Goal: Use online tool/utility: Utilize a website feature to perform a specific function

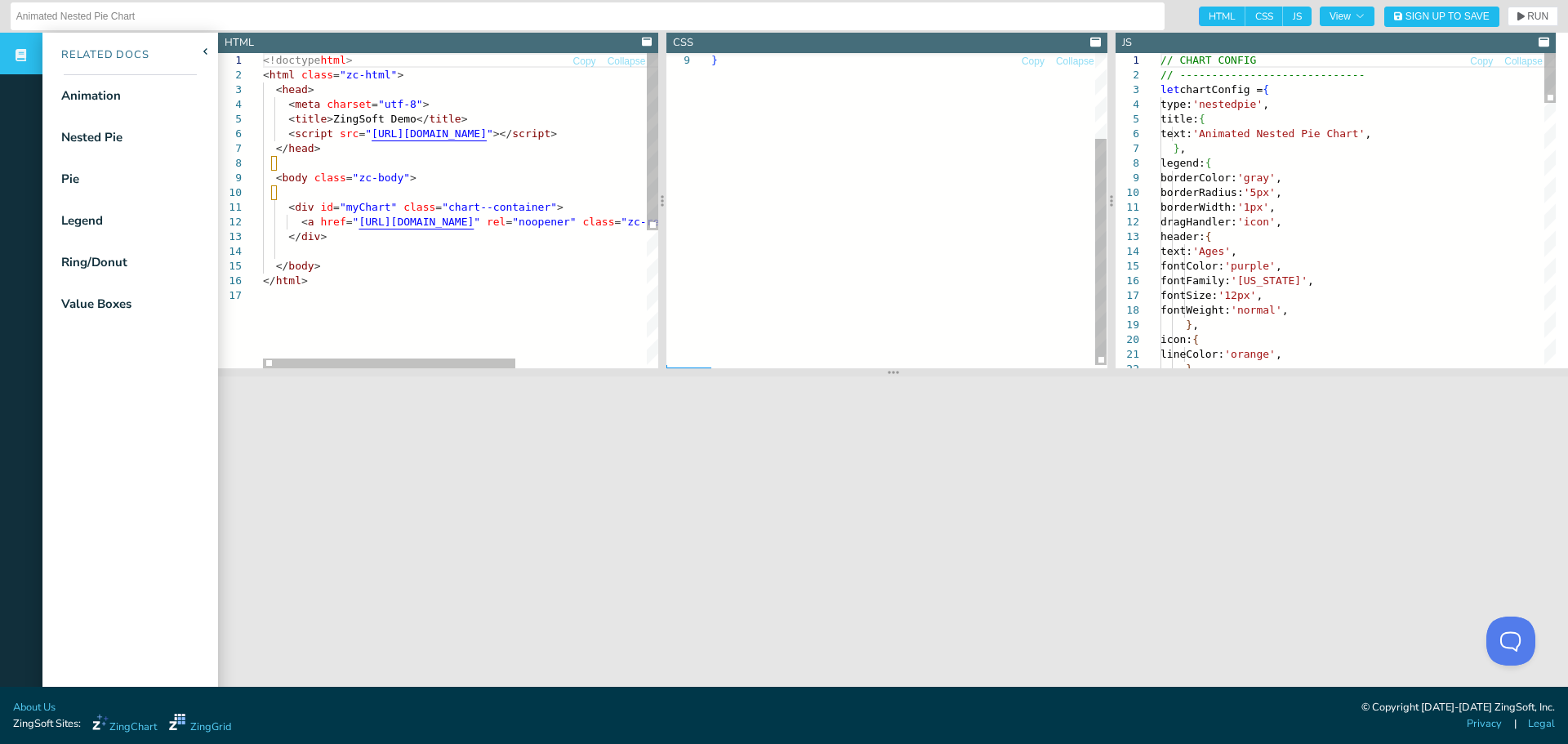
drag, startPoint x: 886, startPoint y: 376, endPoint x: 853, endPoint y: 226, distance: 153.6
click at [899, 377] on section at bounding box center [893, 372] width 1350 height 8
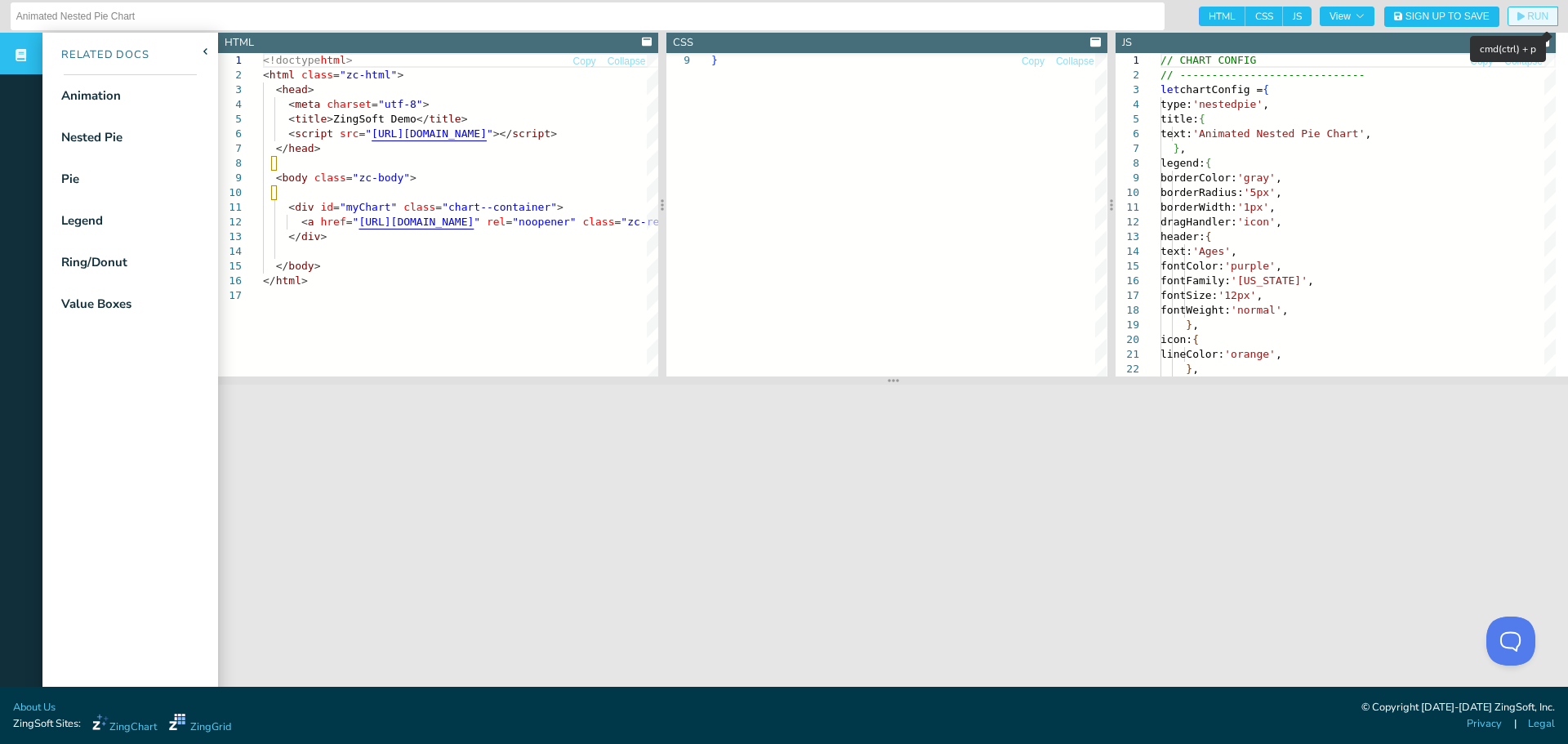
click at [1524, 9] on button "RUN" at bounding box center [1532, 16] width 50 height 19
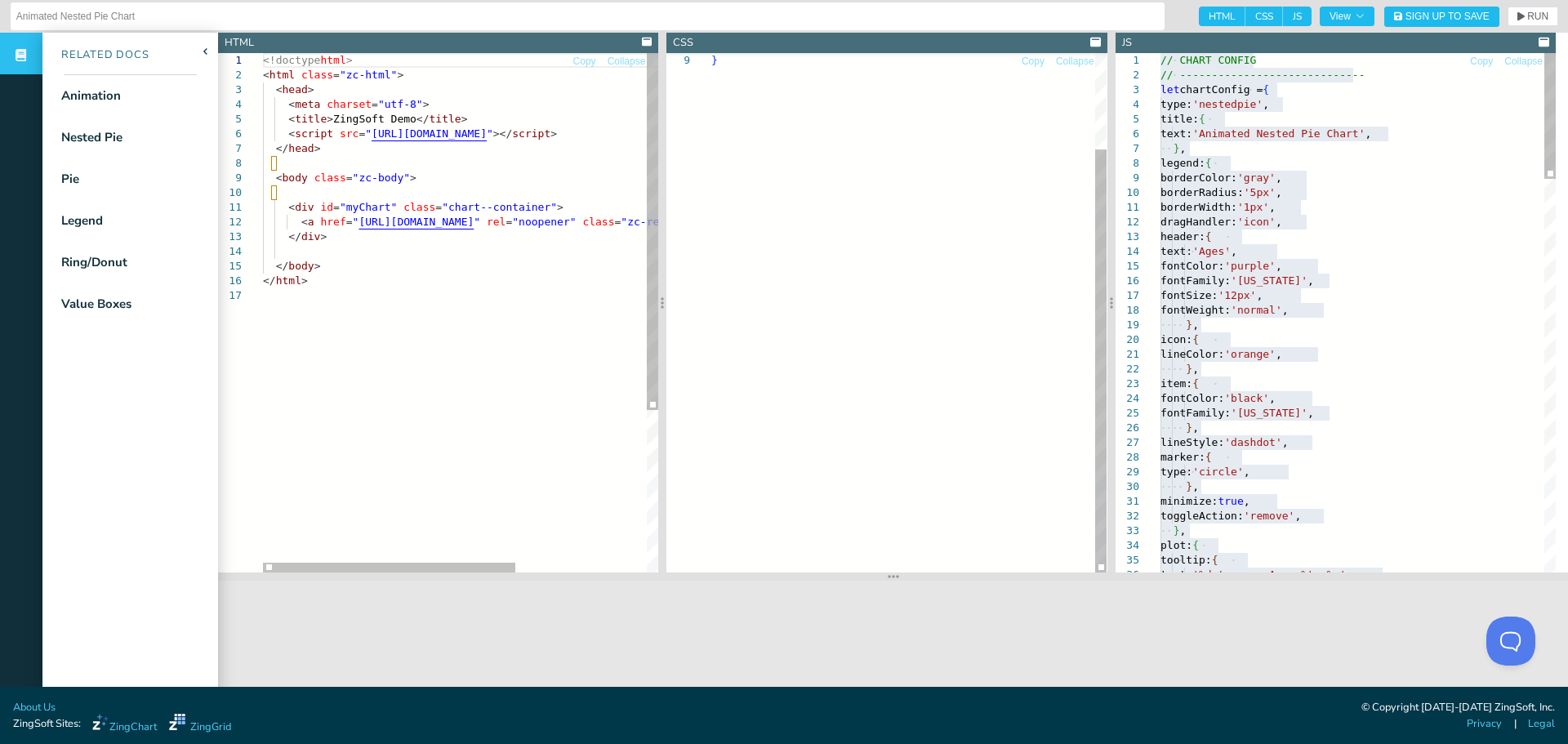
drag, startPoint x: 885, startPoint y: 380, endPoint x: 929, endPoint y: 597, distance: 221.4
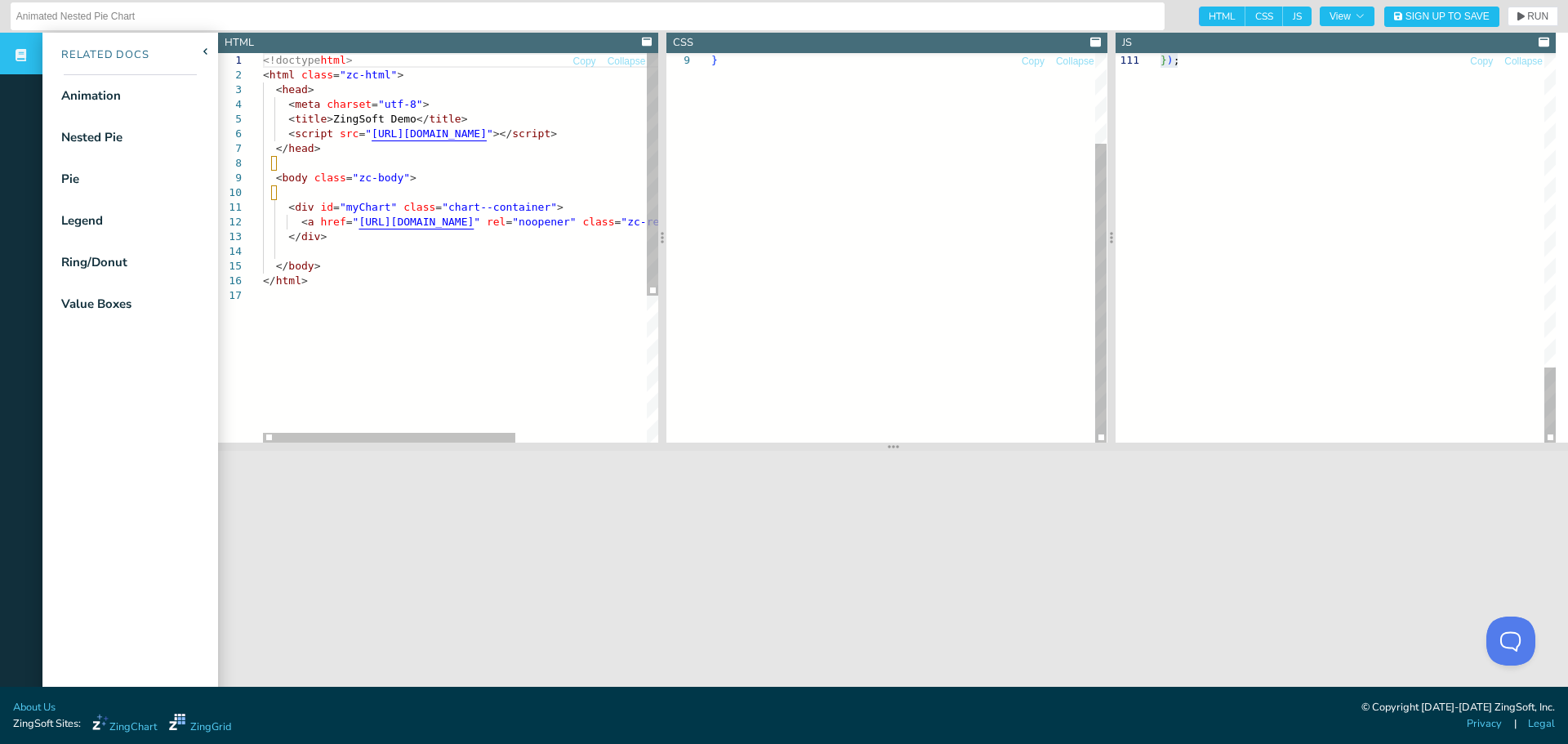
drag, startPoint x: 889, startPoint y: 573, endPoint x: 924, endPoint y: 443, distance: 134.6
click at [924, 443] on section at bounding box center [893, 446] width 1350 height 8
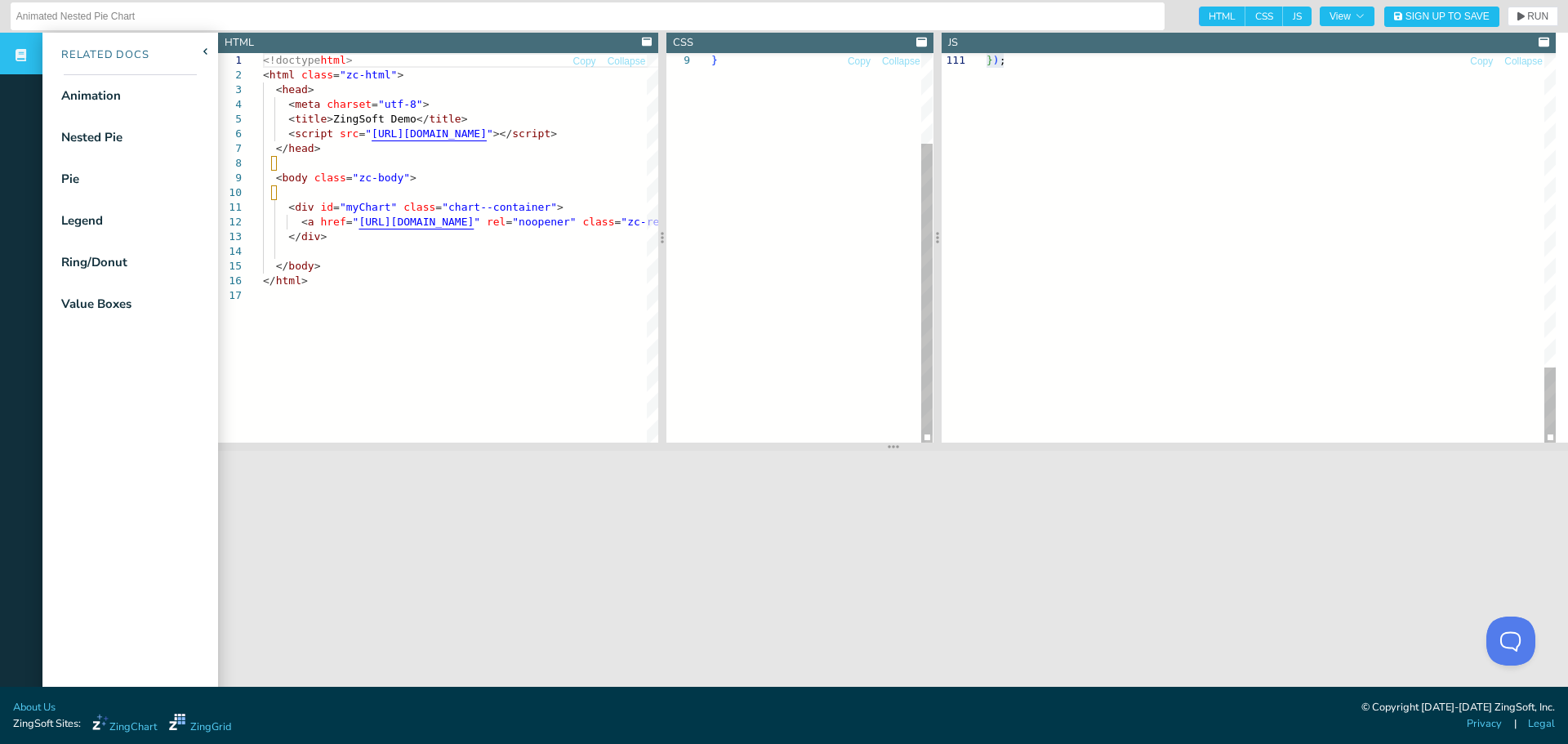
drag, startPoint x: 1113, startPoint y: 83, endPoint x: 939, endPoint y: 104, distance: 175.3
click at [939, 104] on div at bounding box center [937, 237] width 8 height 410
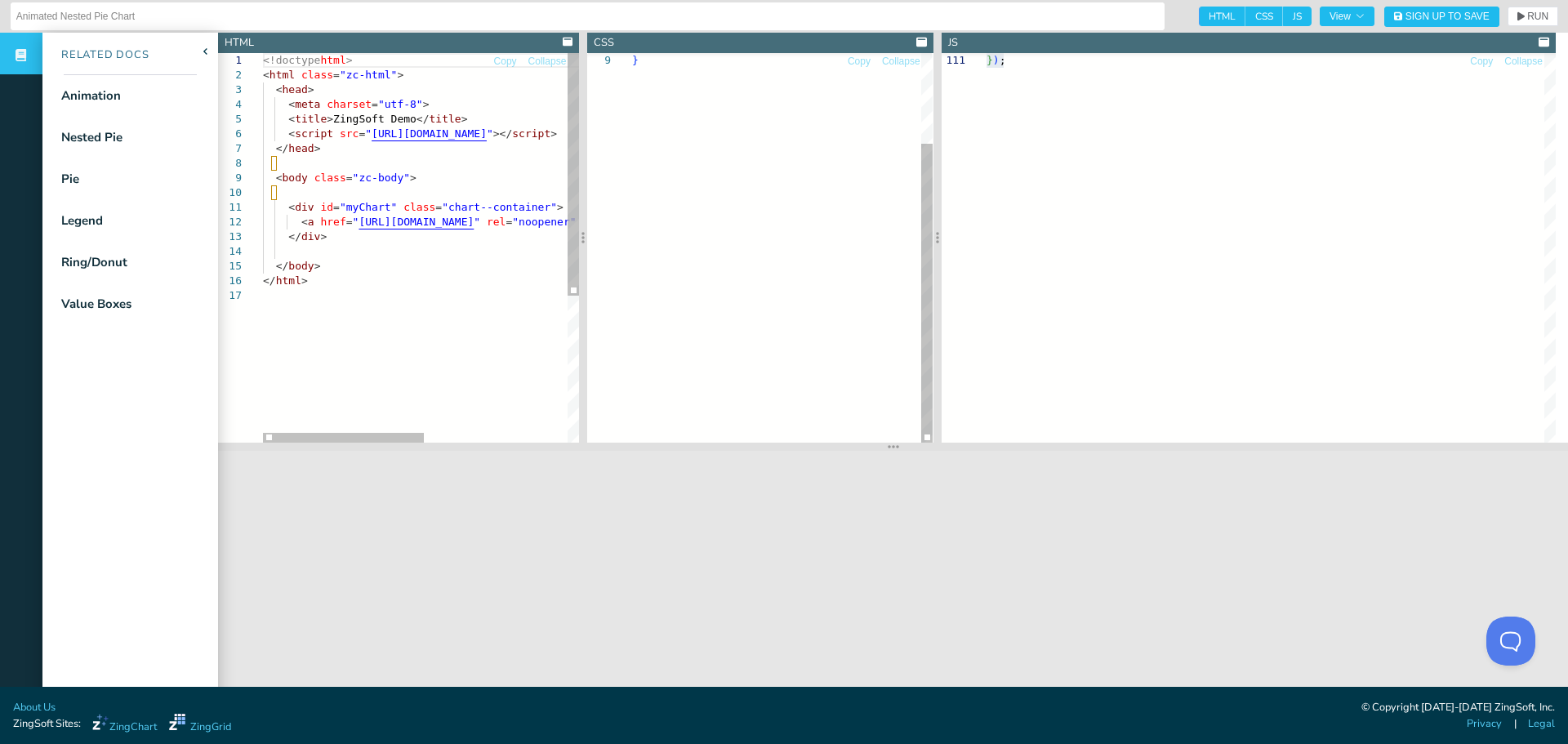
drag, startPoint x: 661, startPoint y: 90, endPoint x: 579, endPoint y: 103, distance: 83.0
click at [579, 103] on div at bounding box center [583, 237] width 8 height 410
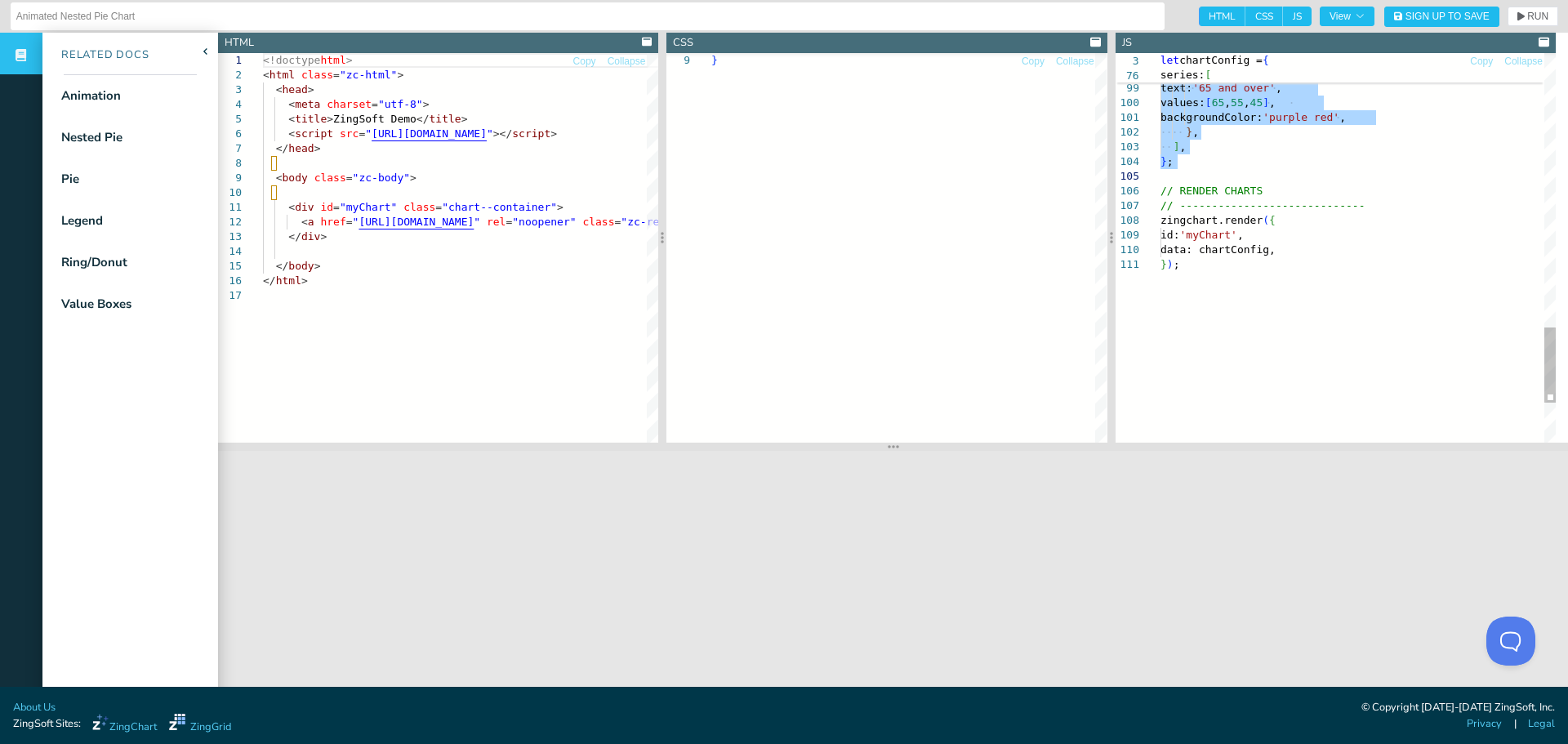
drag, startPoint x: 1161, startPoint y: 92, endPoint x: 1368, endPoint y: 169, distance: 220.9
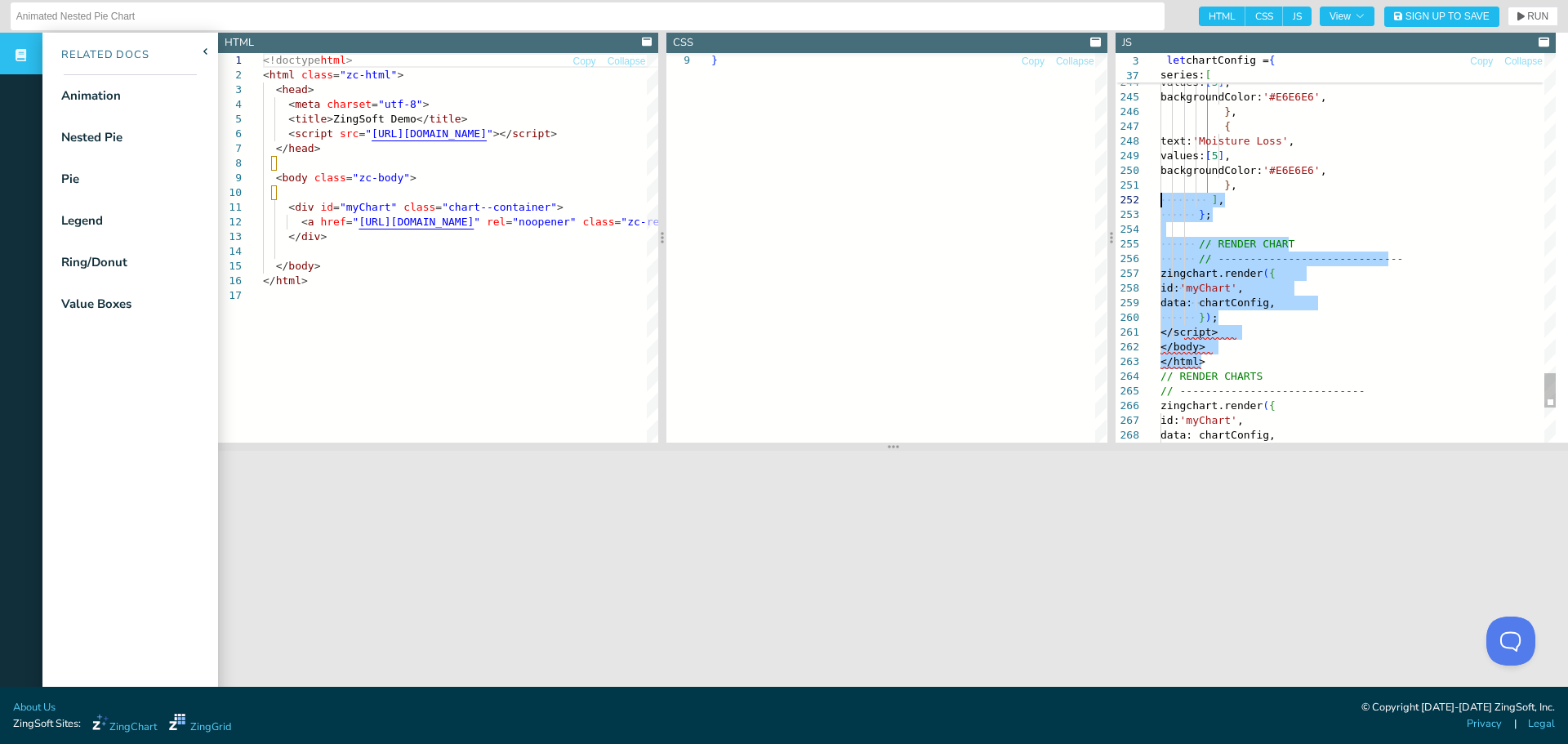
drag, startPoint x: 1212, startPoint y: 362, endPoint x: 1105, endPoint y: 198, distance: 195.8
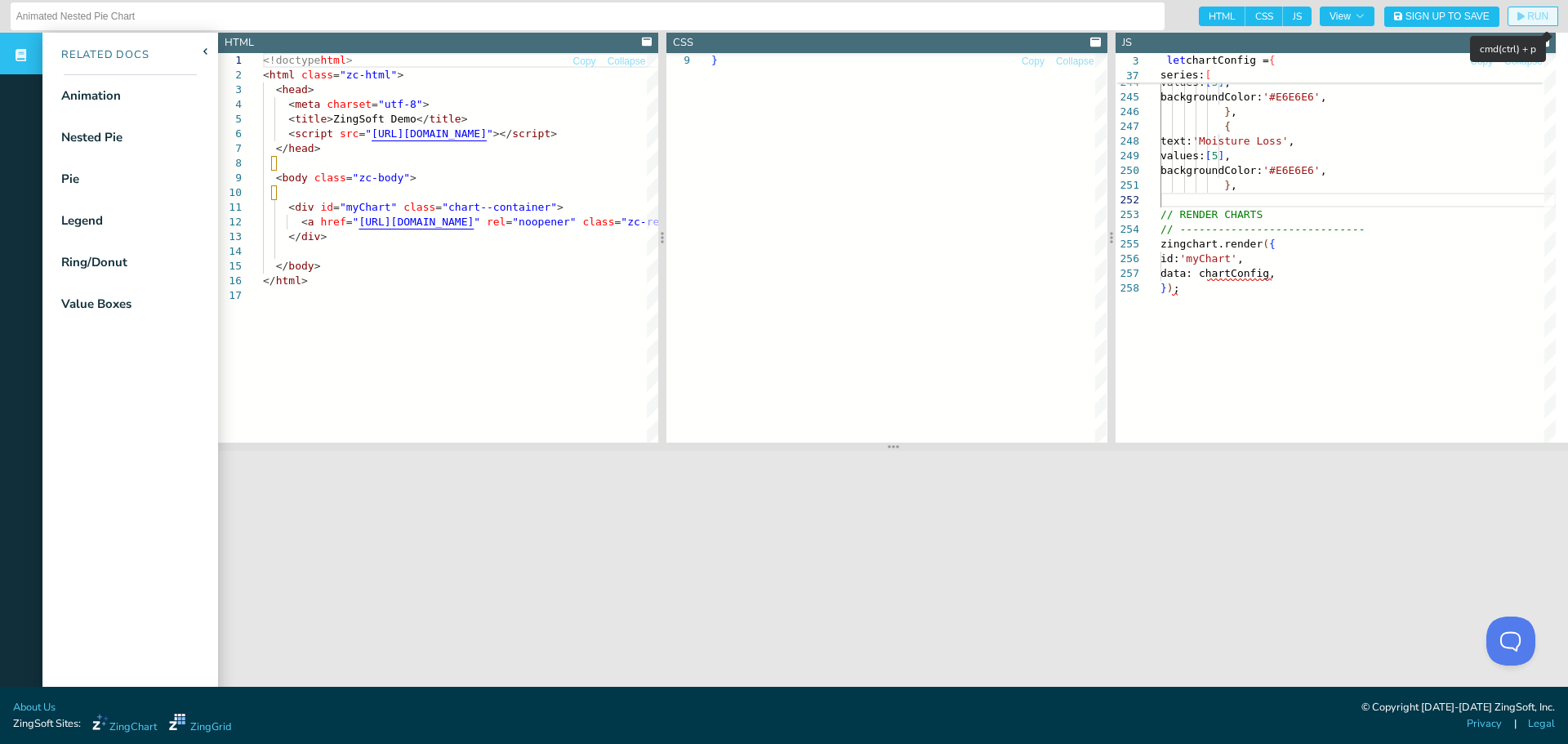
click at [1527, 17] on span "RUN" at bounding box center [1538, 16] width 21 height 10
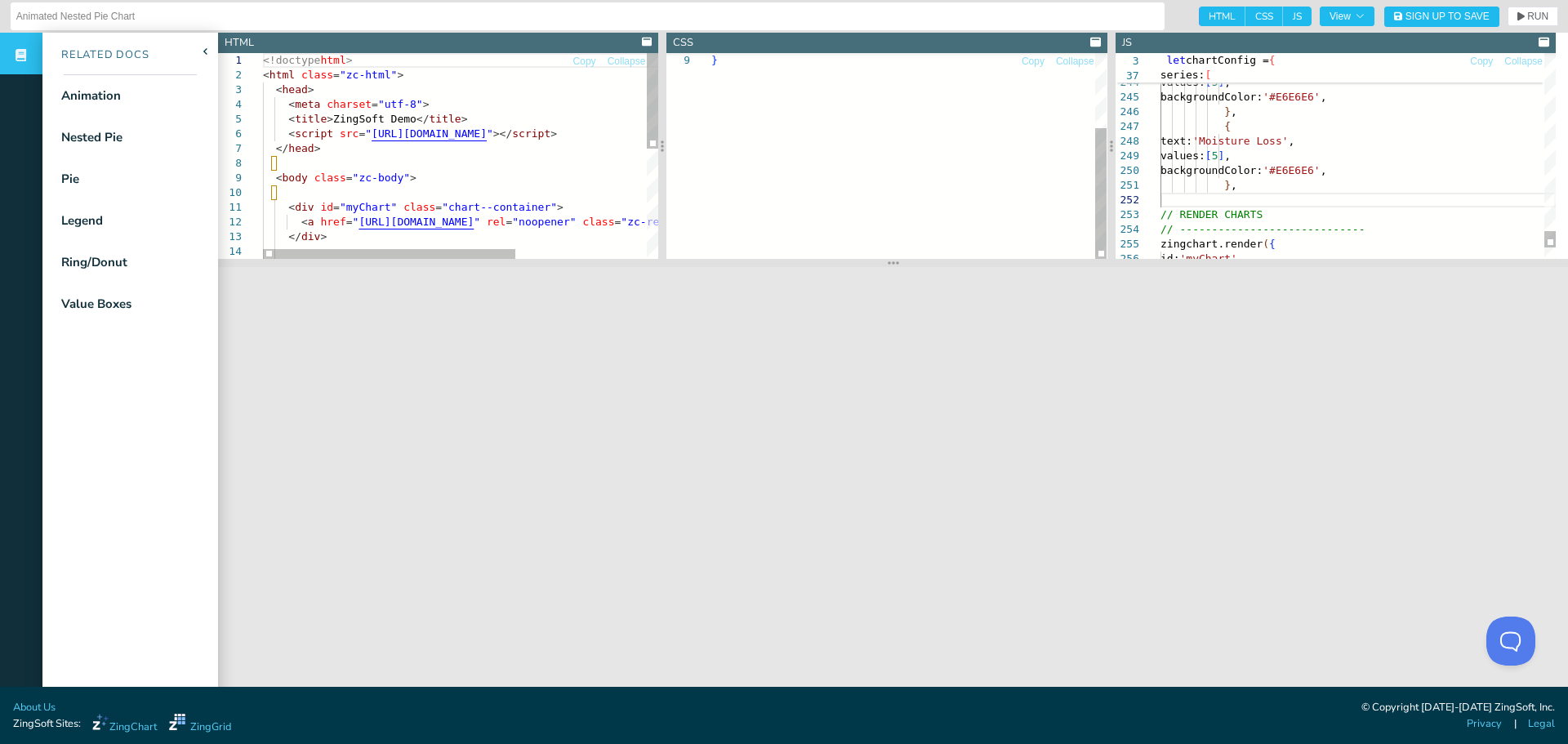
drag, startPoint x: 889, startPoint y: 446, endPoint x: 900, endPoint y: 262, distance: 184.3
click at [900, 262] on section at bounding box center [893, 263] width 1350 height 8
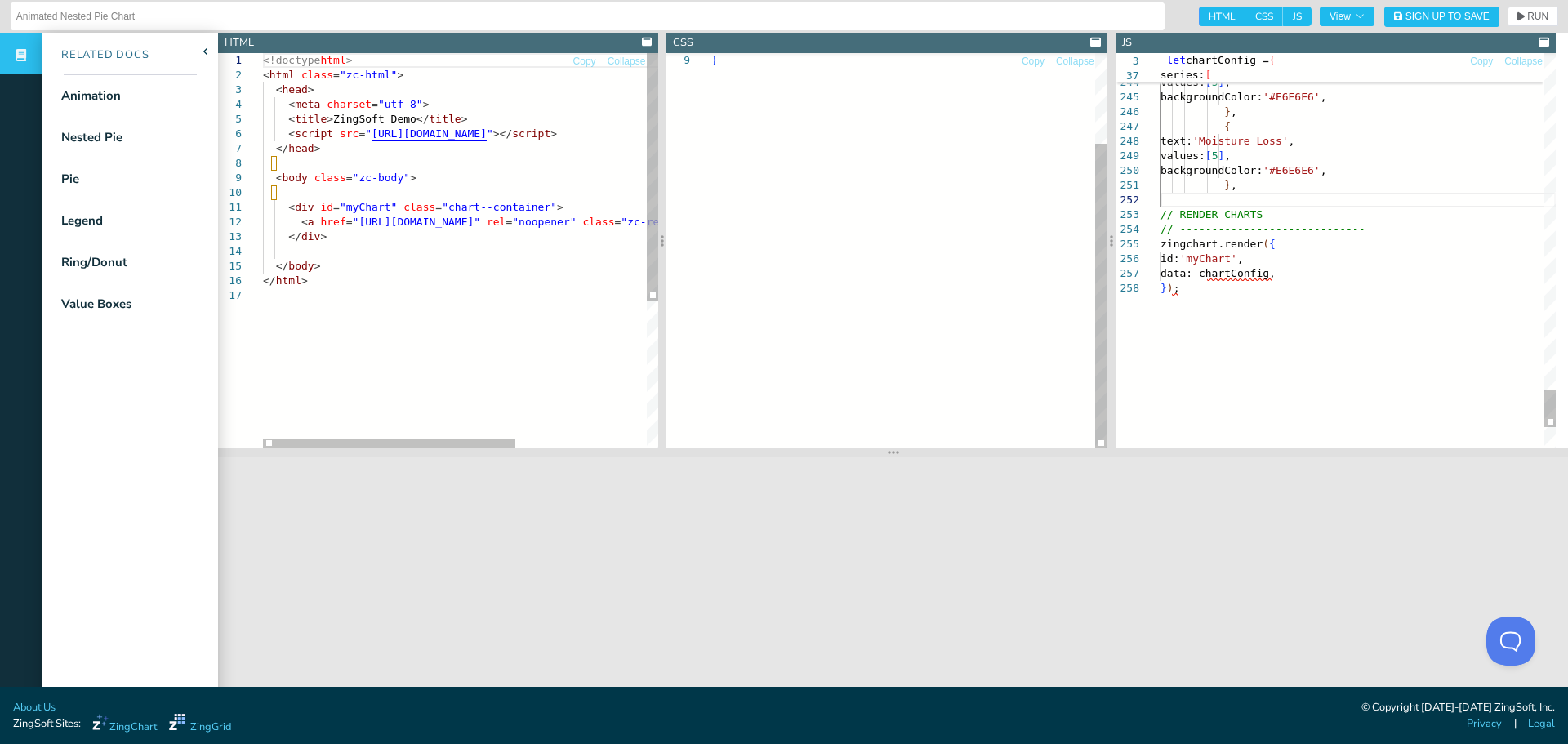
drag, startPoint x: 900, startPoint y: 262, endPoint x: 921, endPoint y: 452, distance: 191.2
click at [921, 452] on section at bounding box center [893, 452] width 1350 height 8
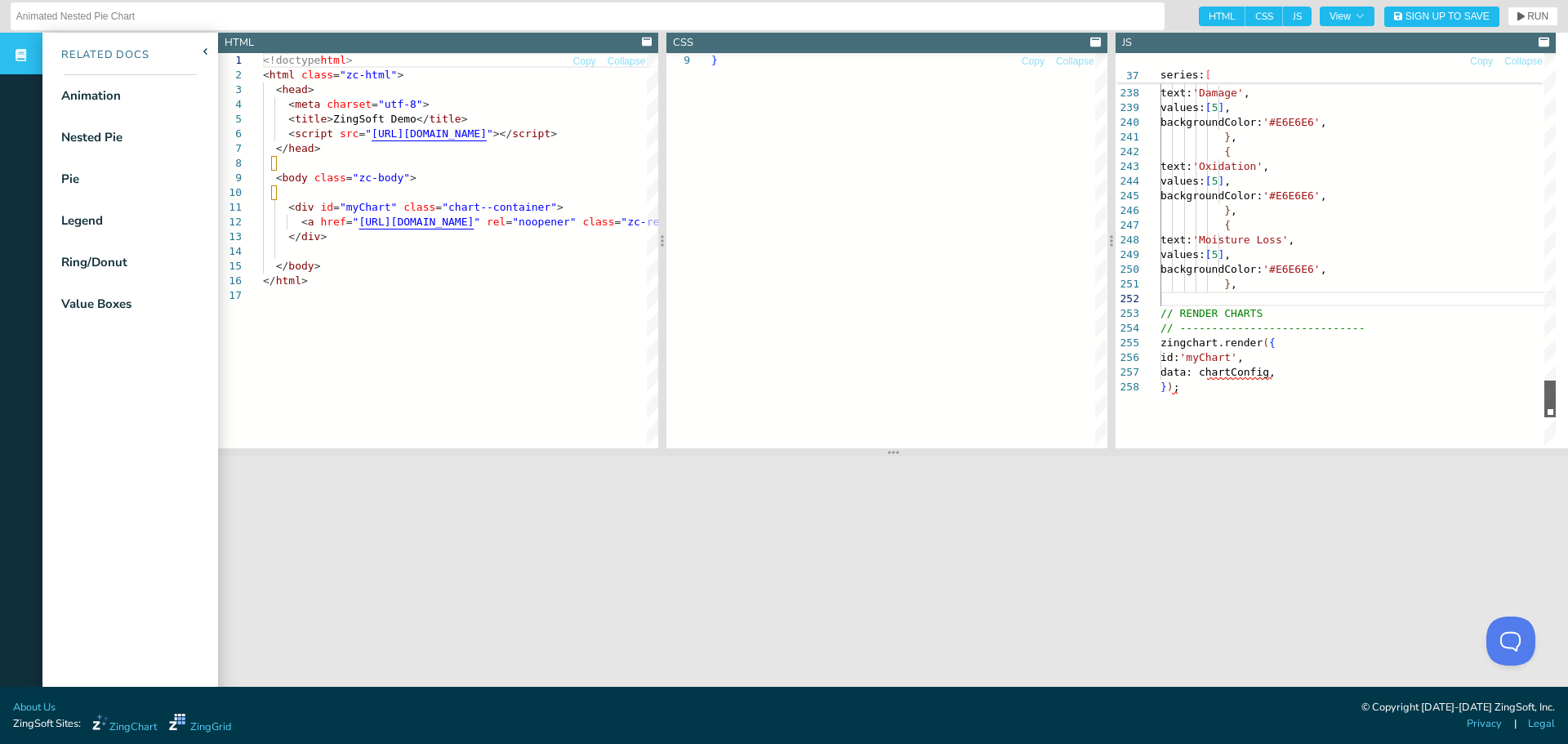
click at [1544, 393] on div at bounding box center [1549, 399] width 11 height 37
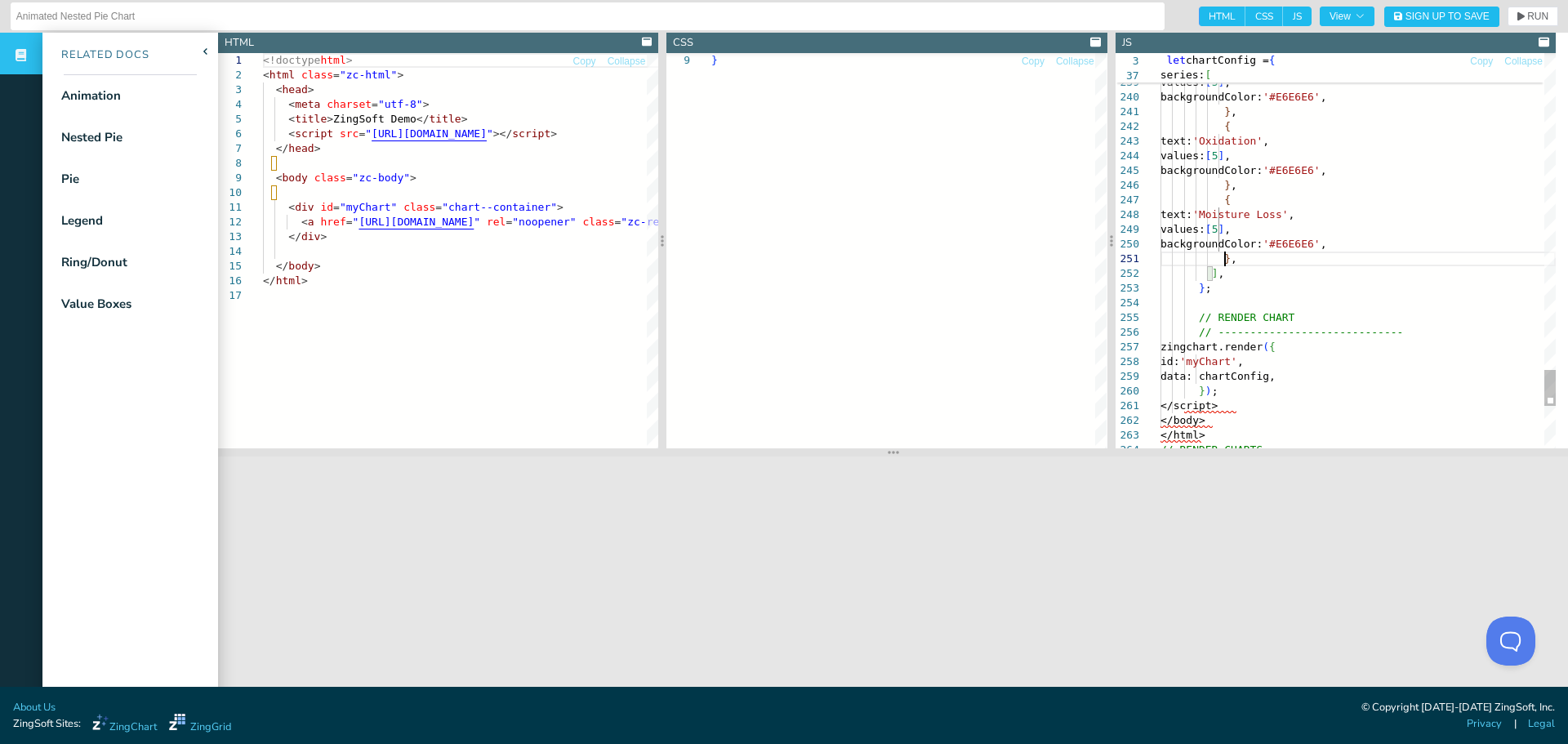
click at [1527, 21] on span "RUN" at bounding box center [1538, 16] width 21 height 10
click at [896, 441] on div "}" at bounding box center [908, 192] width 395 height 513
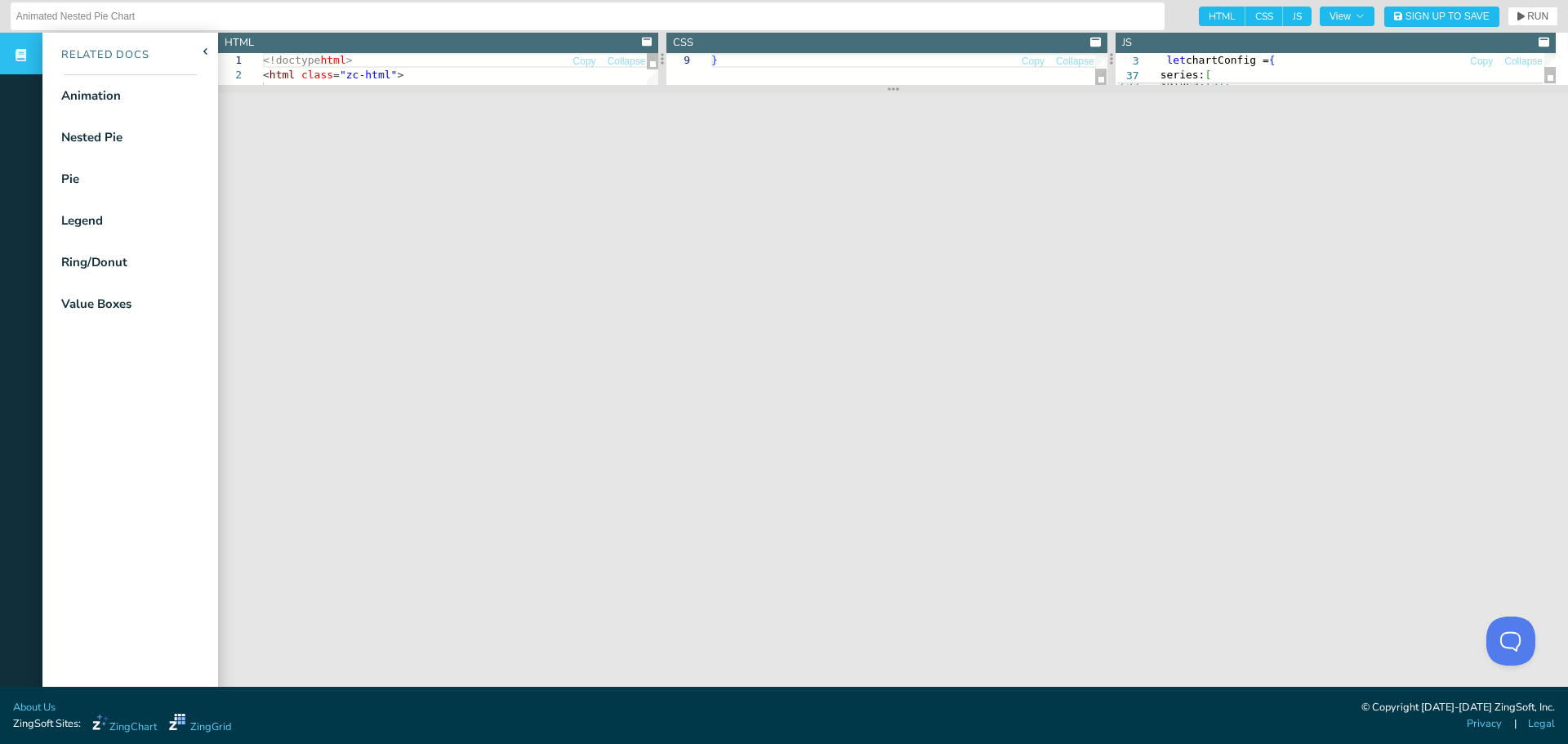
drag, startPoint x: 895, startPoint y: 455, endPoint x: 1021, endPoint y: 91, distance: 385.2
click at [1021, 91] on section at bounding box center [893, 88] width 1350 height 8
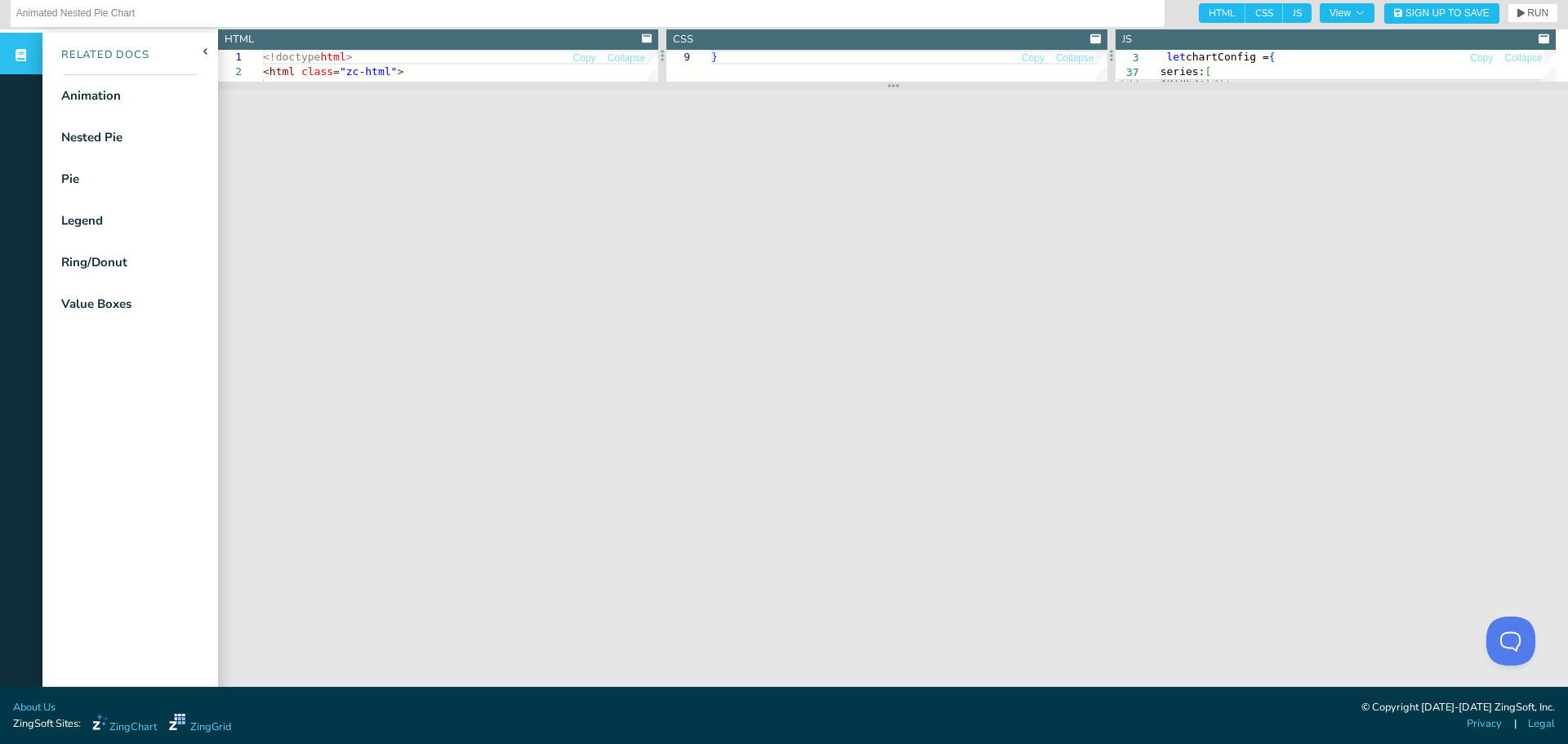
scroll to position [0, 0]
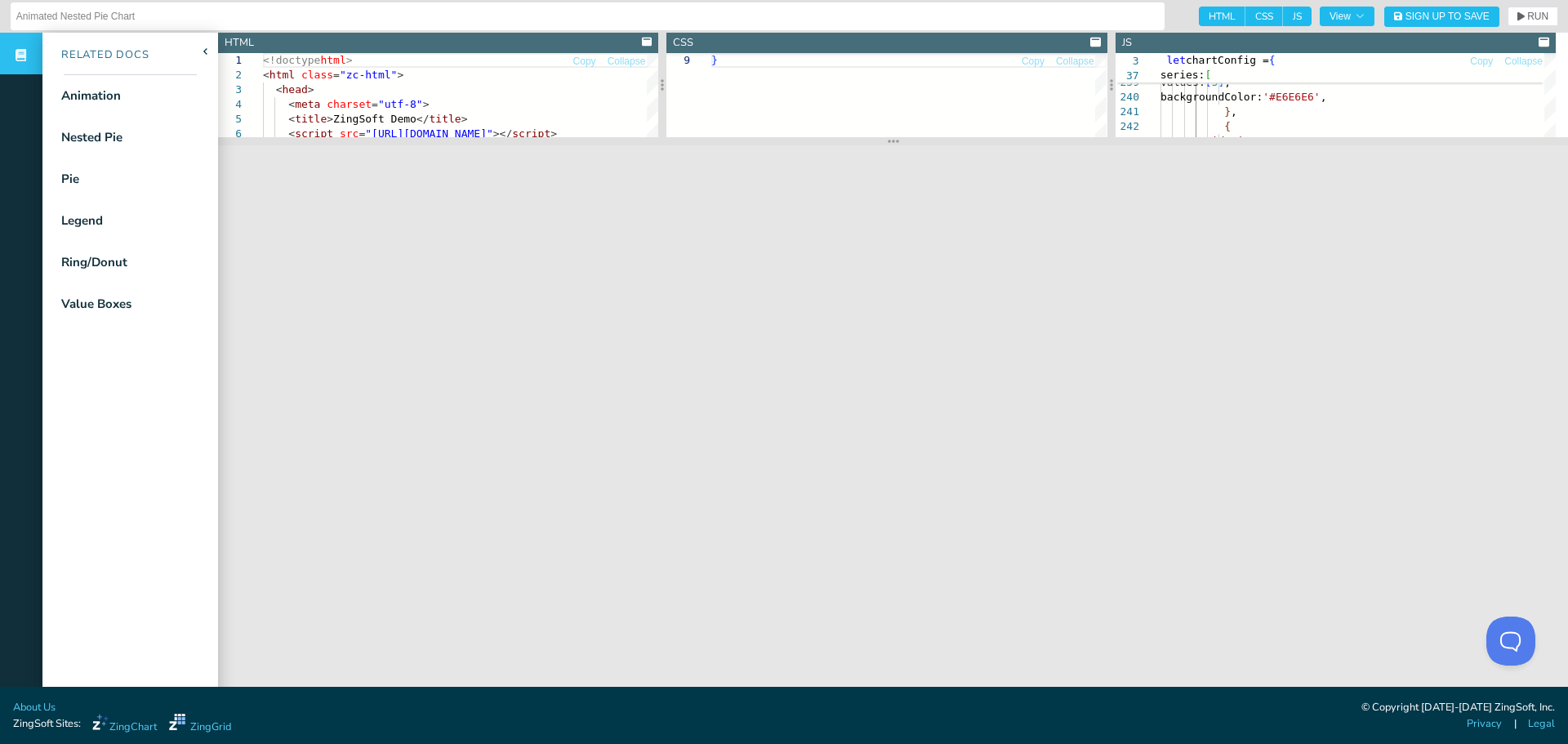
drag, startPoint x: 891, startPoint y: 90, endPoint x: 942, endPoint y: 142, distance: 72.8
click at [942, 142] on section at bounding box center [893, 141] width 1350 height 8
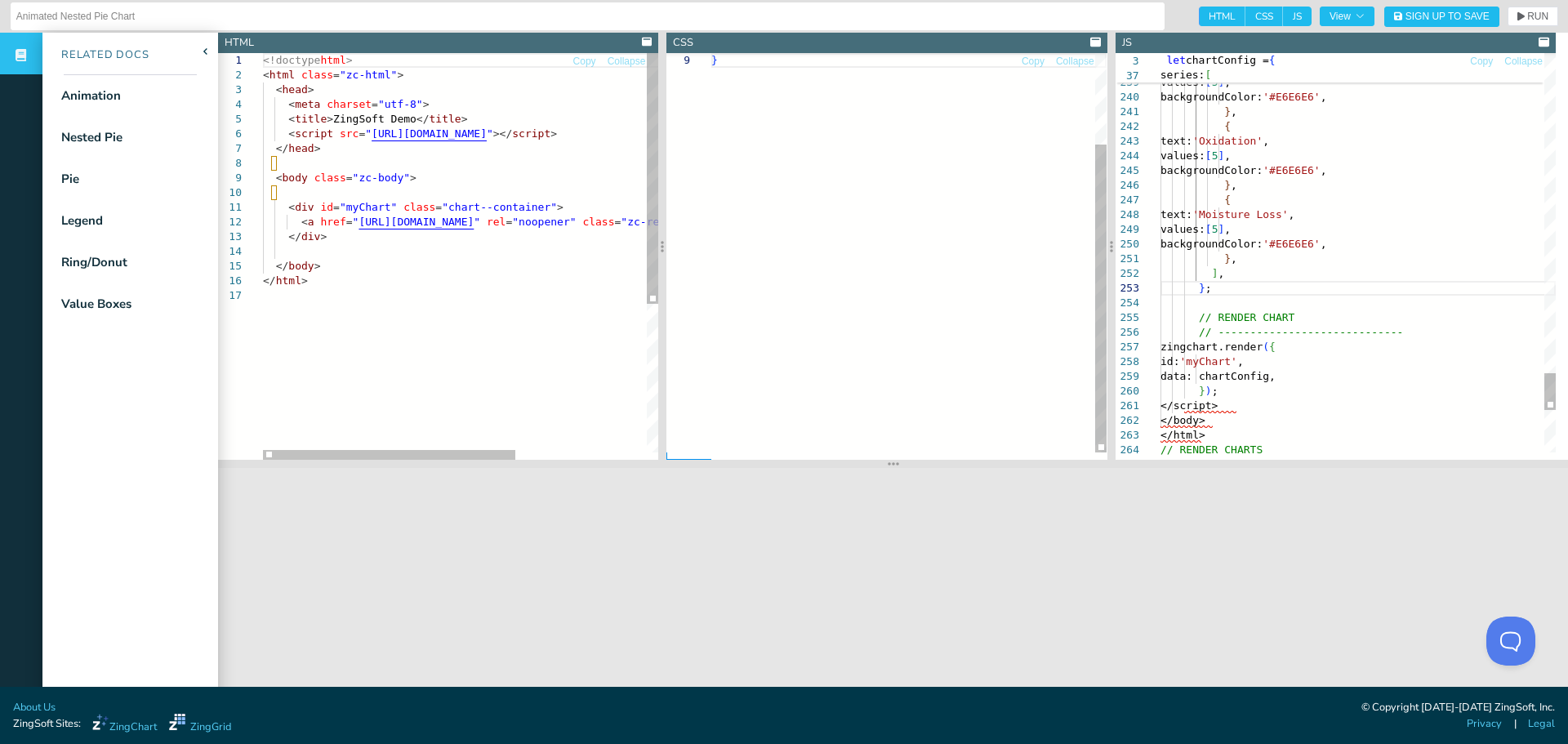
drag, startPoint x: 887, startPoint y: 141, endPoint x: 946, endPoint y: 482, distance: 346.1
click at [941, 468] on section at bounding box center [893, 464] width 1350 height 8
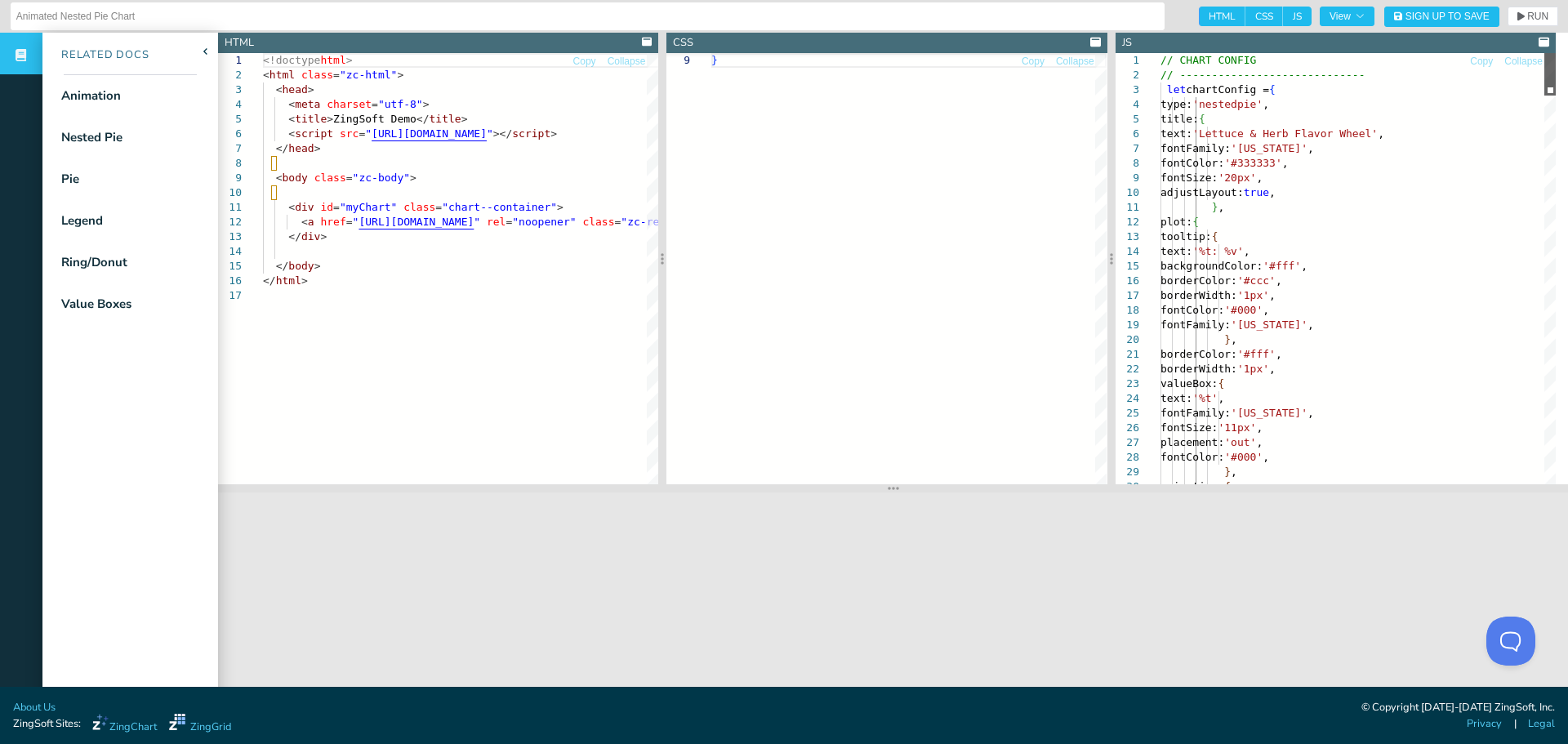
click at [1556, 53] on div at bounding box center [1549, 74] width 11 height 42
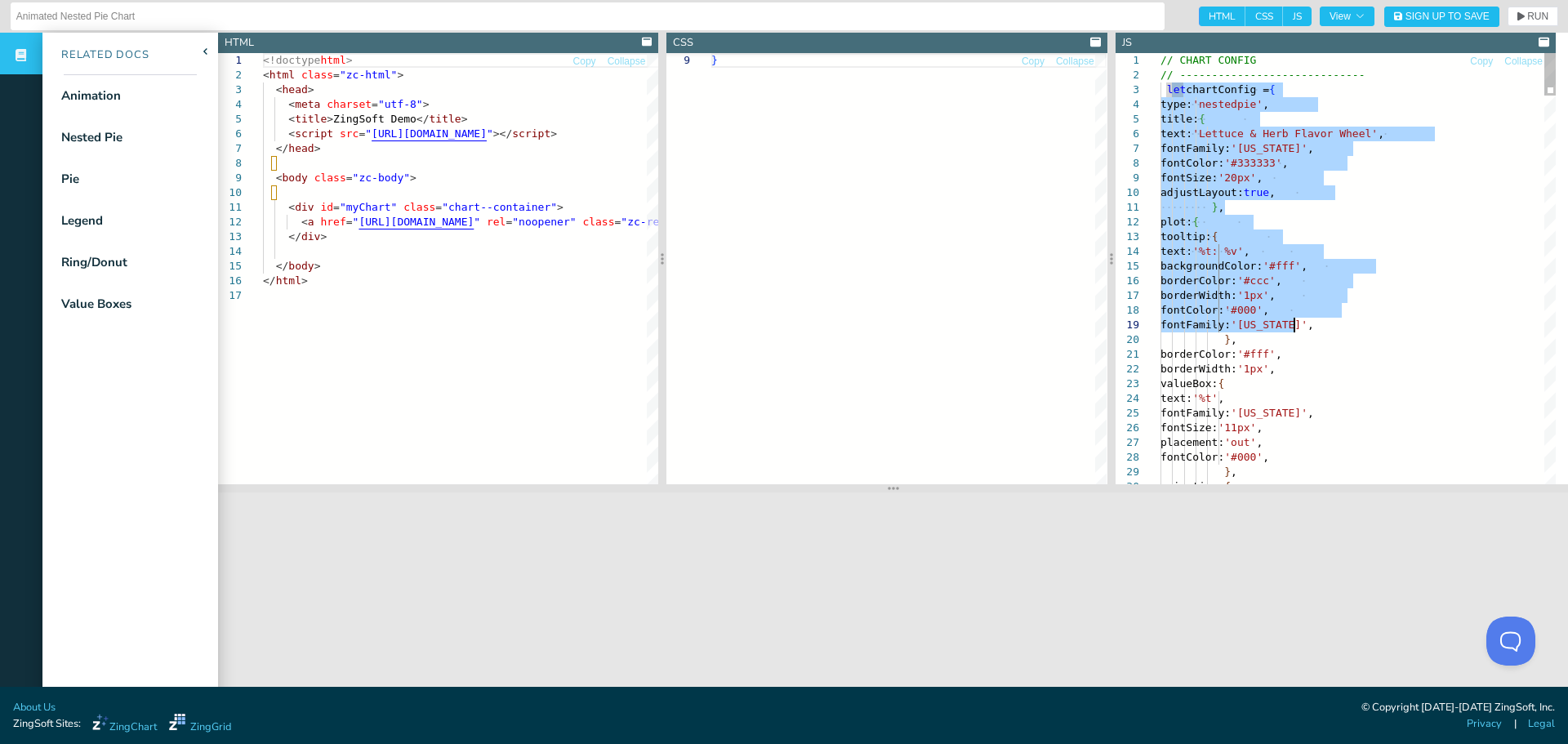
drag, startPoint x: 1169, startPoint y: 88, endPoint x: 1304, endPoint y: 378, distance: 319.9
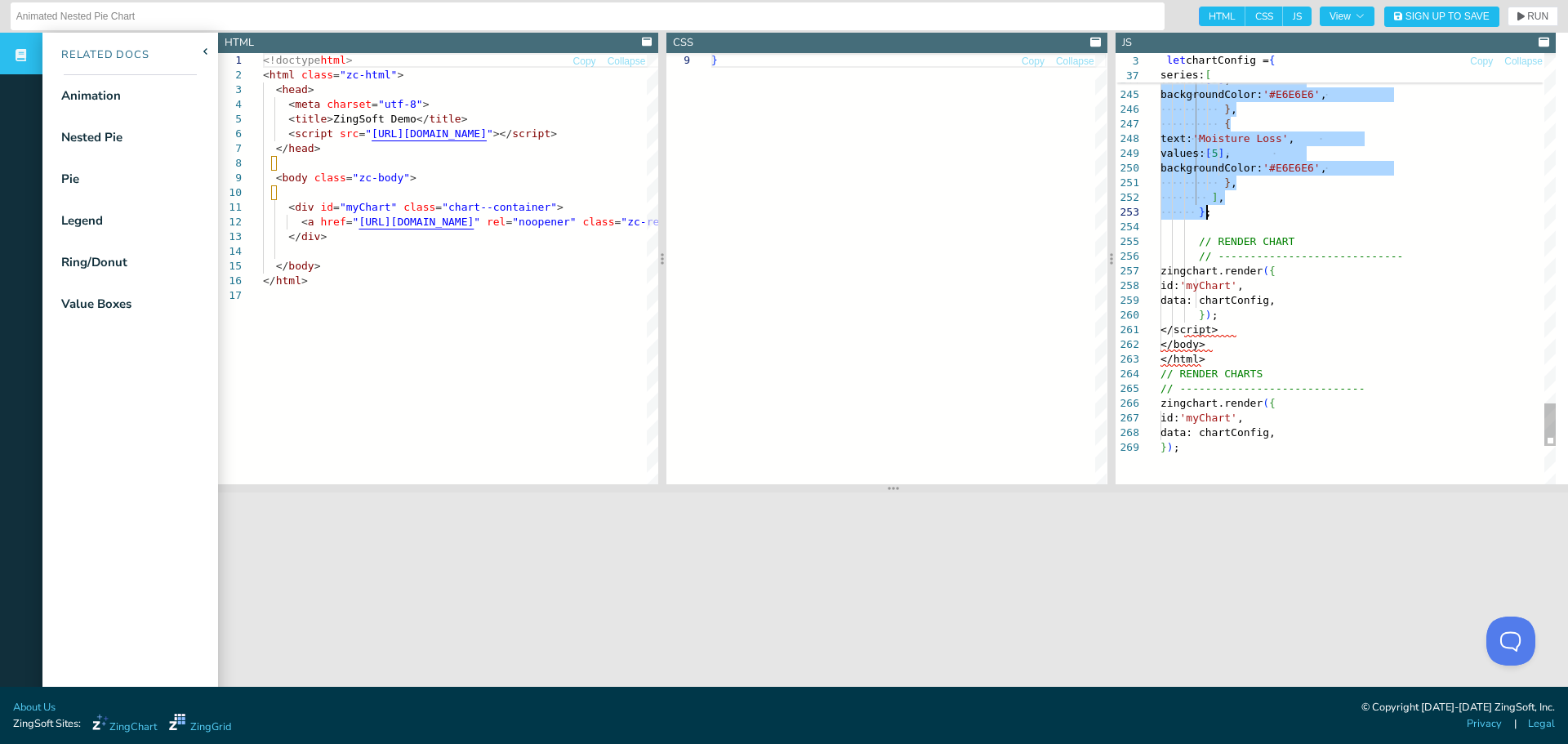
drag, startPoint x: 1165, startPoint y: 90, endPoint x: 1296, endPoint y: 214, distance: 180.4
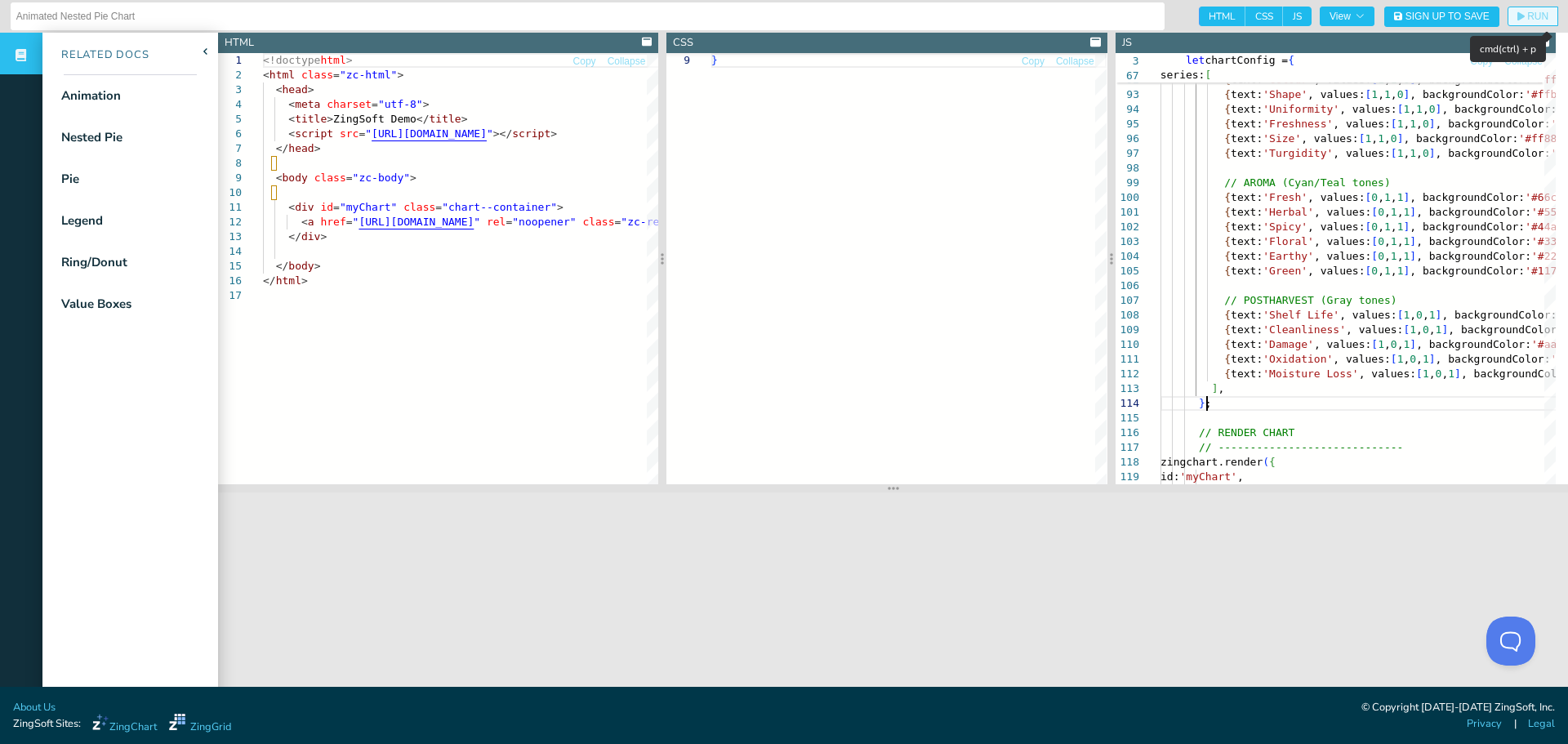
click at [1527, 16] on span "RUN" at bounding box center [1538, 16] width 21 height 10
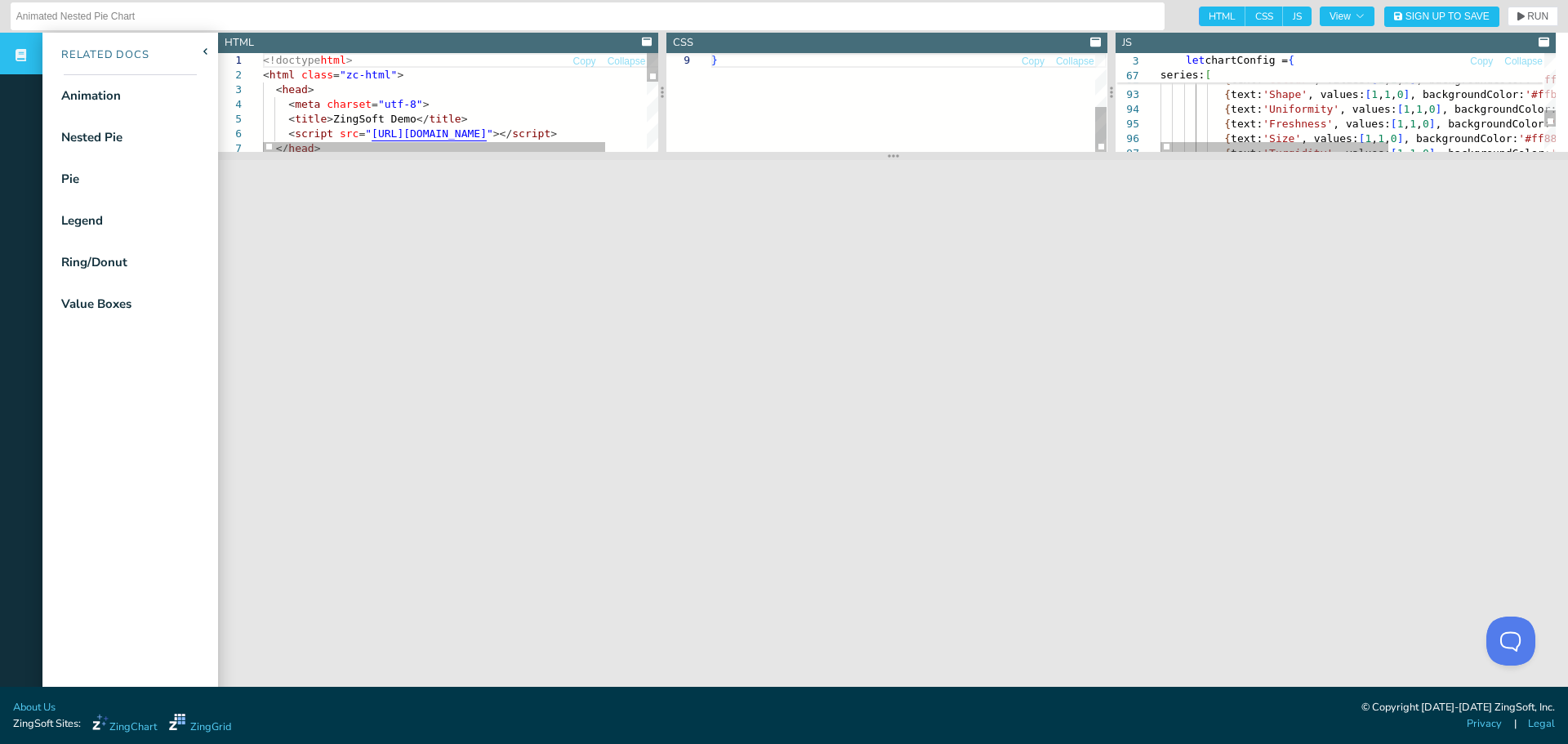
drag, startPoint x: 883, startPoint y: 487, endPoint x: 911, endPoint y: 155, distance: 333.2
click at [911, 155] on section at bounding box center [893, 156] width 1350 height 8
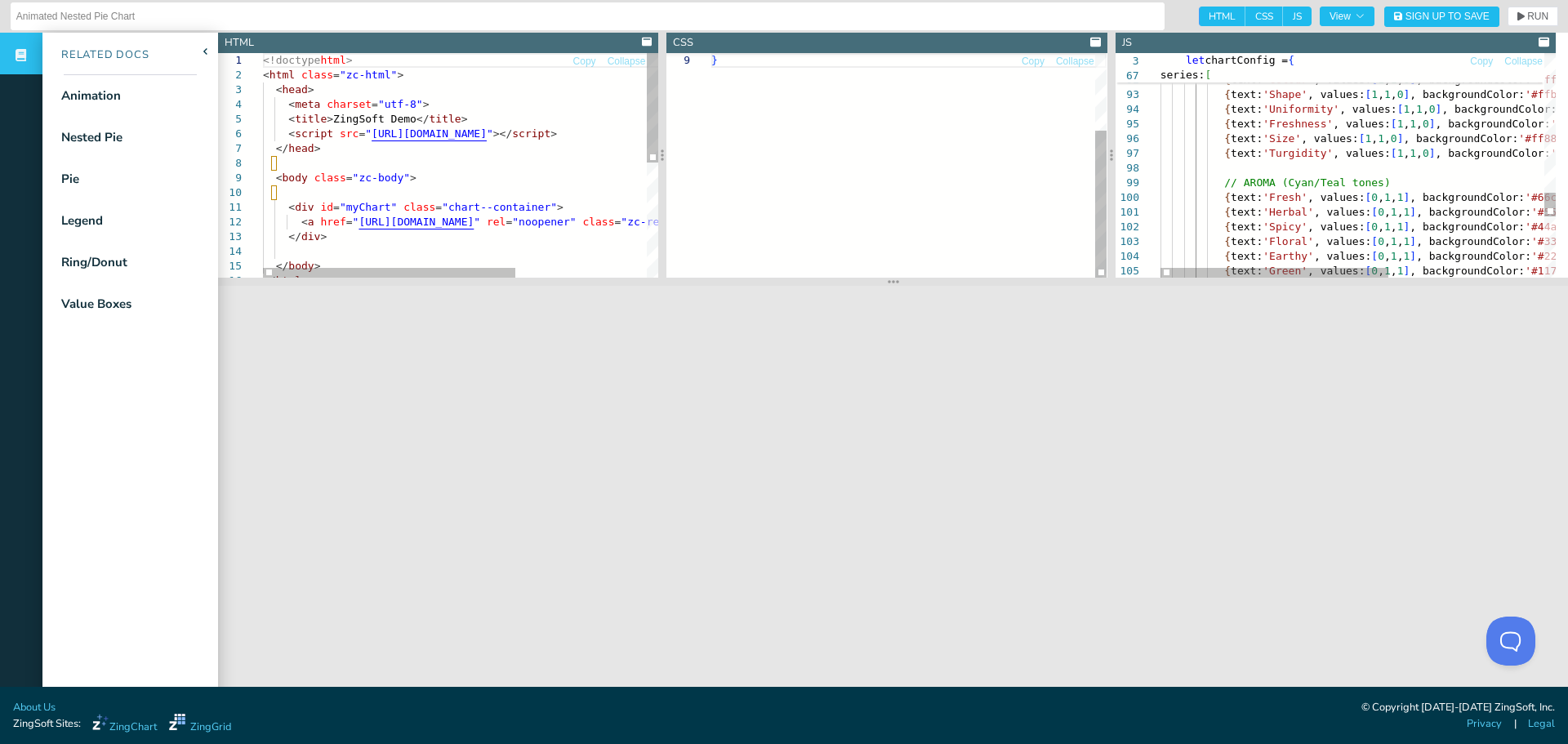
drag, startPoint x: 885, startPoint y: 154, endPoint x: 967, endPoint y: 285, distance: 154.5
click at [915, 280] on section at bounding box center [893, 281] width 1350 height 8
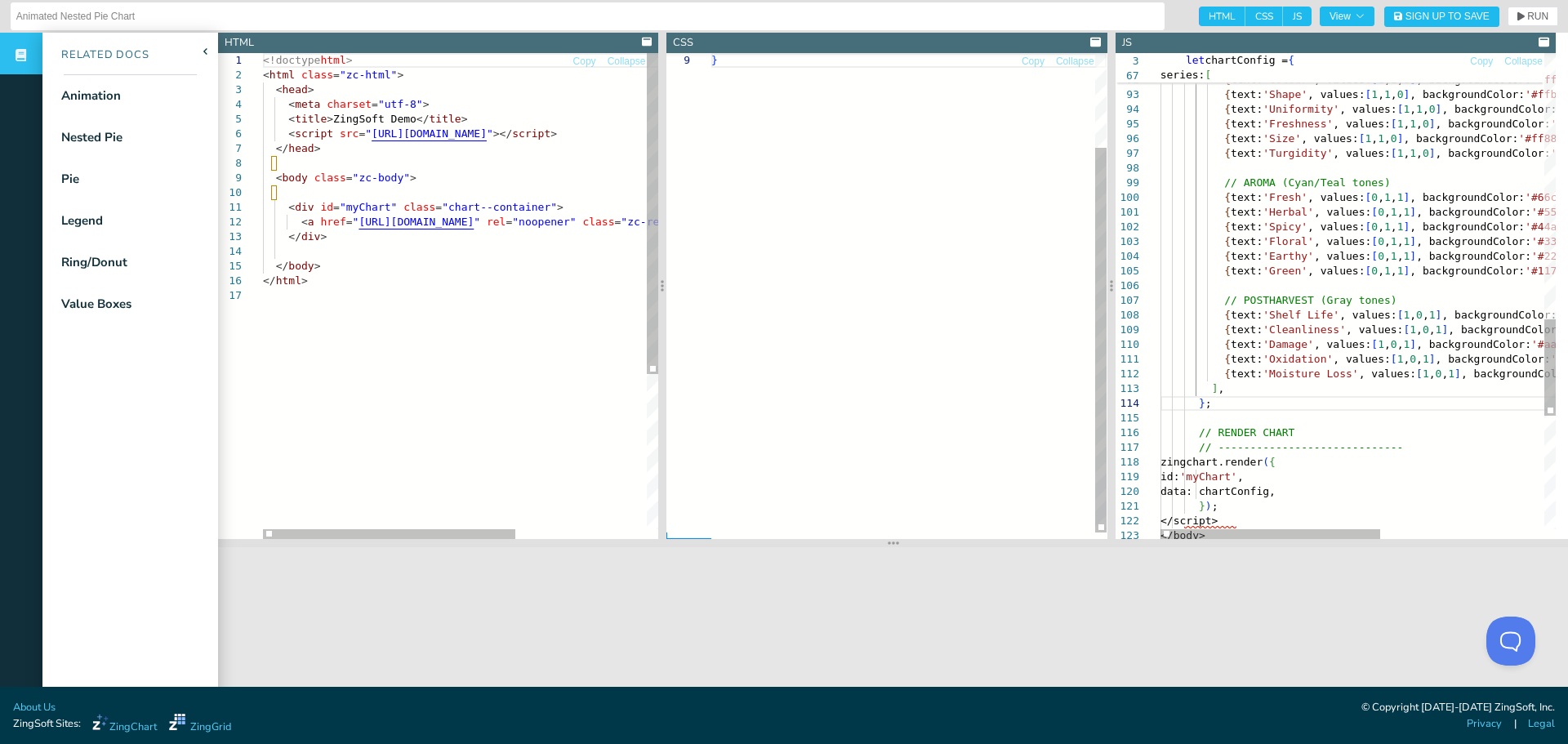
drag, startPoint x: 883, startPoint y: 282, endPoint x: 903, endPoint y: 555, distance: 273.7
click at [903, 548] on section at bounding box center [893, 542] width 1350 height 8
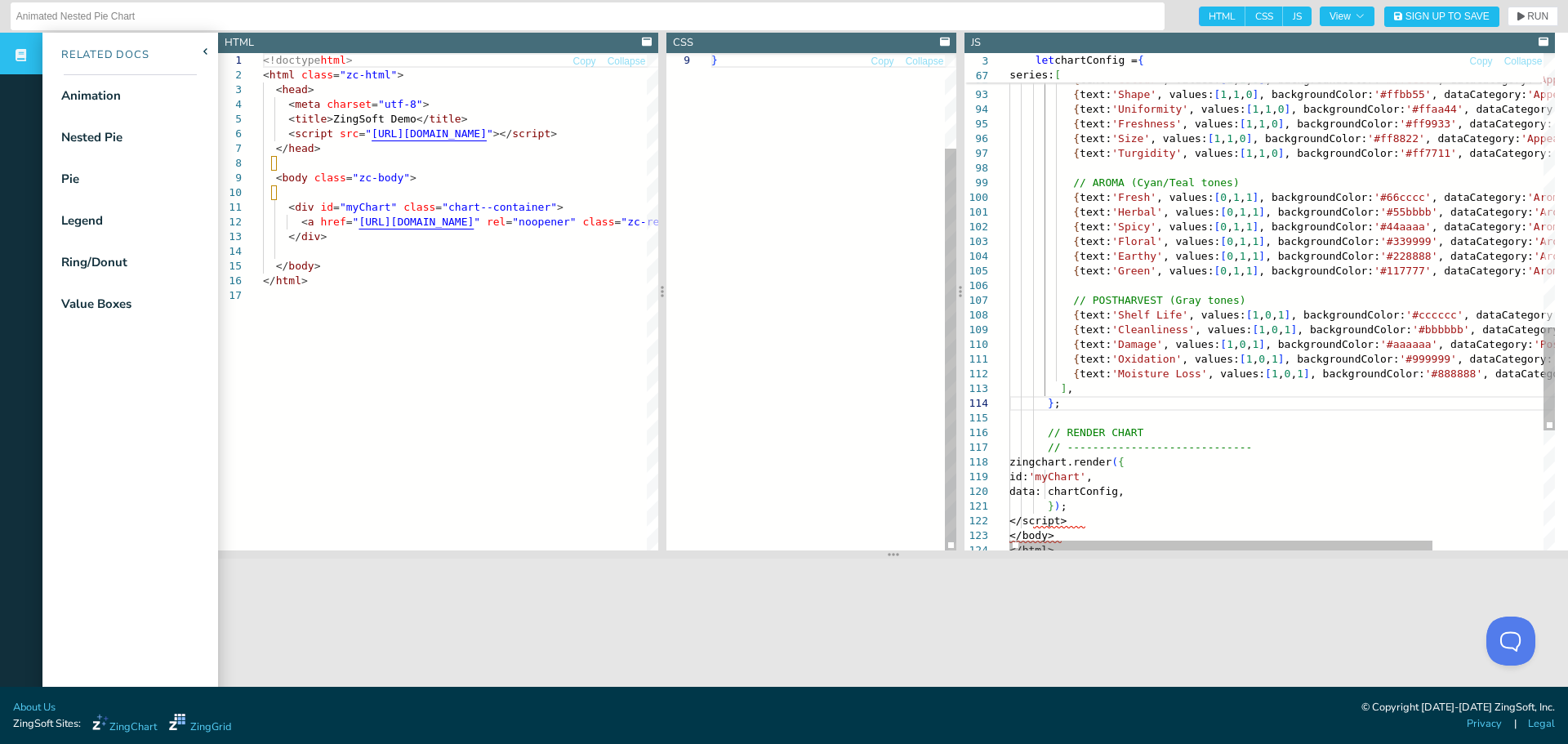
drag, startPoint x: 1114, startPoint y: 294, endPoint x: 964, endPoint y: 311, distance: 151.0
click at [964, 311] on div at bounding box center [960, 291] width 8 height 518
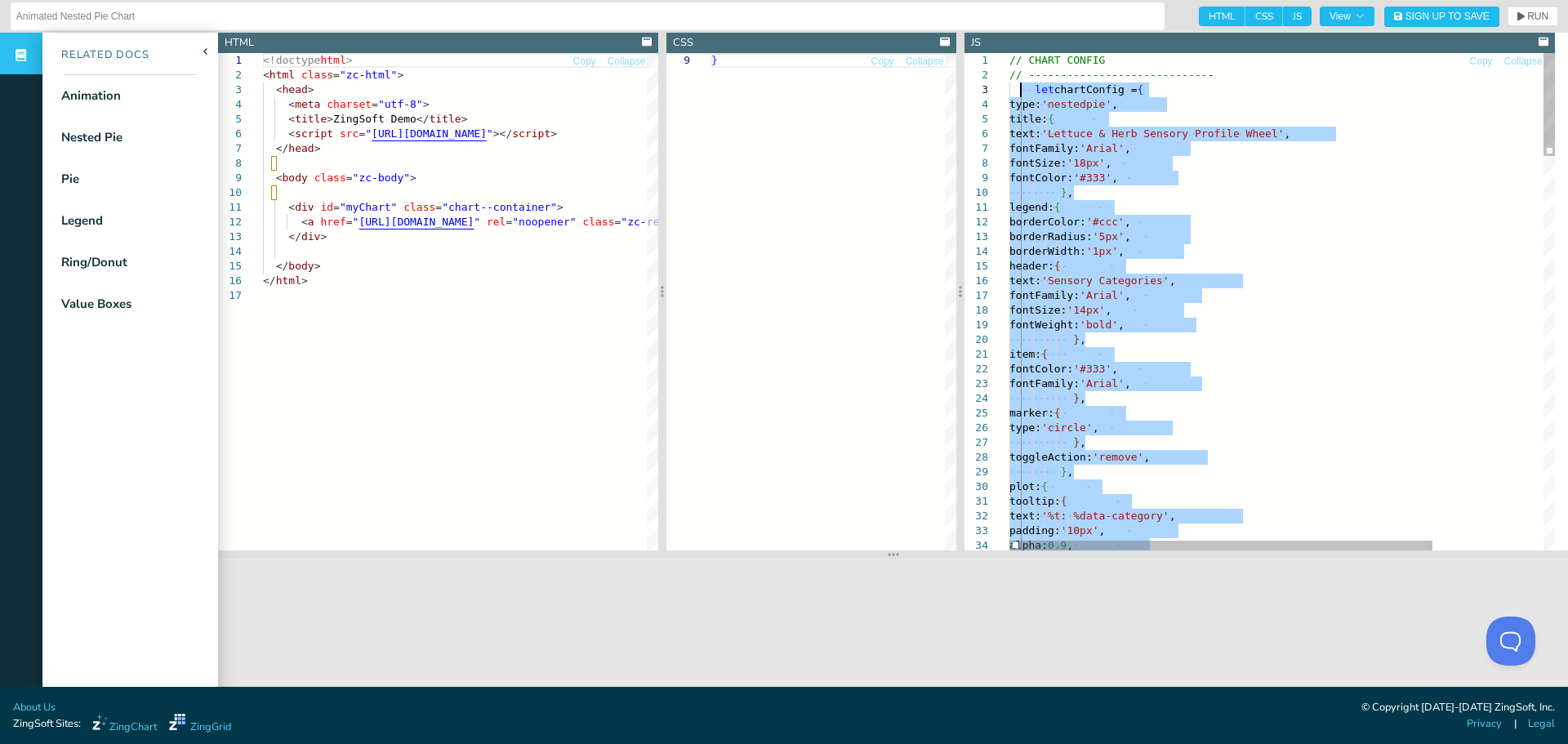
drag, startPoint x: 1088, startPoint y: 402, endPoint x: 1020, endPoint y: 94, distance: 315.4
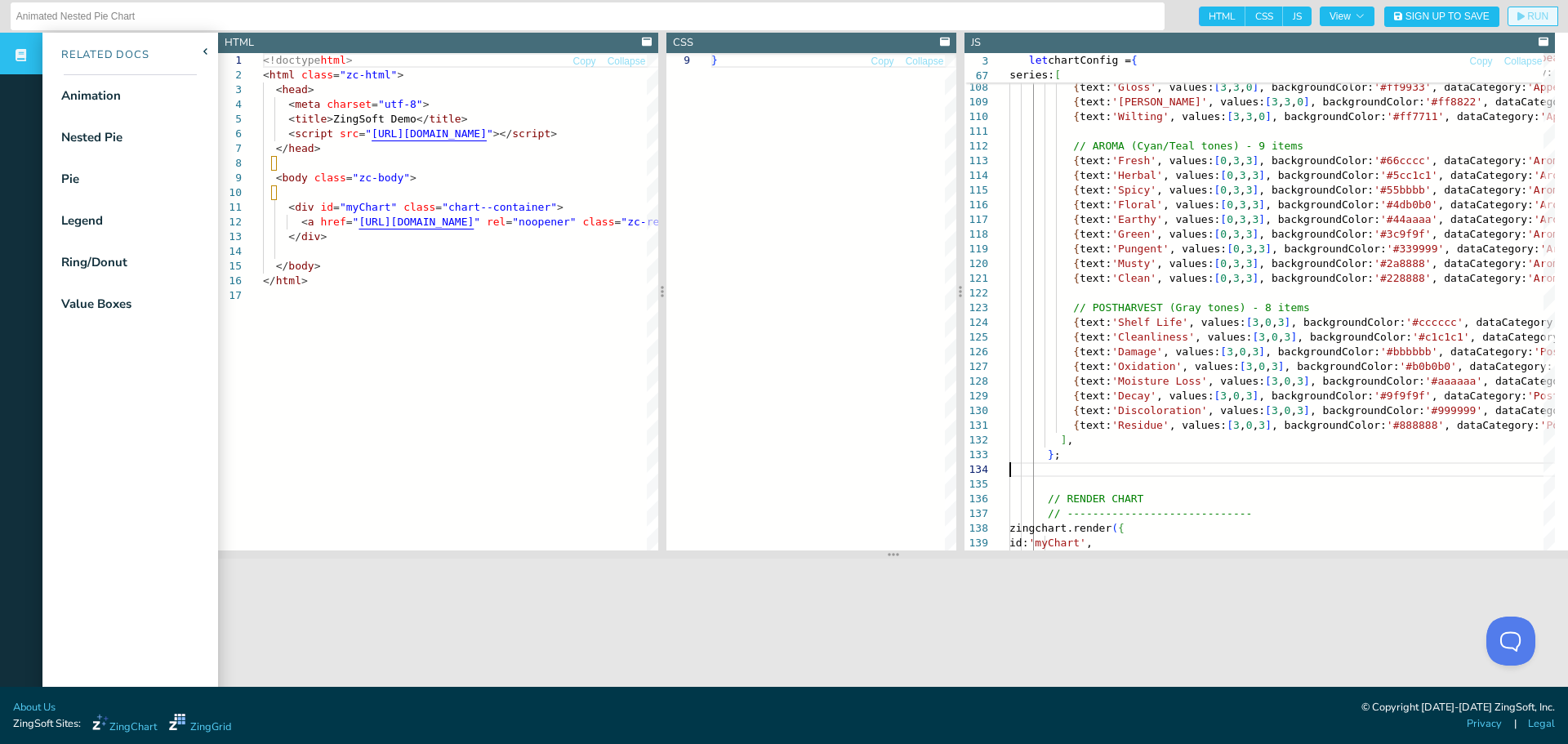
click at [1527, 15] on span "RUN" at bounding box center [1538, 16] width 21 height 10
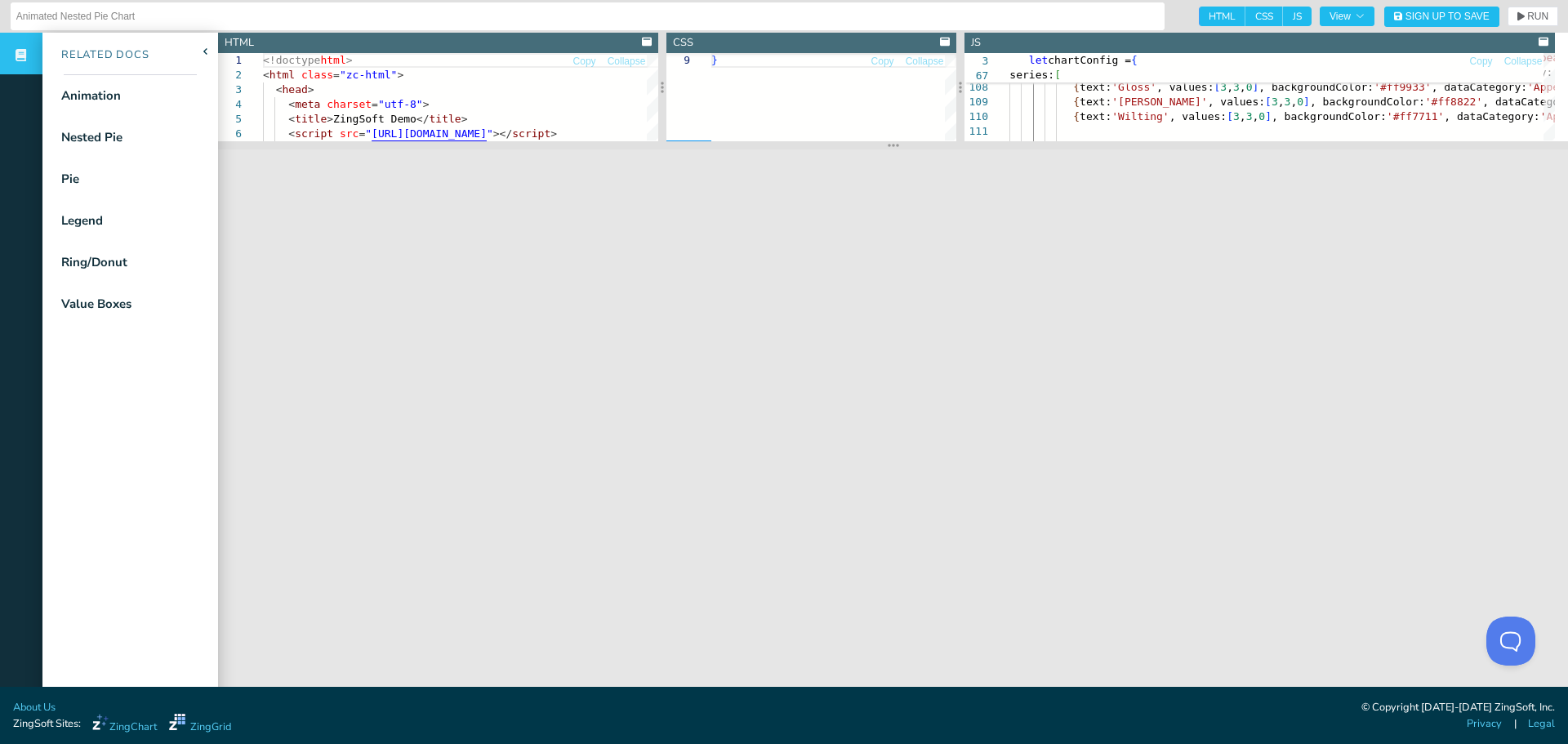
drag, startPoint x: 894, startPoint y: 556, endPoint x: 930, endPoint y: 147, distance: 410.6
click at [930, 147] on section at bounding box center [893, 145] width 1350 height 8
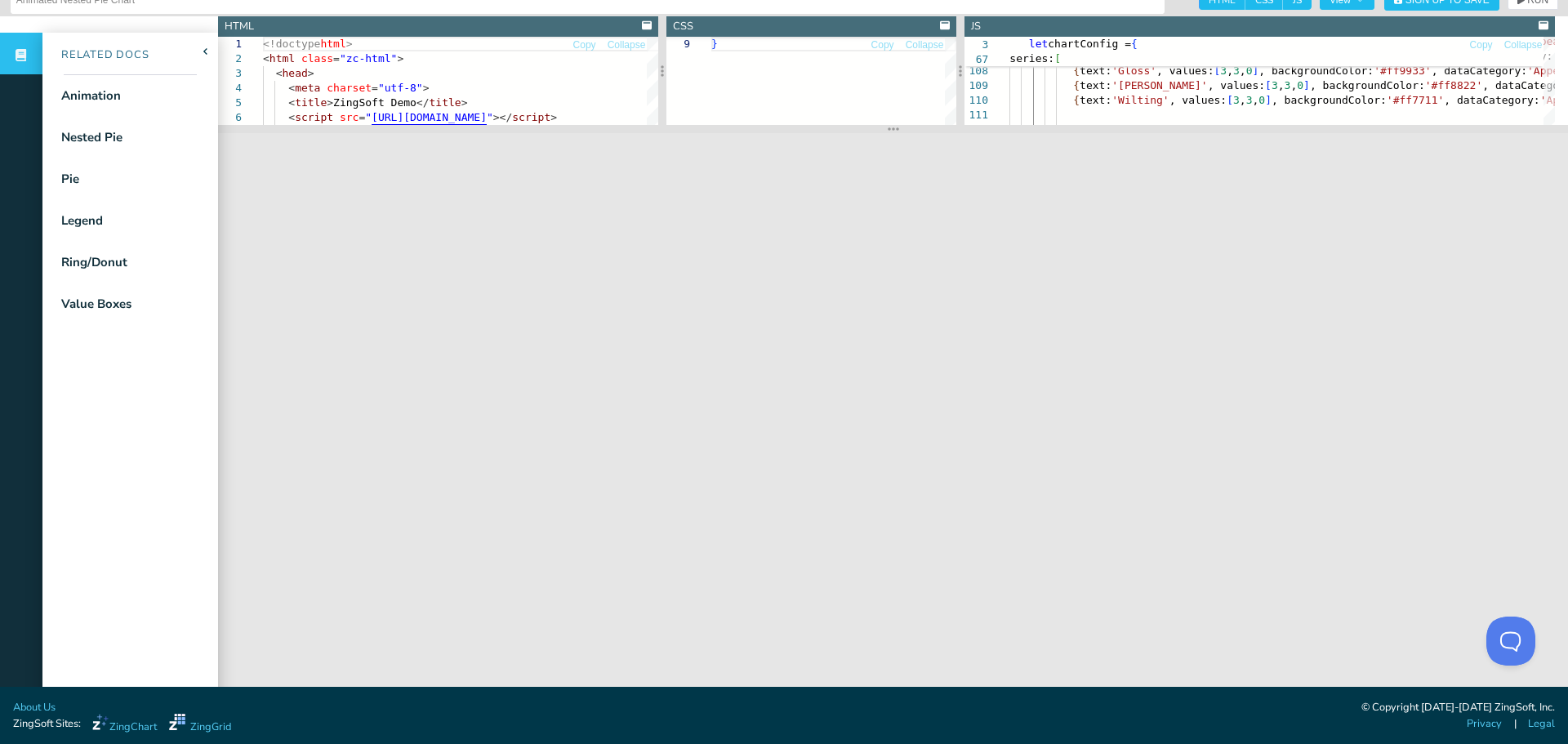
scroll to position [0, 0]
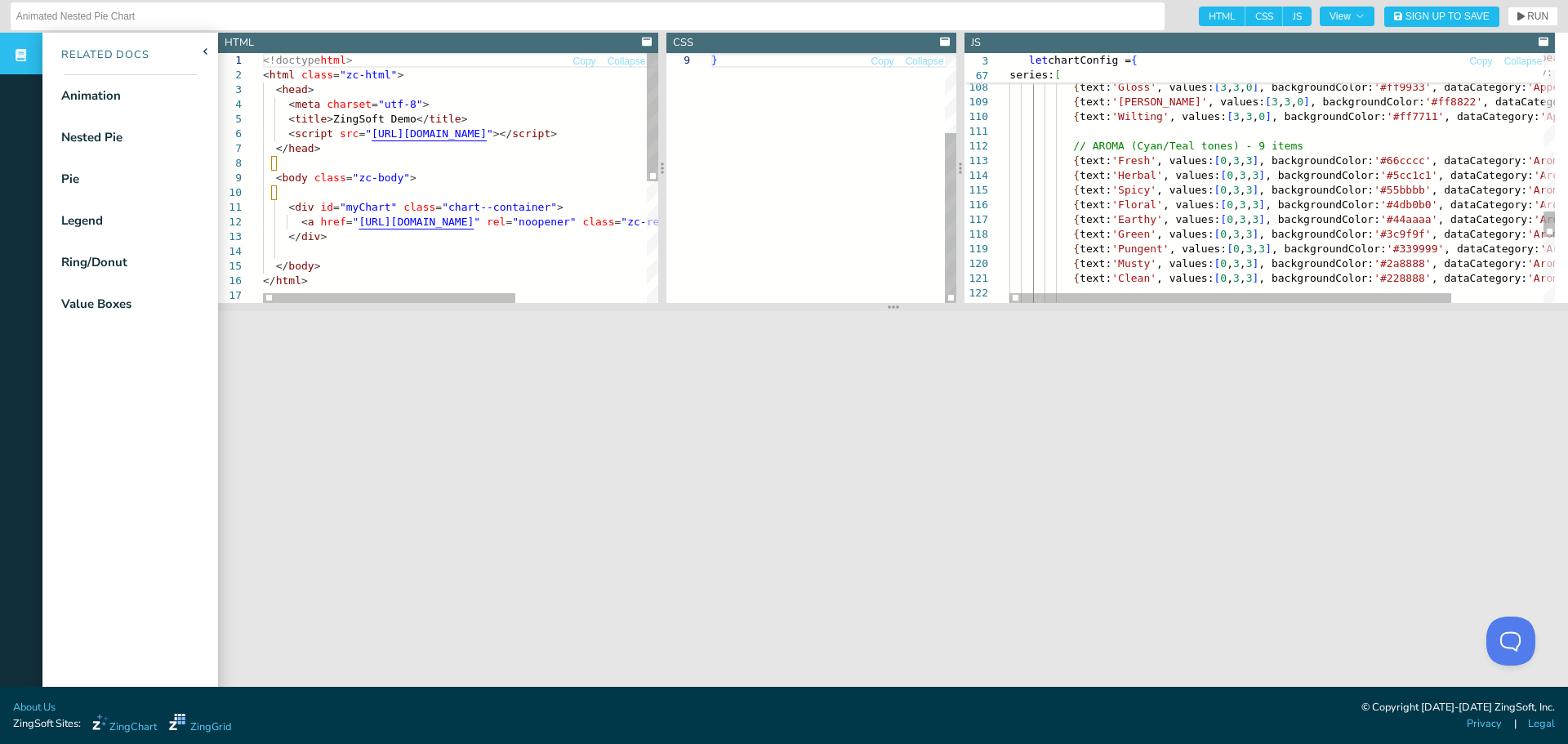
drag, startPoint x: 889, startPoint y: 144, endPoint x: 889, endPoint y: 306, distance: 162.0
click at [889, 306] on icon at bounding box center [893, 307] width 11 height 13
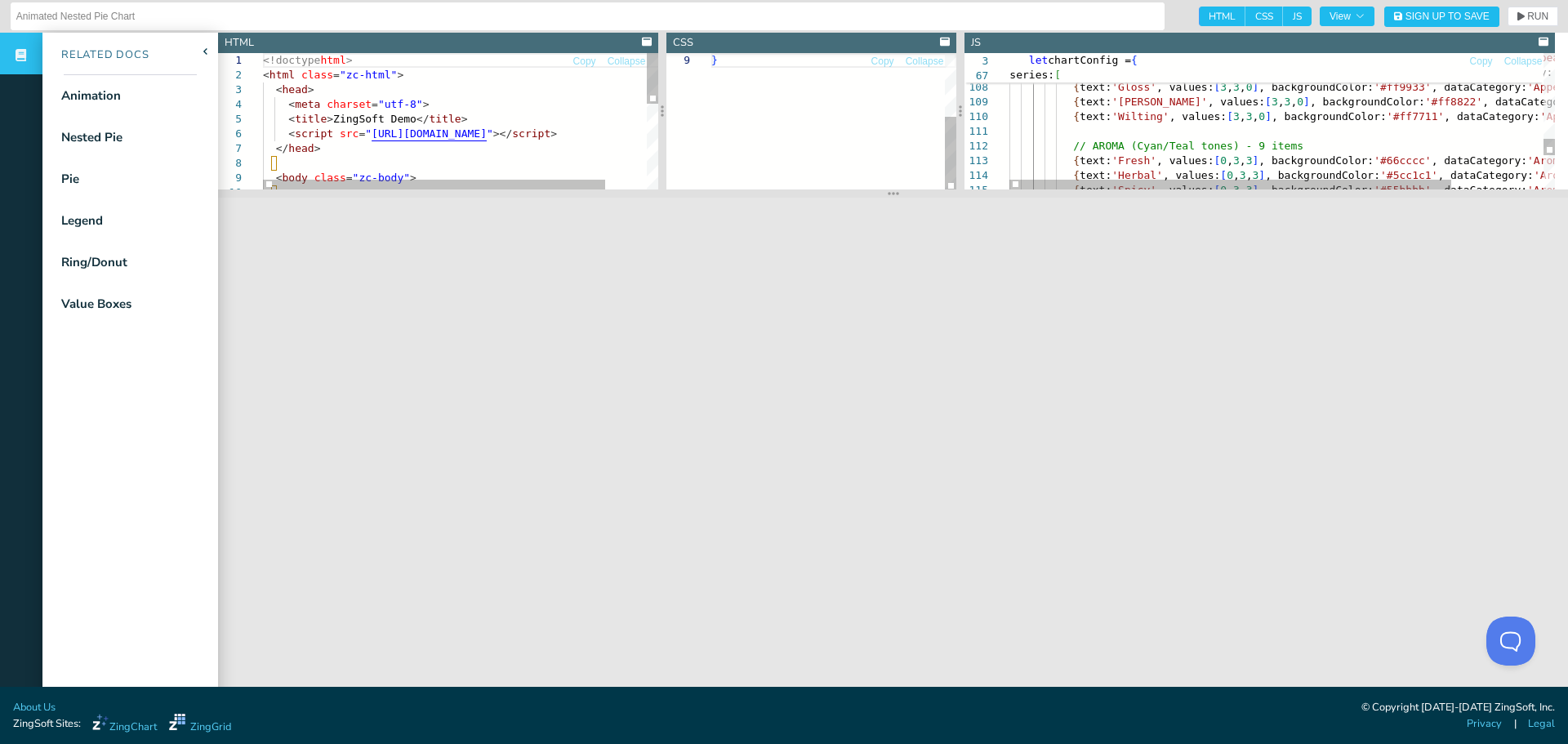
drag, startPoint x: 876, startPoint y: 307, endPoint x: 863, endPoint y: 190, distance: 117.7
click at [863, 190] on section at bounding box center [893, 193] width 1350 height 8
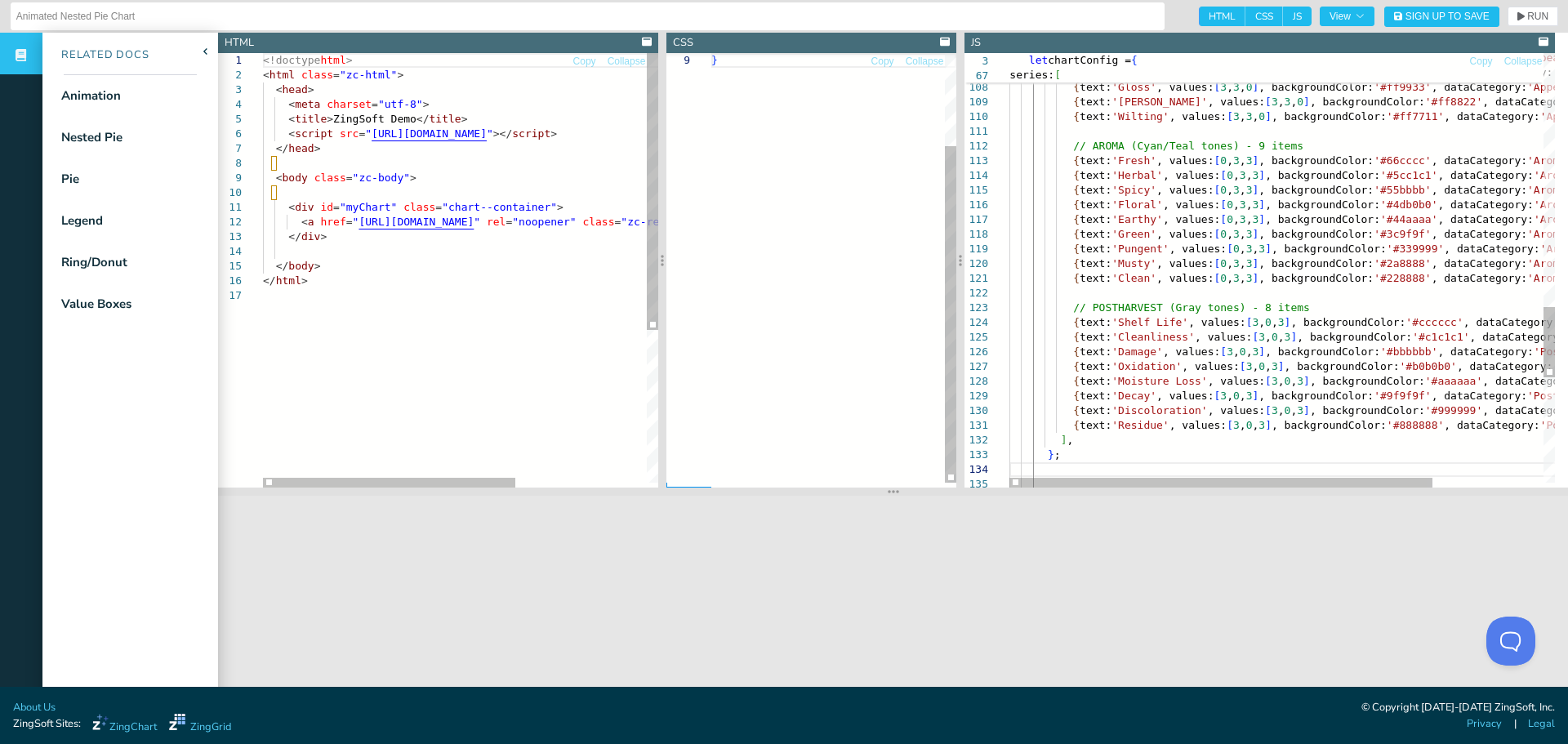
drag, startPoint x: 891, startPoint y: 194, endPoint x: 904, endPoint y: 508, distance: 314.3
click at [904, 495] on section at bounding box center [893, 491] width 1350 height 8
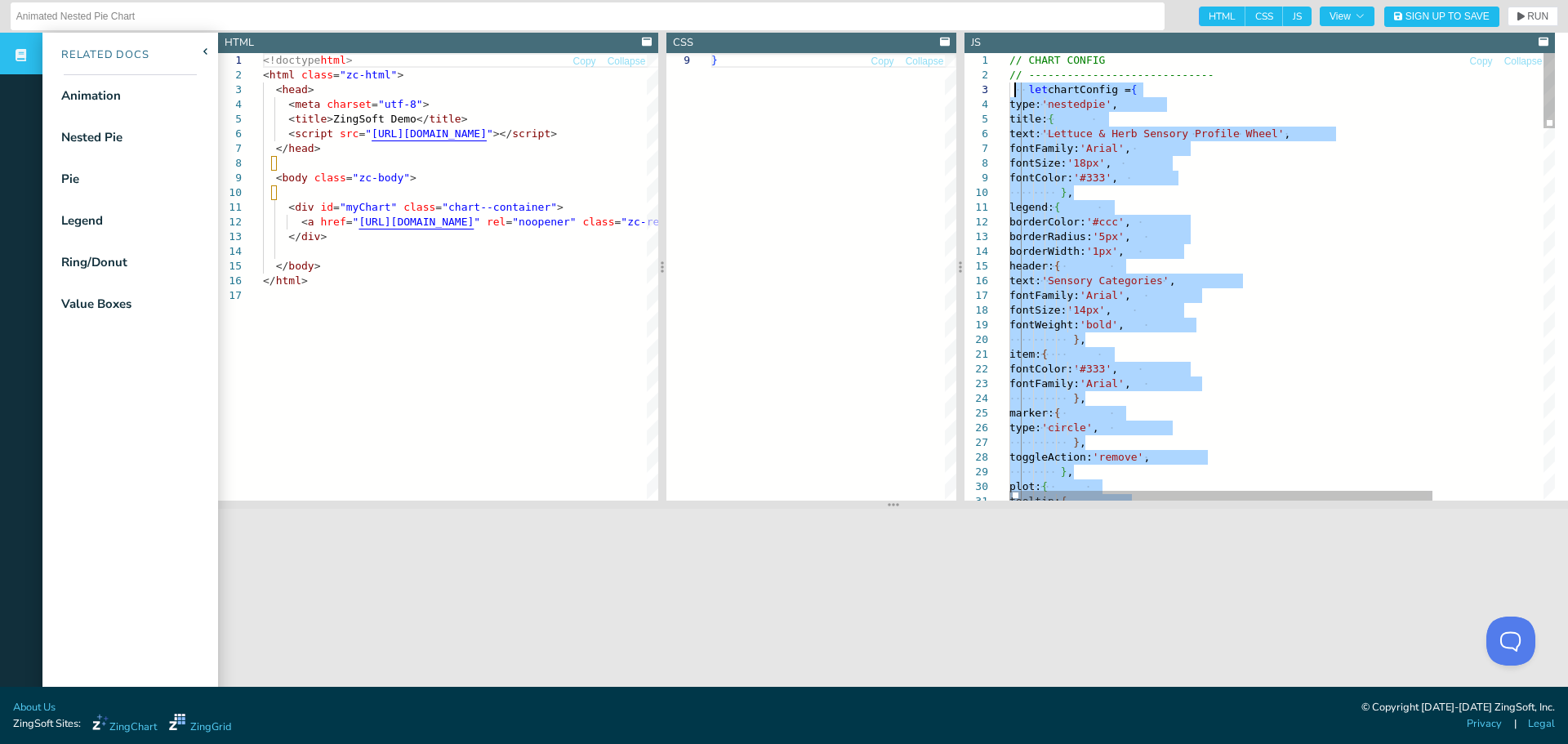
drag, startPoint x: 1113, startPoint y: 207, endPoint x: 1013, endPoint y: 94, distance: 150.9
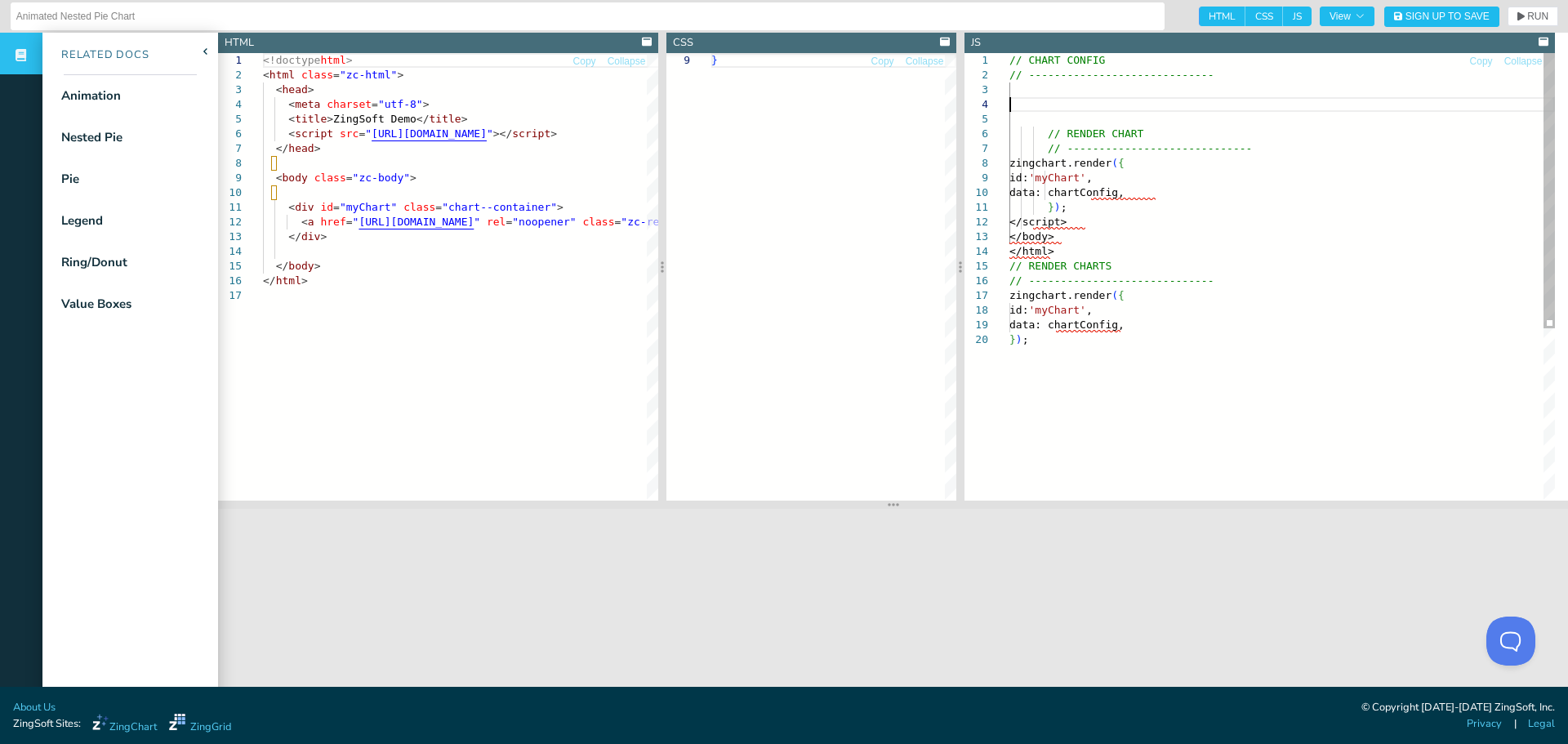
click at [1173, 105] on div "// CHART CONFIG // ----------------------------- // RENDER CHART // -----------…" at bounding box center [1281, 417] width 546 height 727
click at [1172, 95] on div "// CHART CONFIG // ----------------------------- // RENDER CHART // -----------…" at bounding box center [1281, 417] width 546 height 727
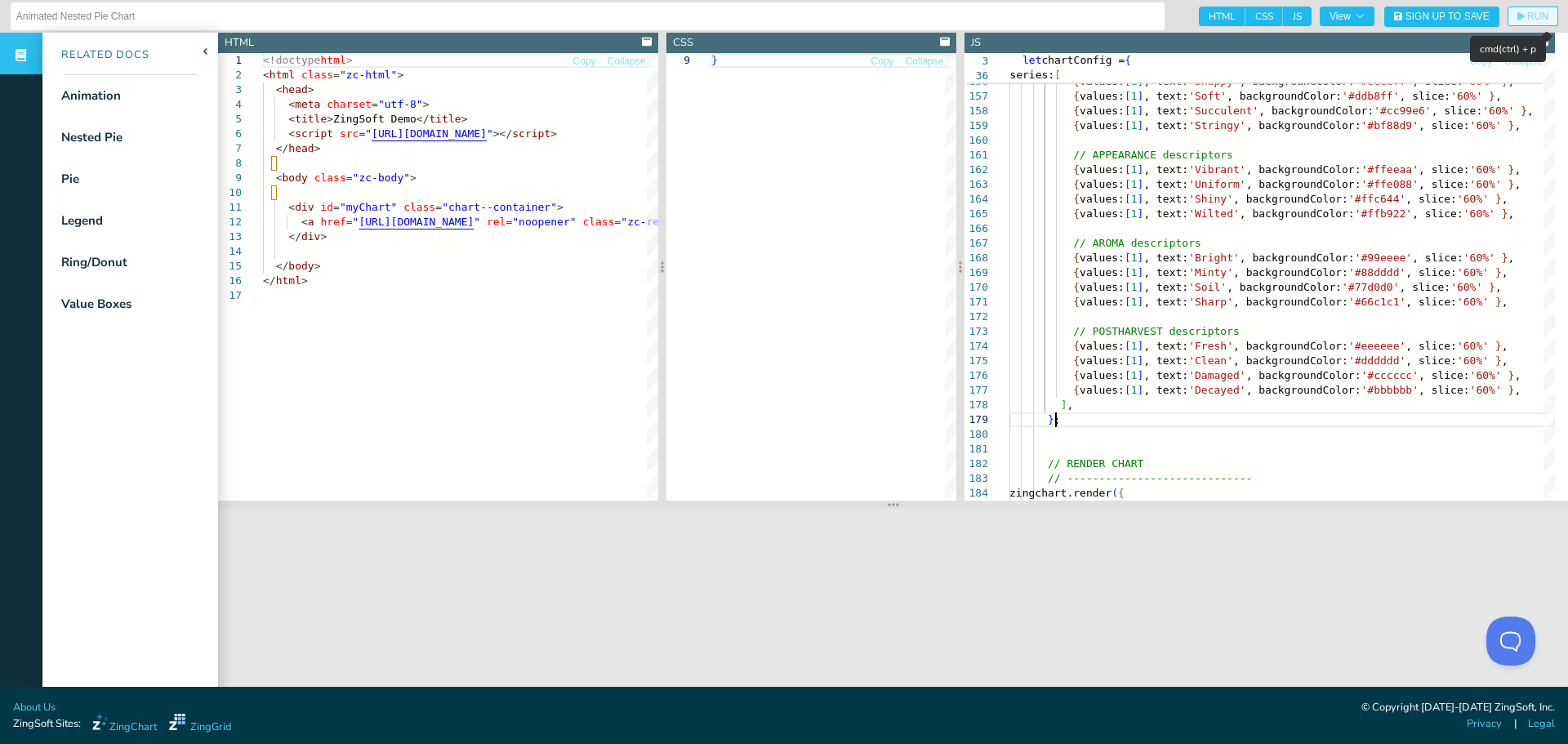
click at [1517, 14] on icon "button" at bounding box center [1520, 17] width 7 height 9
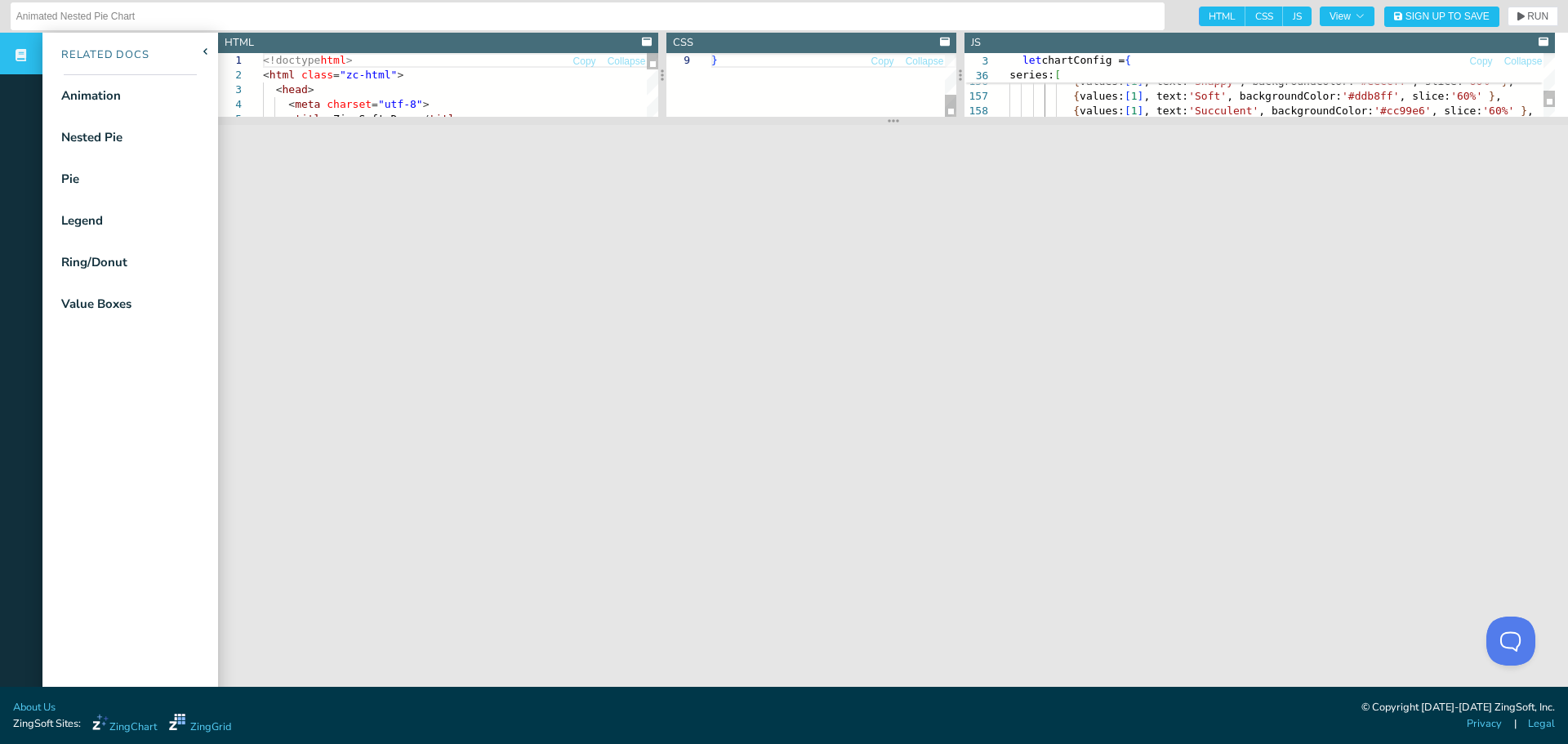
drag, startPoint x: 882, startPoint y: 508, endPoint x: 870, endPoint y: 124, distance: 384.2
click at [870, 124] on section at bounding box center [893, 120] width 1350 height 8
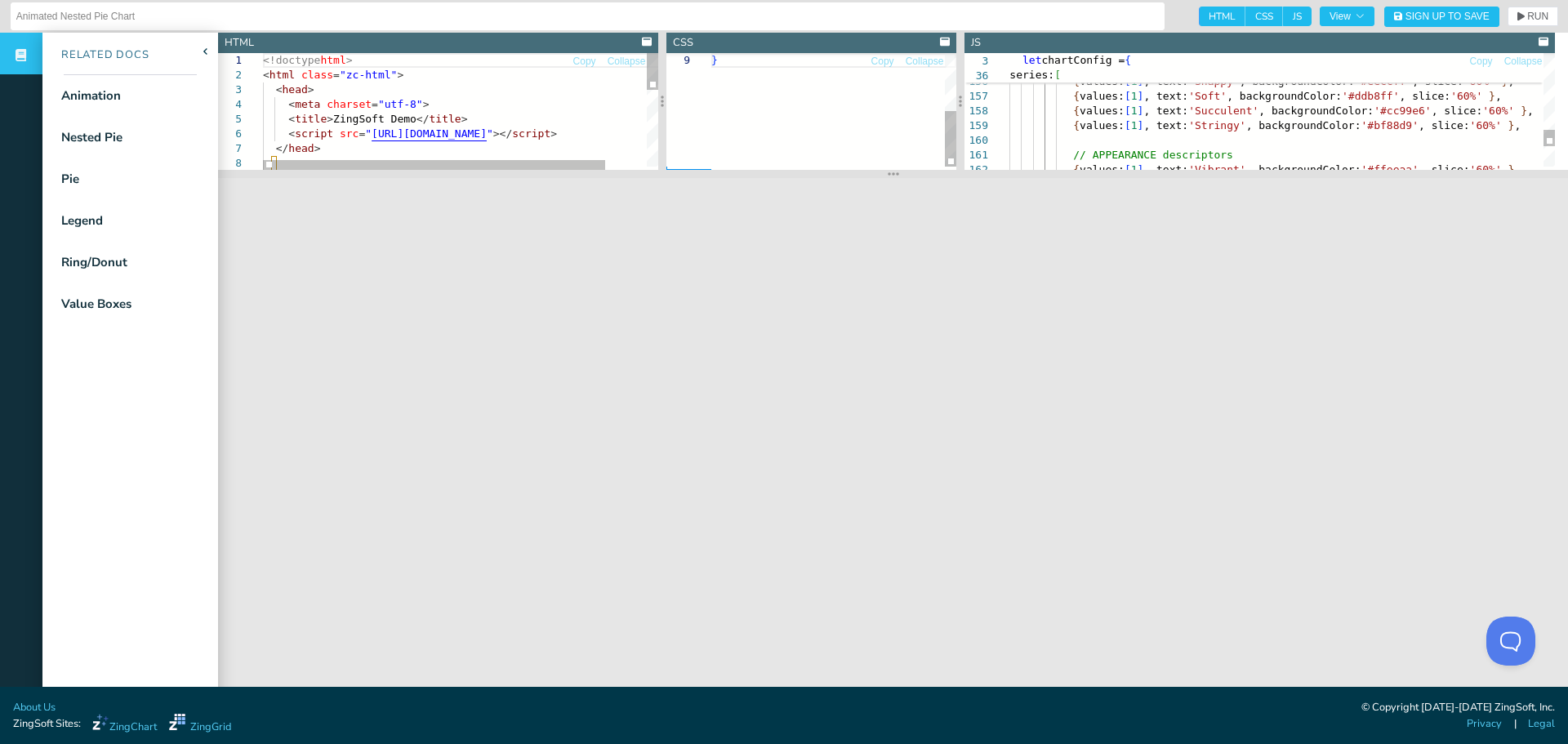
drag, startPoint x: 887, startPoint y: 123, endPoint x: 911, endPoint y: 189, distance: 70.2
click at [911, 178] on section at bounding box center [893, 173] width 1350 height 8
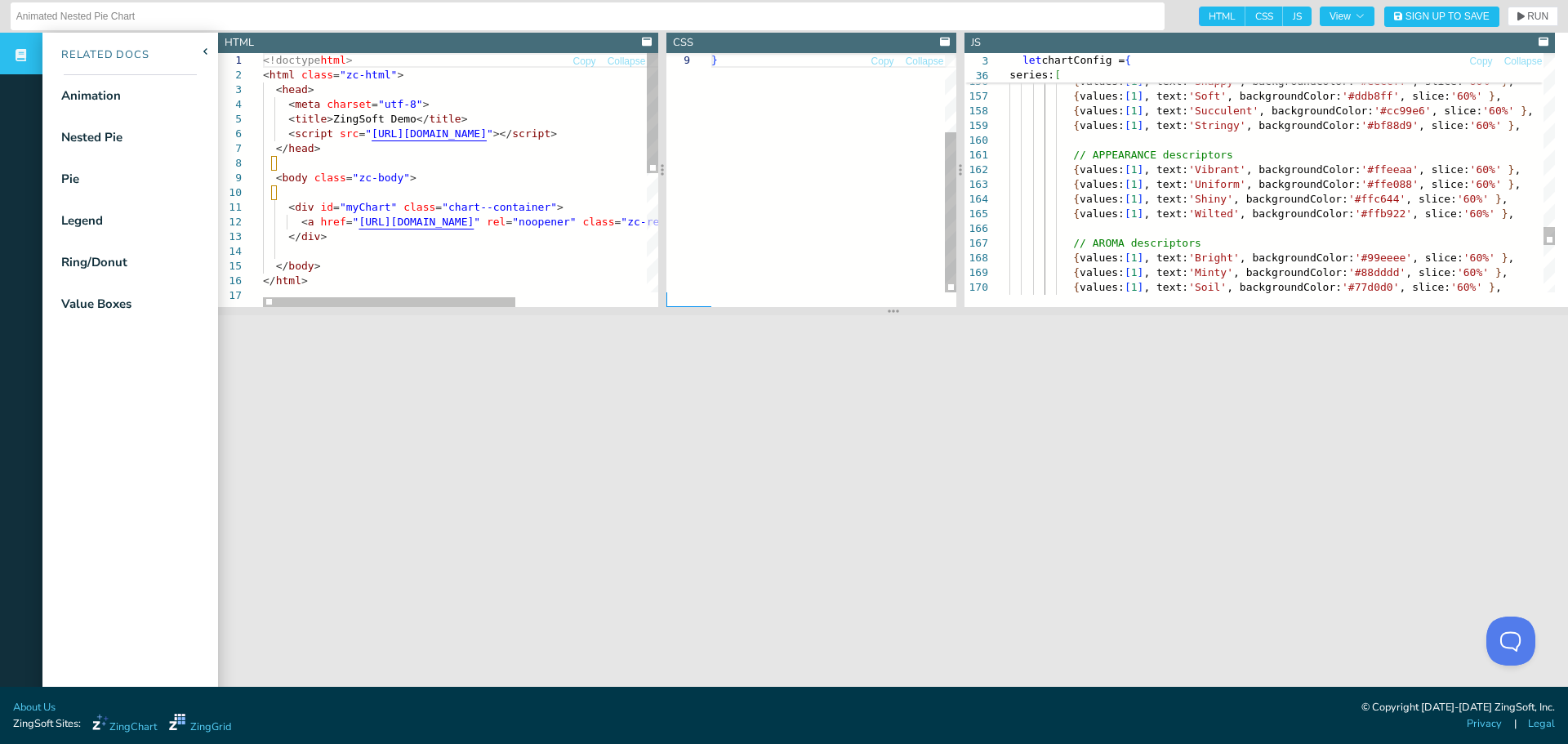
drag, startPoint x: 887, startPoint y: 190, endPoint x: 880, endPoint y: 331, distance: 141.2
click at [880, 315] on section at bounding box center [893, 311] width 1350 height 8
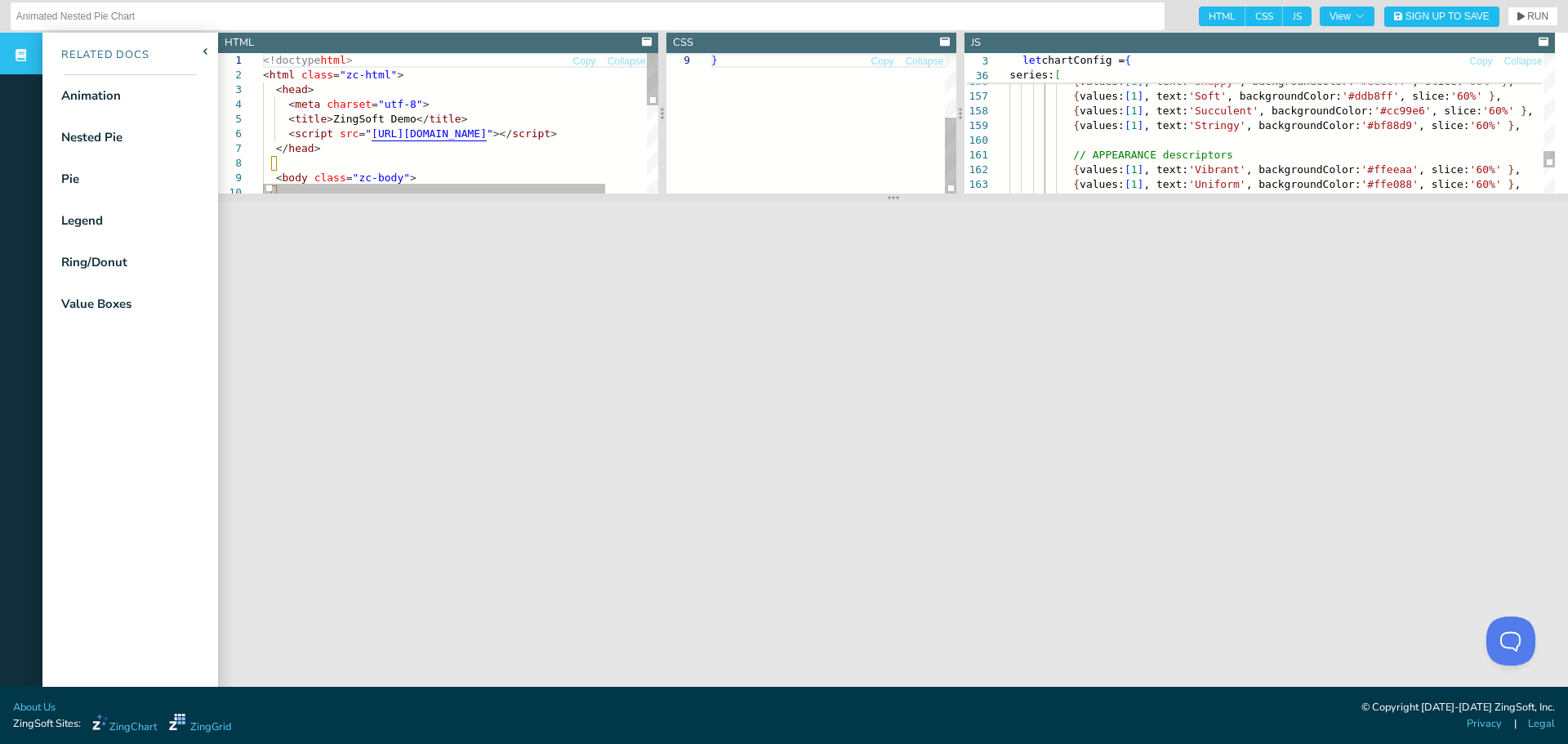
drag, startPoint x: 885, startPoint y: 326, endPoint x: 904, endPoint y: 196, distance: 131.4
click at [904, 196] on section at bounding box center [893, 197] width 1350 height 8
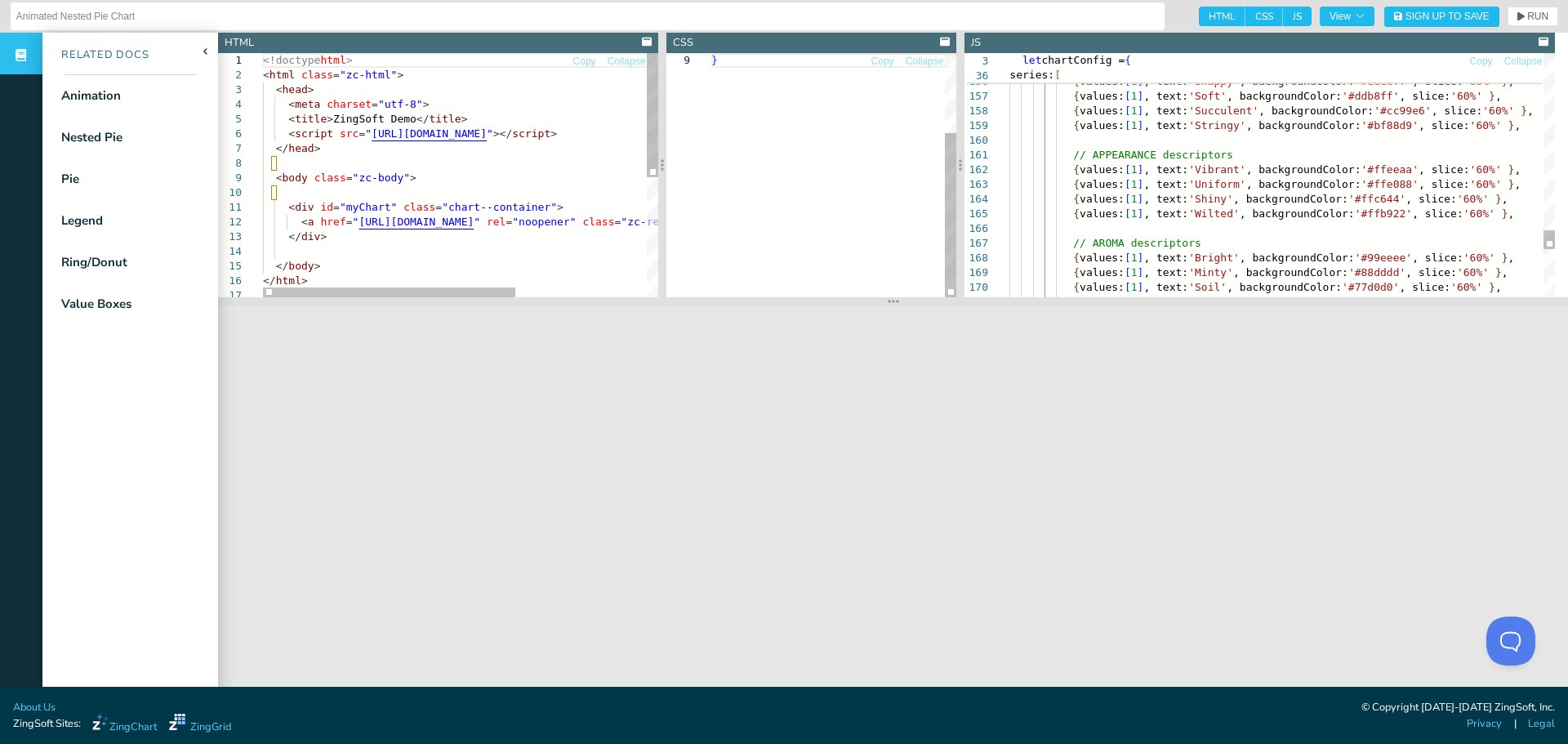
drag, startPoint x: 887, startPoint y: 196, endPoint x: 891, endPoint y: 299, distance: 103.1
click at [891, 299] on icon at bounding box center [893, 301] width 11 height 13
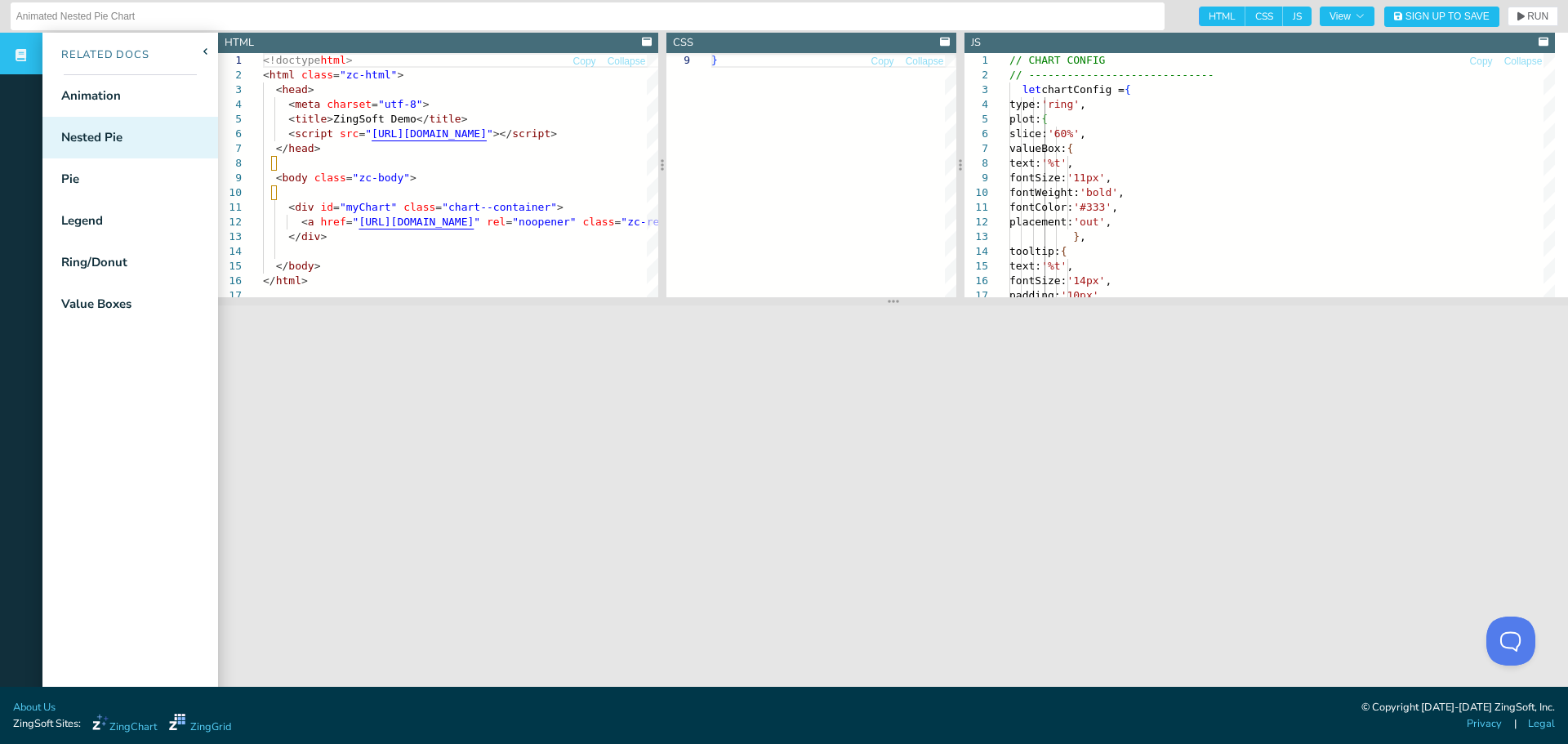
click at [141, 134] on div "Nested Pie" at bounding box center [130, 137] width 176 height 42
click at [111, 127] on div "Nested Pie" at bounding box center [82, 137] width 80 height 42
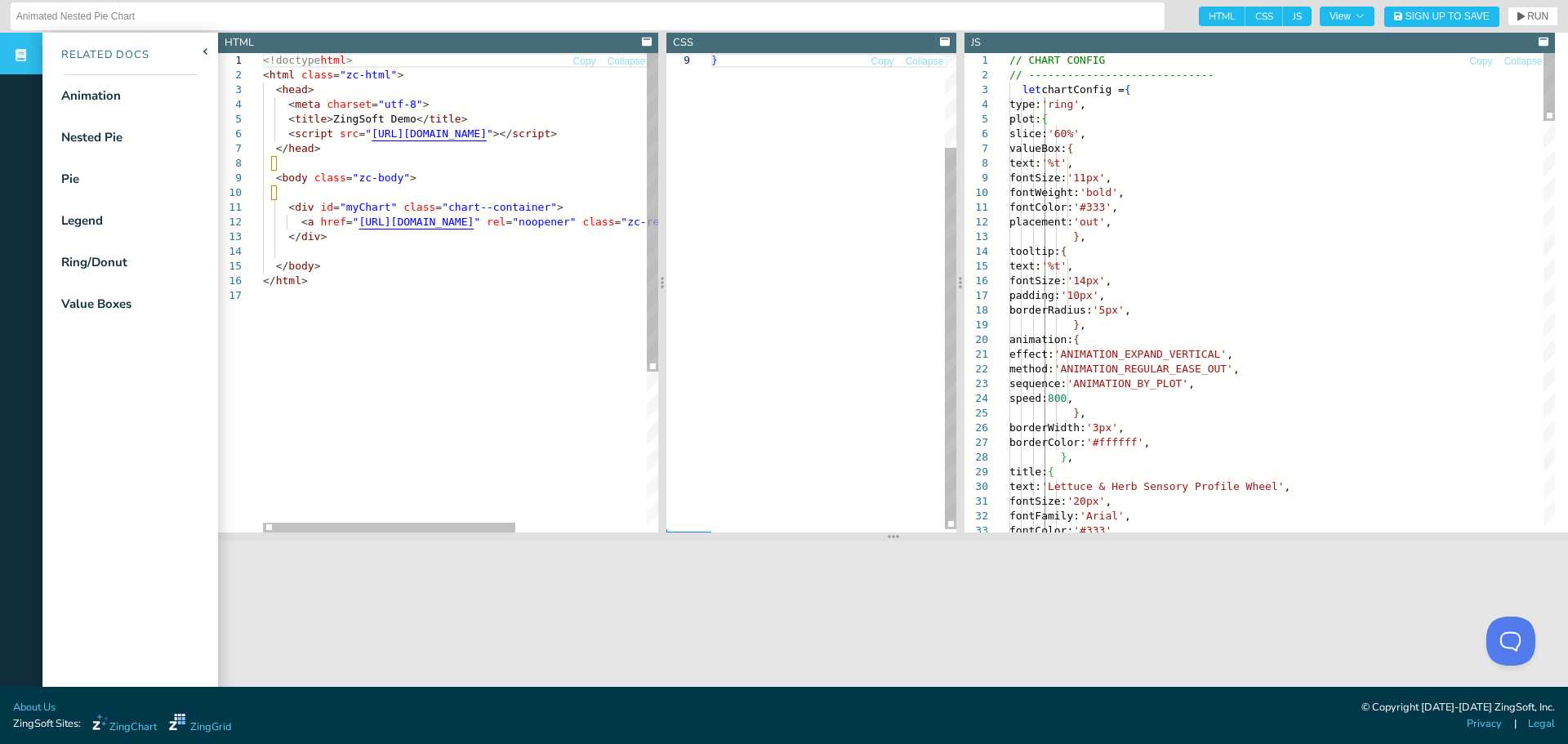
drag, startPoint x: 876, startPoint y: 303, endPoint x: 924, endPoint y: 552, distance: 253.6
click at [924, 541] on section at bounding box center [893, 536] width 1350 height 8
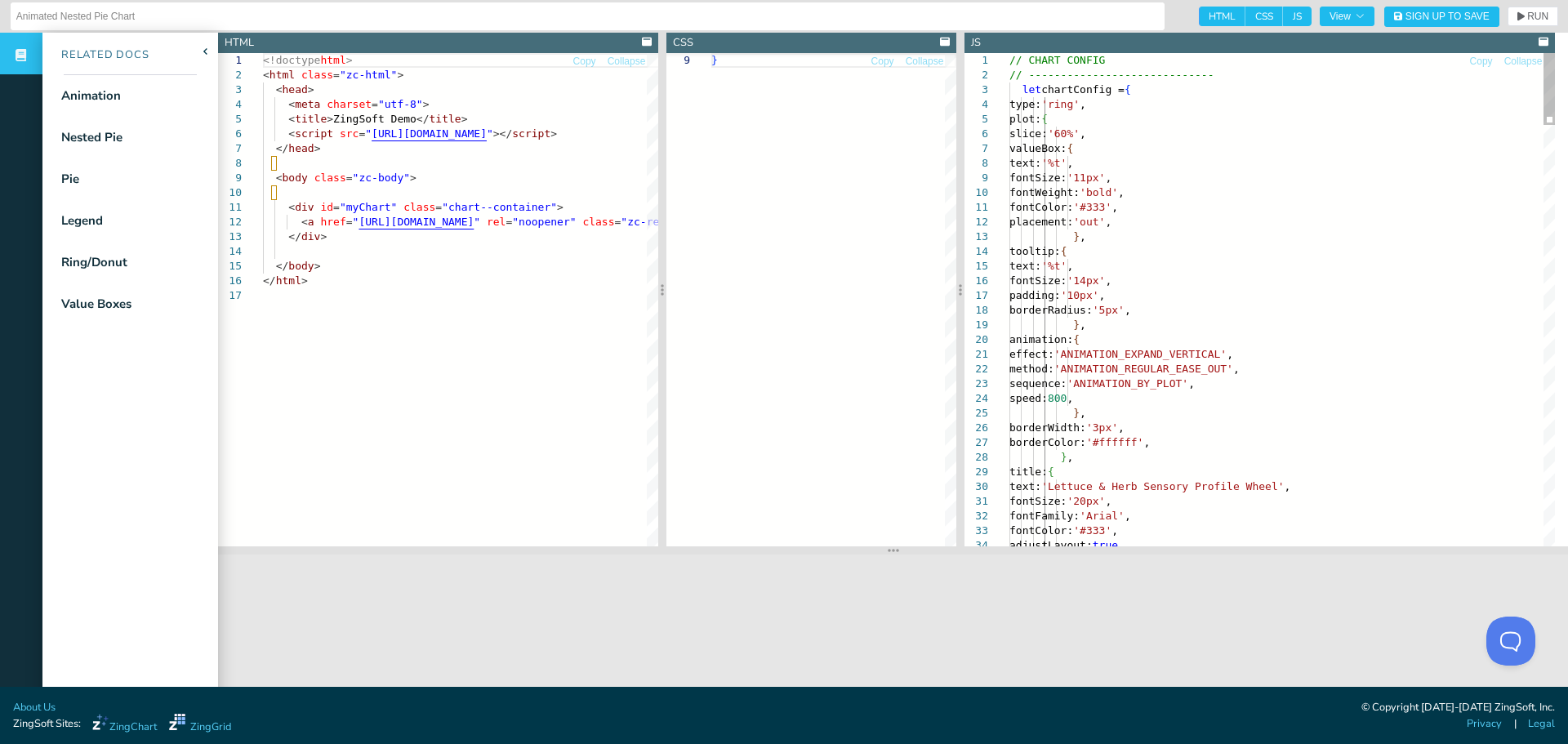
scroll to position [0, 46]
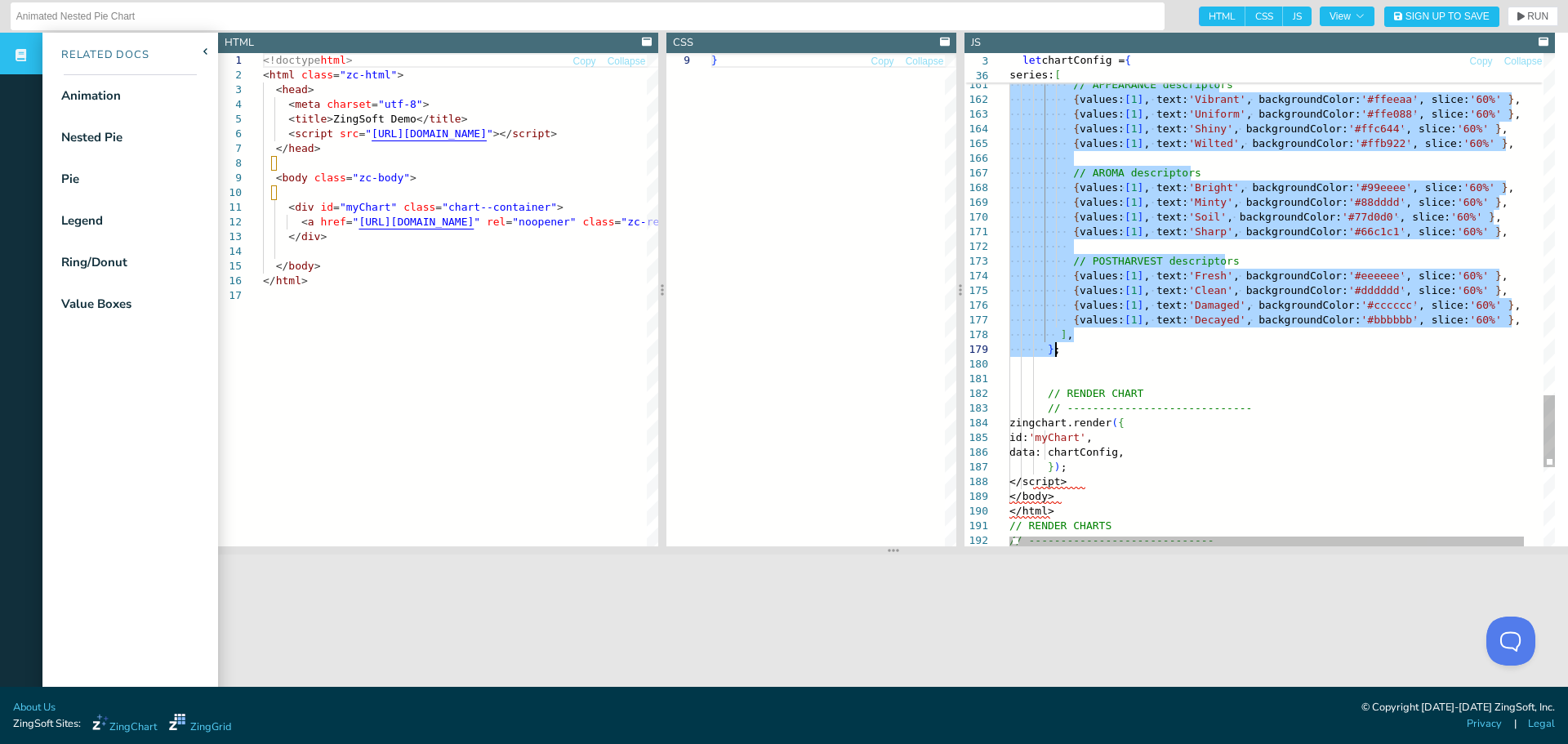
drag, startPoint x: 1020, startPoint y: 91, endPoint x: 1135, endPoint y: 351, distance: 284.3
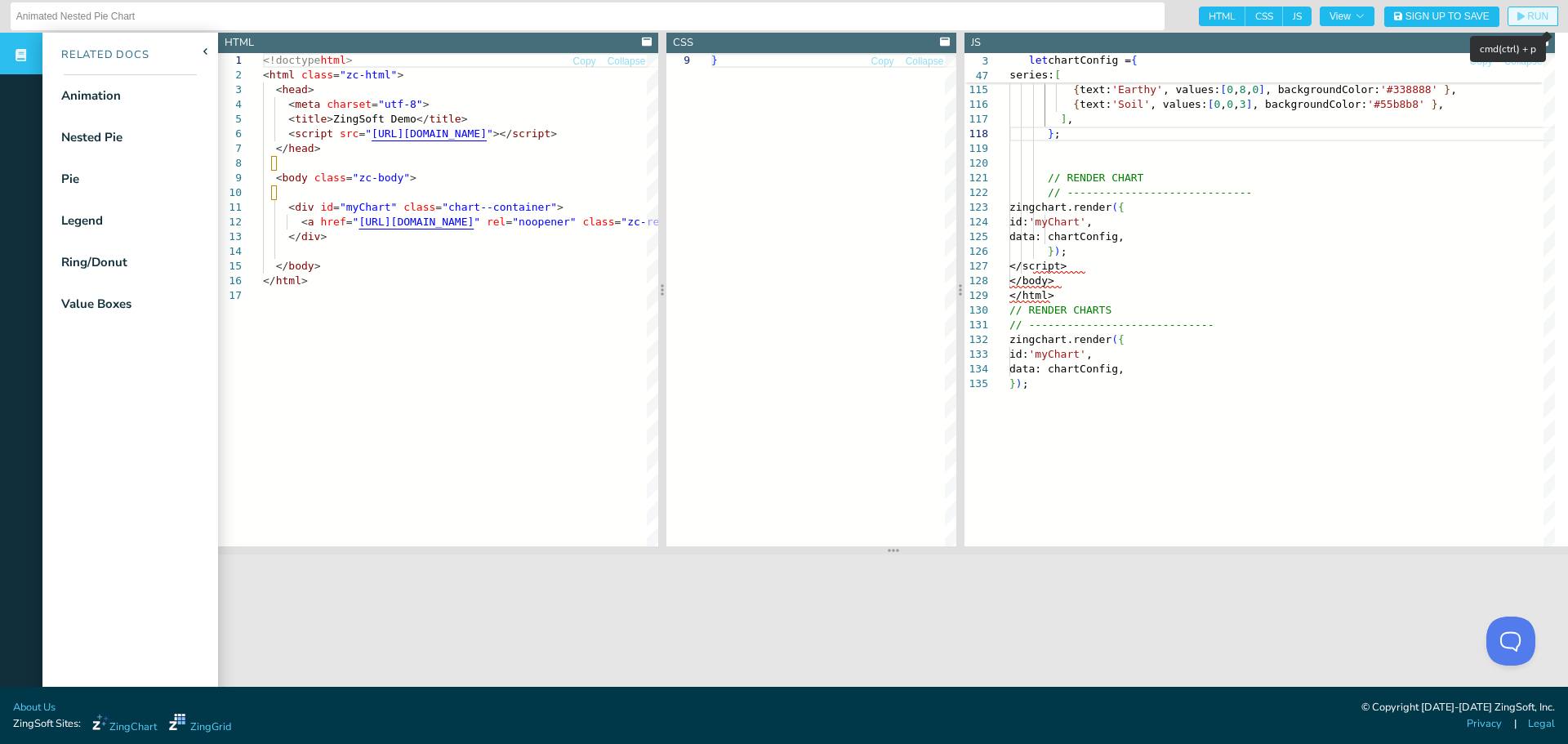
click at [1527, 16] on span "RUN" at bounding box center [1538, 16] width 21 height 10
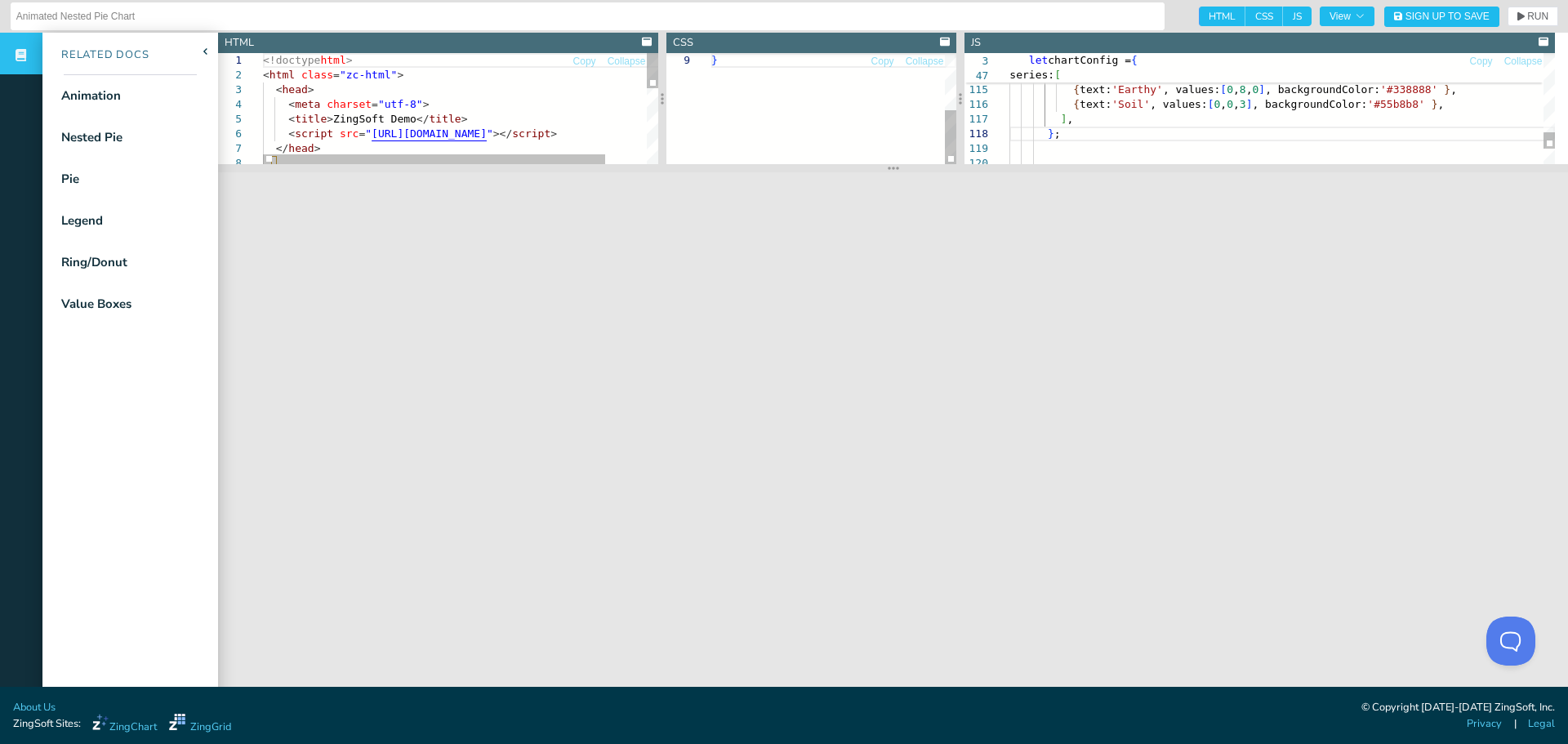
drag, startPoint x: 889, startPoint y: 554, endPoint x: 811, endPoint y: 172, distance: 389.9
click at [811, 172] on section at bounding box center [893, 168] width 1350 height 8
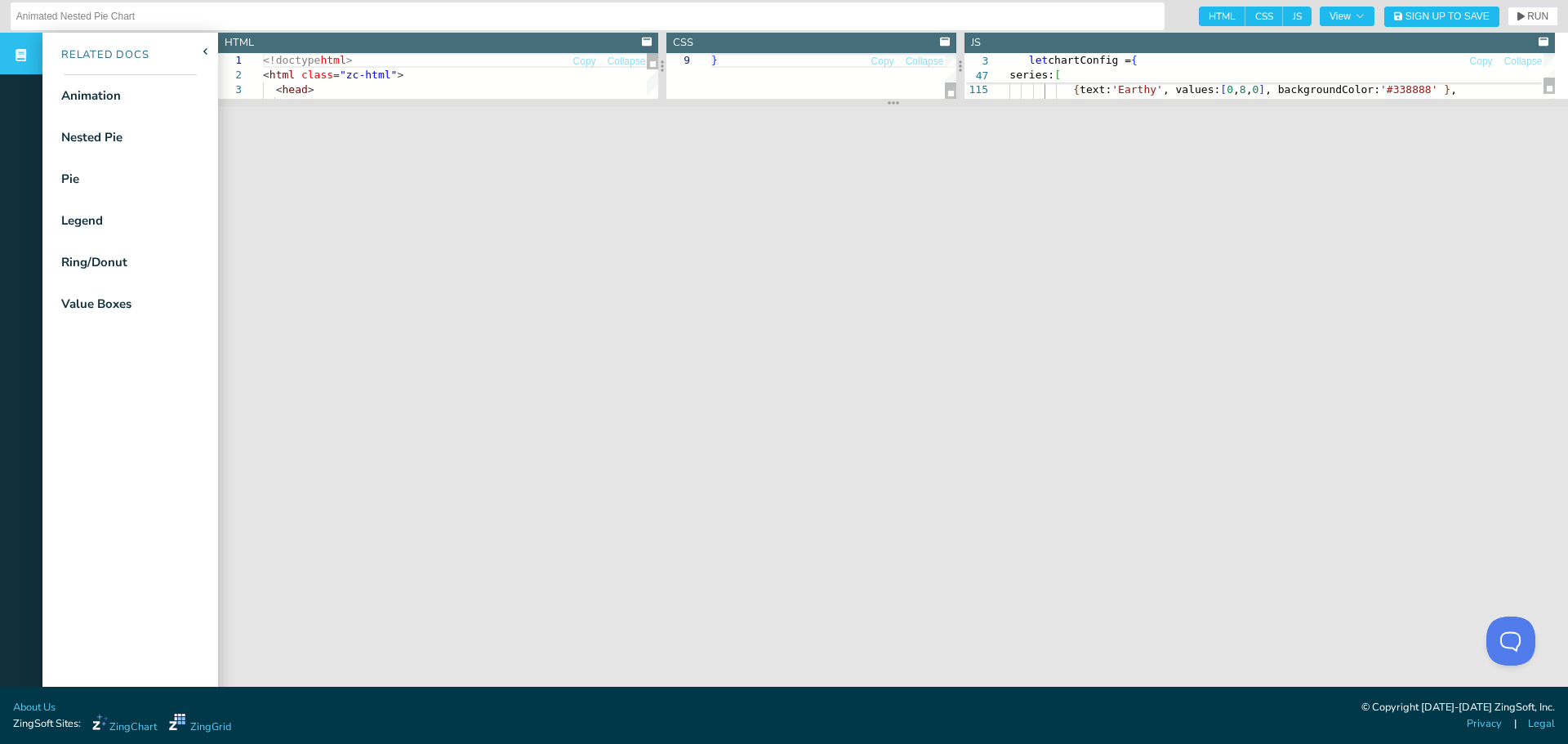
drag, startPoint x: 894, startPoint y: 165, endPoint x: 895, endPoint y: 101, distance: 64.0
click at [895, 101] on section at bounding box center [893, 103] width 1350 height 8
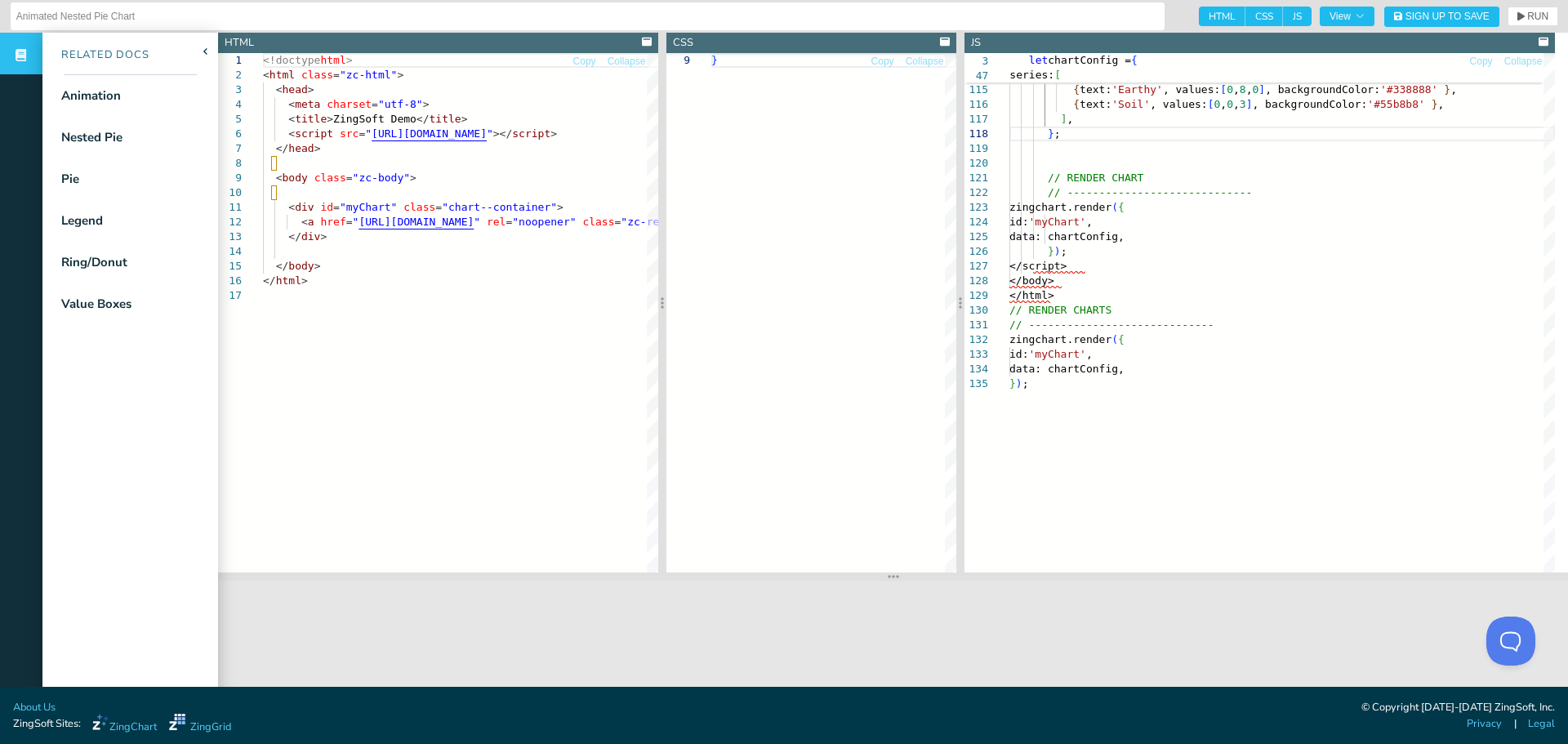
drag, startPoint x: 880, startPoint y: 105, endPoint x: 956, endPoint y: 640, distance: 540.4
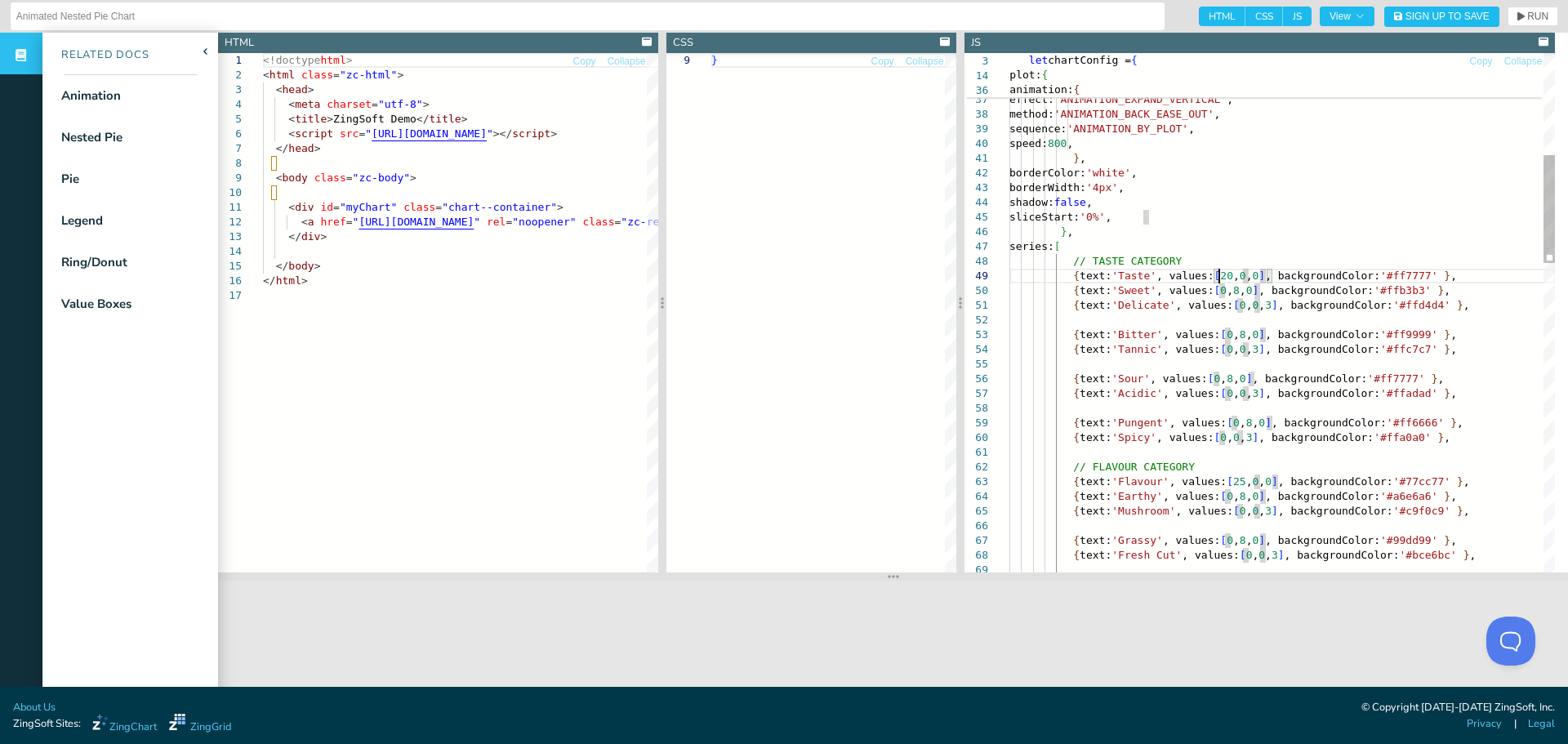
drag, startPoint x: 1235, startPoint y: 272, endPoint x: 1217, endPoint y: 276, distance: 18.4
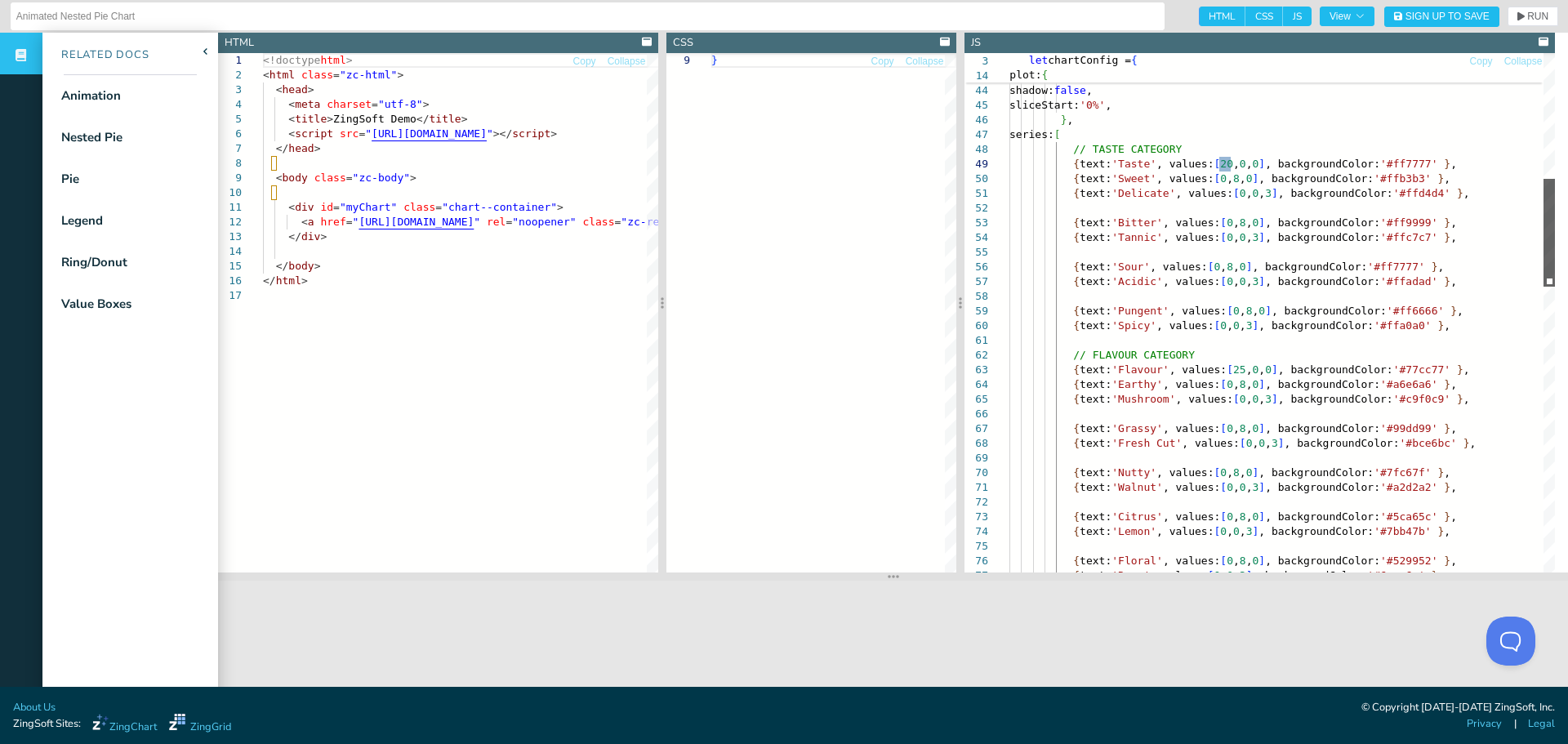
click at [1555, 243] on div at bounding box center [1549, 233] width 11 height 108
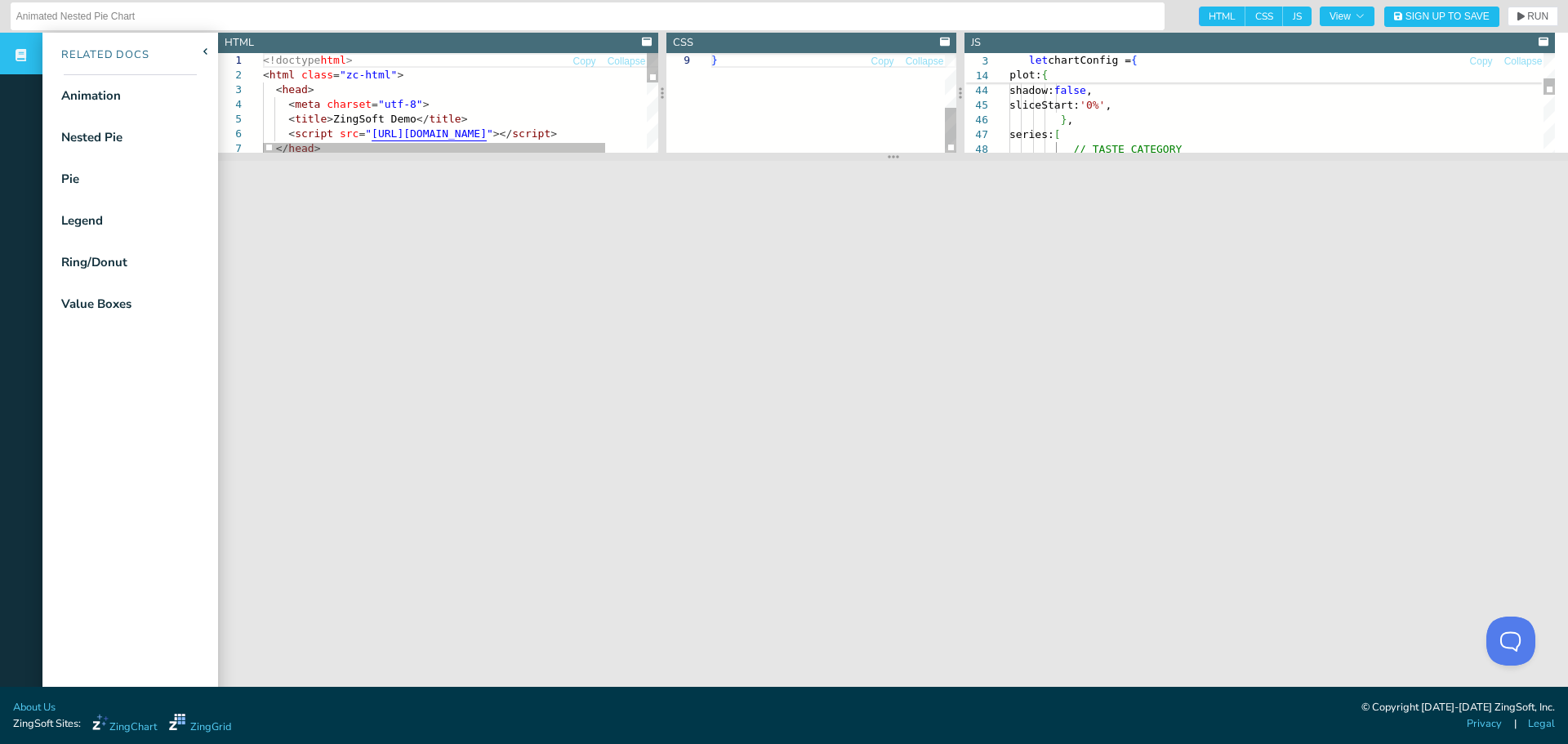
drag, startPoint x: 885, startPoint y: 573, endPoint x: 935, endPoint y: 154, distance: 422.0
click at [935, 154] on section at bounding box center [893, 157] width 1350 height 8
click at [1355, 16] on icon "button" at bounding box center [1359, 16] width 10 height 10
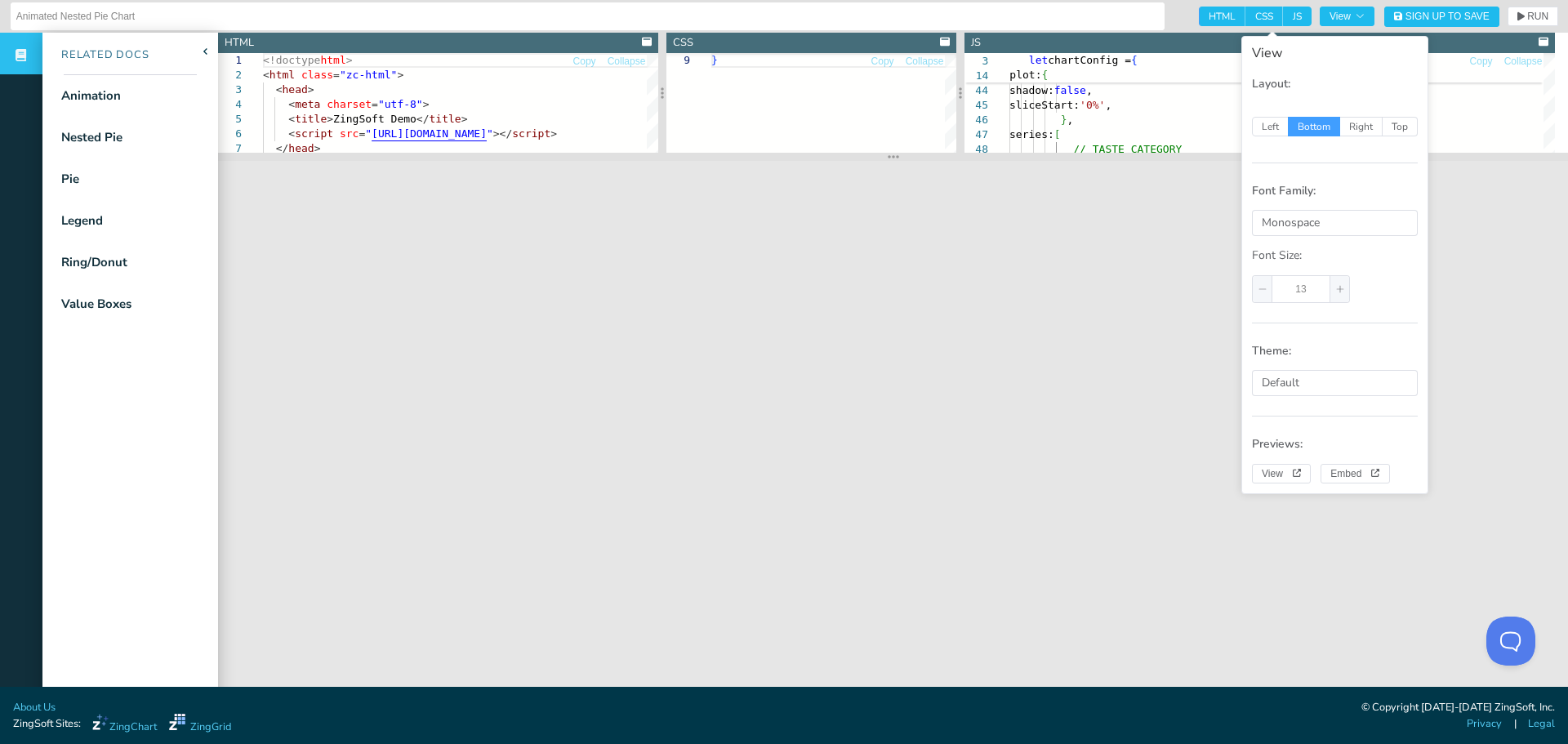
click at [1065, 14] on input "Animated Nested Pie Chart" at bounding box center [587, 17] width 1143 height 27
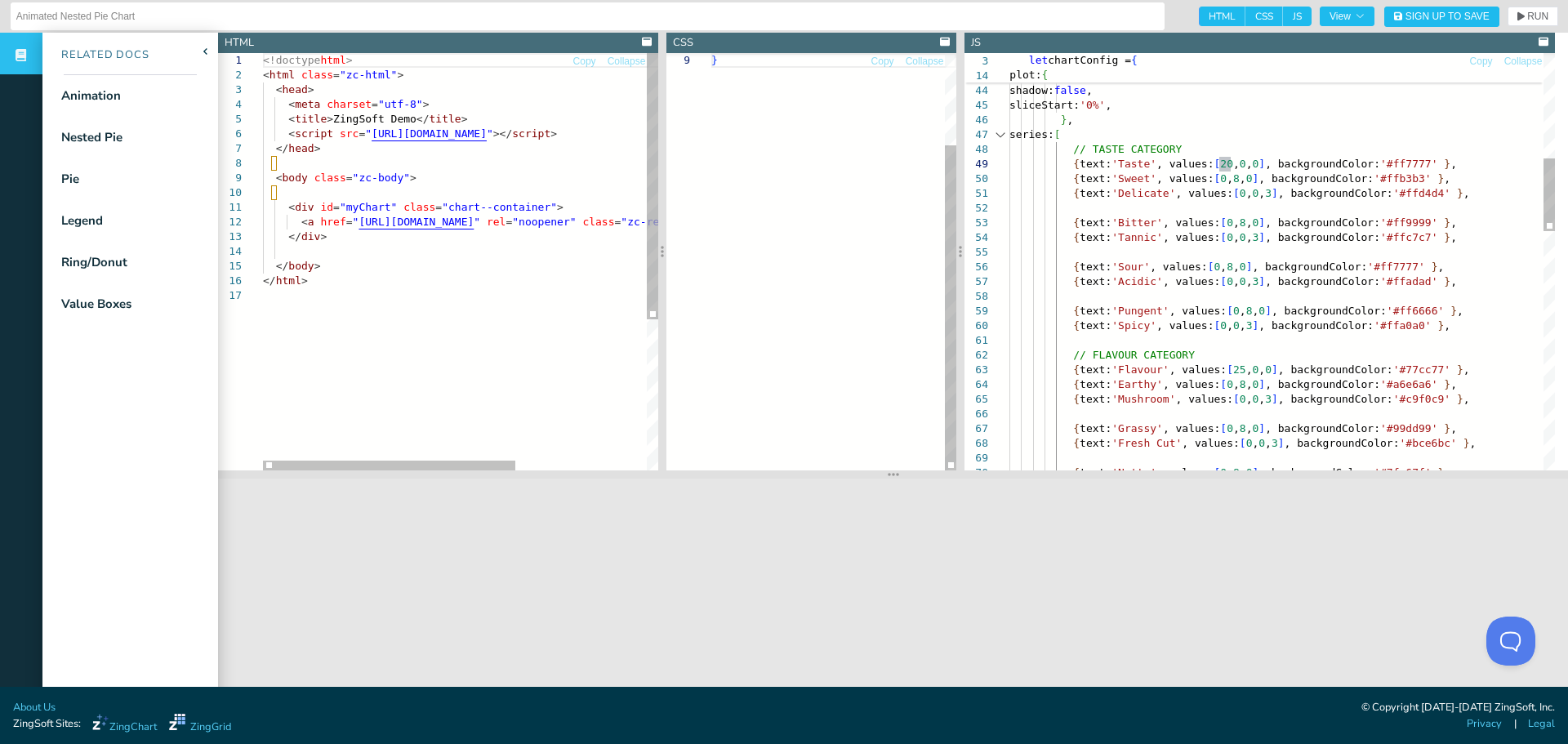
drag, startPoint x: 886, startPoint y: 156, endPoint x: 999, endPoint y: 444, distance: 309.4
click at [899, 474] on section at bounding box center [893, 474] width 1350 height 8
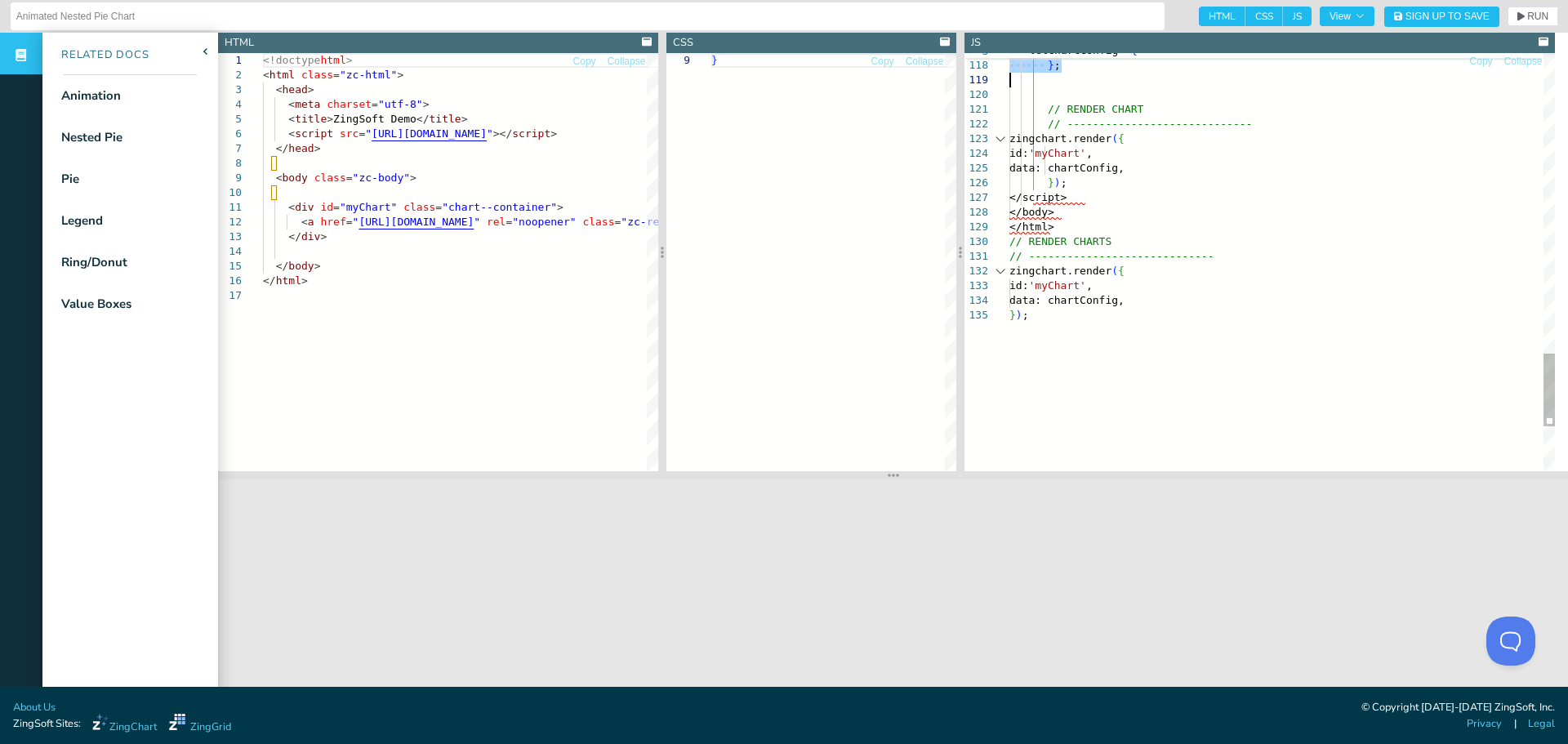
drag, startPoint x: 1026, startPoint y: 90, endPoint x: 1172, endPoint y: 73, distance: 147.0
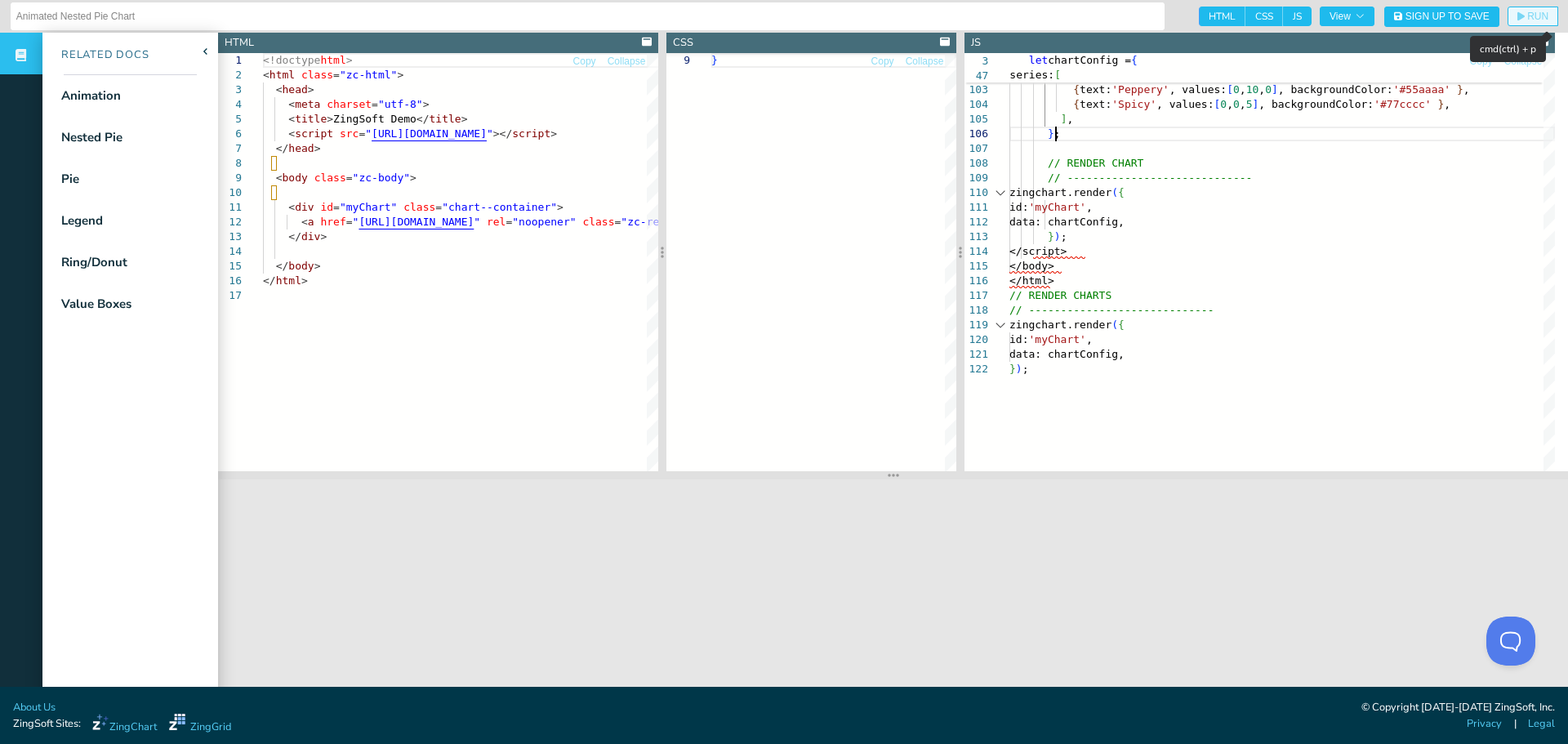
click at [1511, 22] on button "RUN" at bounding box center [1532, 16] width 50 height 19
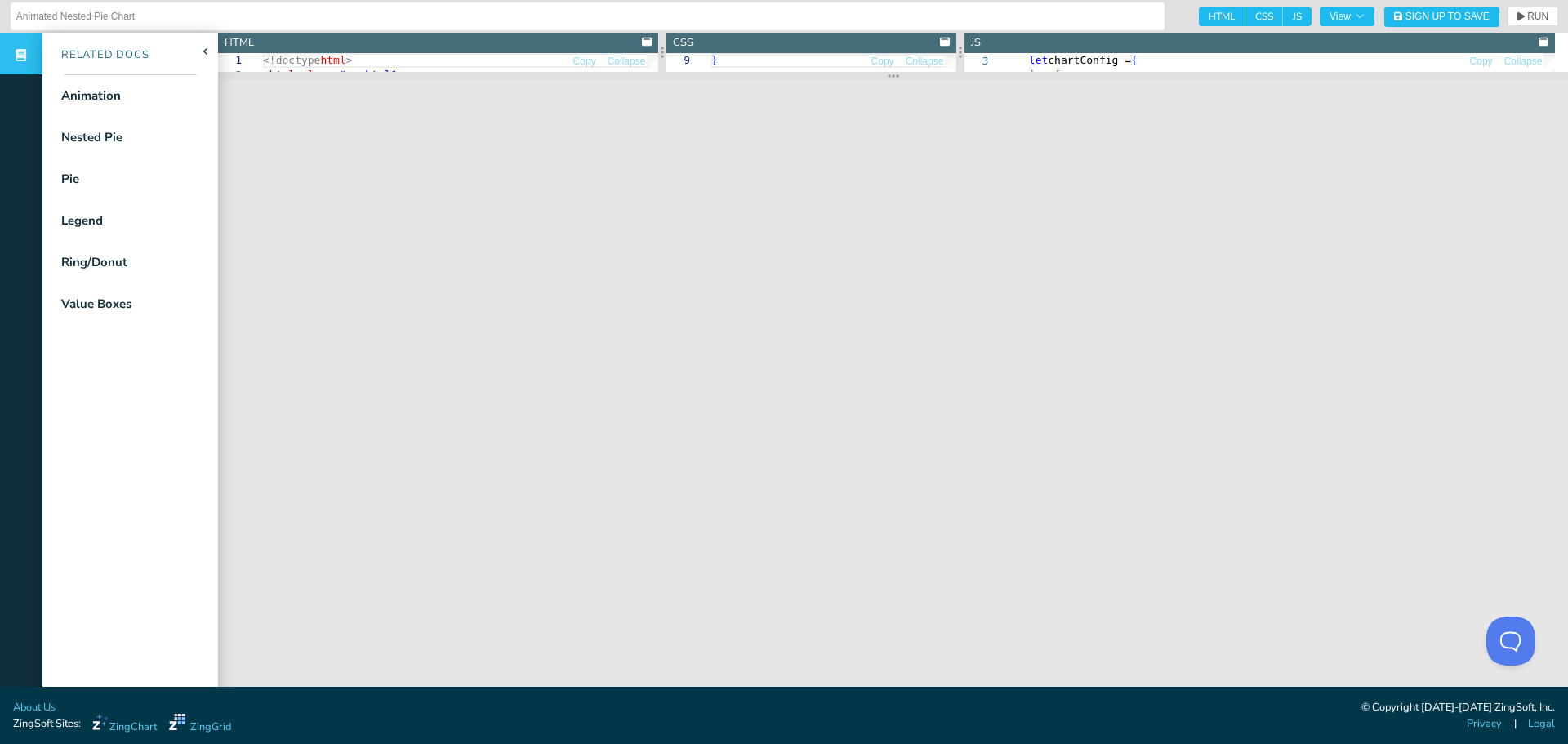
drag, startPoint x: 889, startPoint y: 479, endPoint x: 899, endPoint y: 80, distance: 399.1
click at [899, 80] on section at bounding box center [893, 75] width 1350 height 8
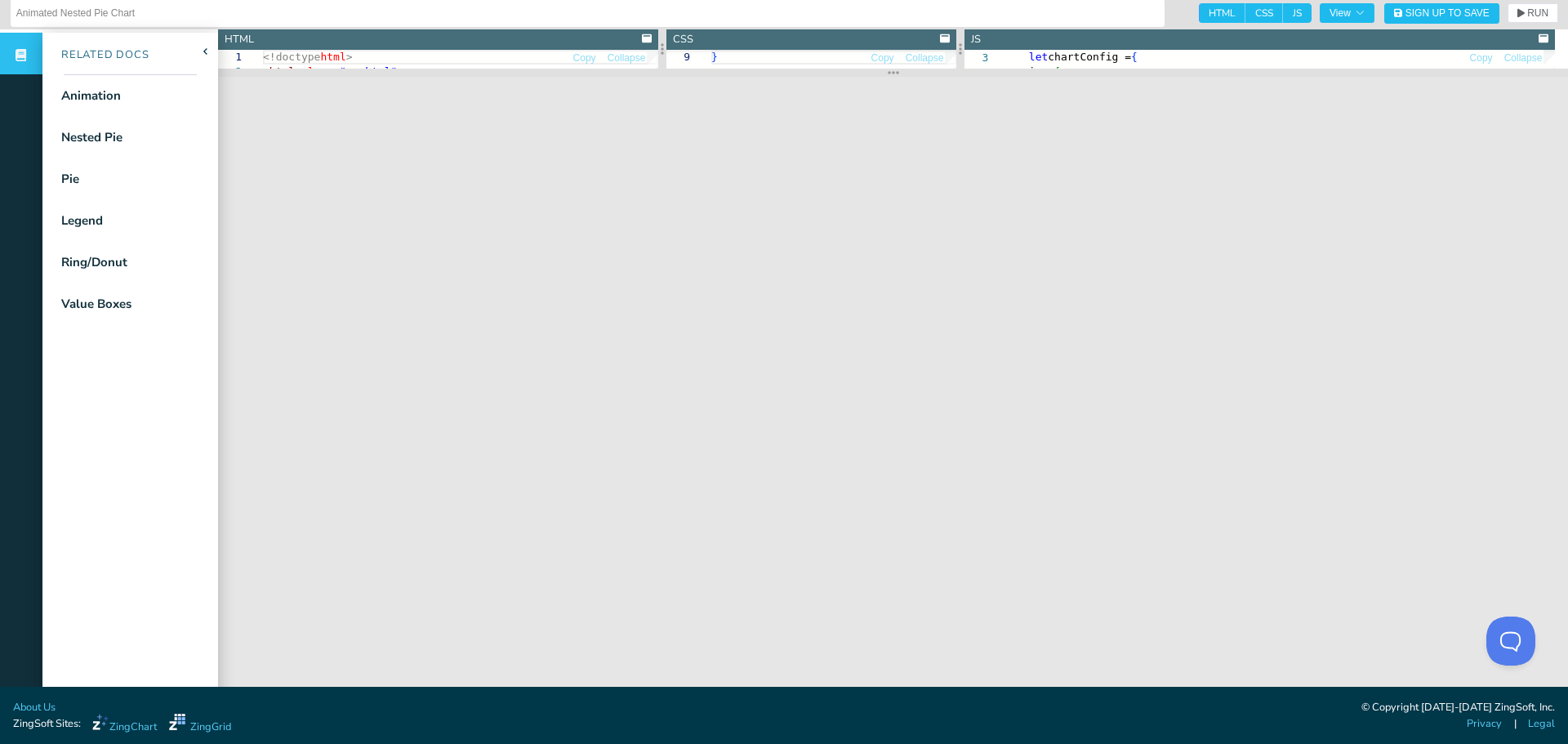
scroll to position [0, 0]
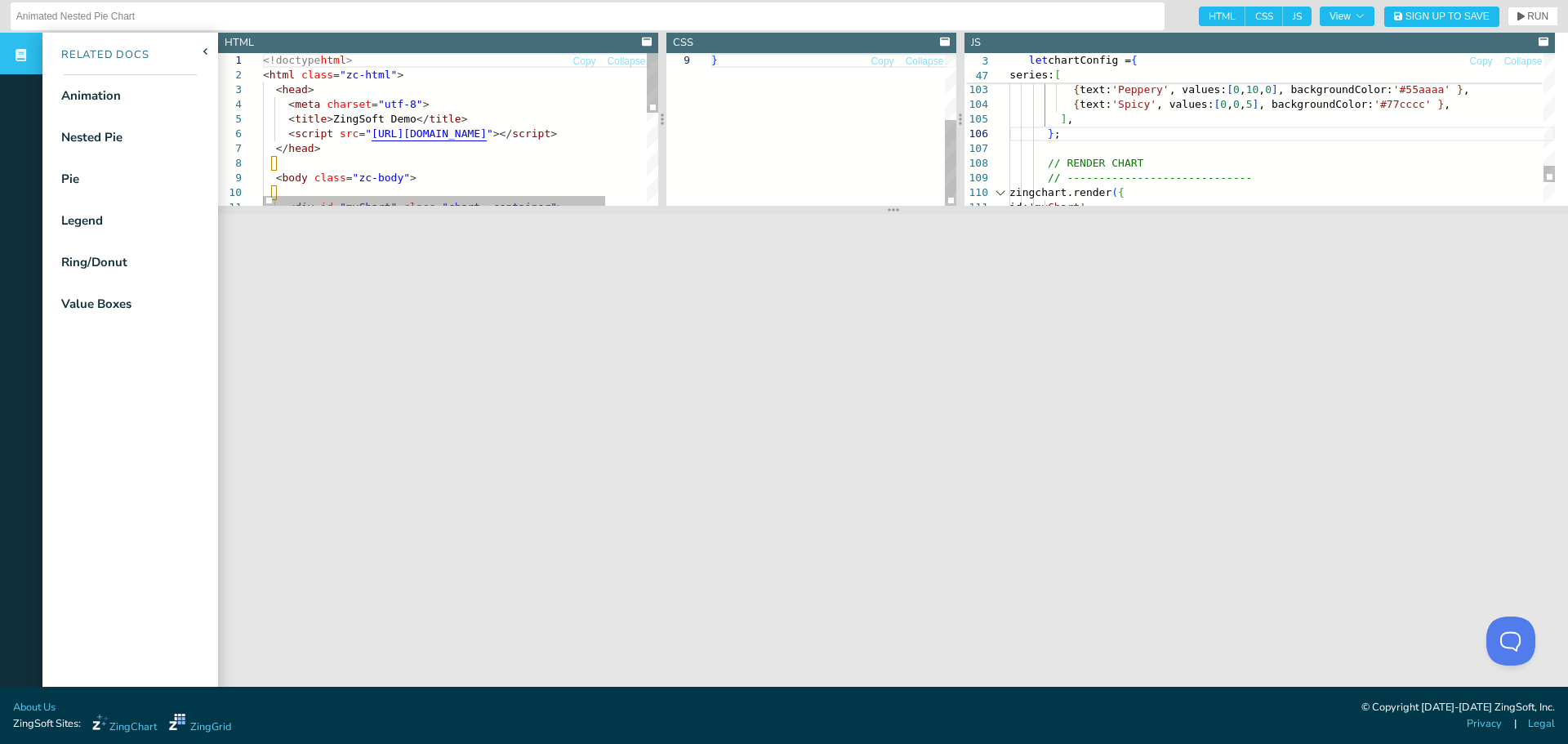
drag, startPoint x: 889, startPoint y: 74, endPoint x: 923, endPoint y: 210, distance: 140.2
click at [923, 210] on section at bounding box center [893, 210] width 1350 height 8
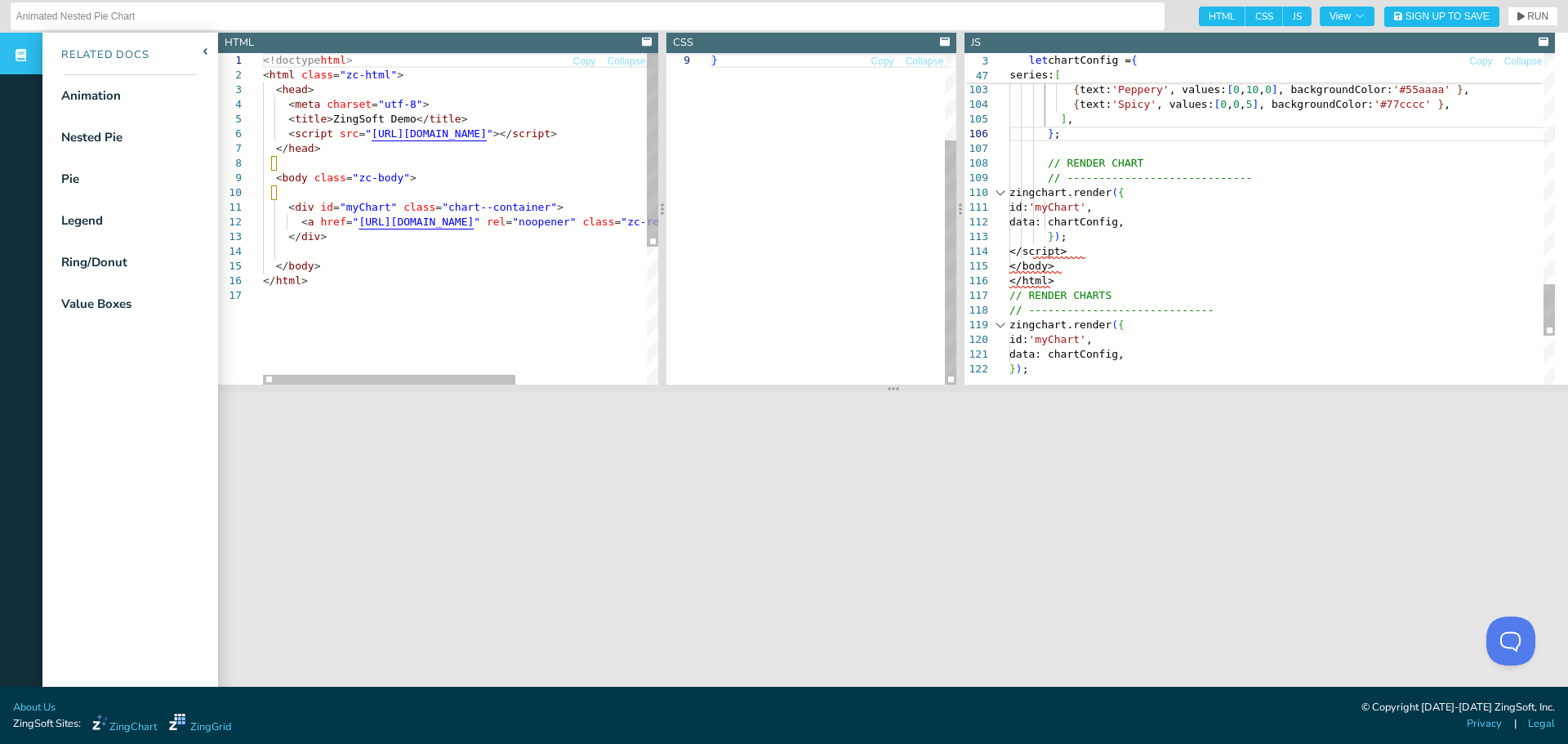
drag, startPoint x: 875, startPoint y: 212, endPoint x: 886, endPoint y: 389, distance: 177.3
click at [886, 389] on section at bounding box center [893, 388] width 1350 height 8
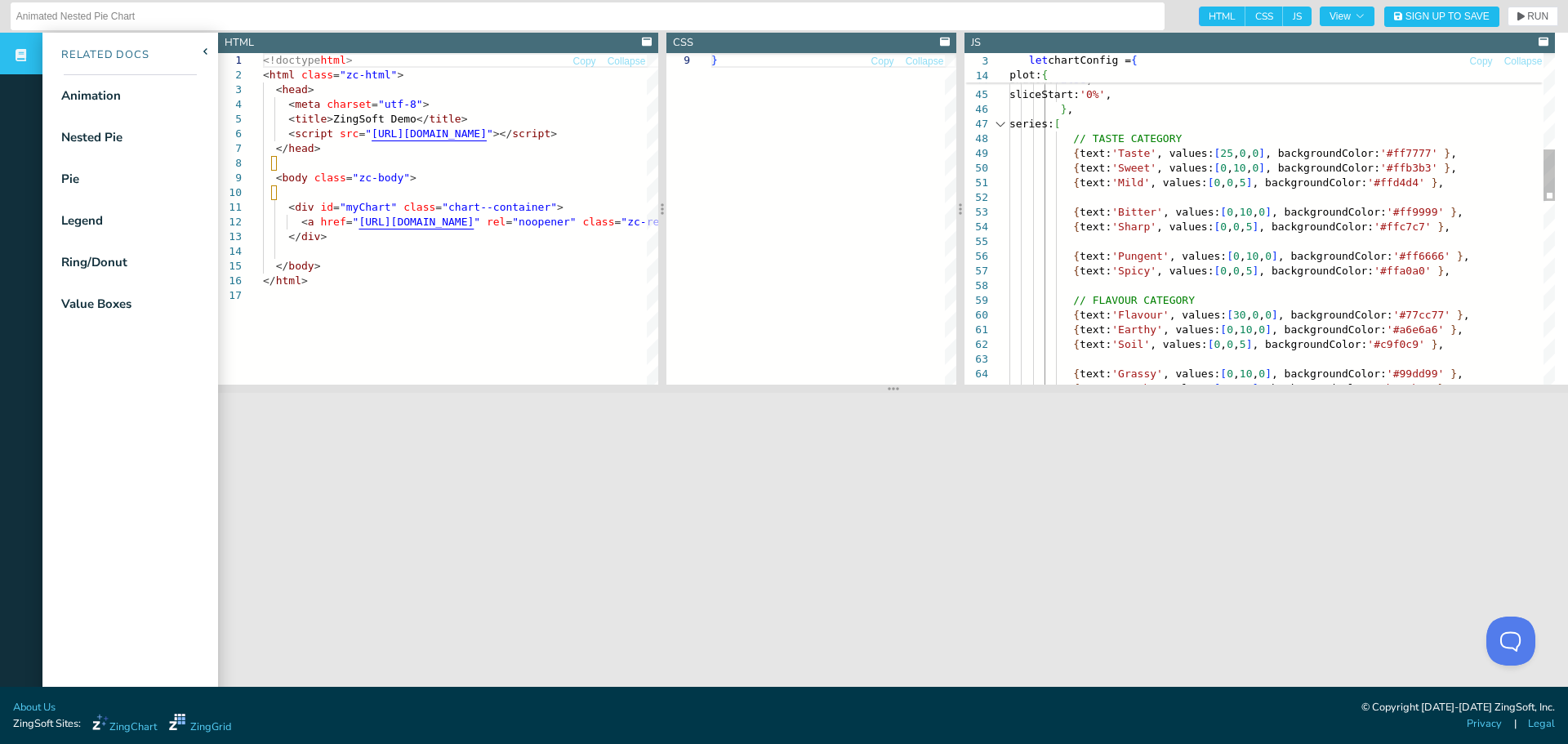
scroll to position [0, 46]
click at [1256, 211] on div "{ text: 'Grassy' , values: [ 0 , 10 , 0 ] , backgroundColor: '#99dd99' } , { te…" at bounding box center [1281, 496] width 546 height 2111
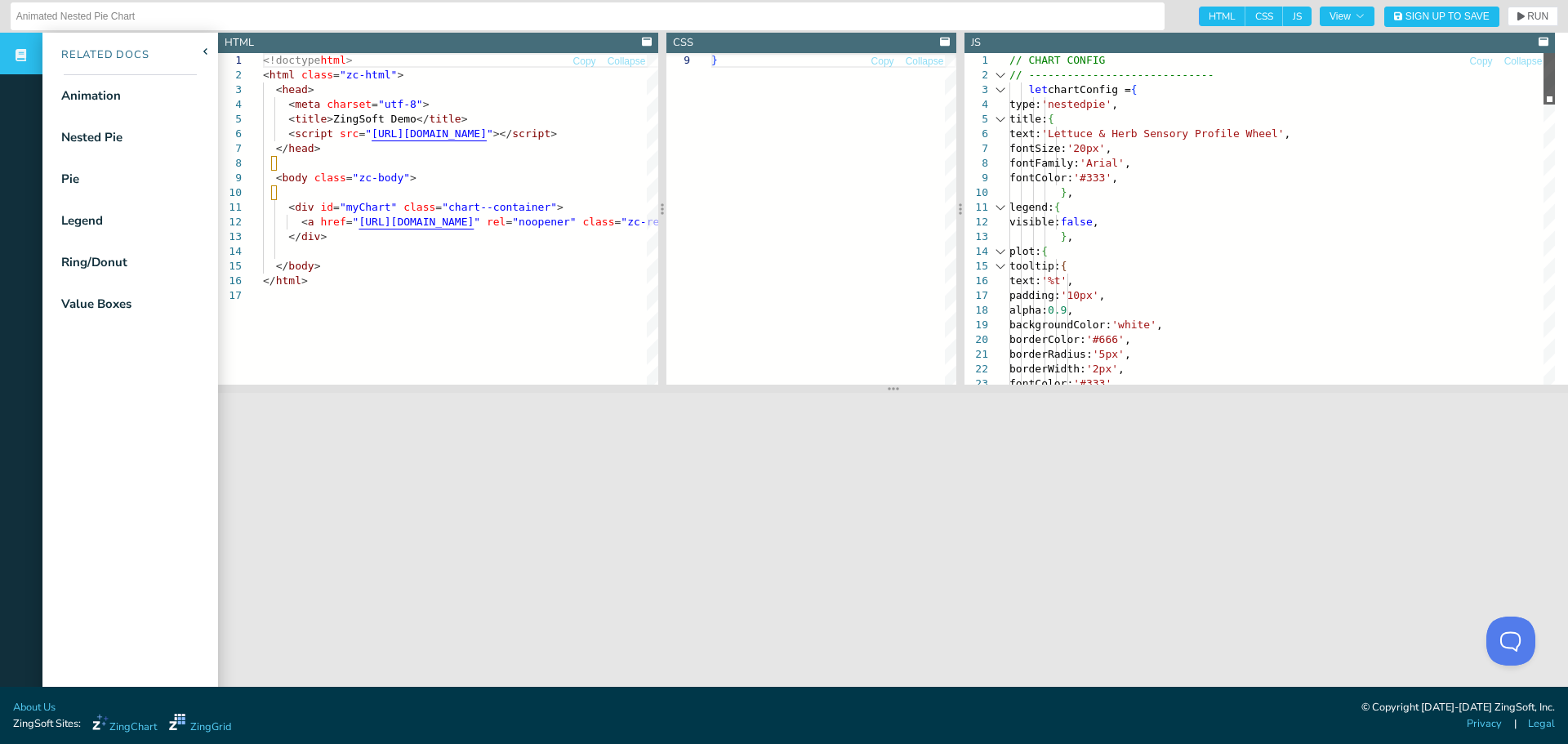
click at [1543, 53] on div at bounding box center [1549, 79] width 11 height 51
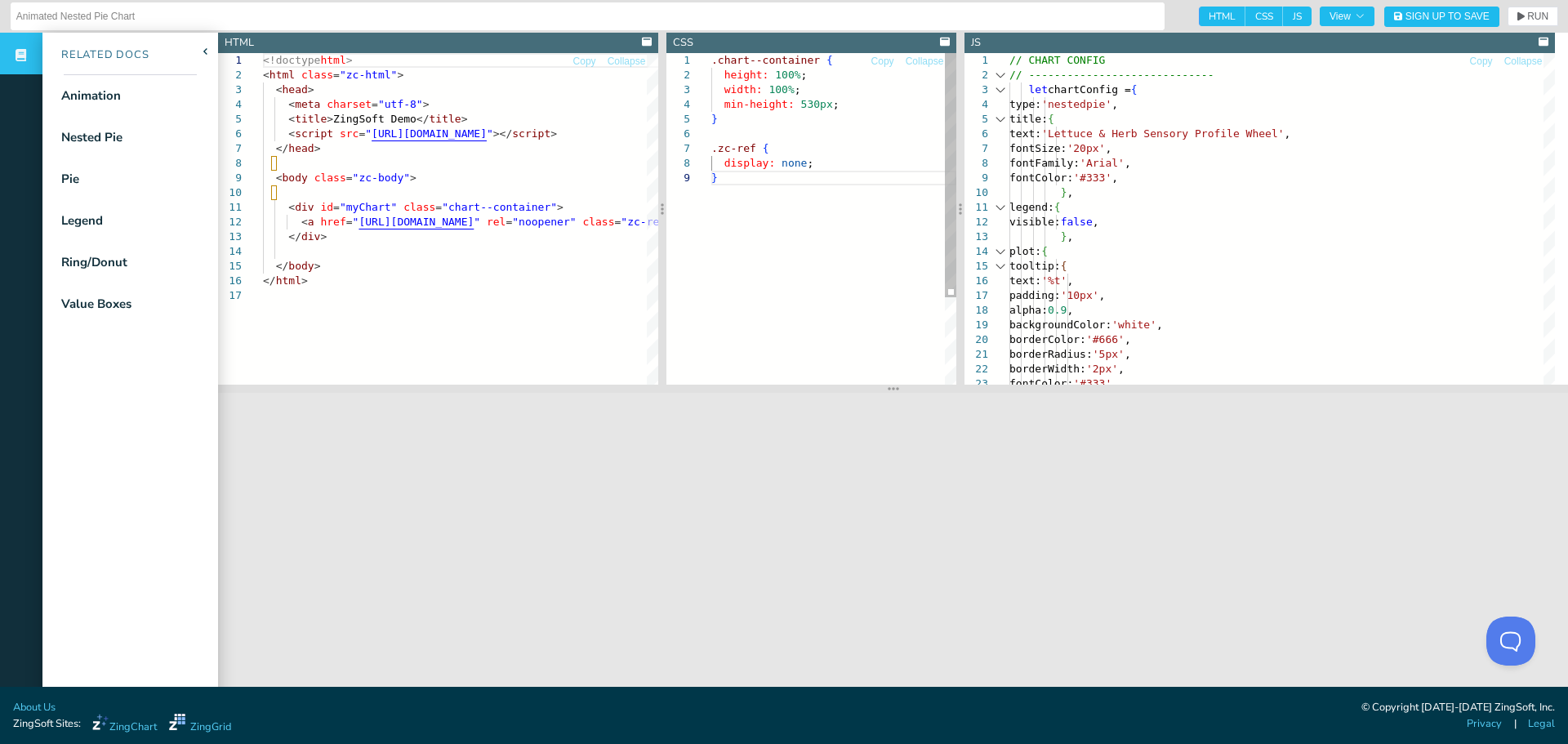
click at [825, 282] on div "} .zc-ref { display: none ; width: 100% ; min-height: 530px ; } .chart--contain…" at bounding box center [833, 278] width 245 height 449
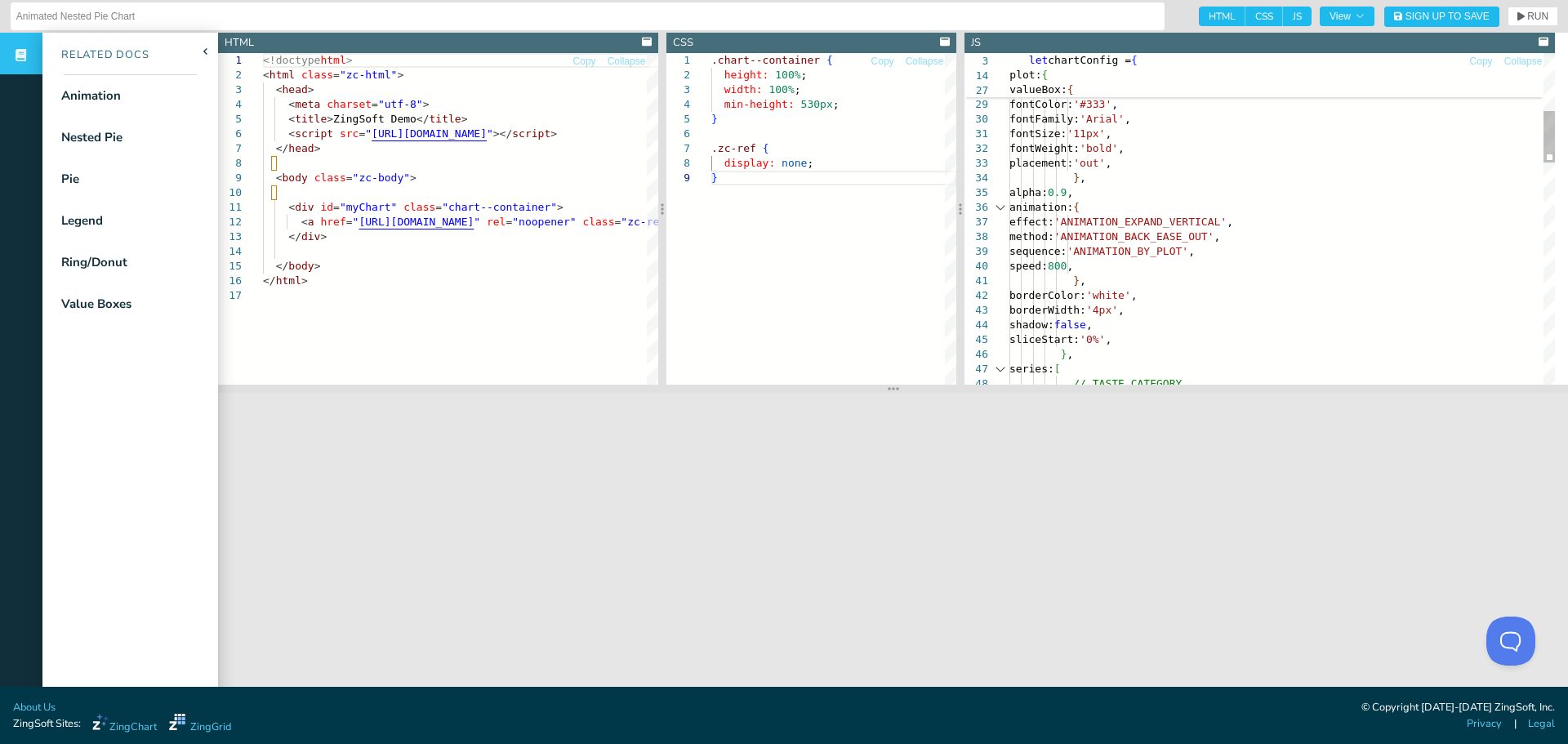
click at [1100, 217] on div "} , valueBox: { text: '%t' , fontColor: '#333' , fontFamily: 'Arial' , fontSize…" at bounding box center [1281, 741] width 546 height 2111
click at [1101, 228] on div "} , valueBox: { text: '%t' , fontColor: '#333' , fontFamily: 'Arial' , fontSize…" at bounding box center [1281, 741] width 546 height 2111
click at [1167, 267] on div "} , valueBox: { text: '%t' , fontColor: '#333' , fontFamily: 'Arial' , fontSize…" at bounding box center [1281, 741] width 546 height 2111
click at [1146, 268] on div "} , valueBox: { text: '%t' , fontColor: '#333' , fontFamily: 'Arial' , fontSize…" at bounding box center [1281, 741] width 546 height 2111
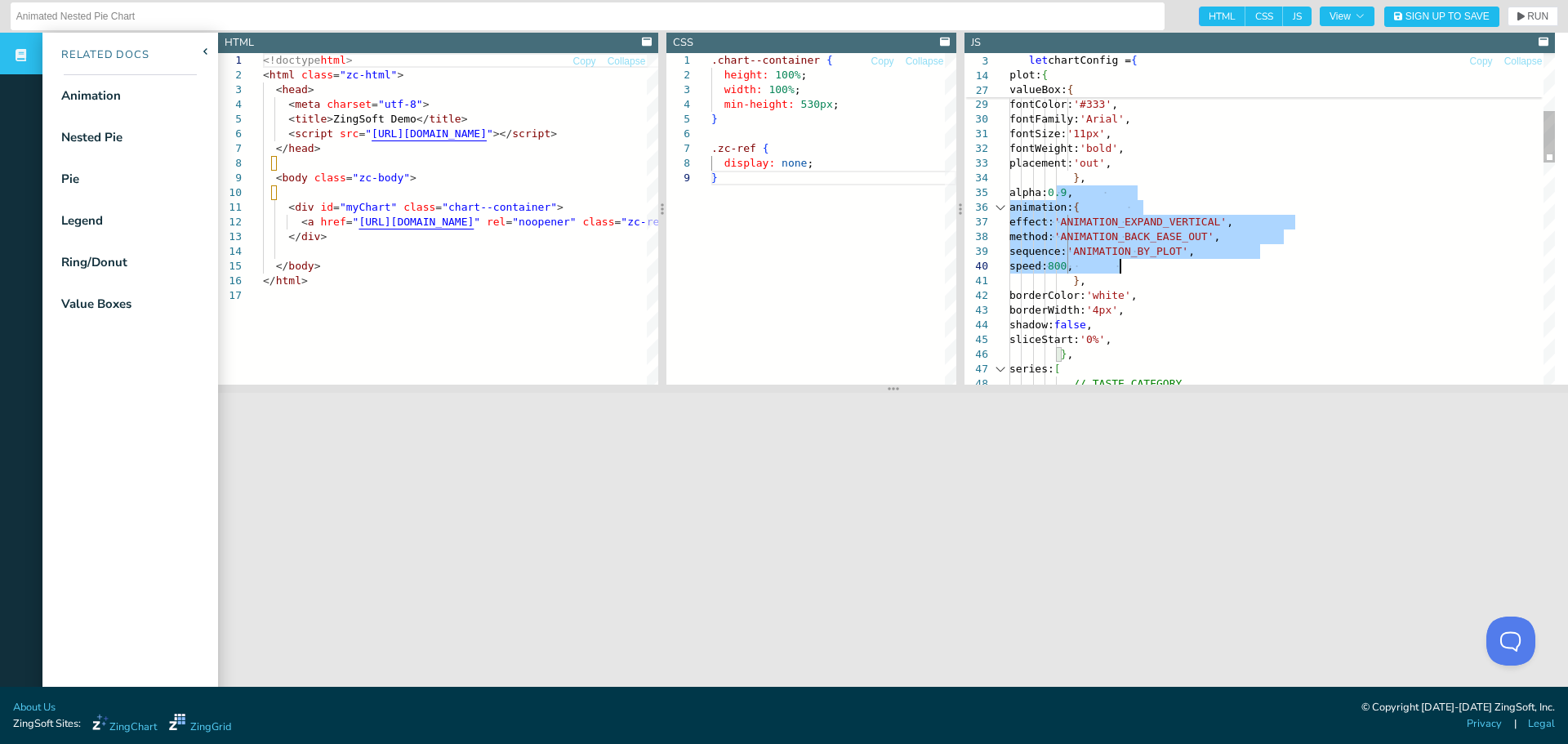
drag, startPoint x: 1058, startPoint y: 198, endPoint x: 1129, endPoint y: 280, distance: 108.5
click at [1129, 280] on div "} , valueBox: { text: '%t' , fontColor: '#333' , fontFamily: 'Arial' , fontSize…" at bounding box center [1281, 741] width 546 height 2111
click at [1234, 301] on div "} , valueBox: { text: '%t' , fontColor: '#333' , fontFamily: 'Arial' , fontSize…" at bounding box center [1281, 741] width 546 height 2111
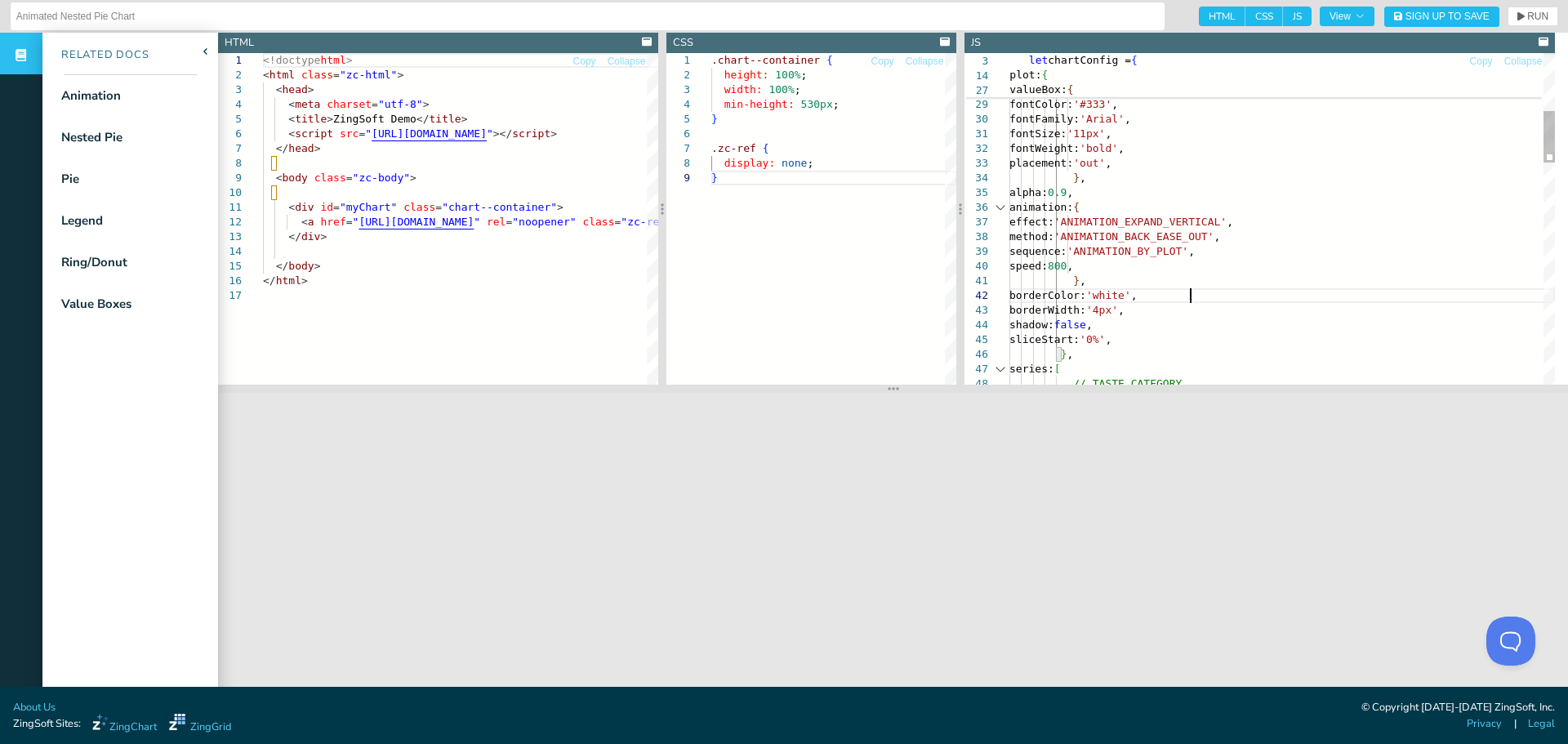
click at [1197, 296] on div "} , valueBox: { text: '%t' , fontColor: '#333' , fontFamily: 'Arial' , fontSize…" at bounding box center [1281, 741] width 546 height 2111
click at [1142, 261] on div "} , valueBox: { text: '%t' , fontColor: '#333' , fontFamily: 'Arial' , fontSize…" at bounding box center [1281, 741] width 546 height 2111
click at [1117, 275] on div "} , valueBox: { text: '%t' , fontColor: '#333' , fontFamily: 'Arial' , fontSize…" at bounding box center [1281, 741] width 546 height 2111
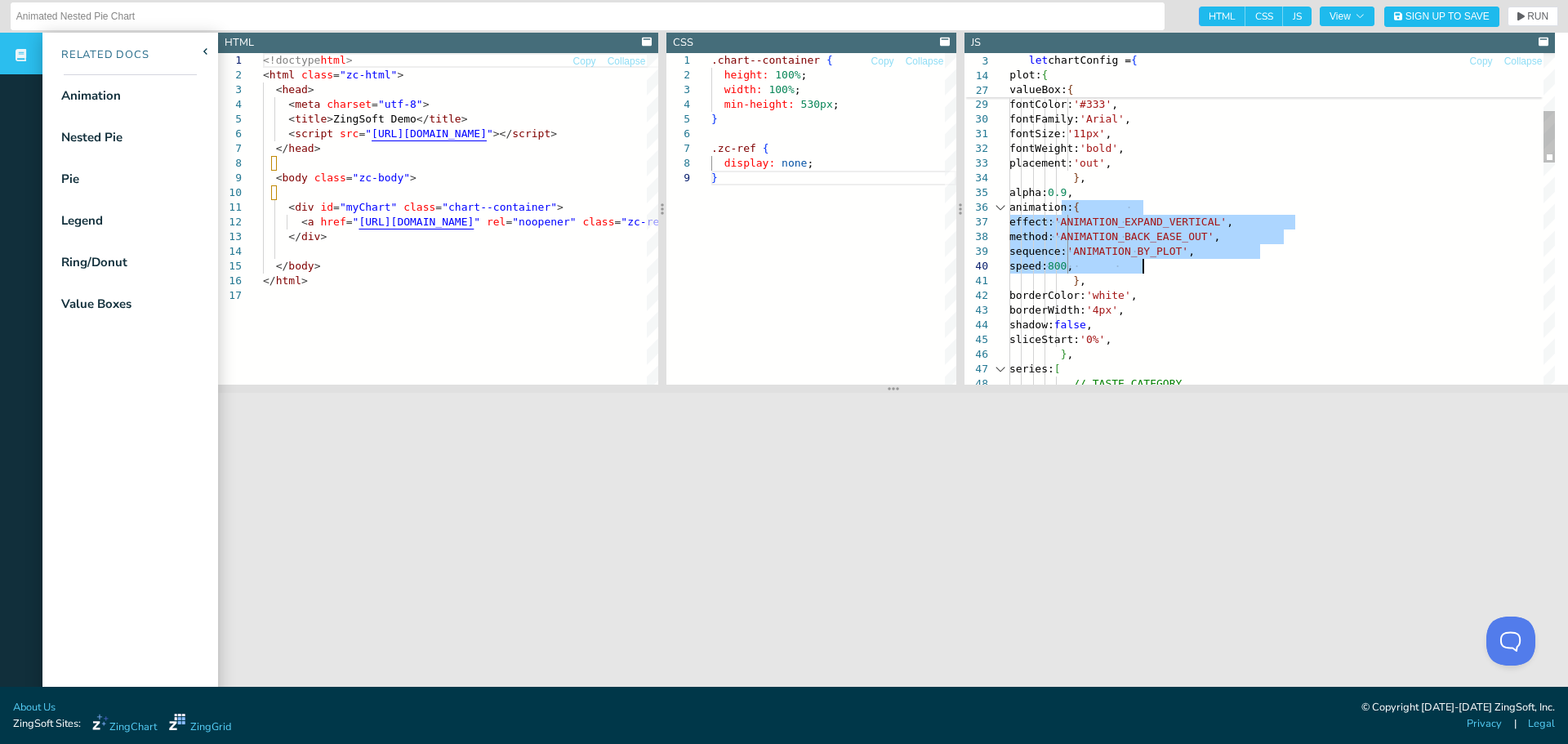
drag, startPoint x: 1059, startPoint y: 211, endPoint x: 1166, endPoint y: 265, distance: 119.9
click at [1166, 265] on div "} , valueBox: { text: '%t' , fontColor: '#333' , fontFamily: 'Arial' , fontSize…" at bounding box center [1281, 741] width 546 height 2111
click at [1146, 280] on div "} , valueBox: { text: '%t' , fontColor: '#333' , fontFamily: 'Arial' , fontSize…" at bounding box center [1281, 741] width 546 height 2111
drag, startPoint x: 1094, startPoint y: 280, endPoint x: 1054, endPoint y: 208, distance: 82.4
click at [1054, 208] on div "} , valueBox: { text: '%t' , fontColor: '#333' , fontFamily: 'Arial' , fontSize…" at bounding box center [1281, 741] width 546 height 2111
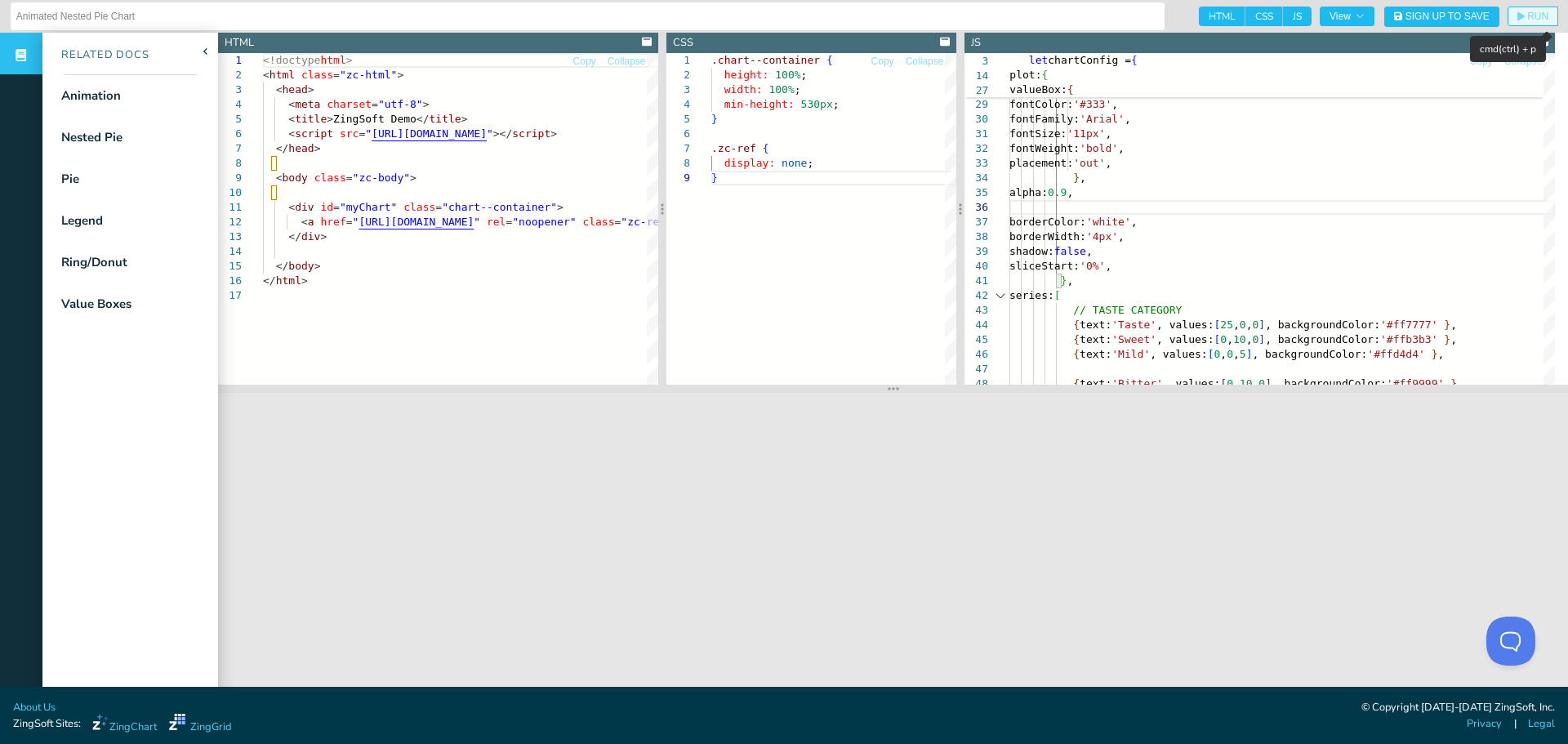
click at [1527, 12] on span "RUN" at bounding box center [1538, 16] width 21 height 10
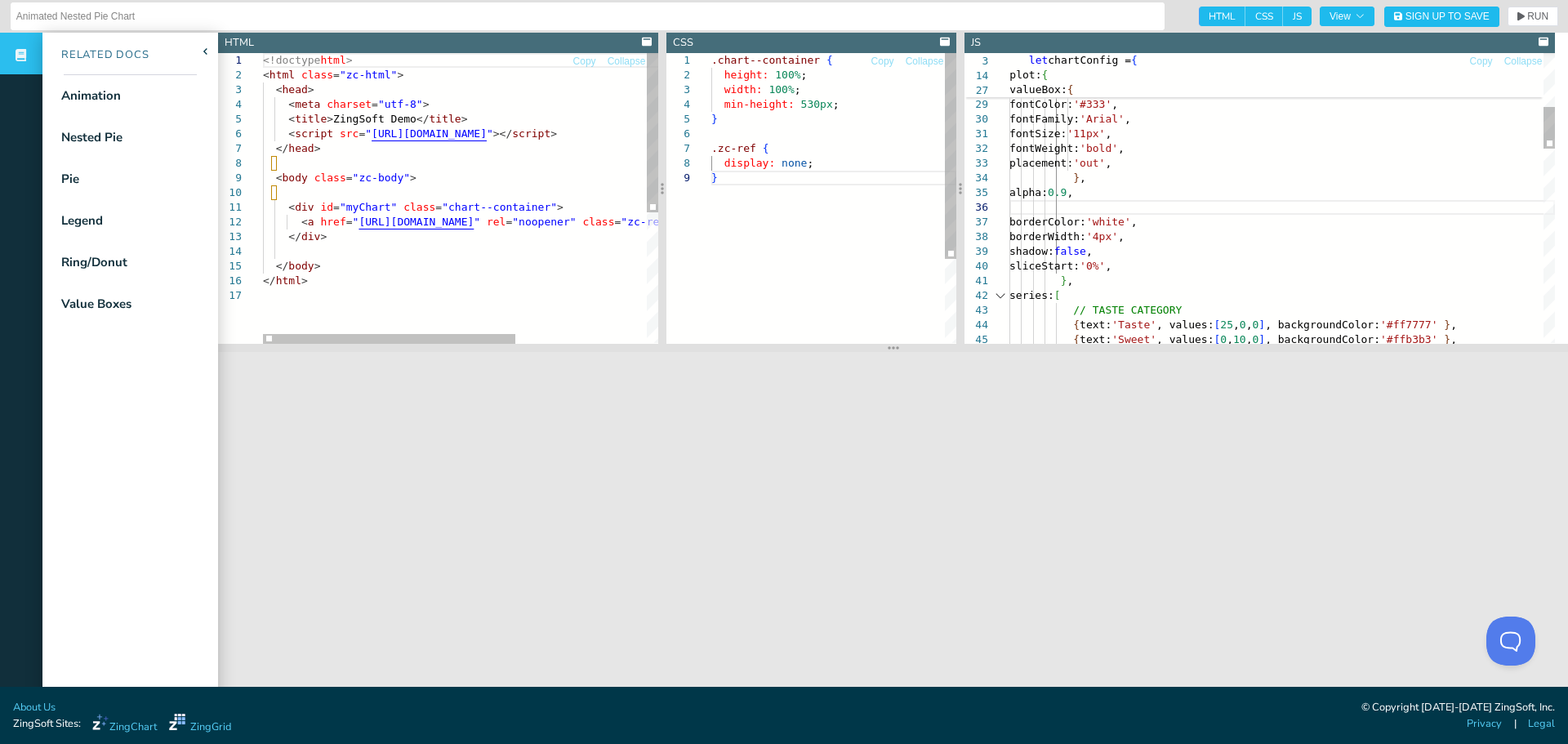
drag, startPoint x: 890, startPoint y: 387, endPoint x: 931, endPoint y: 346, distance: 58.0
click at [928, 349] on section at bounding box center [893, 348] width 1350 height 8
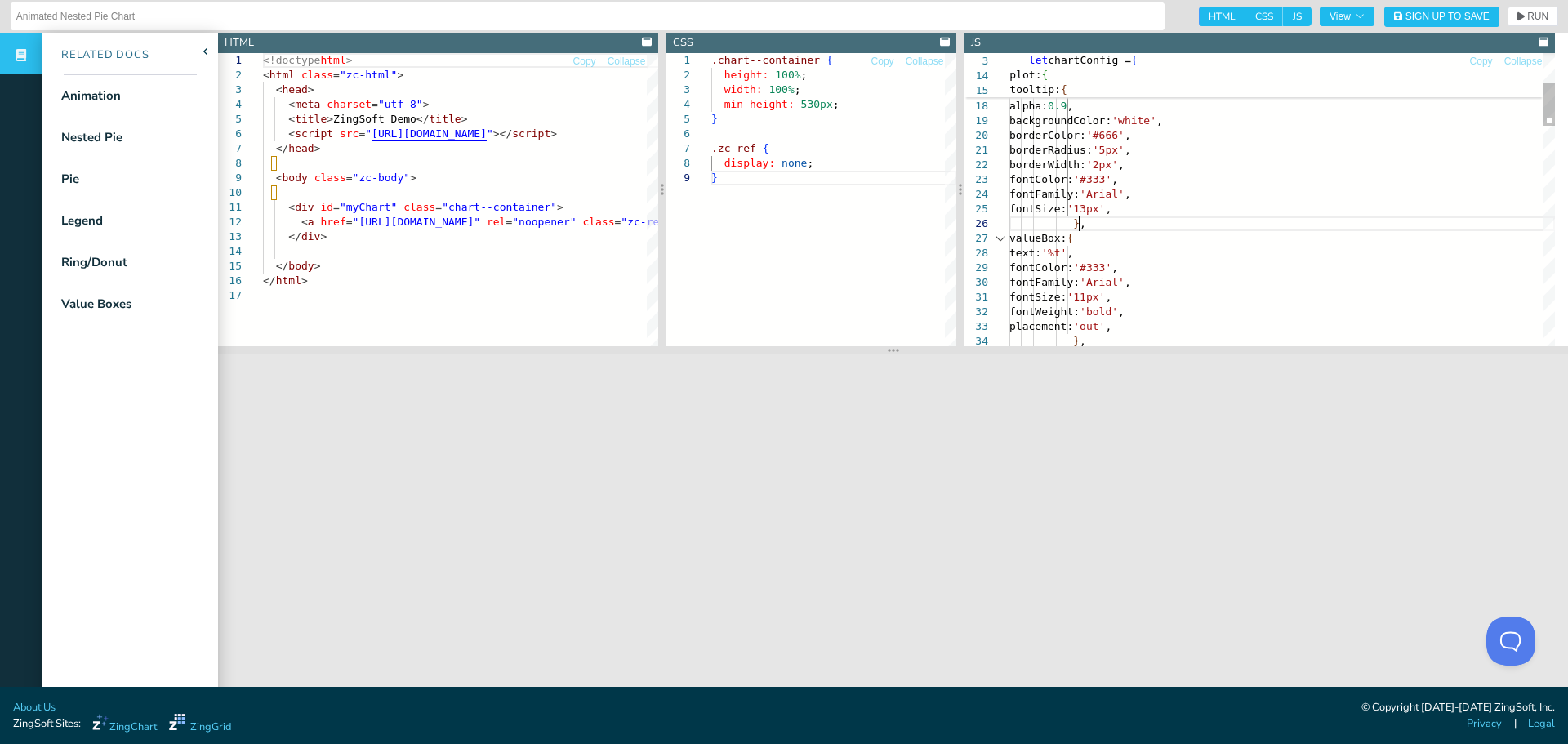
scroll to position [0, 57]
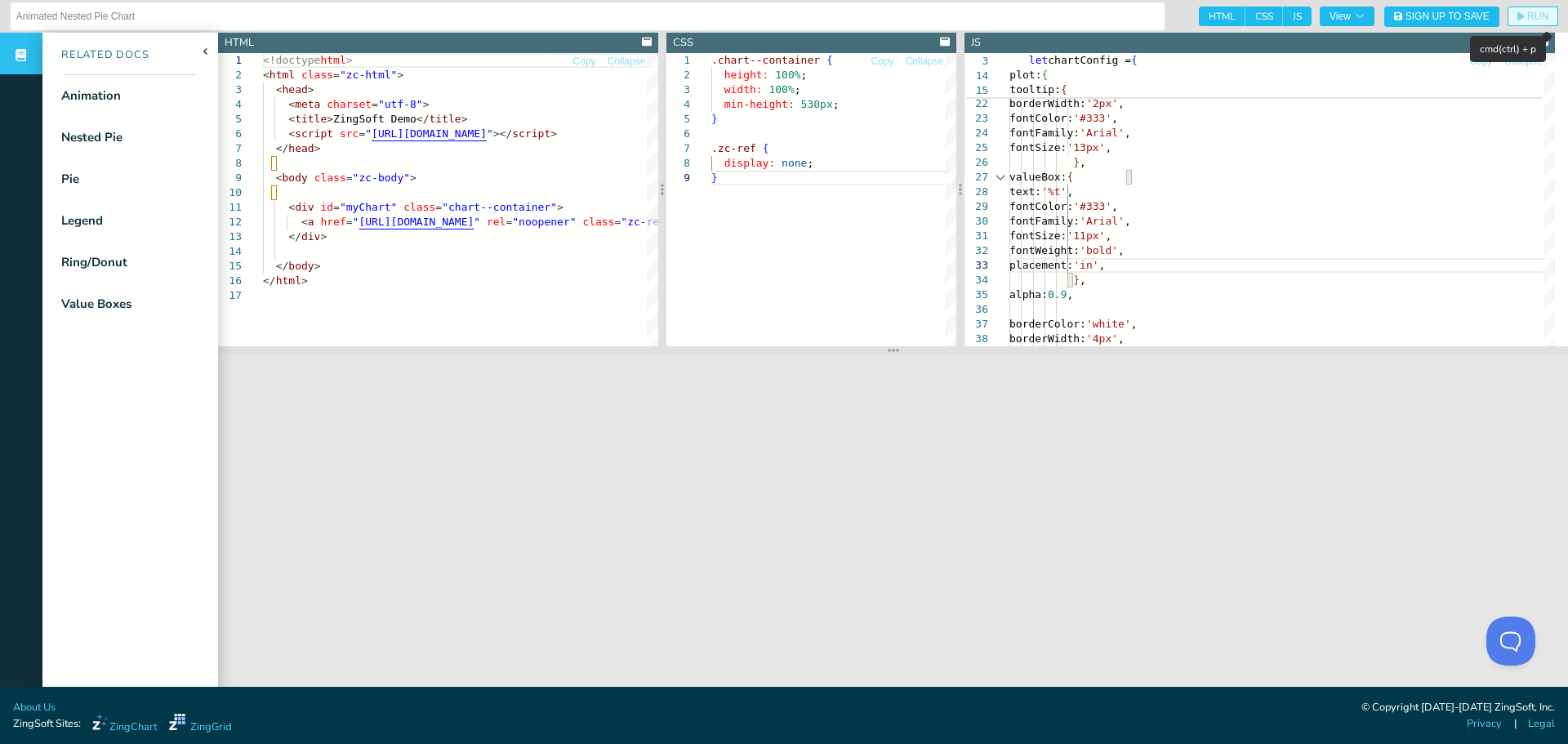
click at [1519, 9] on button "RUN" at bounding box center [1532, 16] width 50 height 19
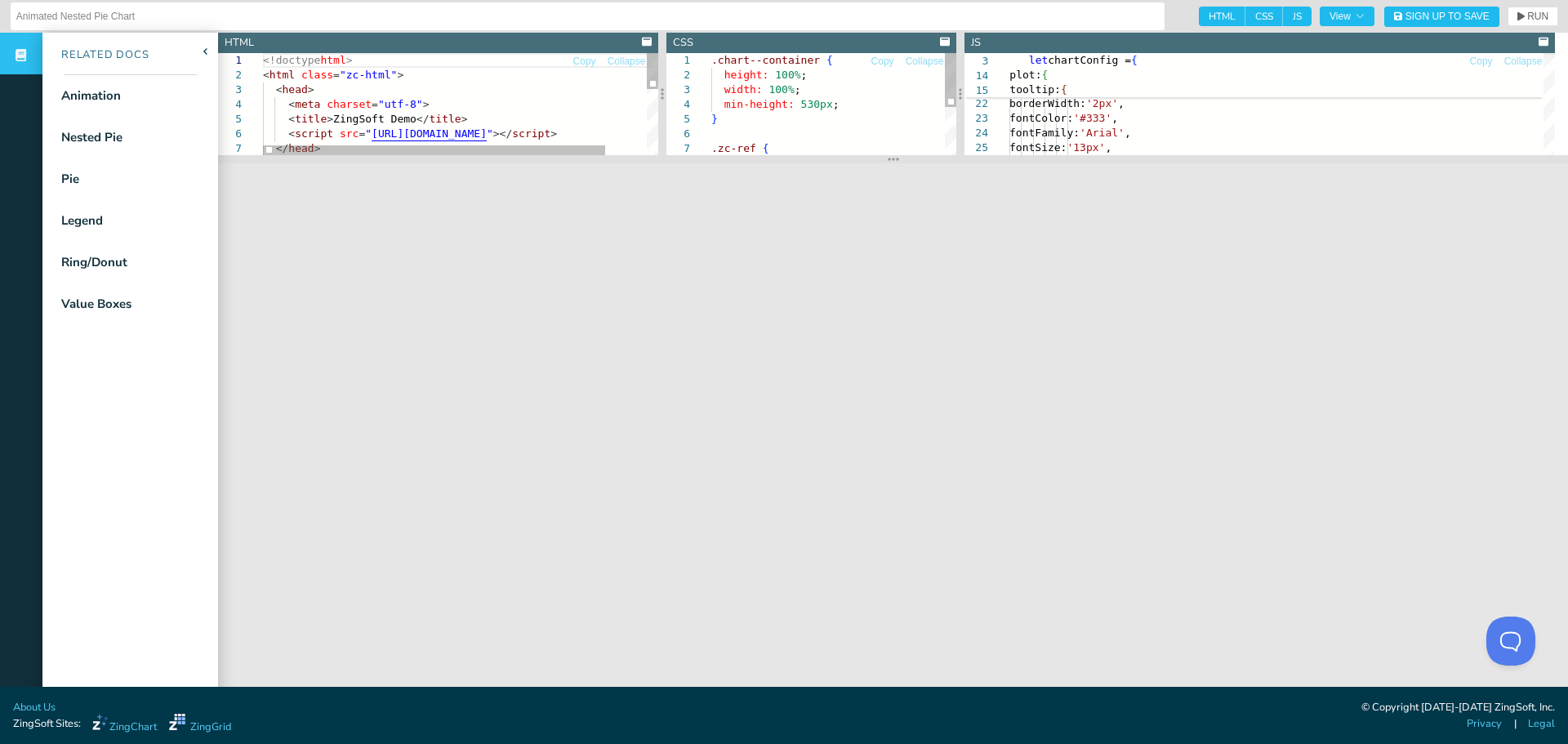
drag, startPoint x: 880, startPoint y: 351, endPoint x: 1070, endPoint y: 140, distance: 283.9
click at [1070, 155] on section at bounding box center [893, 158] width 1350 height 8
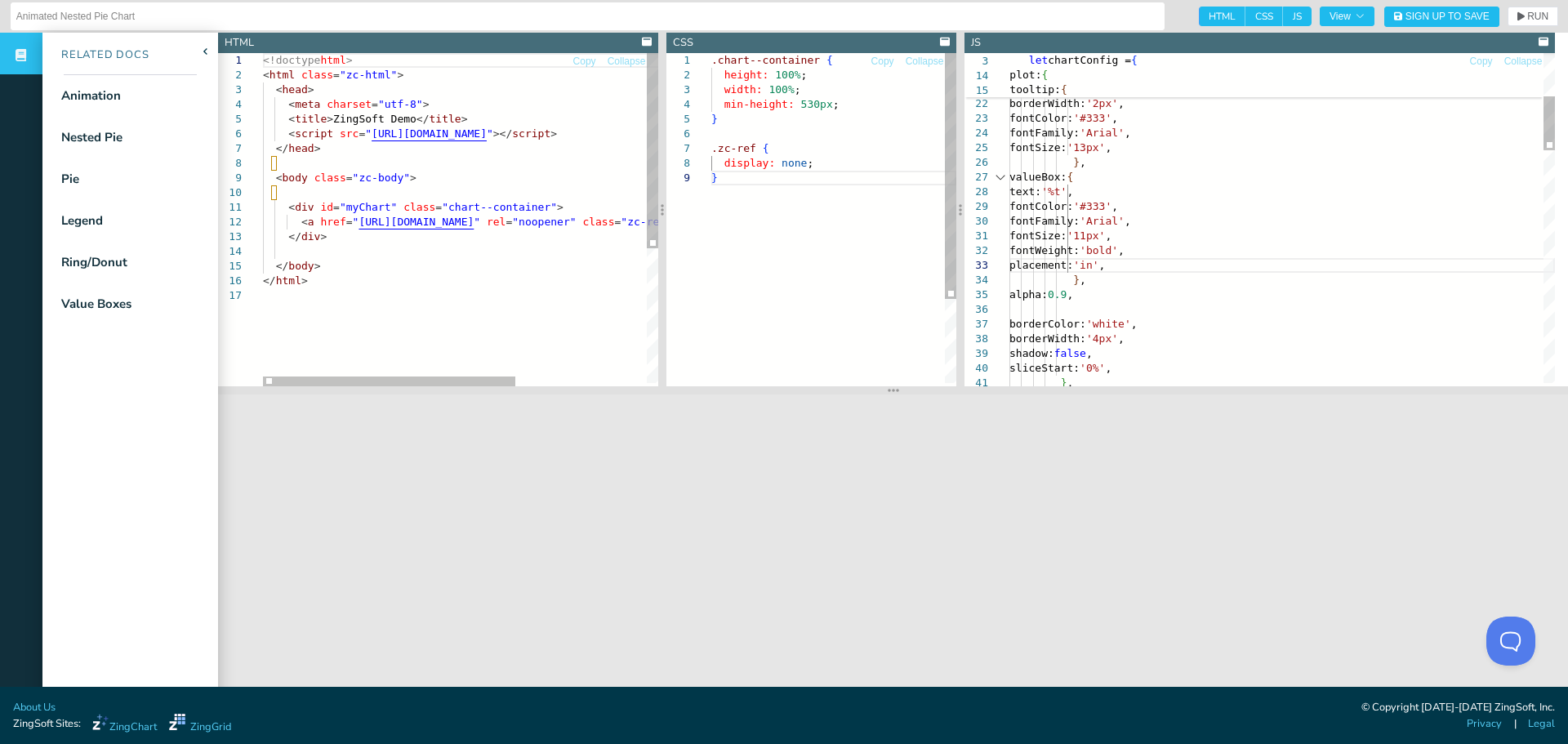
drag, startPoint x: 889, startPoint y: 141, endPoint x: 942, endPoint y: 392, distance: 256.5
click at [942, 392] on section at bounding box center [893, 390] width 1350 height 8
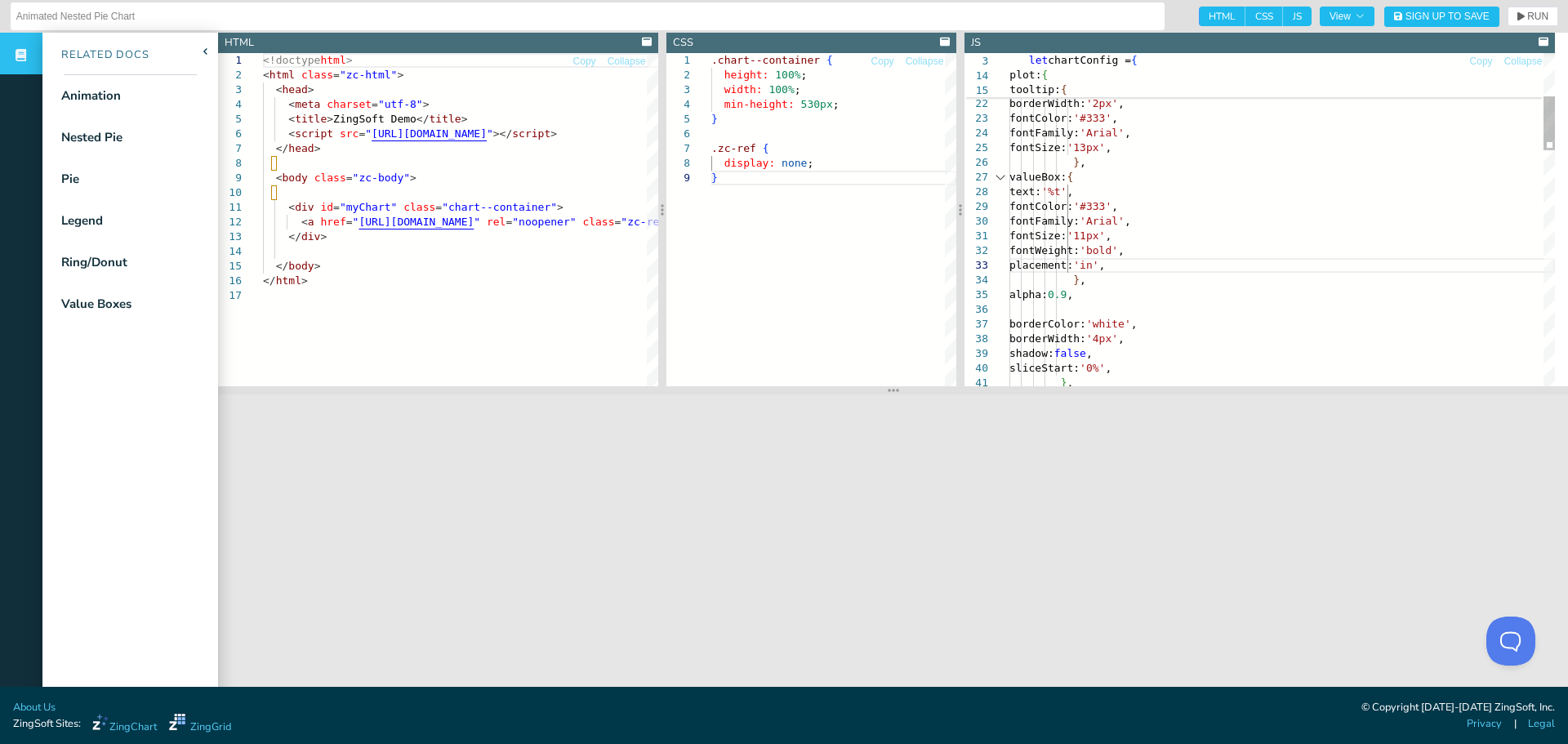
drag, startPoint x: 1141, startPoint y: 251, endPoint x: 1185, endPoint y: 257, distance: 44.4
drag, startPoint x: 1193, startPoint y: 257, endPoint x: 1196, endPoint y: 268, distance: 11.4
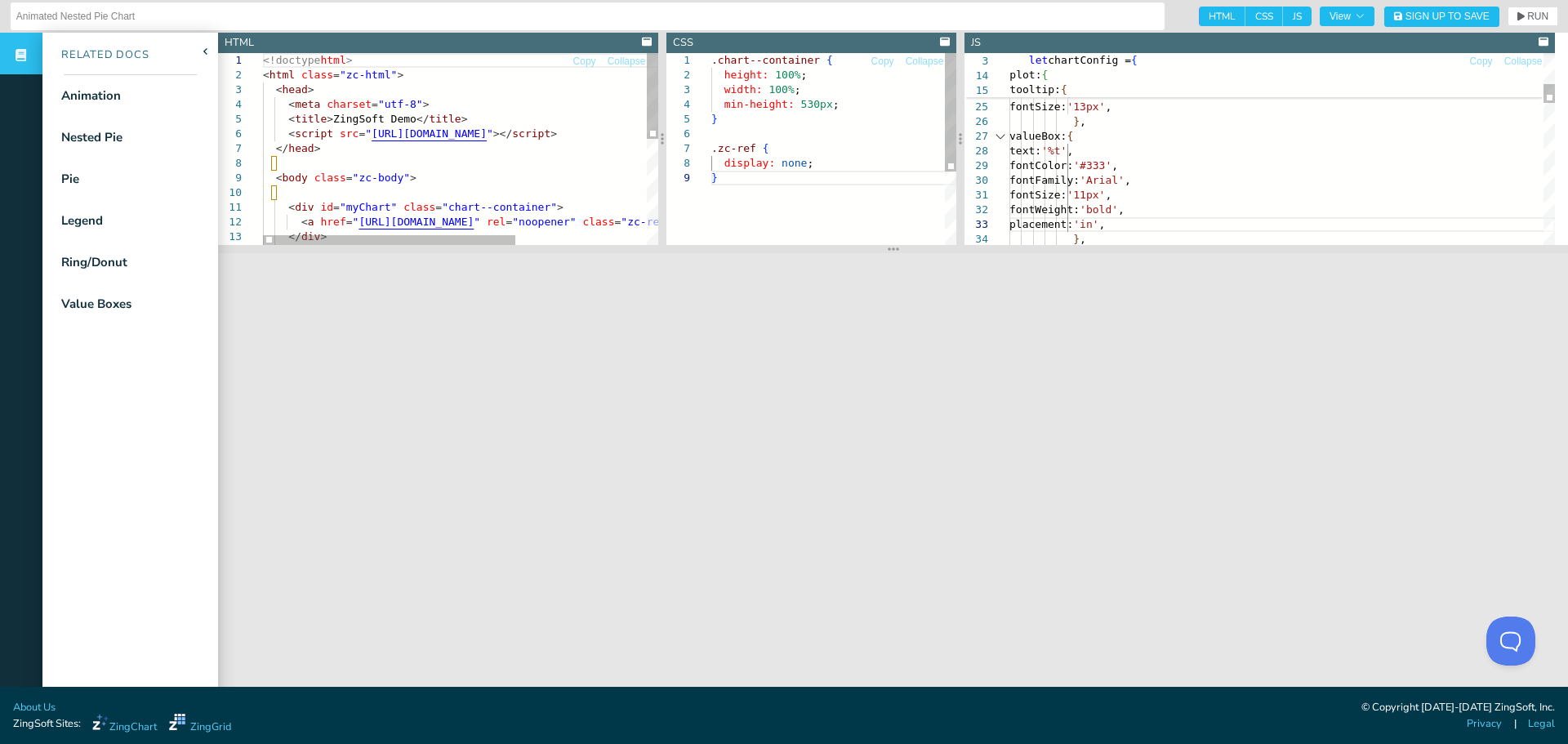
drag, startPoint x: 883, startPoint y: 396, endPoint x: 892, endPoint y: 255, distance: 141.3
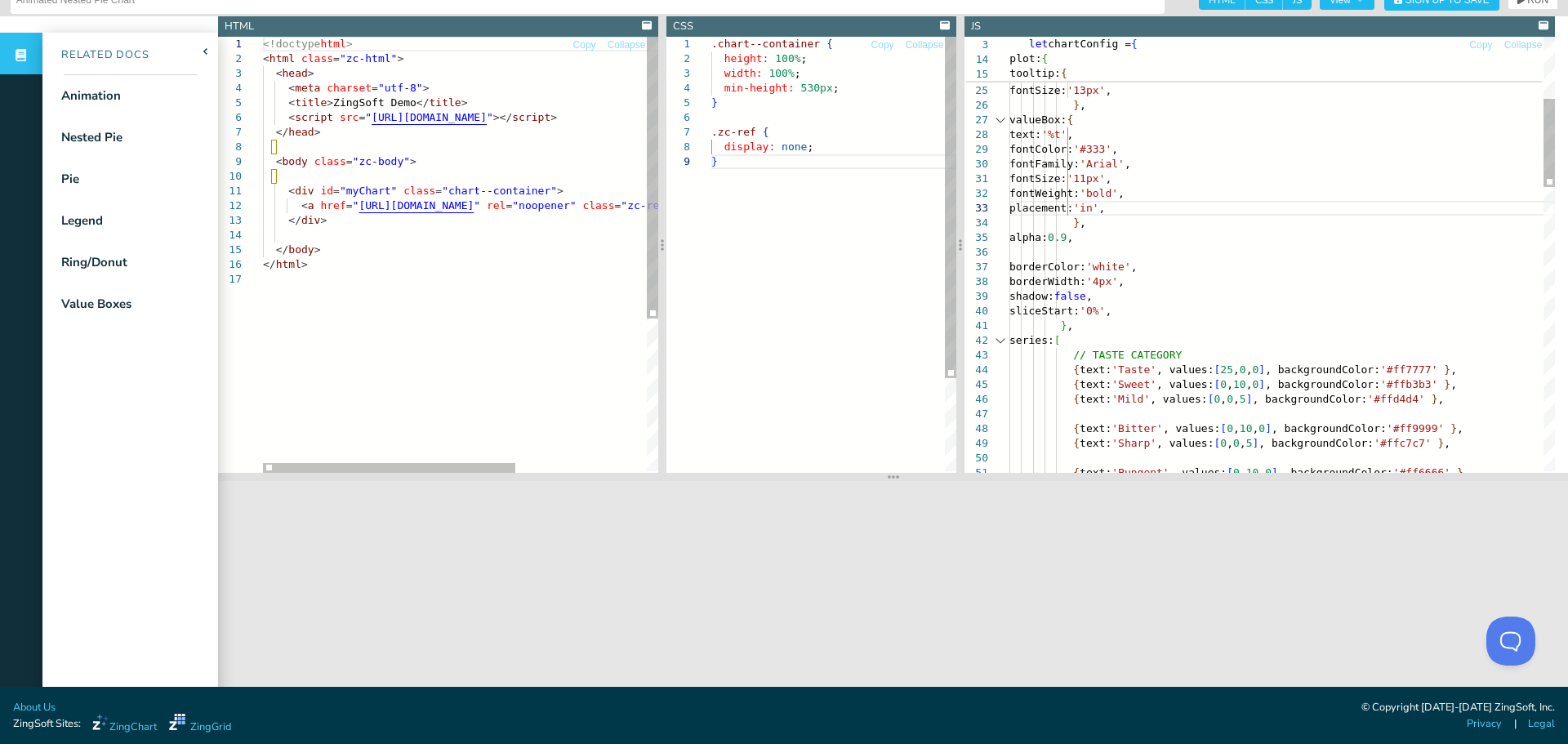
drag, startPoint x: 907, startPoint y: 236, endPoint x: 948, endPoint y: 480, distance: 247.4
click at [948, 480] on section at bounding box center [893, 477] width 1350 height 8
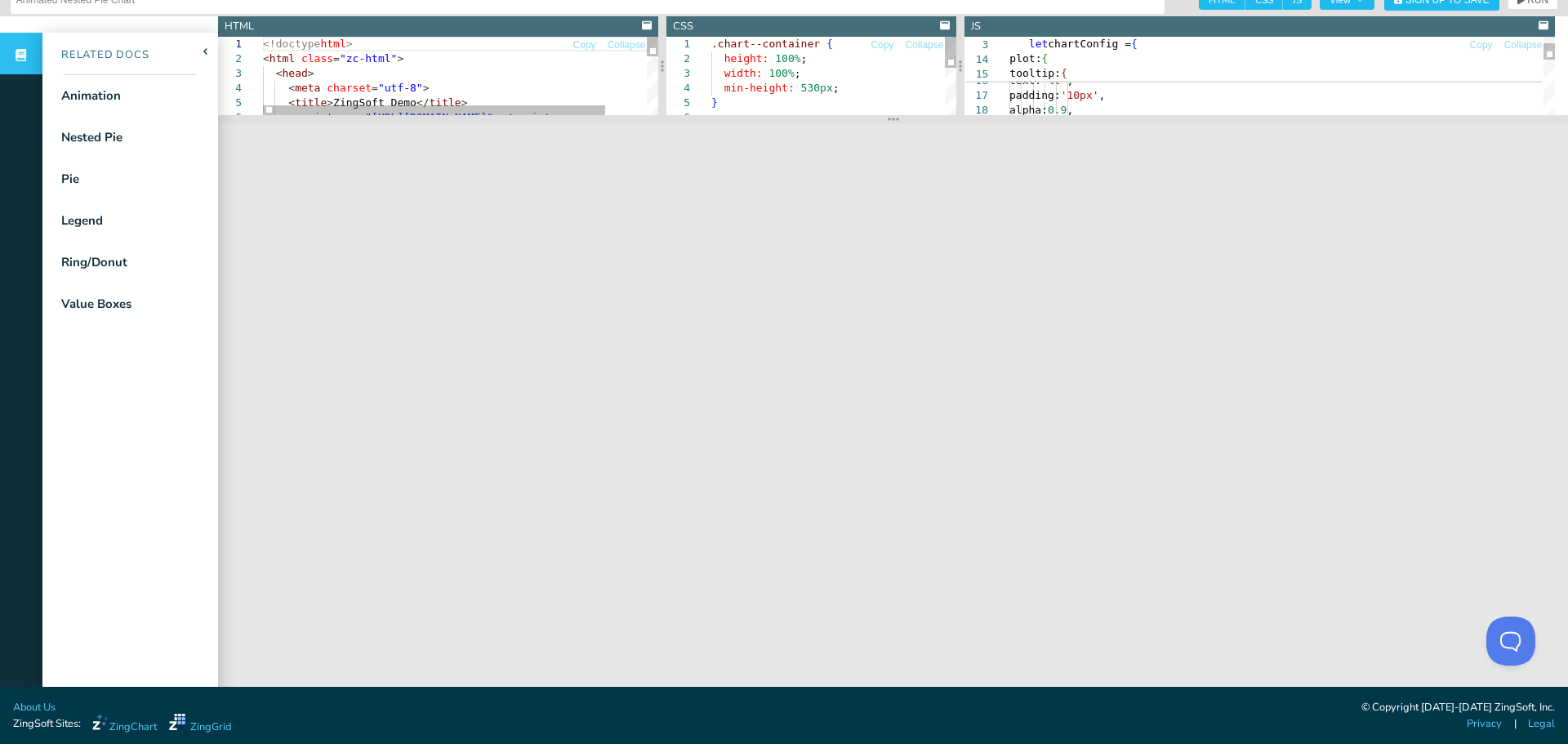
drag, startPoint x: 790, startPoint y: 469, endPoint x: 787, endPoint y: 116, distance: 353.0
click at [787, 116] on section at bounding box center [893, 119] width 1350 height 8
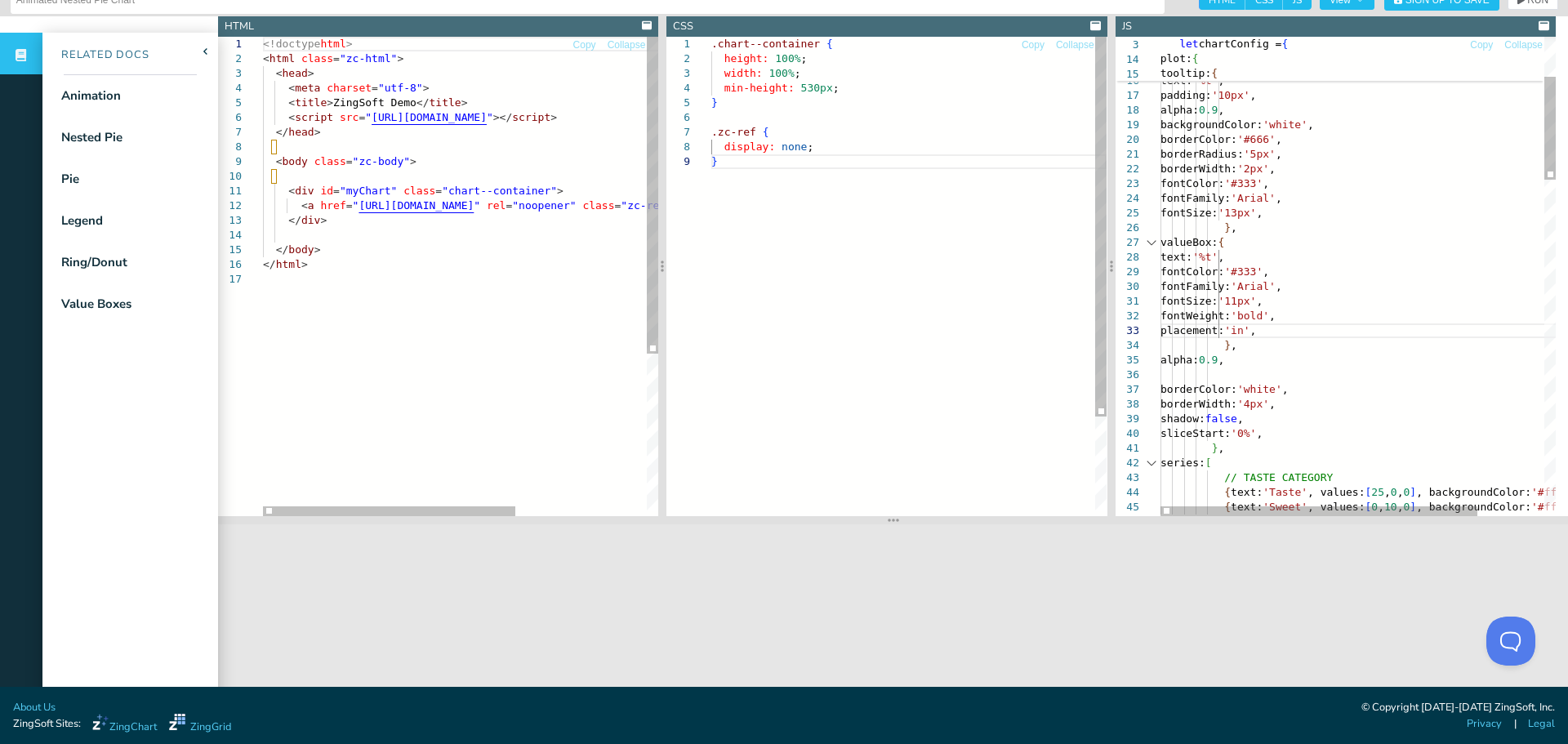
drag, startPoint x: 897, startPoint y: 119, endPoint x: 1052, endPoint y: 527, distance: 436.5
click at [1009, 525] on section at bounding box center [893, 520] width 1350 height 8
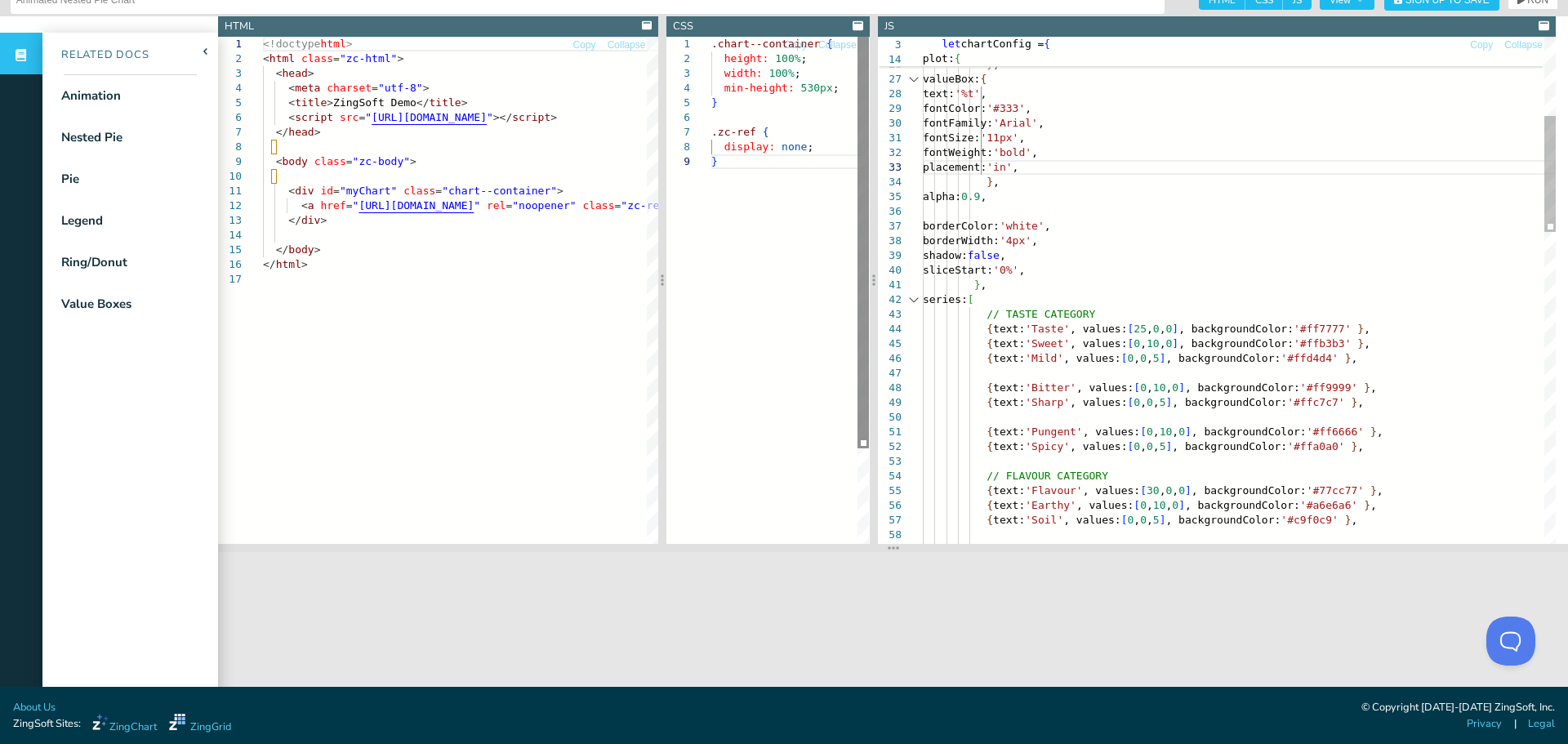
drag, startPoint x: 1107, startPoint y: 172, endPoint x: 869, endPoint y: 271, distance: 257.8
click at [869, 271] on div at bounding box center [873, 280] width 8 height 527
drag, startPoint x: 1163, startPoint y: 346, endPoint x: 1152, endPoint y: 349, distance: 11.4
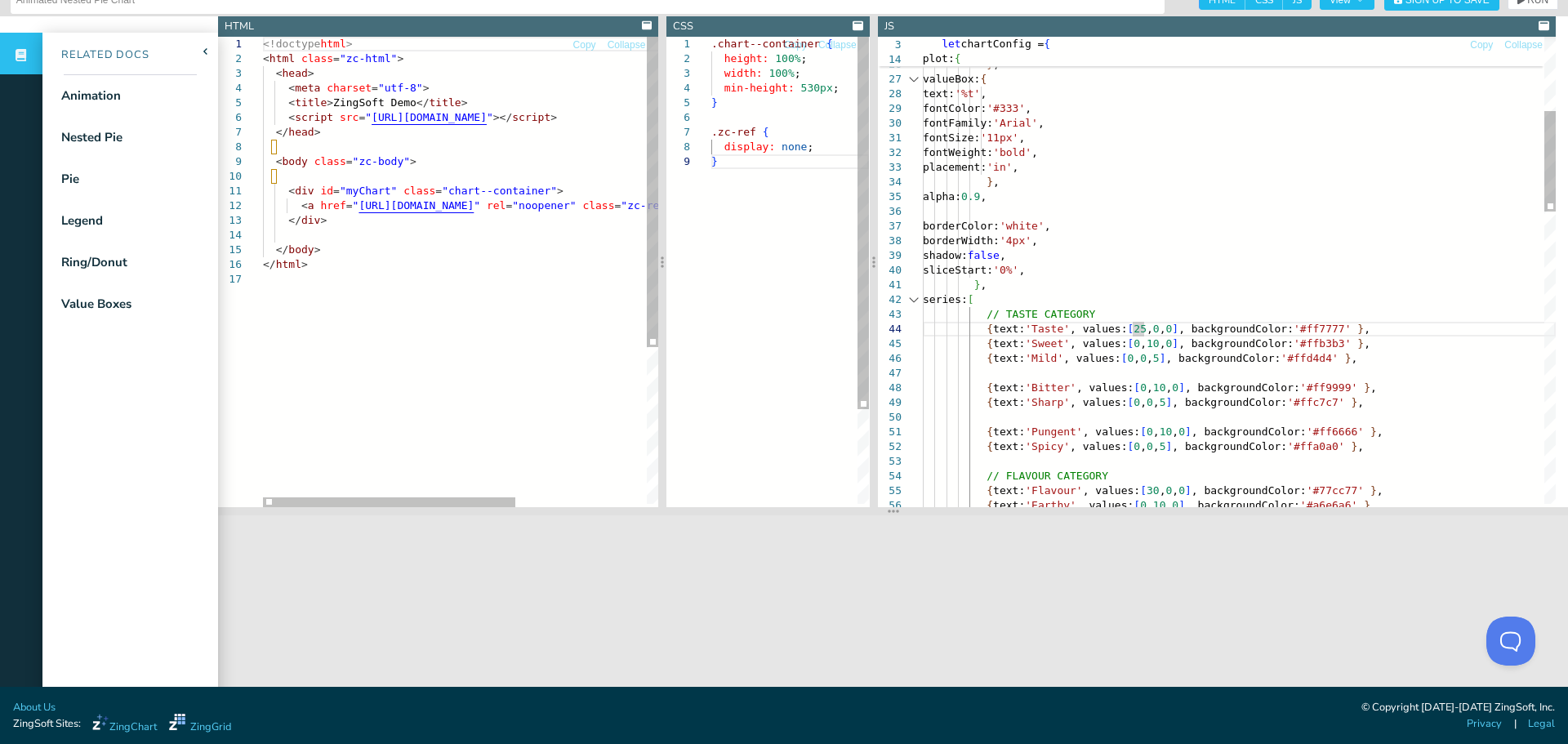
drag, startPoint x: 887, startPoint y: 551, endPoint x: 891, endPoint y: 525, distance: 26.3
click at [891, 518] on icon at bounding box center [893, 511] width 11 height 13
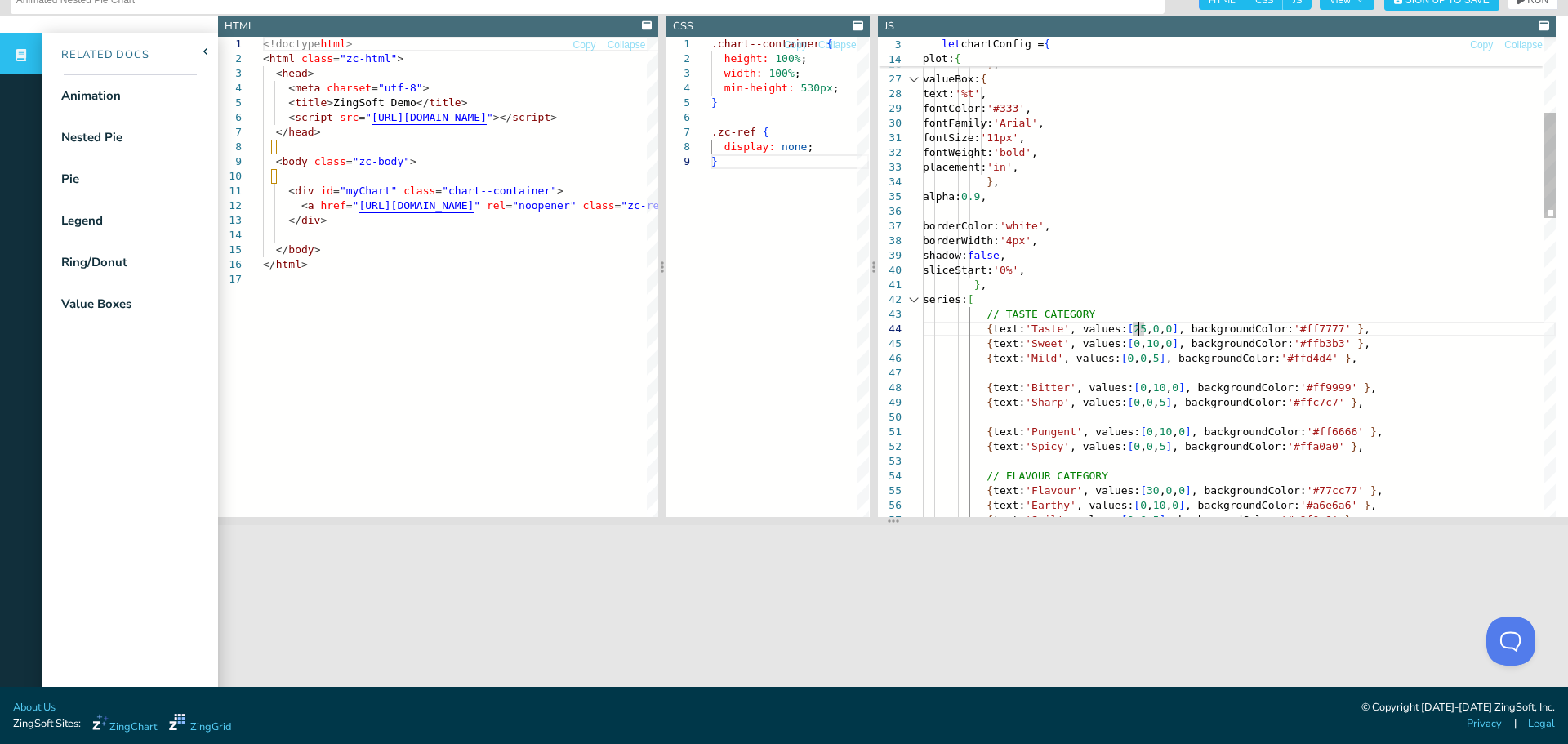
drag, startPoint x: 1143, startPoint y: 331, endPoint x: 1133, endPoint y: 330, distance: 10.0
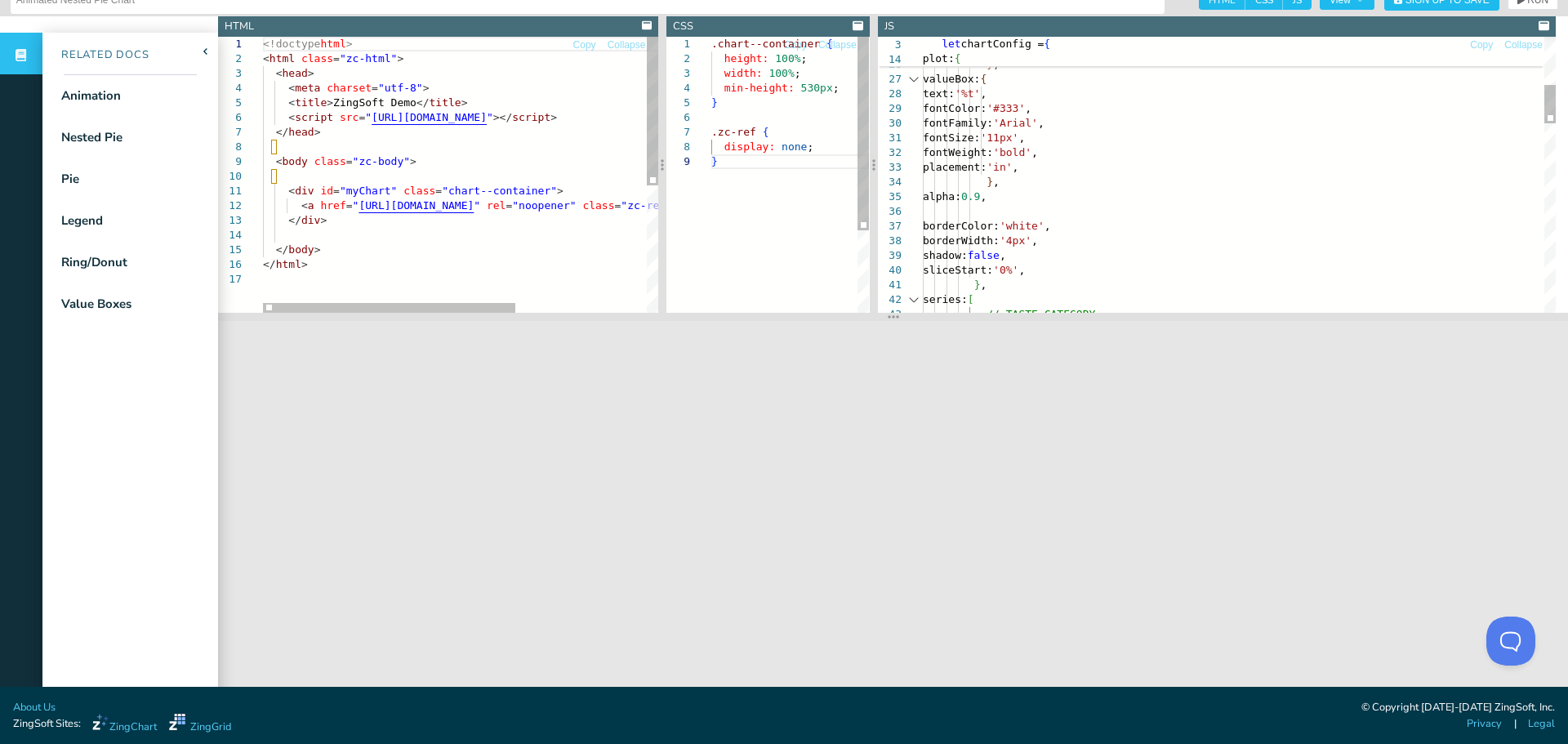
drag, startPoint x: 891, startPoint y: 519, endPoint x: 856, endPoint y: 315, distance: 207.0
click at [856, 315] on section at bounding box center [893, 317] width 1350 height 8
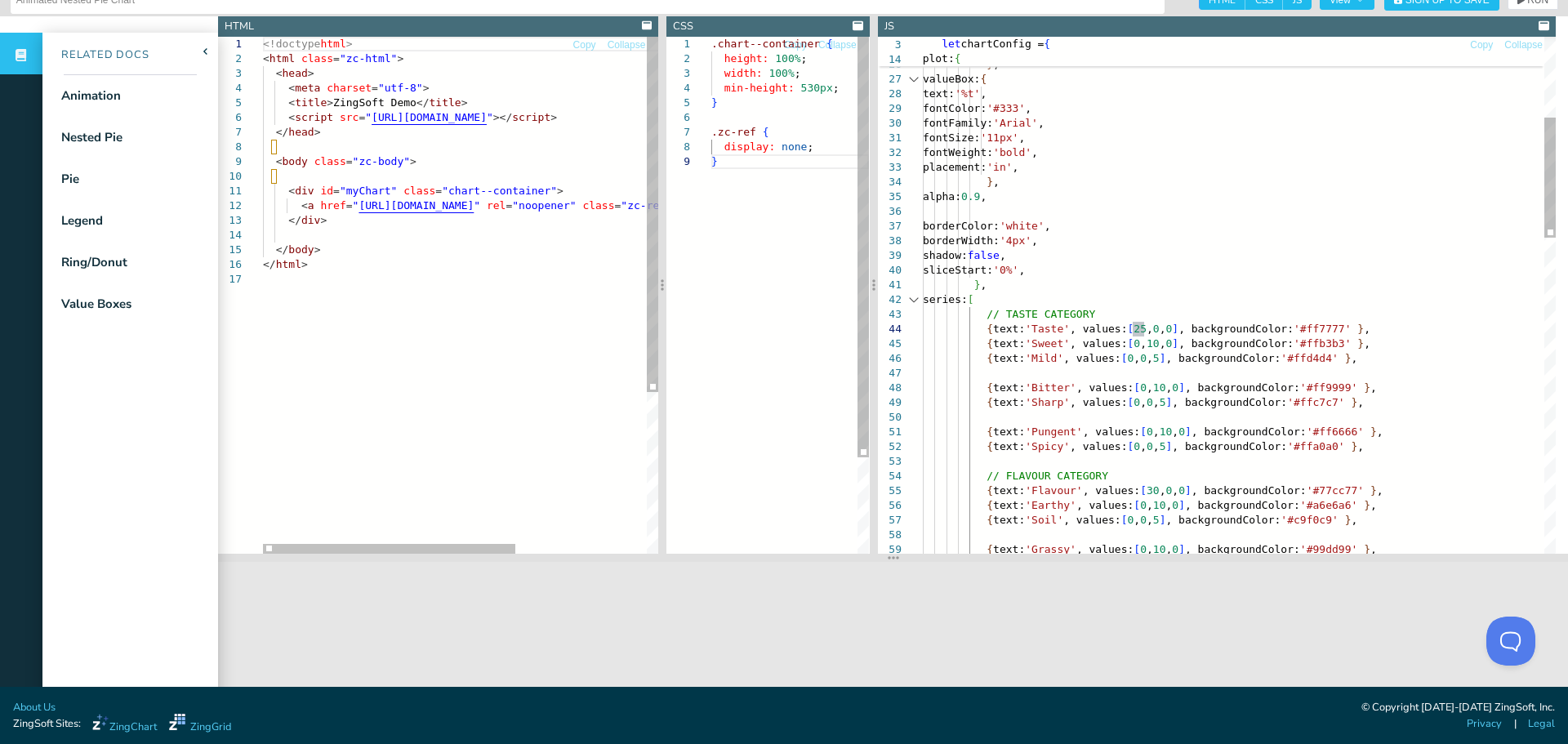
drag, startPoint x: 885, startPoint y: 317, endPoint x: 943, endPoint y: 557, distance: 246.9
click at [943, 557] on section at bounding box center [893, 557] width 1350 height 8
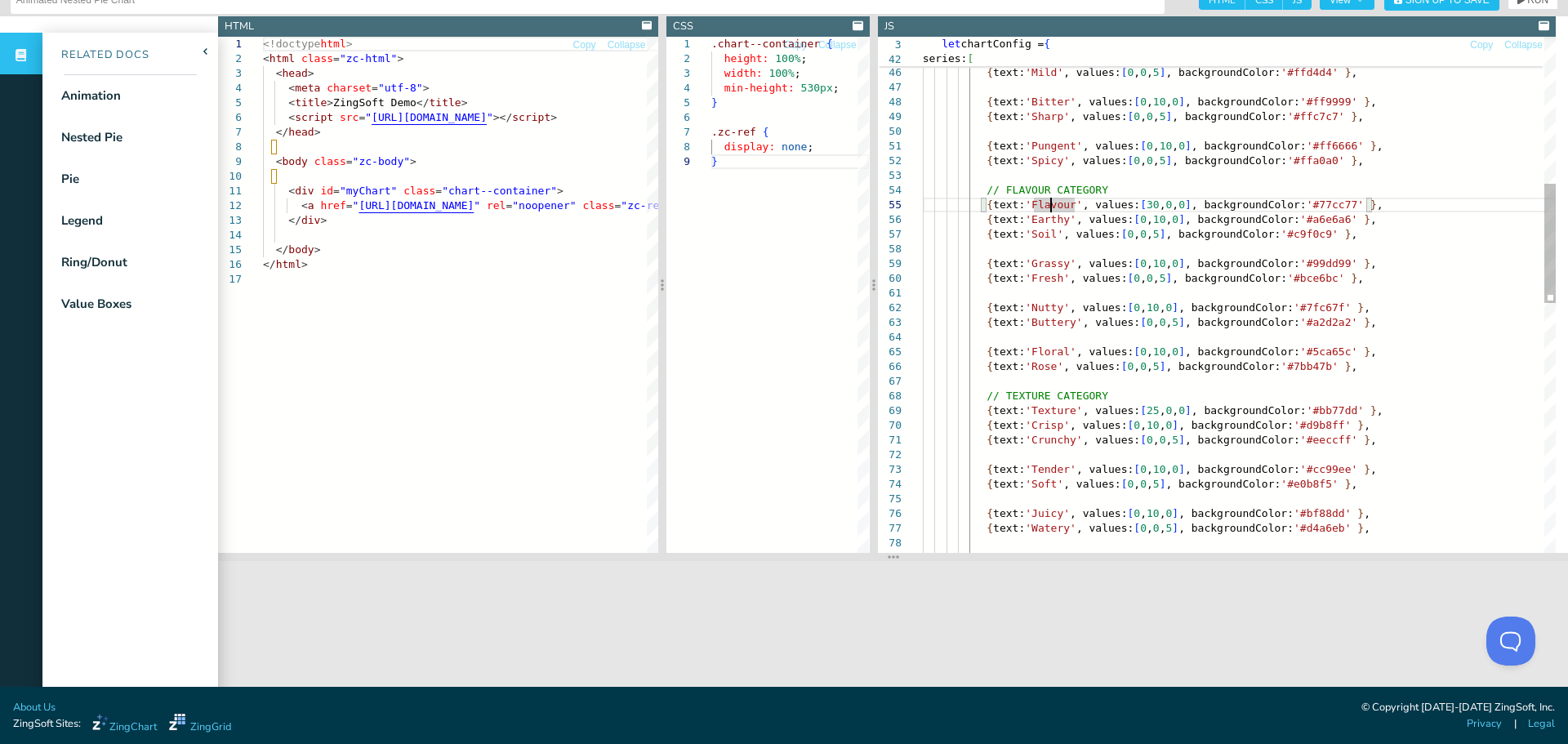
click at [1053, 413] on div "{ text: 'Taste' , values: [ 25 , 0 , 0 ] , backgroundColor: '#ff7777' } , { tex…" at bounding box center [1239, 514] width 633 height 2221
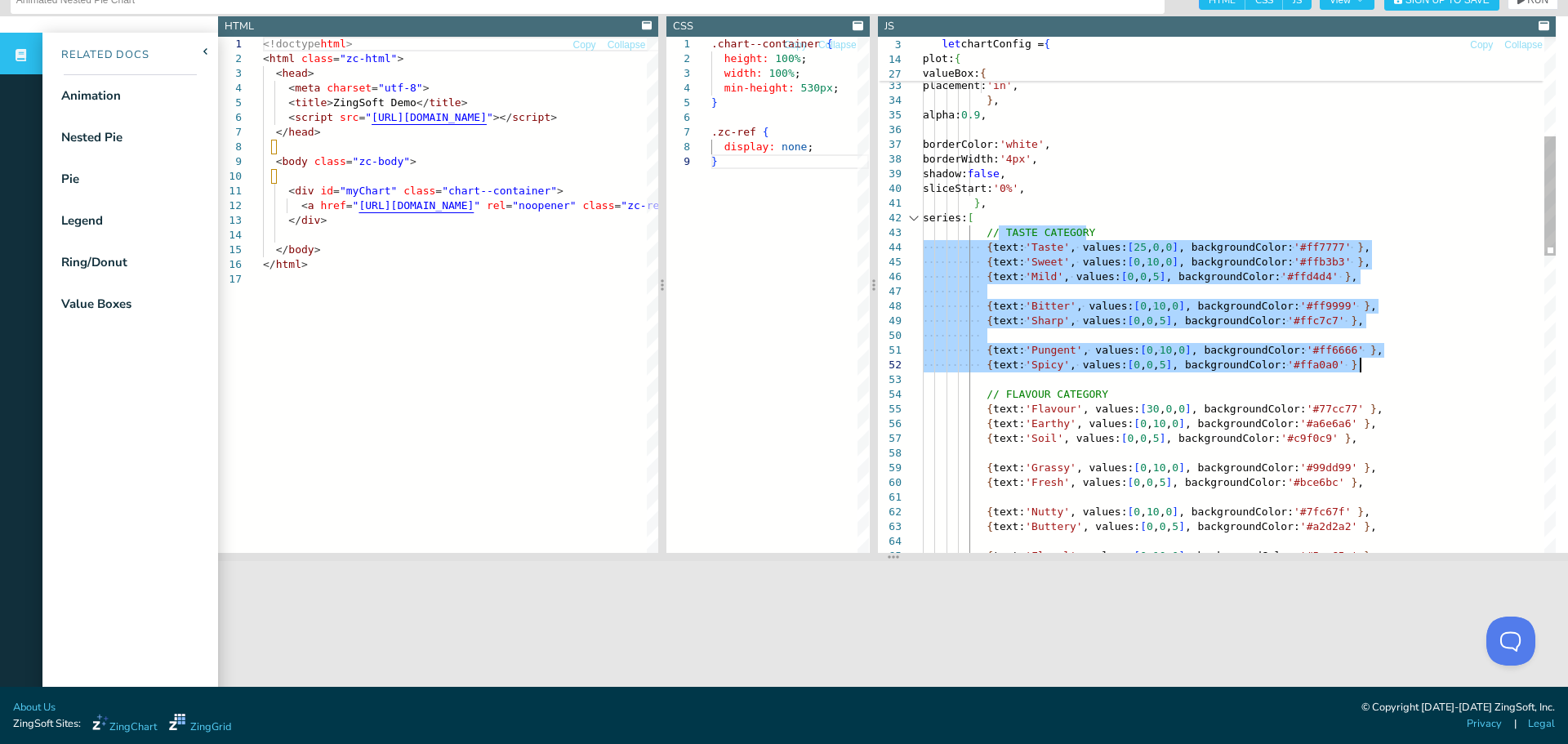
drag, startPoint x: 1001, startPoint y: 228, endPoint x: 1388, endPoint y: 365, distance: 410.5
click at [1388, 365] on div "{ text: 'Taste' , values: [ 25 , 0 , 0 ] , backgroundColor: '#ff7777' } , { tex…" at bounding box center [1239, 718] width 633 height 2221
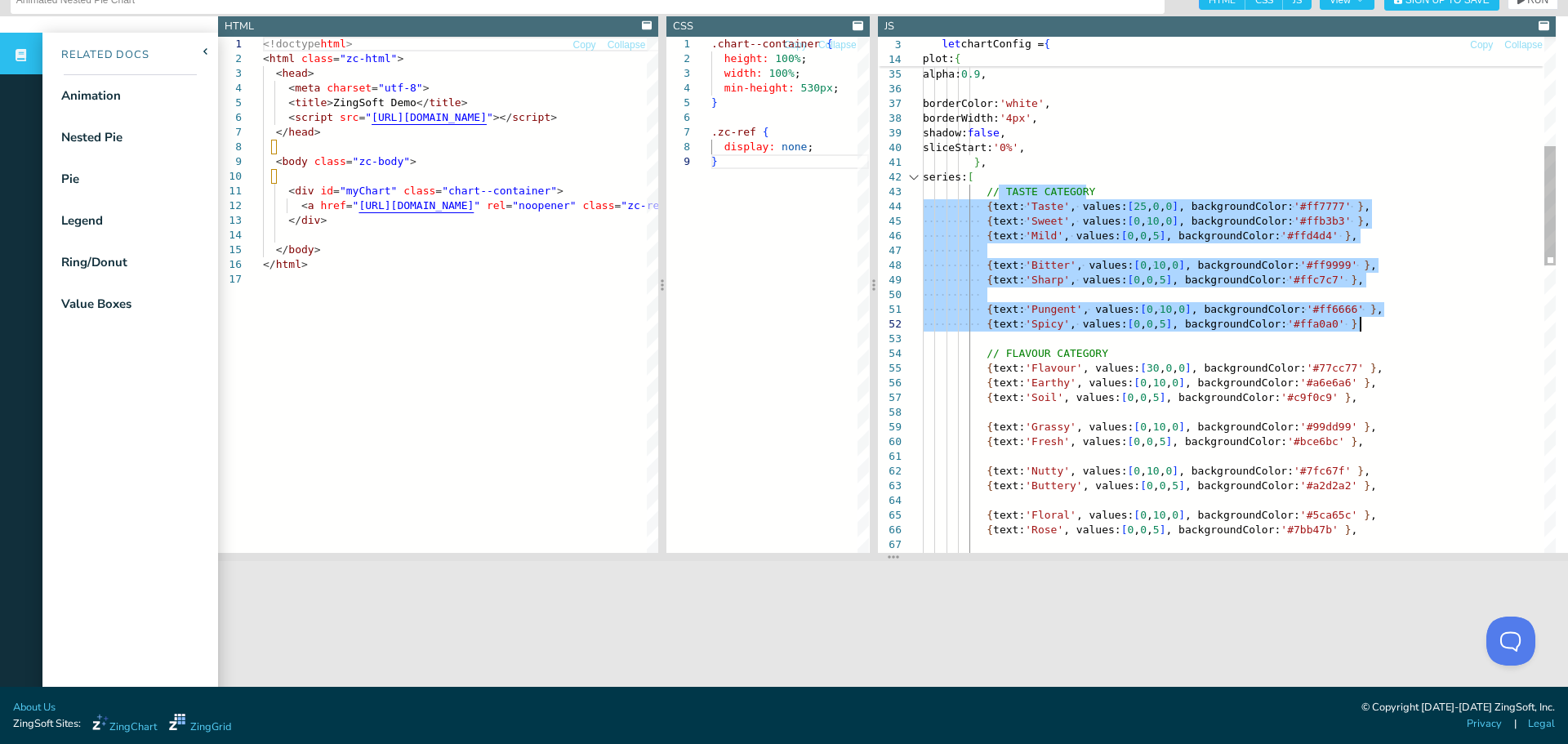
click at [1117, 228] on div "{ text: 'Taste' , values: [ 25 , 0 , 0 ] , backgroundColor: '#ff7777' } , { tex…" at bounding box center [1239, 678] width 633 height 2221
type textarea "}, series: [ // TASTE CATEGORY { text: 'Taste', values: [25, 0, 0], backgroundC…"
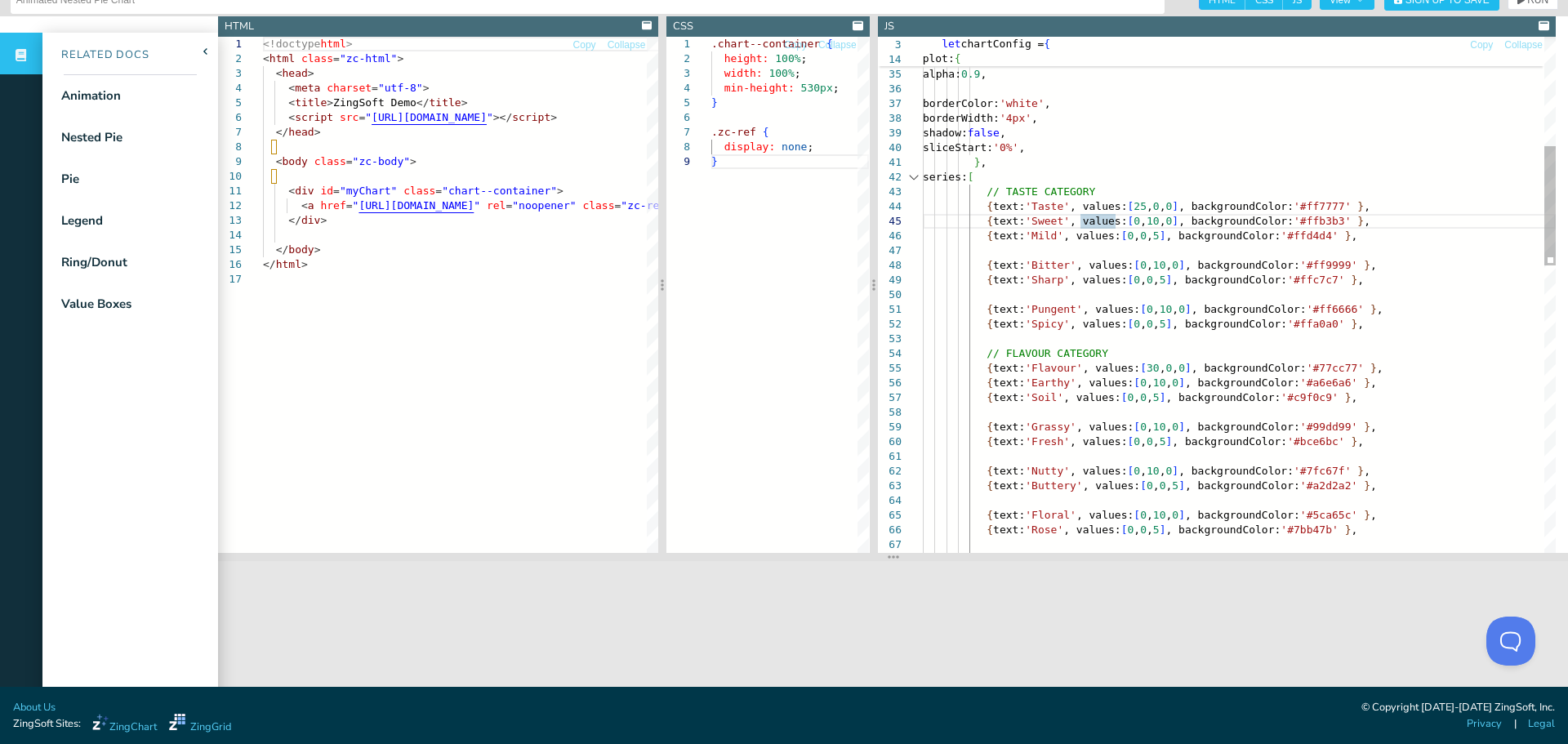
click at [1027, 204] on div "{ text: 'Taste' , values: [ 25 , 0 , 0 ] , backgroundColor: '#ff7777' } , { tex…" at bounding box center [1239, 678] width 633 height 2221
drag, startPoint x: 1143, startPoint y: 202, endPoint x: 1131, endPoint y: 204, distance: 12.2
click at [1131, 204] on div "{ text: 'Taste' , values: [ 25 , 0 , 0 ] , backgroundColor: '#ff7777' } , { tex…" at bounding box center [1239, 678] width 633 height 2221
click at [1157, 222] on div "{ text: 'Taste' , values: [ 25 , 0 , 0 ] , backgroundColor: '#ff7777' } , { tex…" at bounding box center [1239, 678] width 633 height 2221
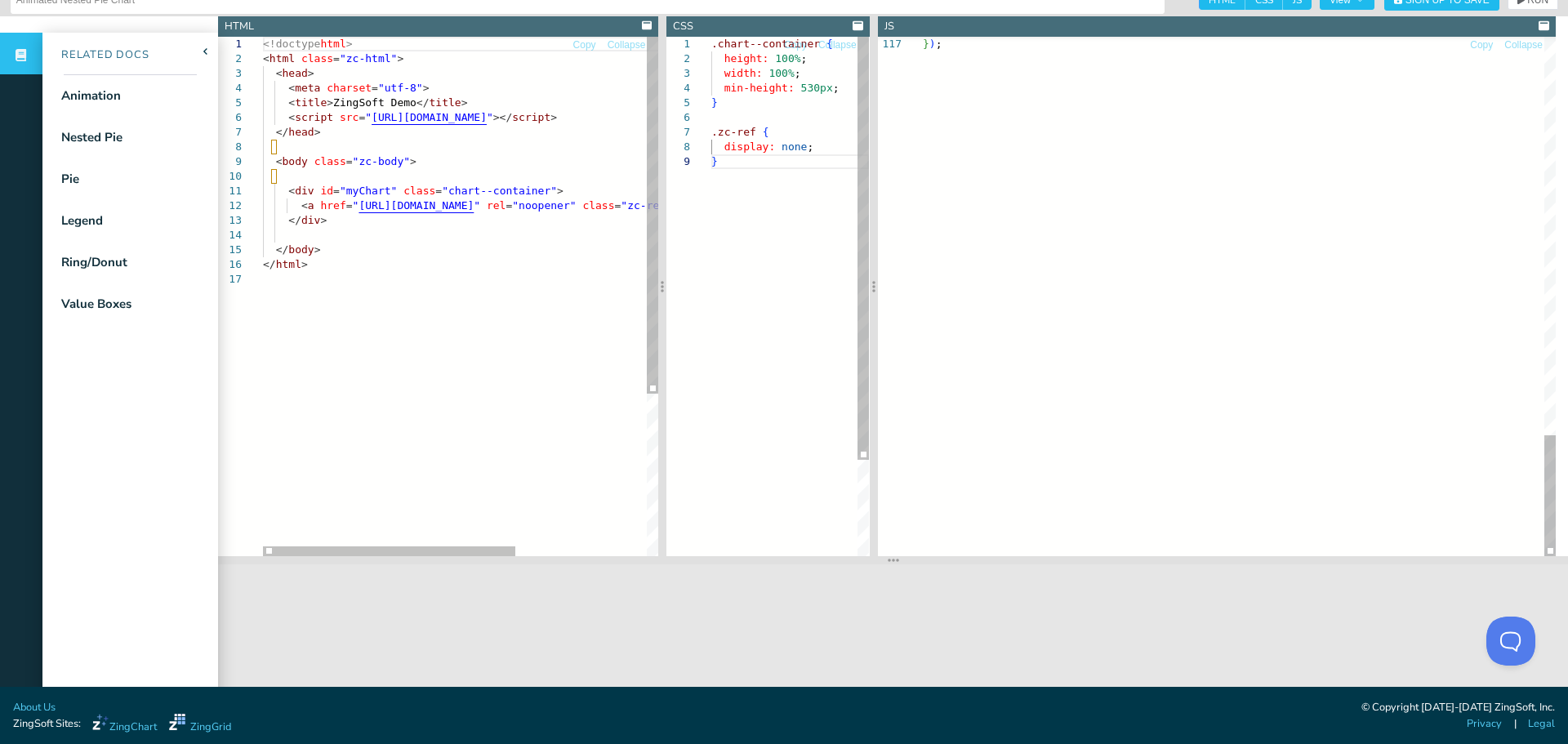
drag, startPoint x: 883, startPoint y: 559, endPoint x: 1018, endPoint y: 468, distance: 162.8
click at [1002, 556] on section at bounding box center [893, 560] width 1350 height 8
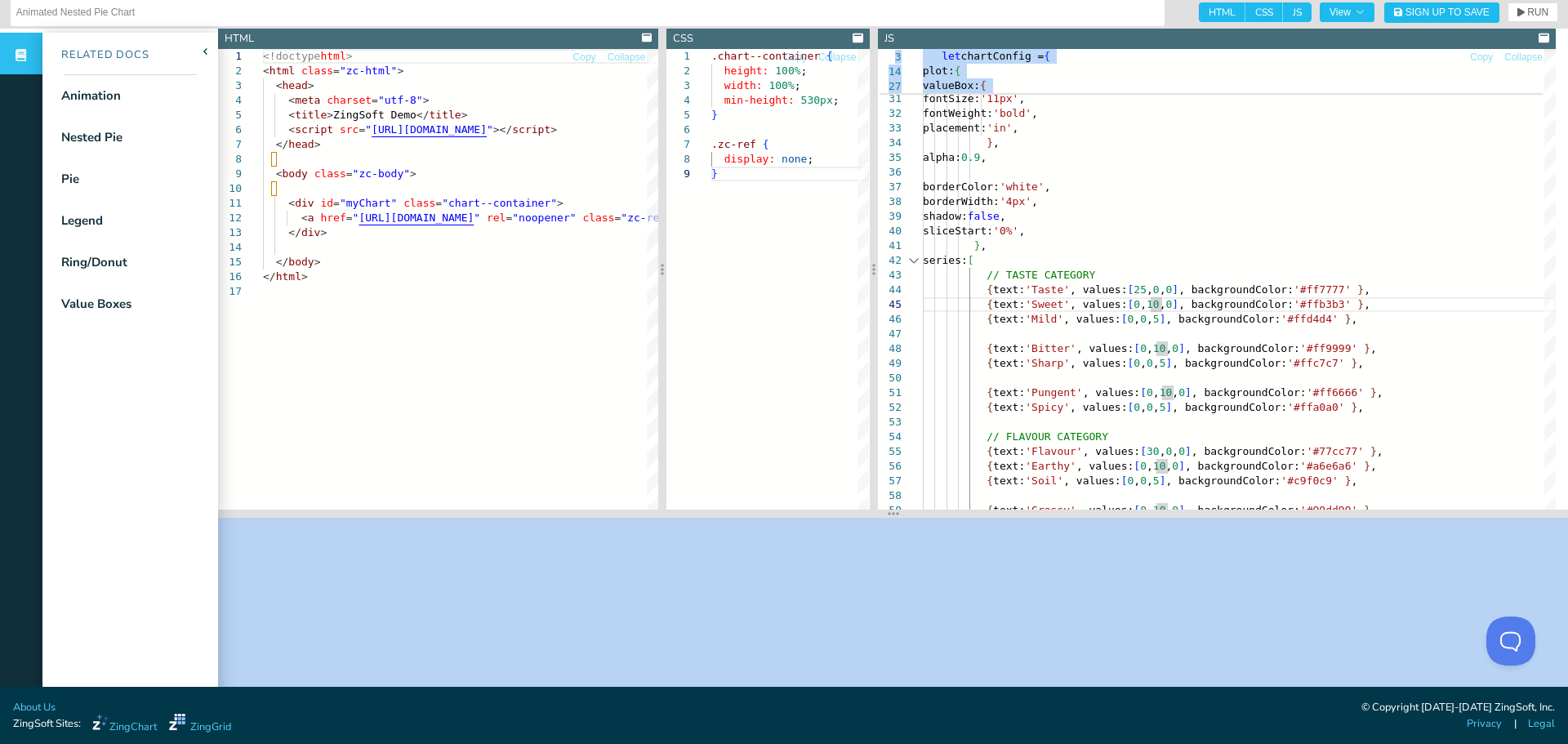
scroll to position [0, 0]
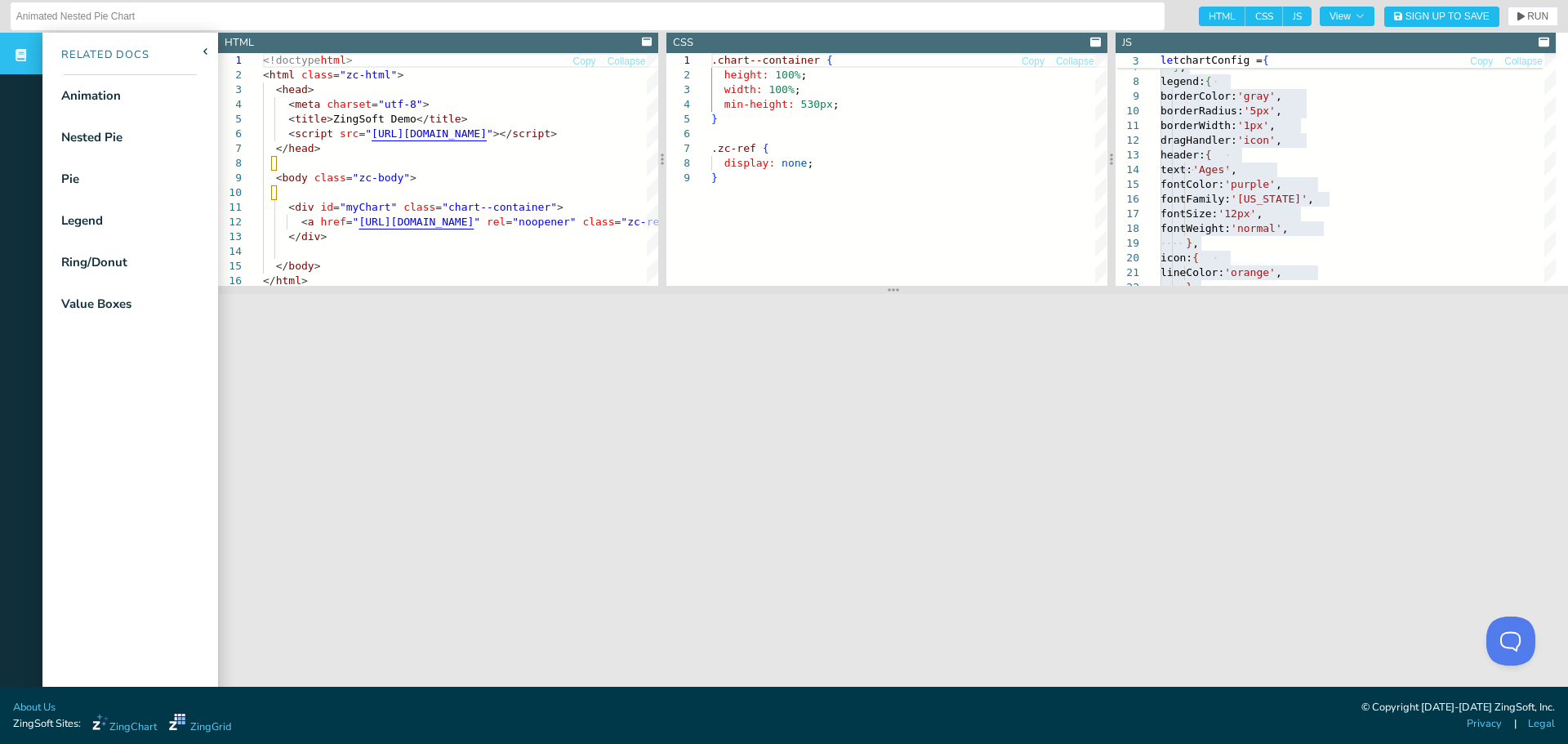
drag, startPoint x: 876, startPoint y: 373, endPoint x: 861, endPoint y: 291, distance: 83.4
click at [861, 291] on section at bounding box center [893, 289] width 1350 height 8
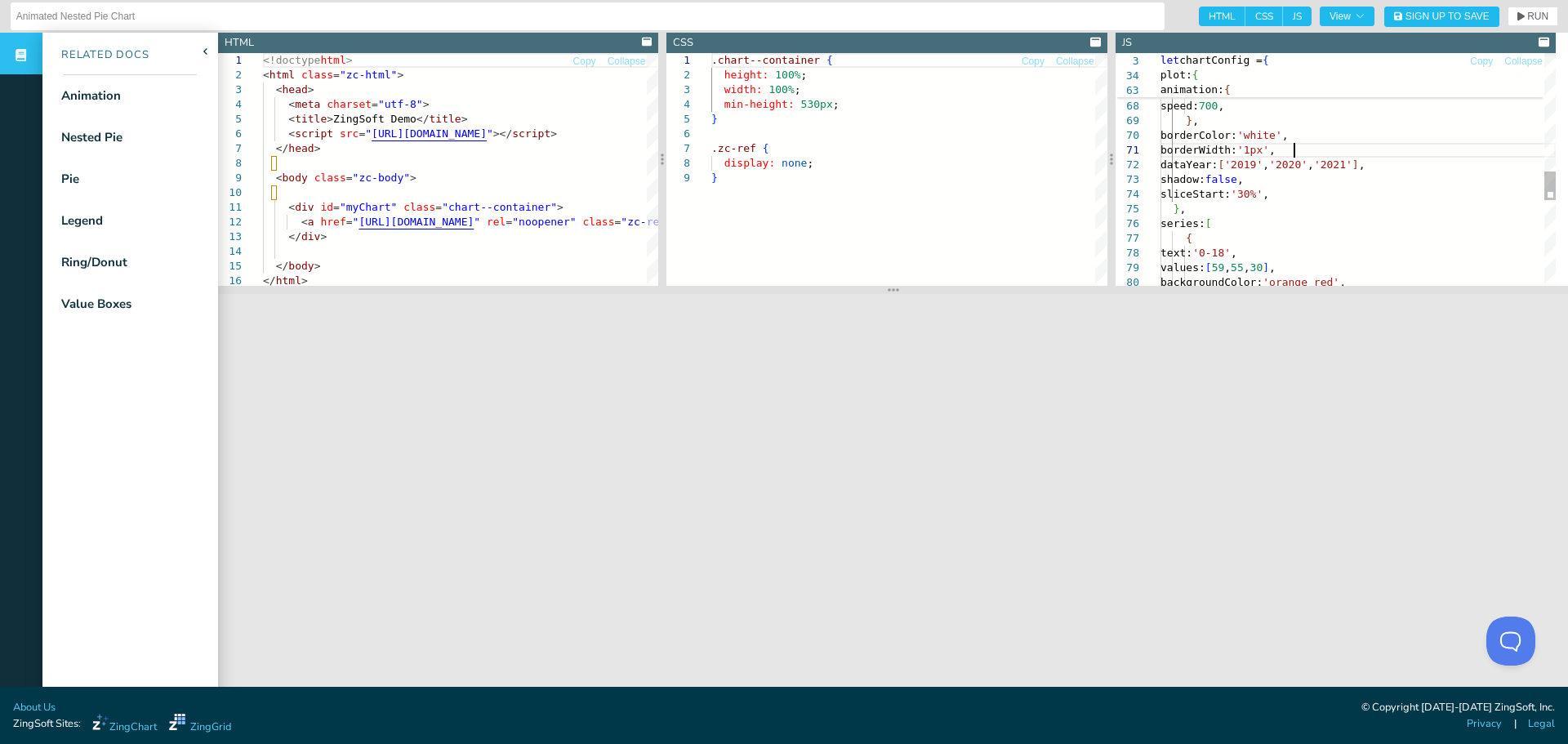
click at [1364, 155] on div "effect: 'ANIMATION_EXPAND_LEFT' , onLegendToggle: false , method: 'ANIMATION_BA…" at bounding box center [1358, 38] width 395 height 1850
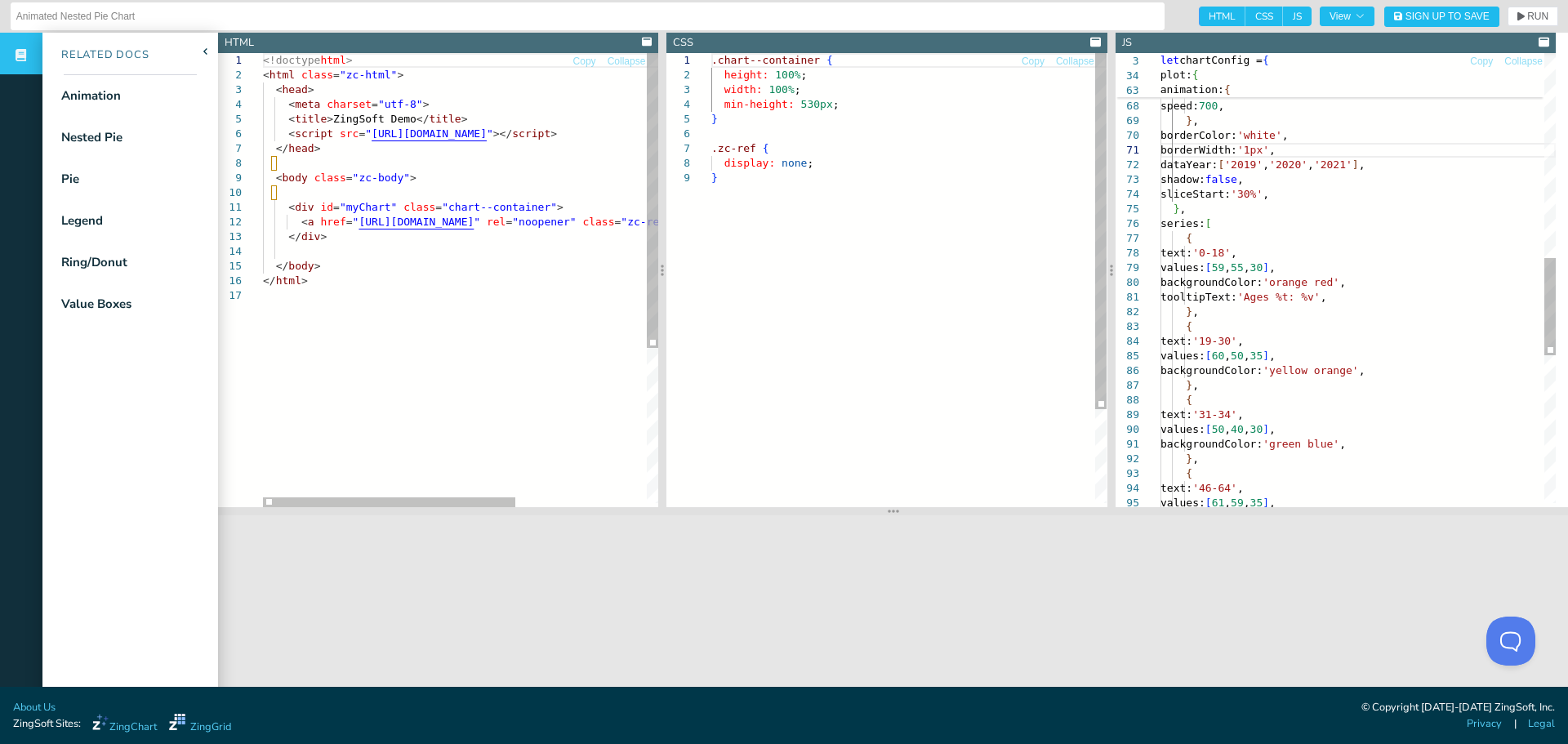
drag, startPoint x: 884, startPoint y: 287, endPoint x: 1006, endPoint y: 465, distance: 215.8
click at [934, 516] on section at bounding box center [893, 510] width 1350 height 8
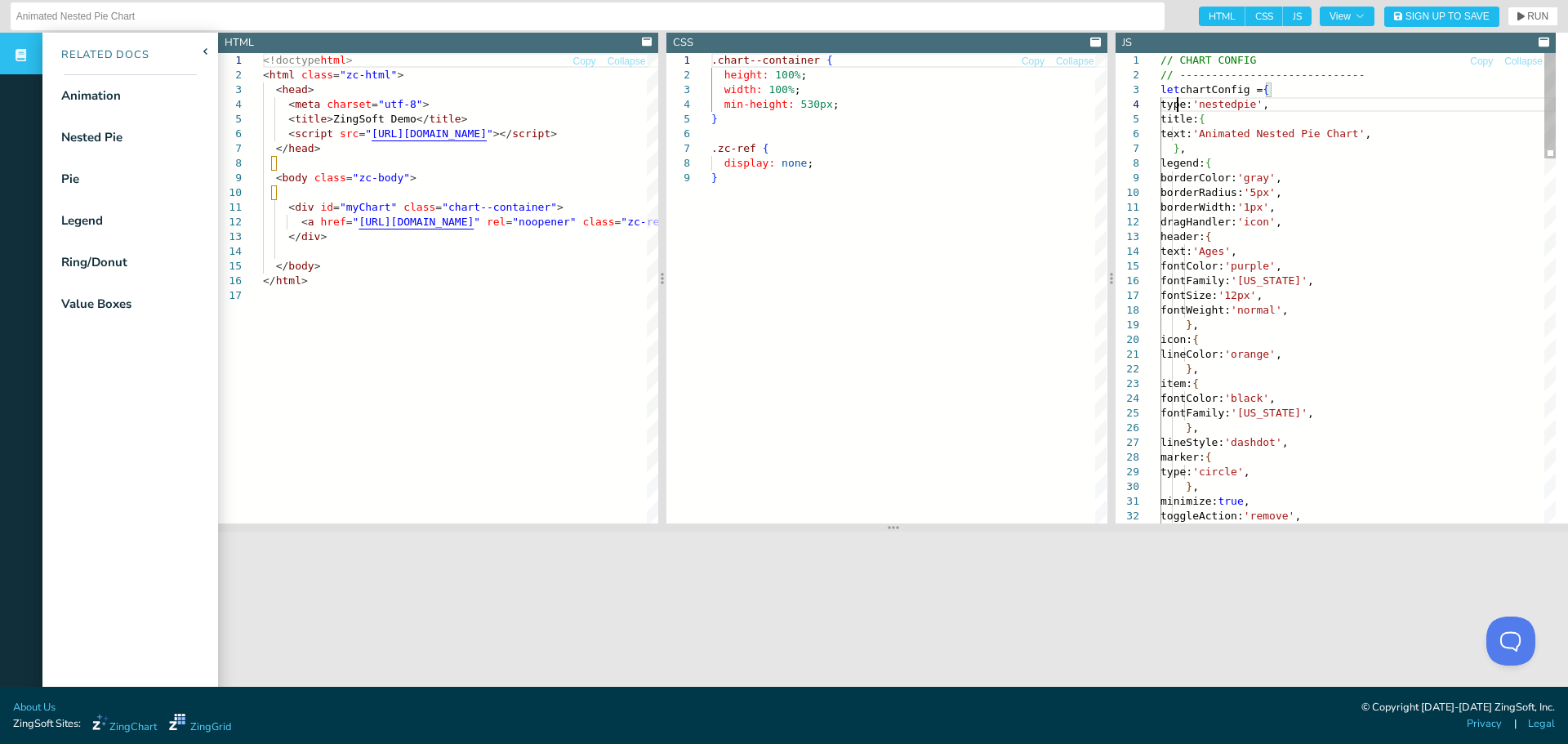
scroll to position [0, 133]
click at [1161, 86] on div "minimize: true , toggleAction: 'remove' , } , lineStyle: 'dashdot' , marker: { …" at bounding box center [1358, 288] width 395 height 471
drag, startPoint x: 1164, startPoint y: 88, endPoint x: 1263, endPoint y: 94, distance: 99.2
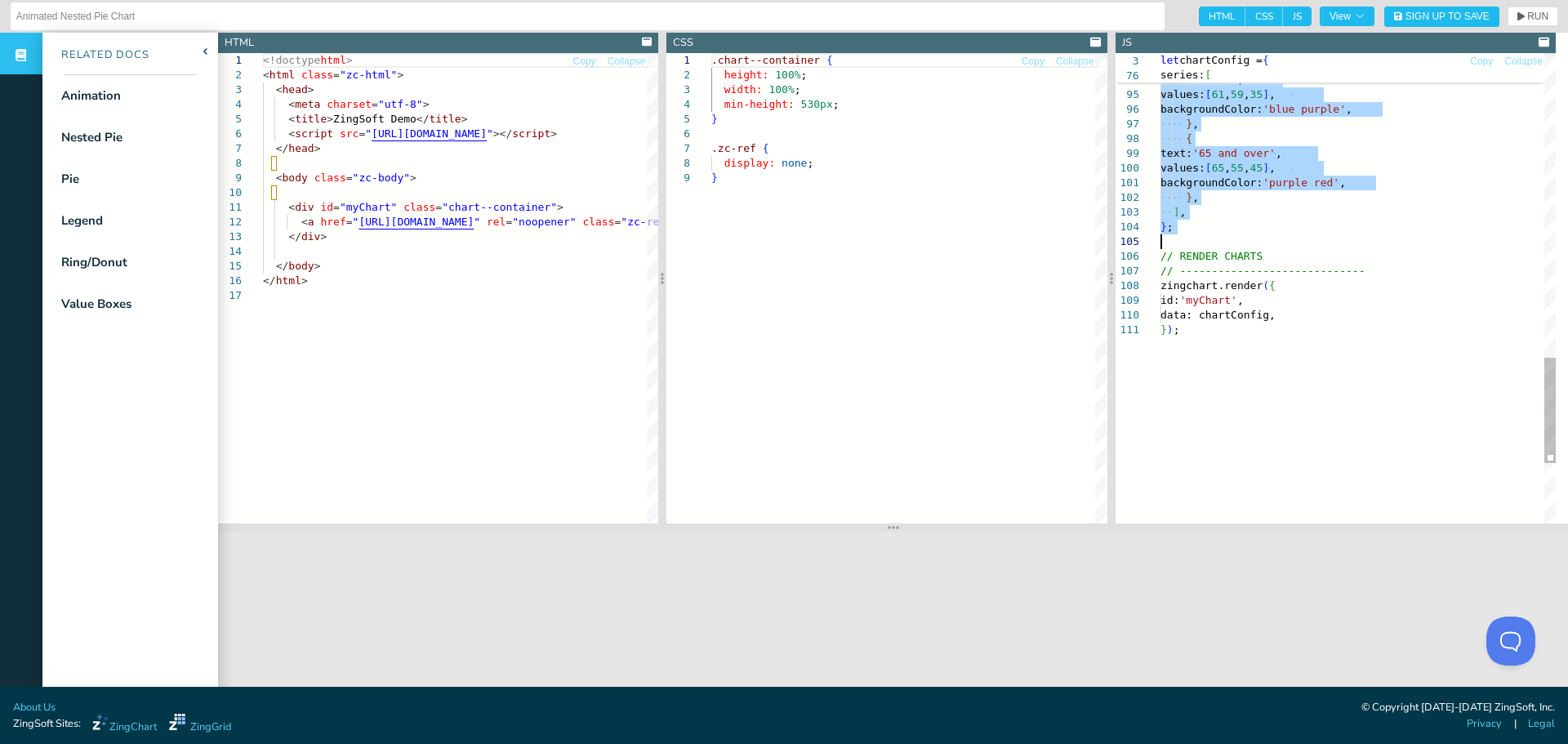
drag, startPoint x: 1160, startPoint y: 89, endPoint x: 1320, endPoint y: 240, distance: 220.0
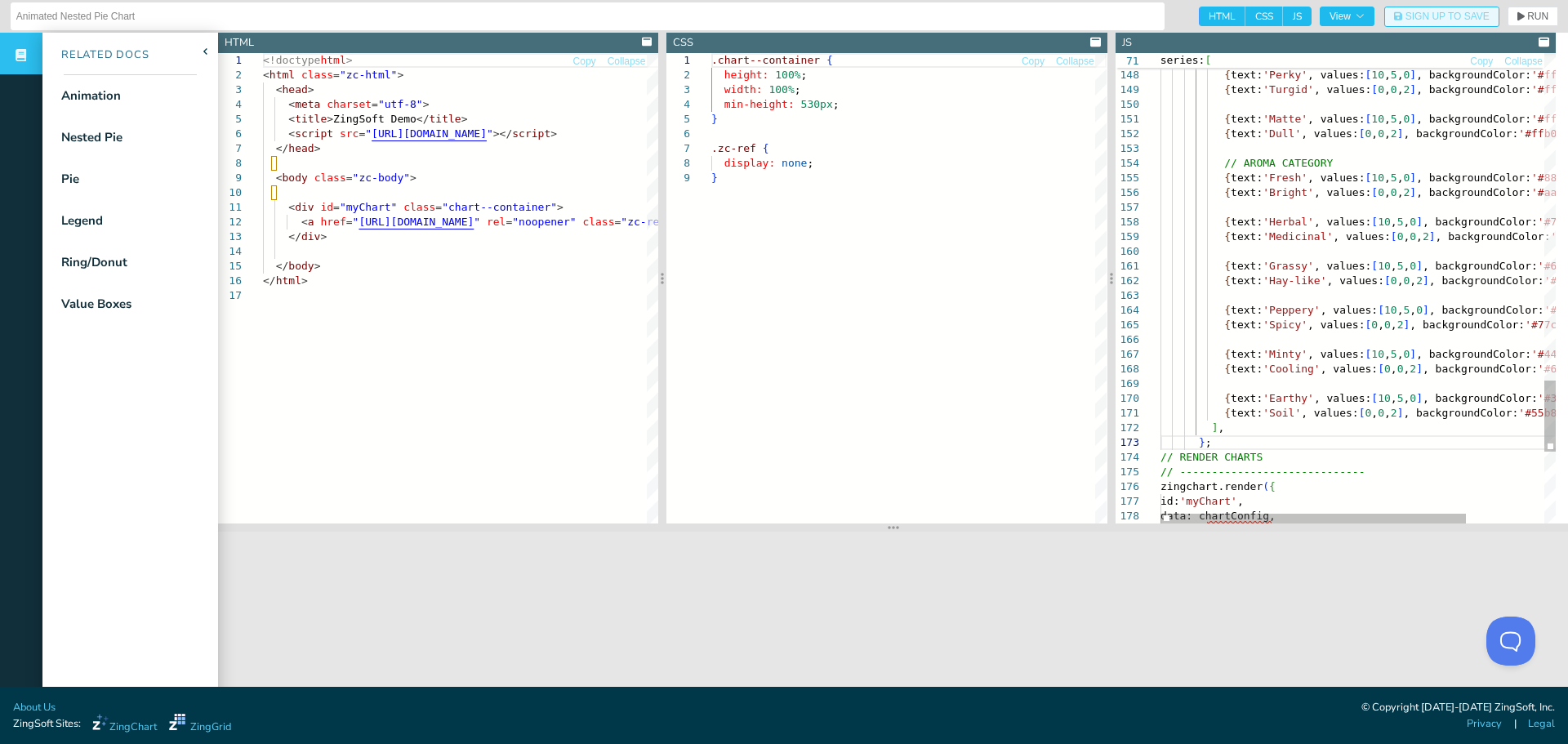
scroll to position [45, 34]
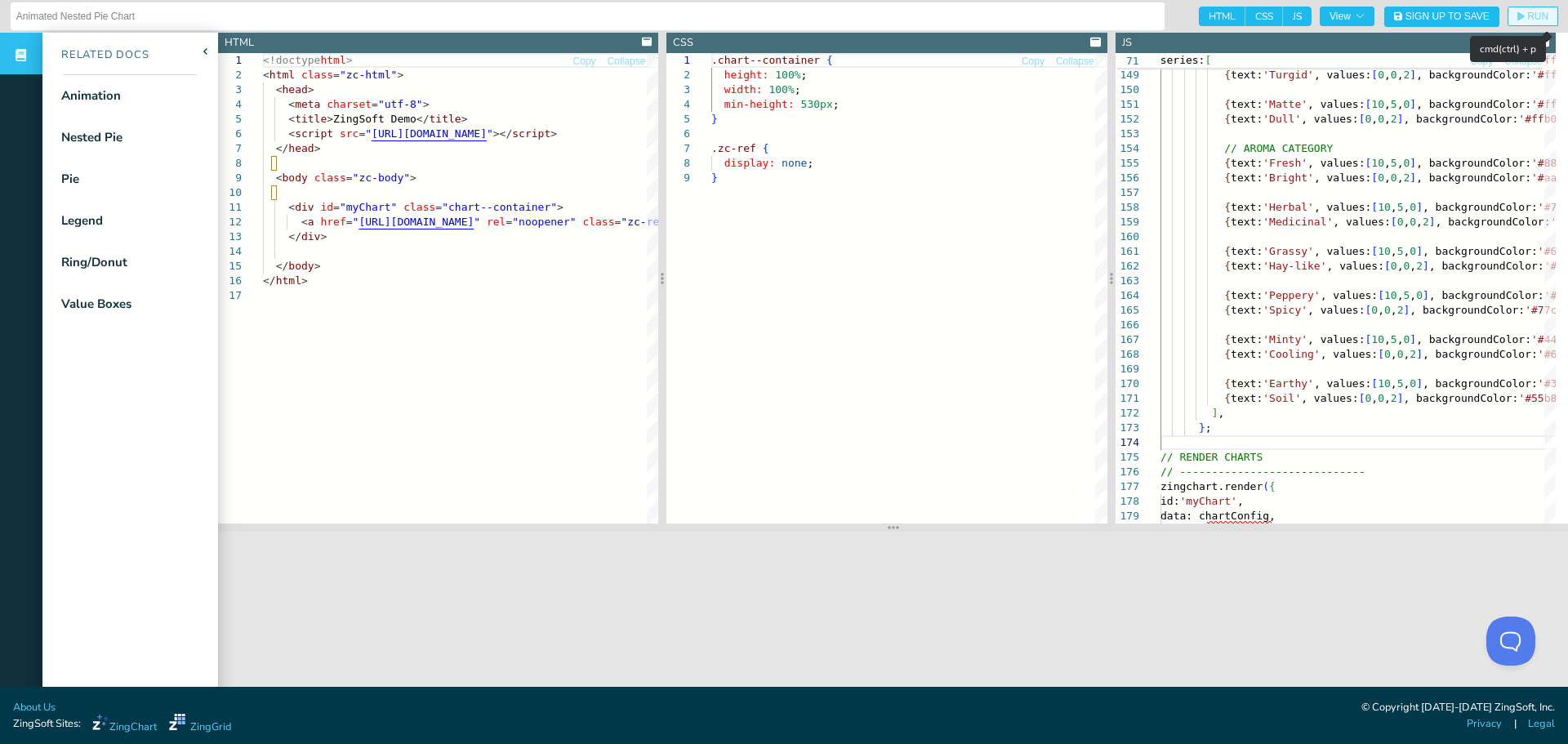
click at [1517, 15] on icon "button" at bounding box center [1520, 17] width 7 height 9
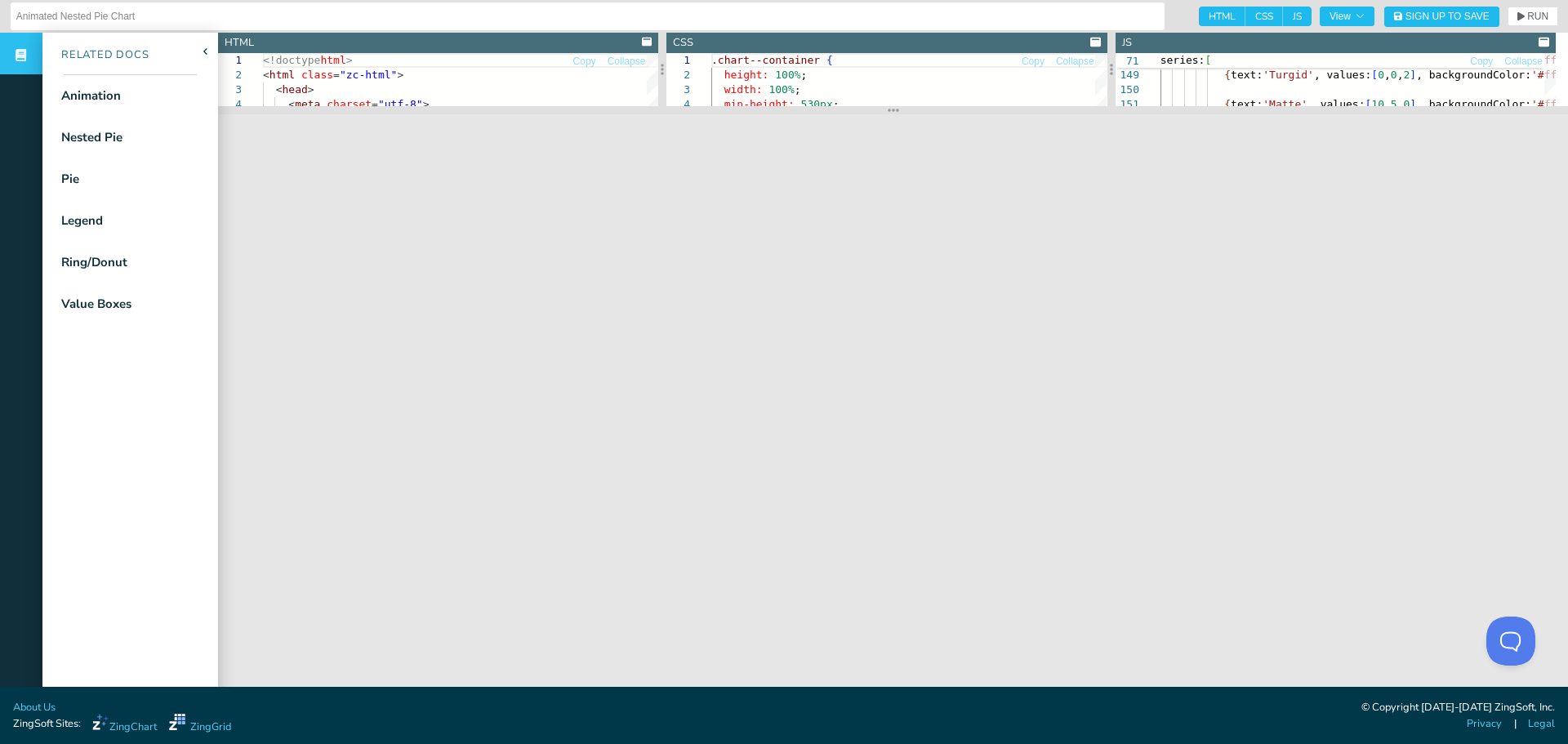
drag, startPoint x: 878, startPoint y: 527, endPoint x: 899, endPoint y: 111, distance: 416.5
click at [899, 111] on section at bounding box center [893, 110] width 1350 height 8
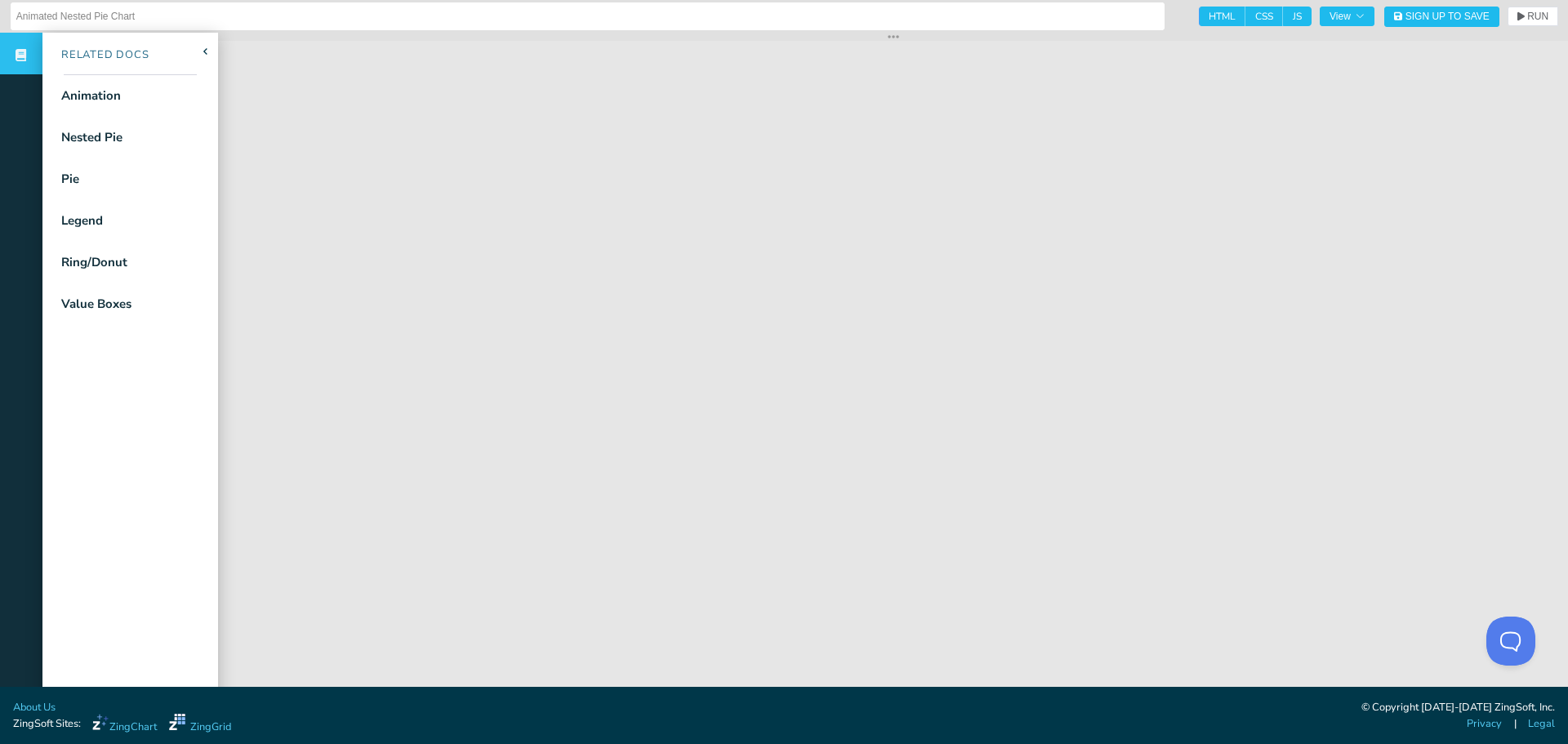
drag, startPoint x: 888, startPoint y: 107, endPoint x: 912, endPoint y: 29, distance: 81.6
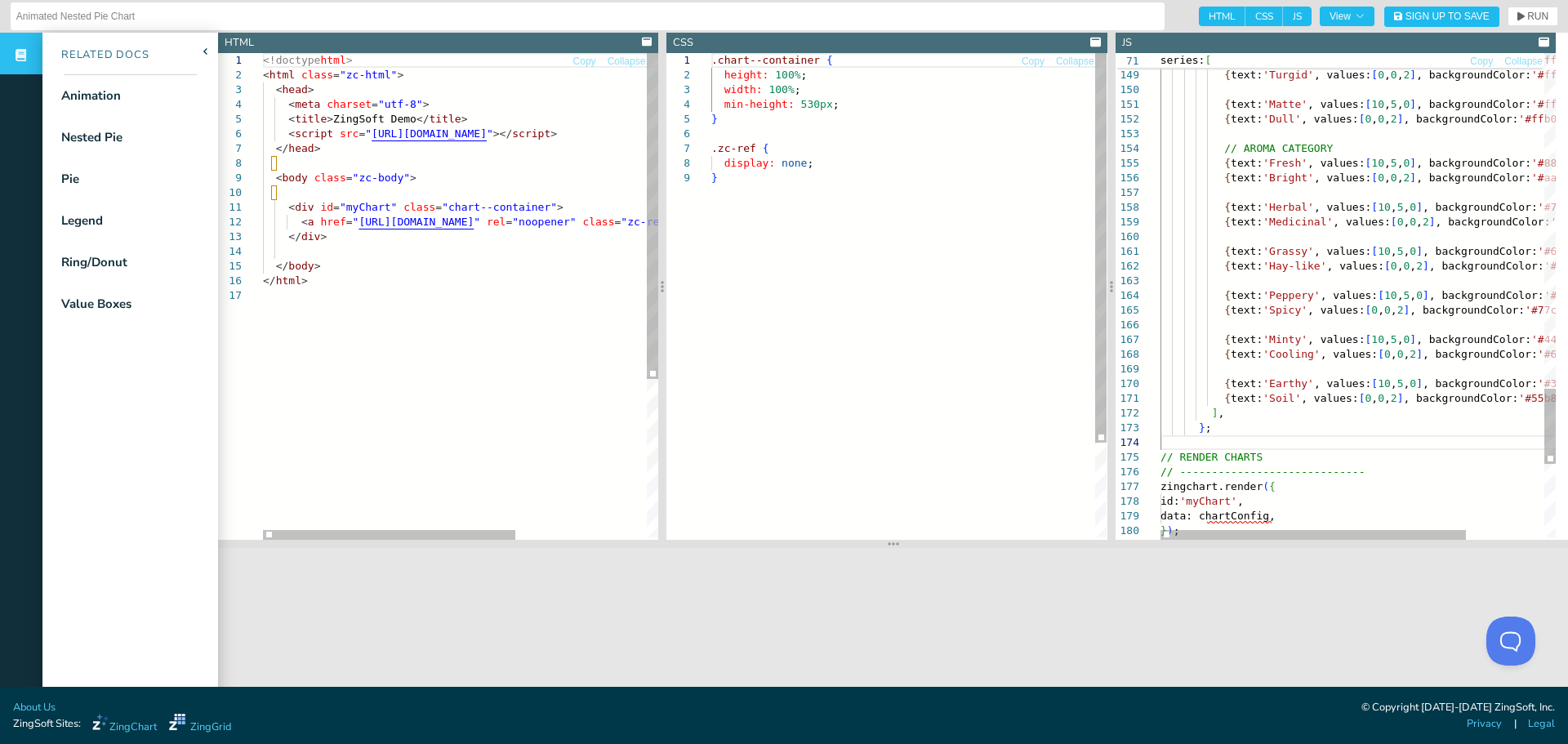
drag, startPoint x: 886, startPoint y: 36, endPoint x: 906, endPoint y: 571, distance: 535.4
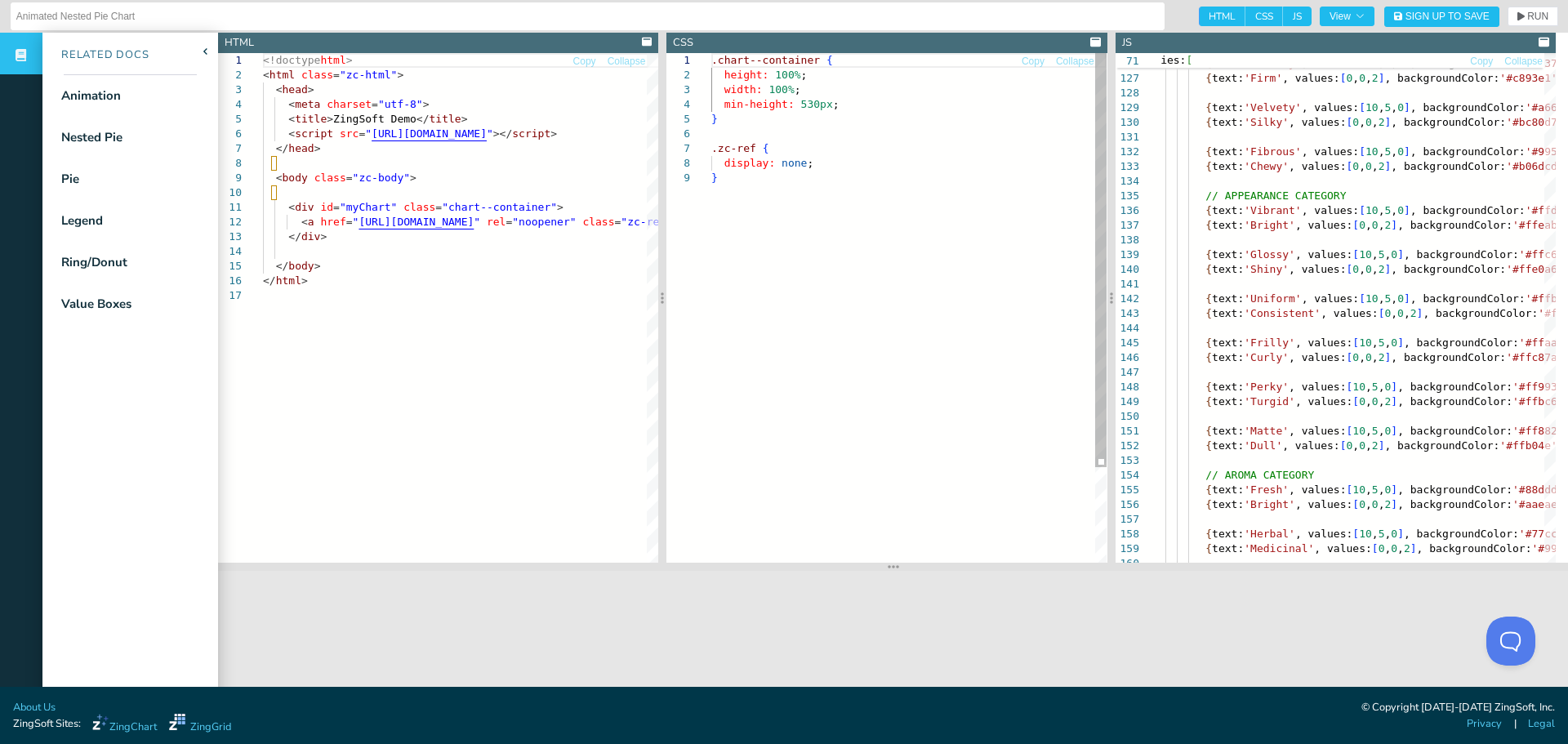
click at [1052, 241] on div ".chart--container { height: 100% ; width: 100% ; min-height: 530px ; } .zc-ref …" at bounding box center [908, 366] width 395 height 627
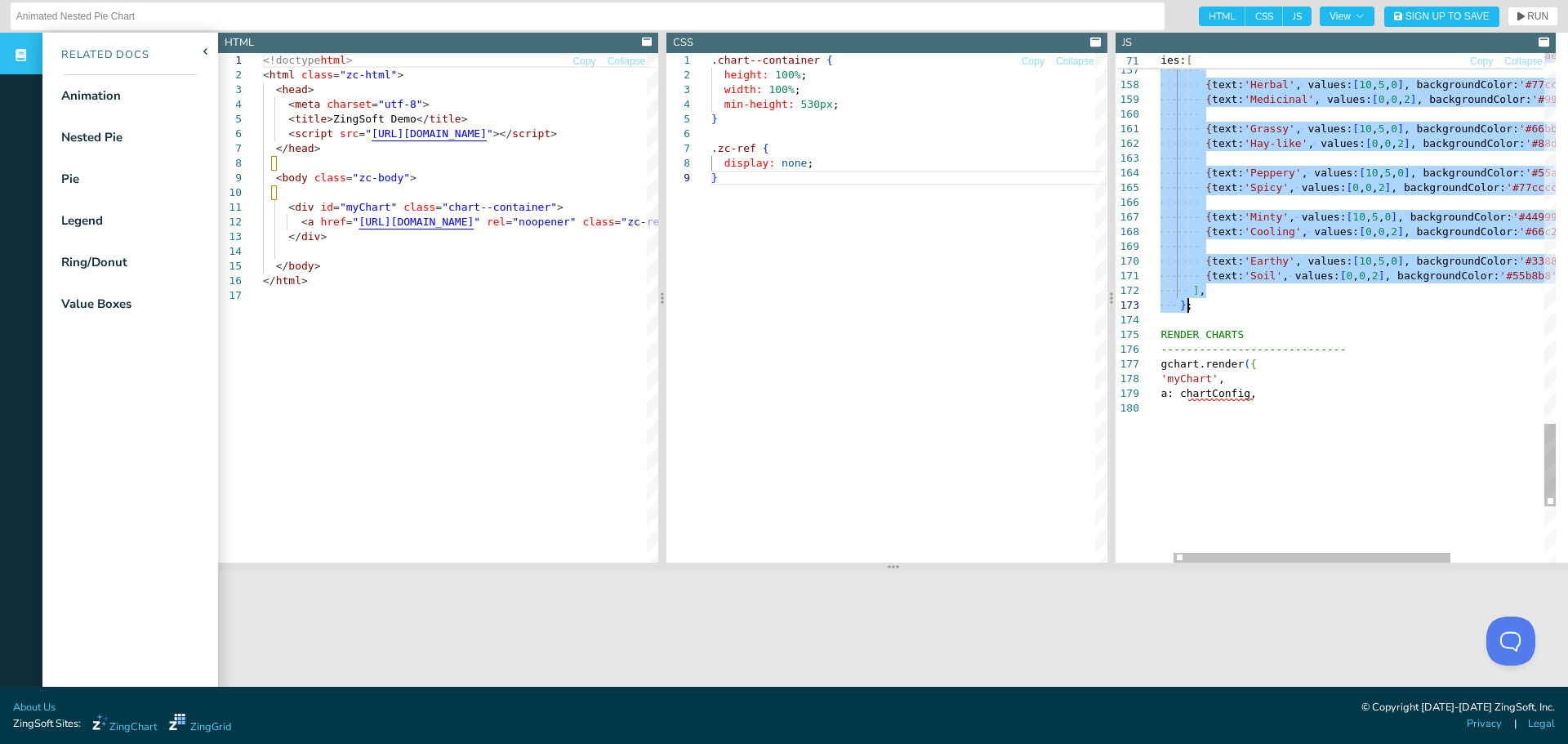
drag, startPoint x: 1174, startPoint y: 119, endPoint x: 1335, endPoint y: 306, distance: 246.8
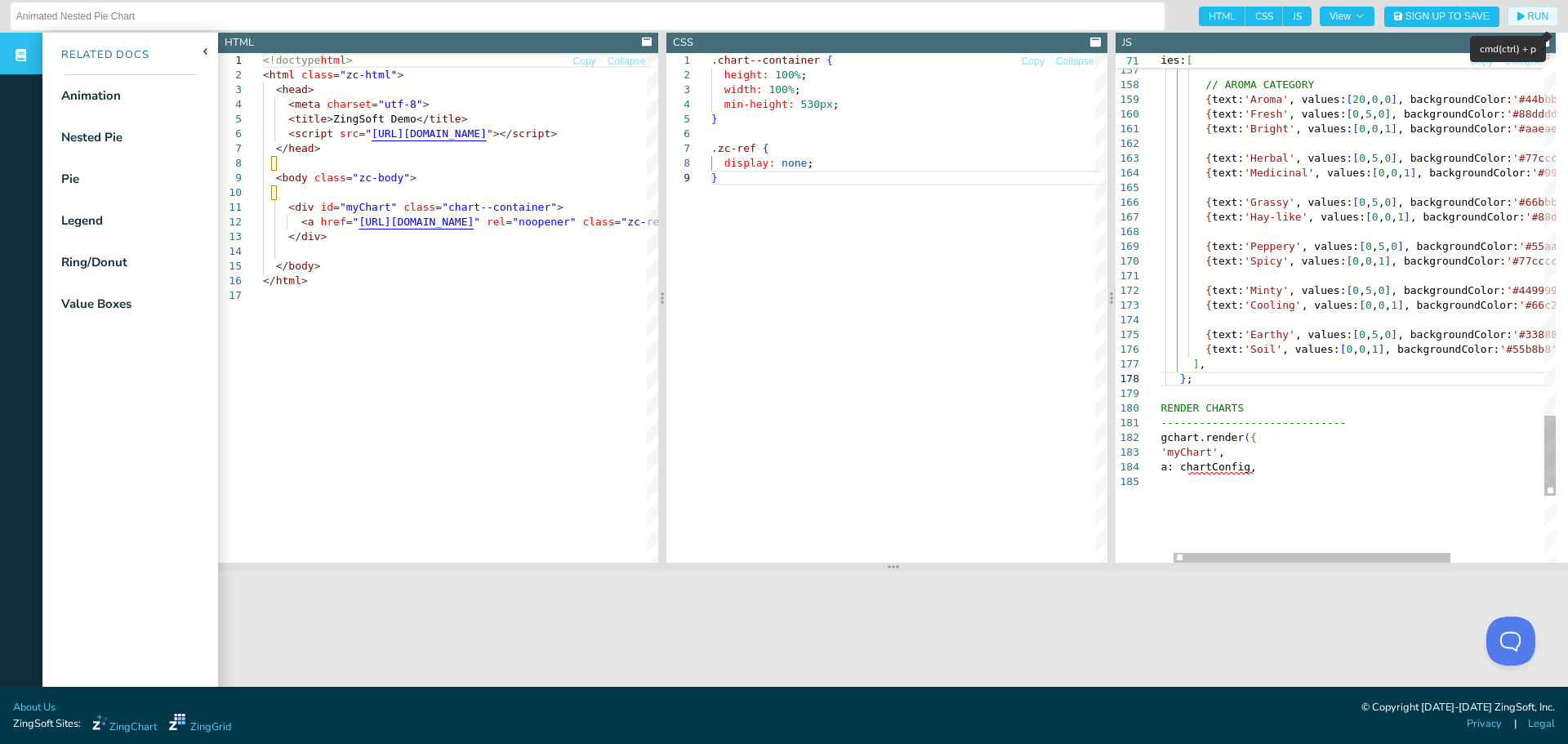
drag, startPoint x: 1506, startPoint y: 12, endPoint x: 1496, endPoint y: 50, distance: 39.3
click at [1517, 12] on icon "button" at bounding box center [1520, 16] width 7 height 10
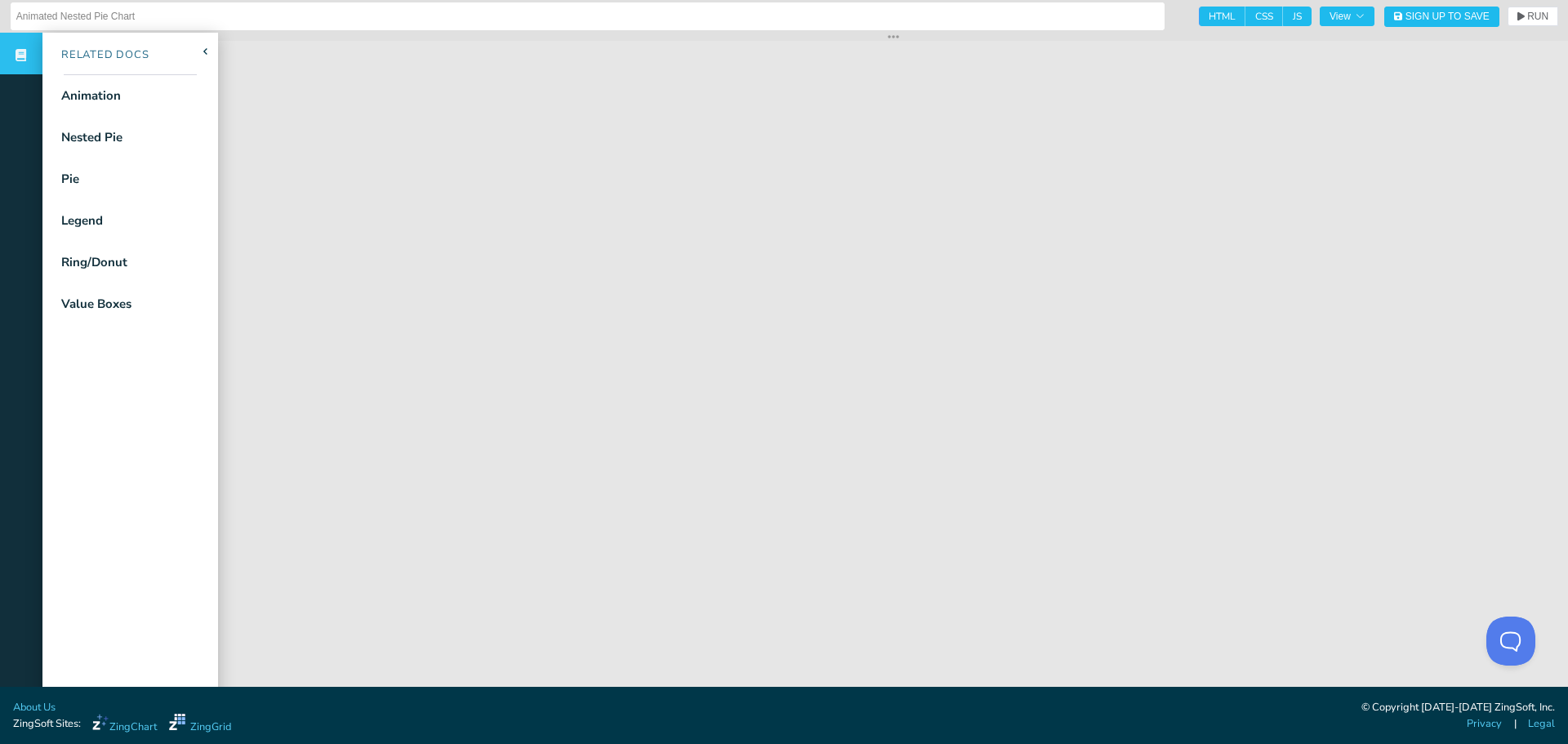
drag, startPoint x: 896, startPoint y: 564, endPoint x: 1065, endPoint y: 12, distance: 577.3
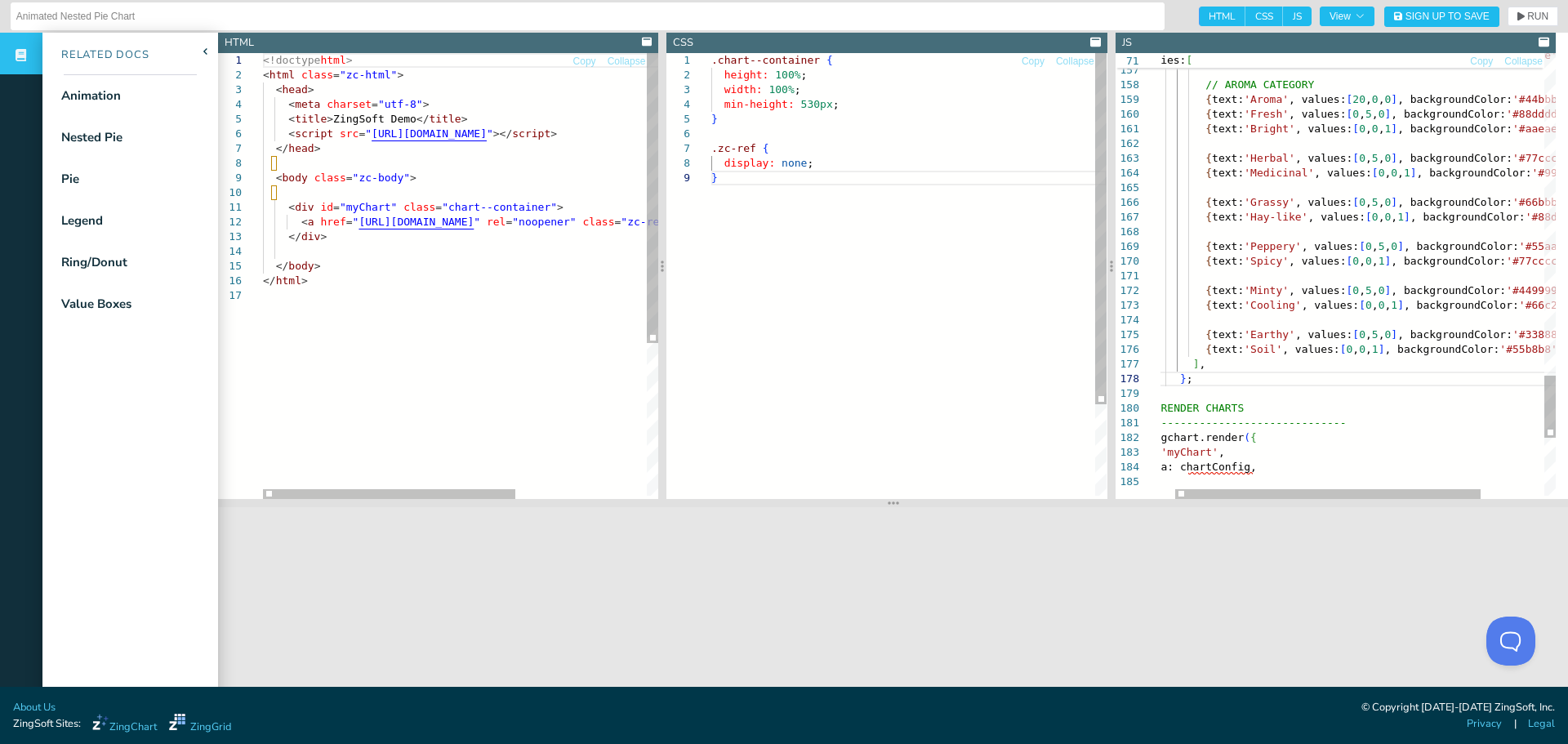
drag, startPoint x: 886, startPoint y: 37, endPoint x: 905, endPoint y: 529, distance: 492.4
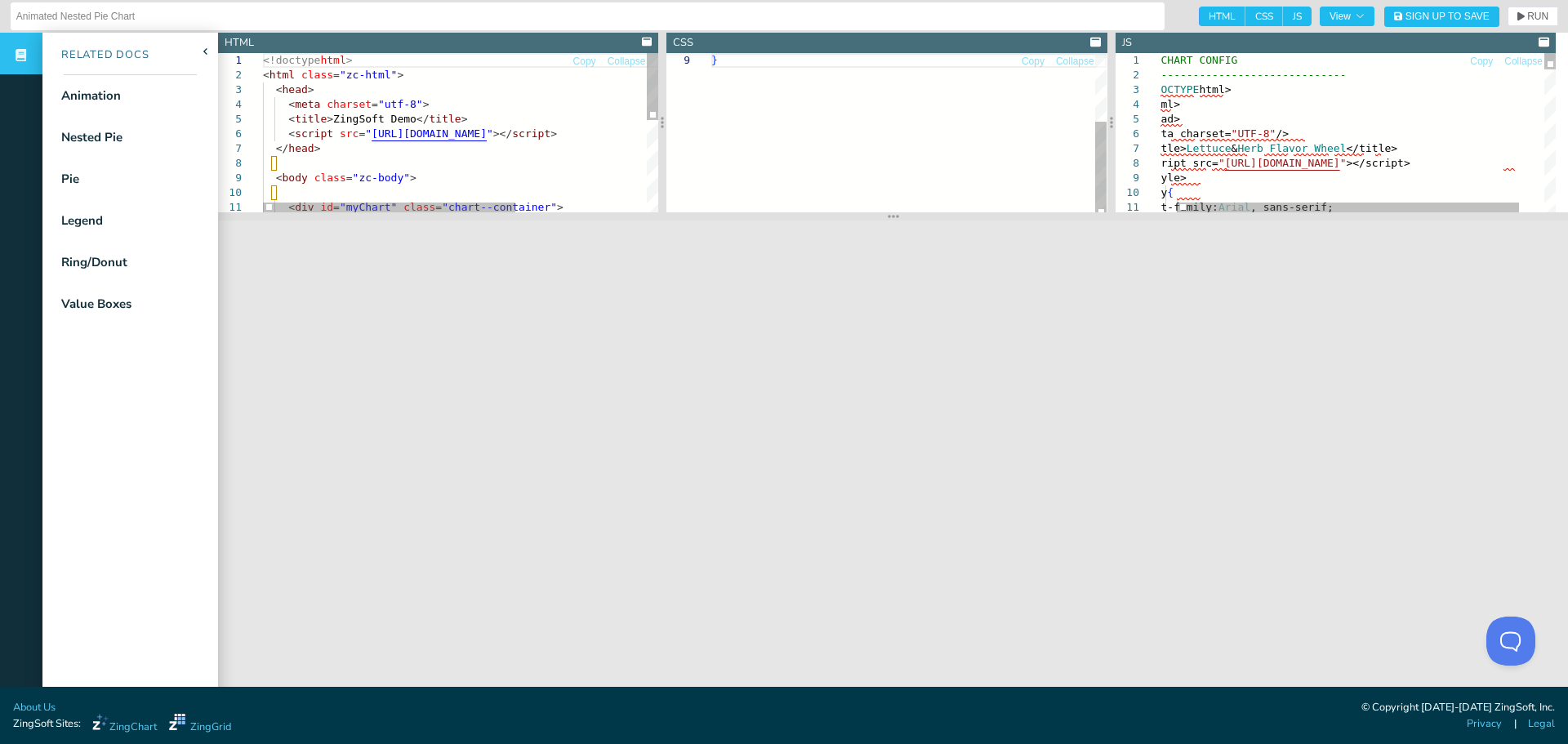
drag, startPoint x: 891, startPoint y: 509, endPoint x: 920, endPoint y: 209, distance: 301.4
click at [920, 212] on section at bounding box center [893, 216] width 1350 height 8
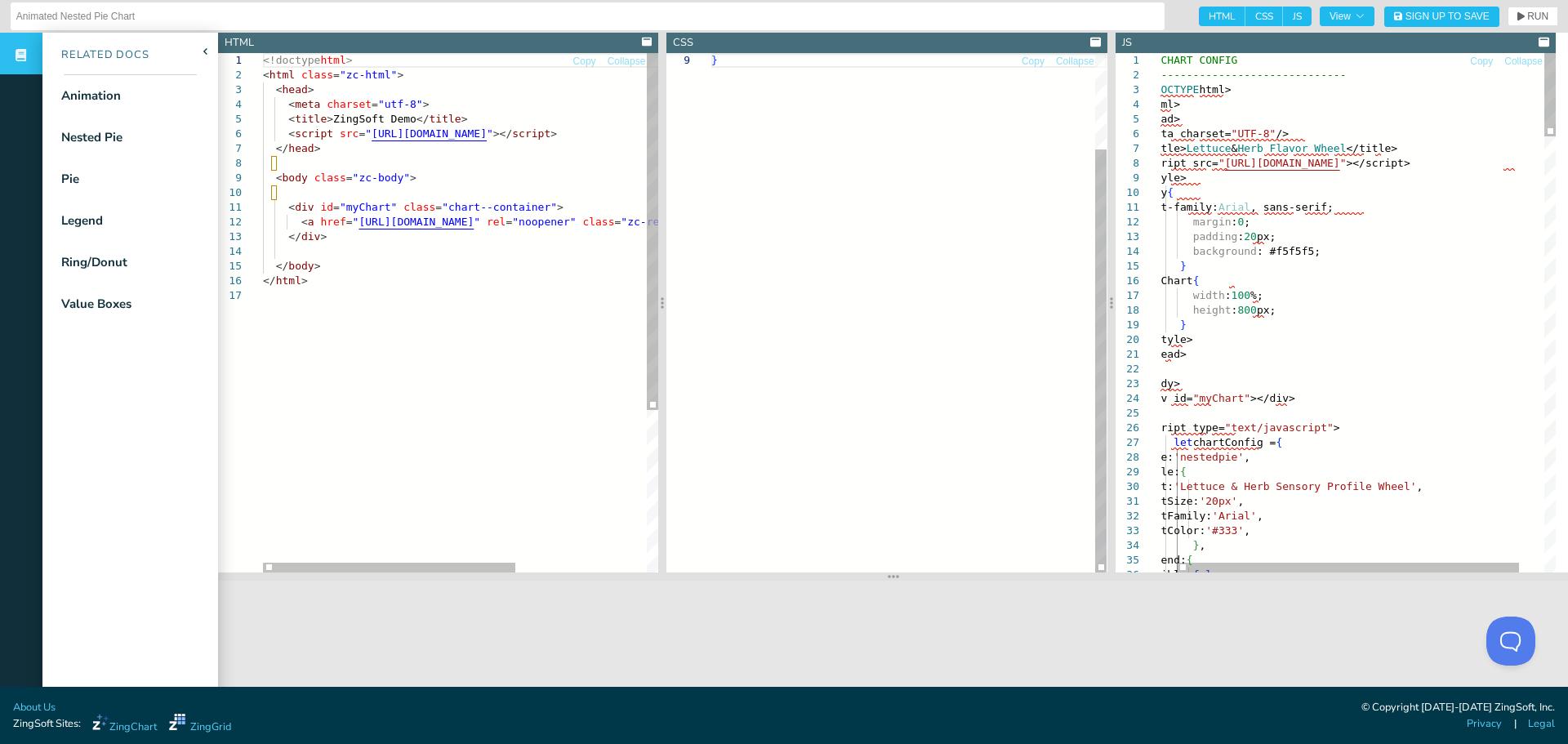
drag, startPoint x: 870, startPoint y: 207, endPoint x: 922, endPoint y: 617, distance: 413.3
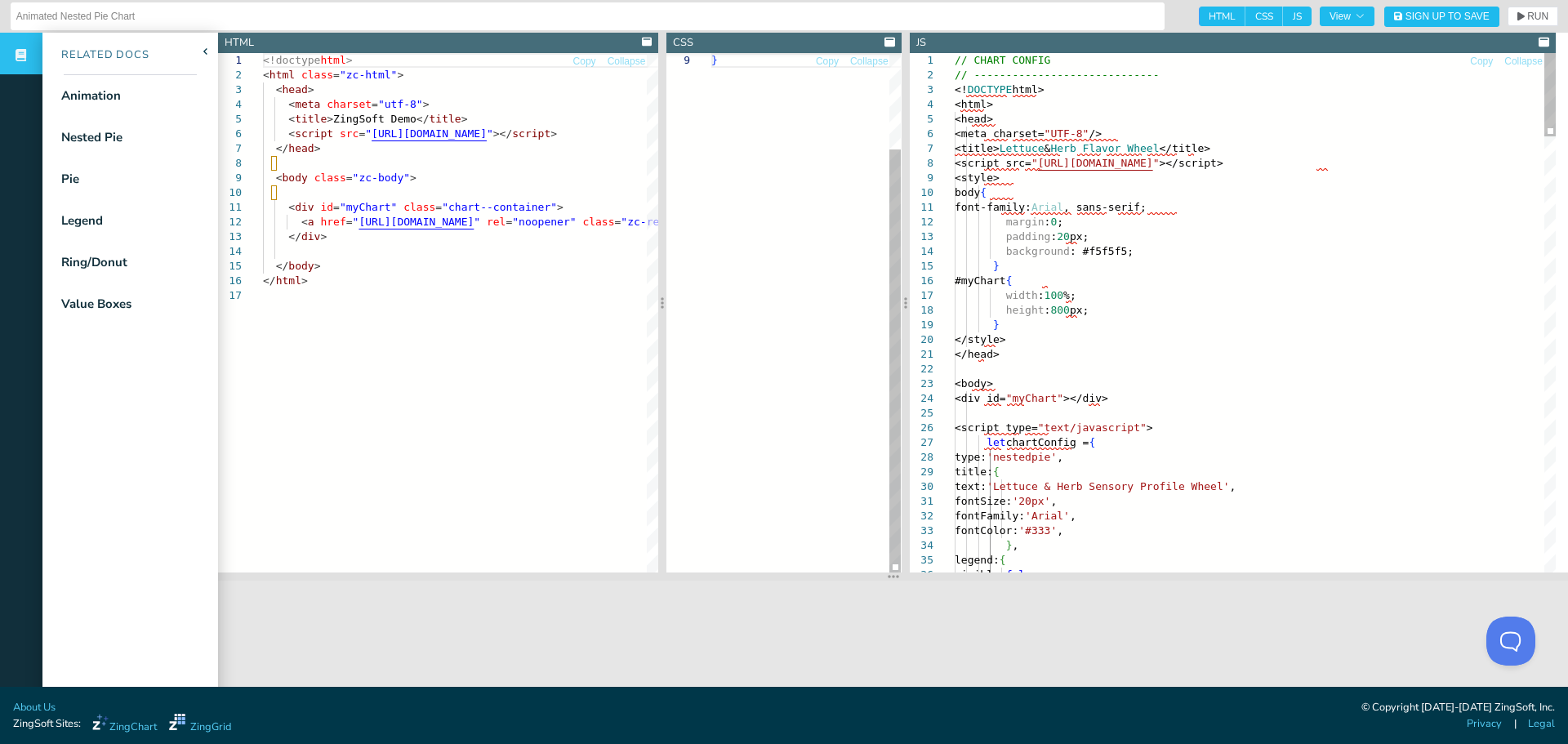
drag, startPoint x: 1113, startPoint y: 286, endPoint x: 903, endPoint y: 304, distance: 210.8
click at [903, 304] on div at bounding box center [905, 303] width 8 height 540
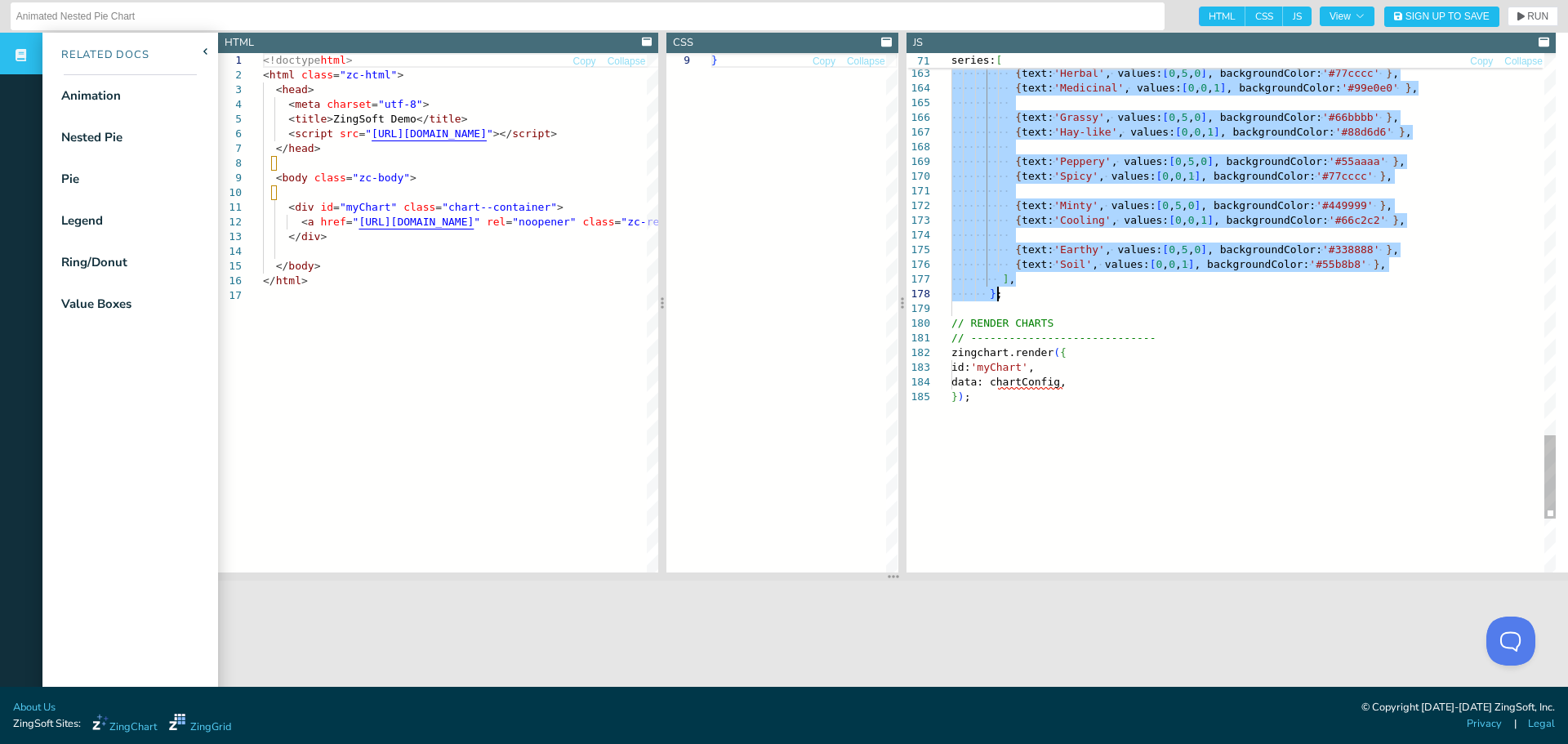
drag, startPoint x: 977, startPoint y: 449, endPoint x: 1243, endPoint y: 289, distance: 310.4
type textarea "{ text: 'Earthy', values: [0, 5, 0], backgroundColor: '#338888' }, { text: 'Soi…"
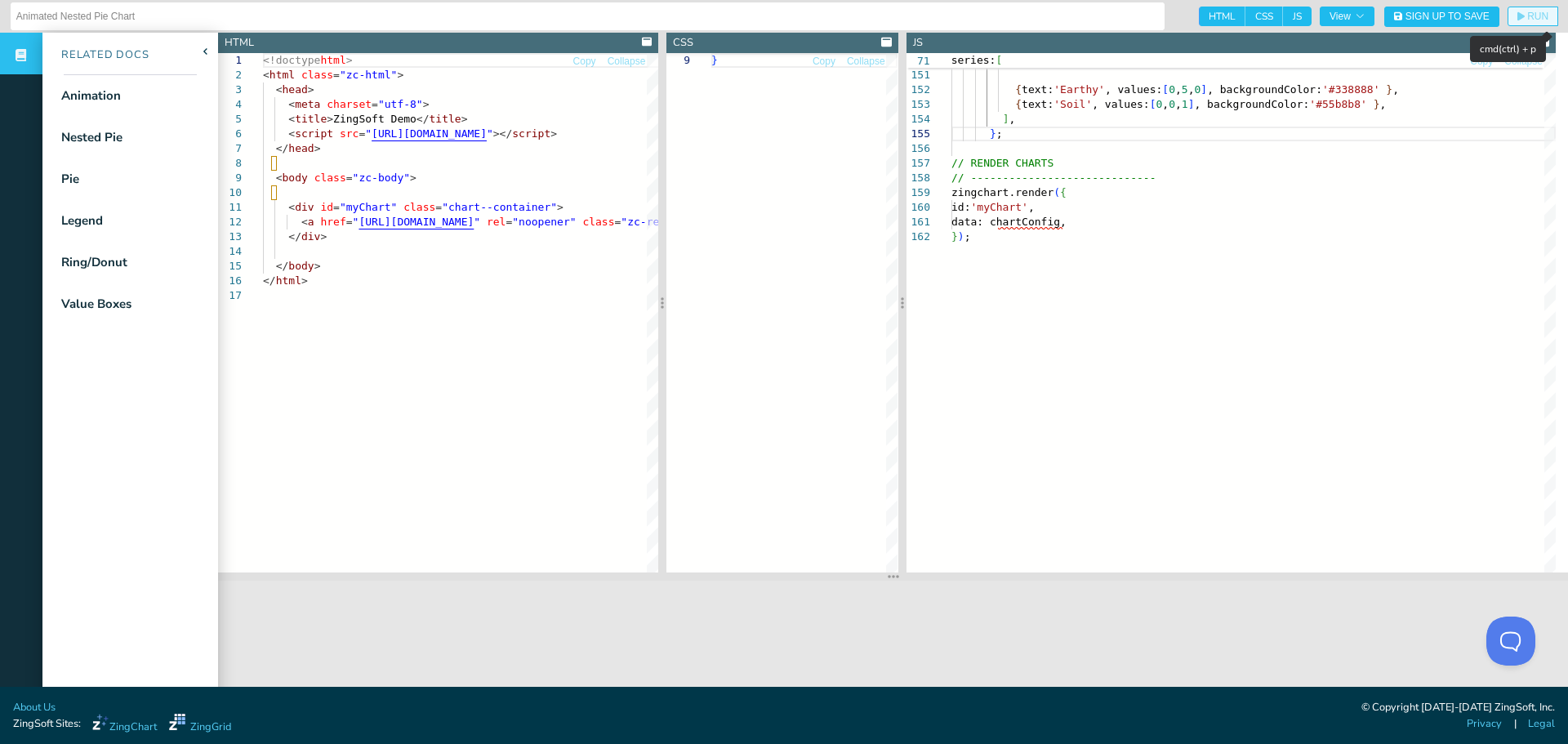
click at [1517, 18] on icon "button" at bounding box center [1520, 17] width 7 height 9
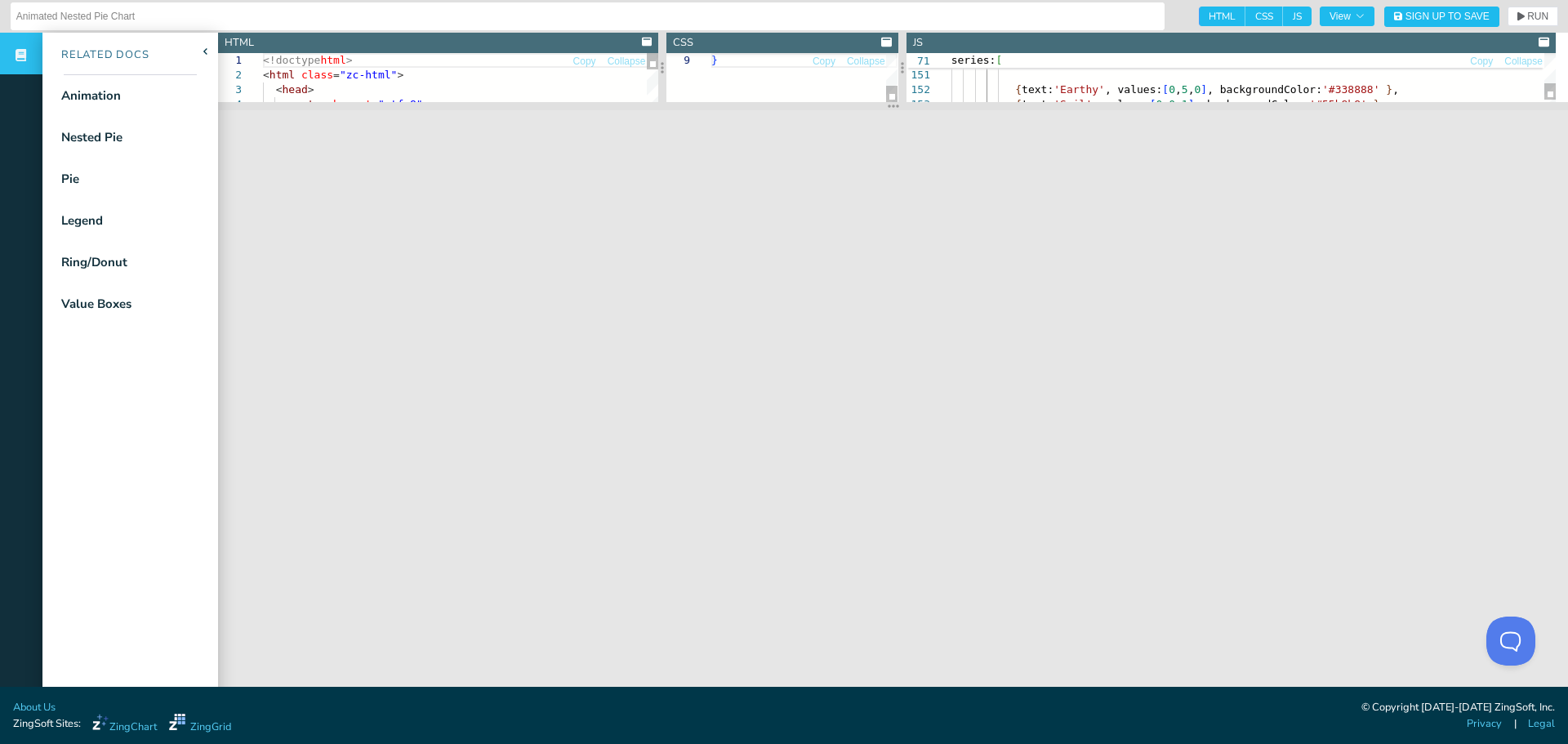
drag, startPoint x: 892, startPoint y: 574, endPoint x: 934, endPoint y: 104, distance: 471.9
click at [934, 104] on section at bounding box center [893, 105] width 1350 height 8
drag, startPoint x: 160, startPoint y: 145, endPoint x: 140, endPoint y: 142, distance: 20.2
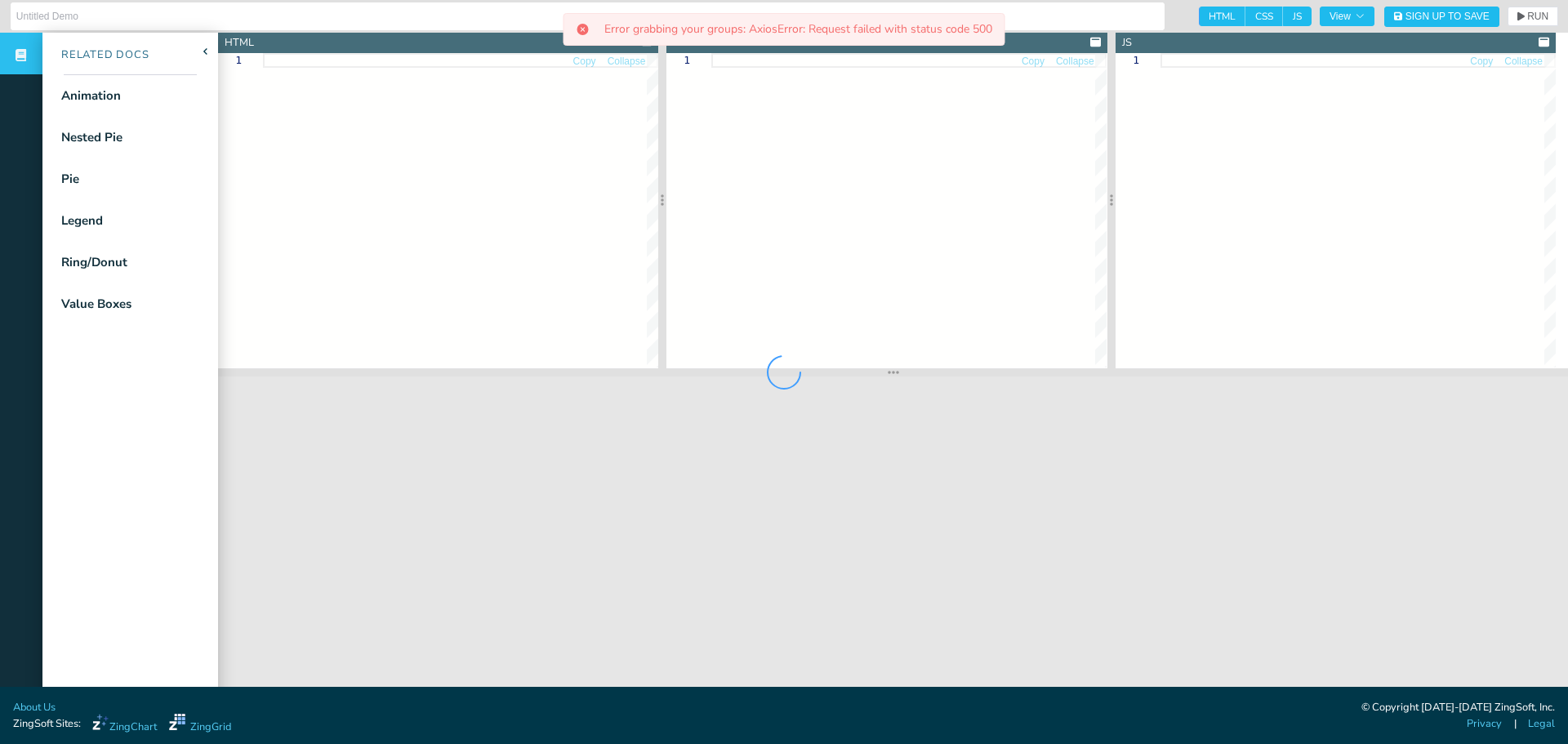
type input "Animated Nested Pie Chart"
type textarea "<!doctype html> <html class="zc-html"> <head> <meta charset="utf-8"> <title>Zin…"
type textarea ".chart--container { height: 100%; width: 100%; min-height: 530px; } .zc-ref { d…"
type textarea "// CHART CONFIG // ----------------------------- let chartConfig = { type: 'nes…"
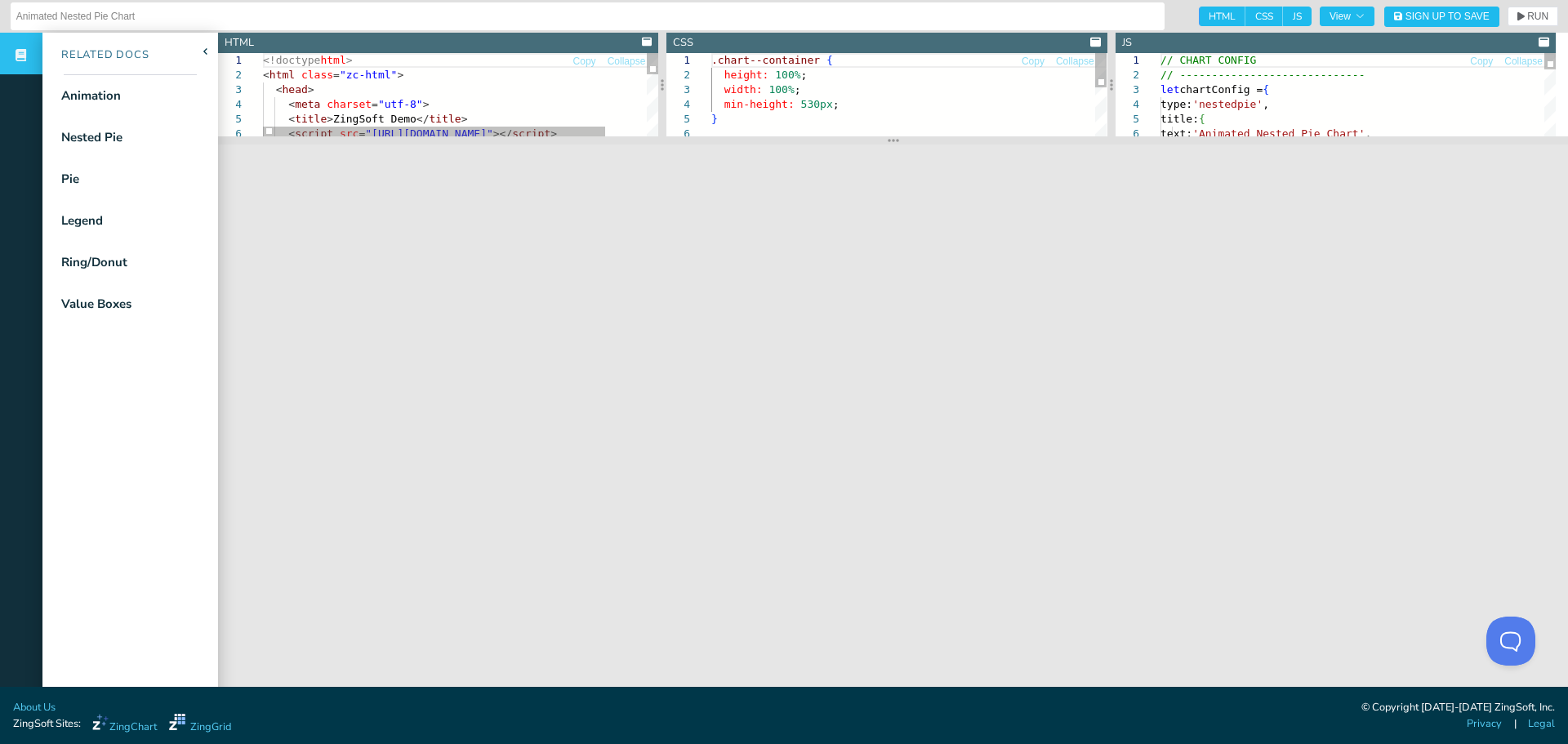
drag, startPoint x: 888, startPoint y: 372, endPoint x: 845, endPoint y: 140, distance: 236.0
click at [845, 140] on section at bounding box center [893, 140] width 1350 height 8
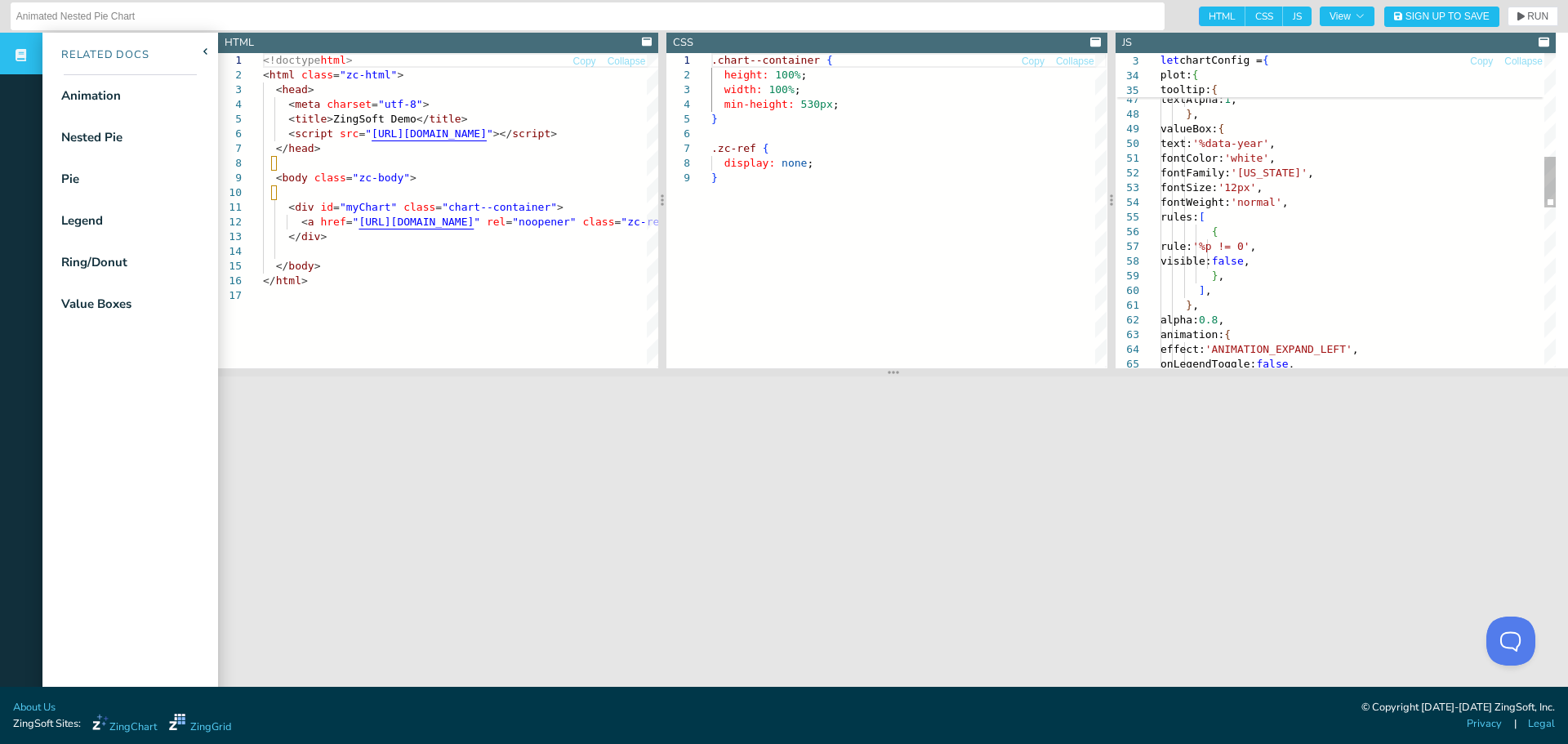
drag, startPoint x: 1424, startPoint y: 285, endPoint x: 1416, endPoint y: 287, distance: 8.2
click at [1417, 287] on div "animation: { effect: 'ANIMATION_EXPAND_LEFT' , onLegendToggle: false , } , alph…" at bounding box center [1358, 382] width 395 height 1932
click at [1384, 148] on div "animation: { effect: 'ANIMATION_EXPAND_LEFT' , onLegendToggle: false , } , alph…" at bounding box center [1358, 382] width 395 height 1932
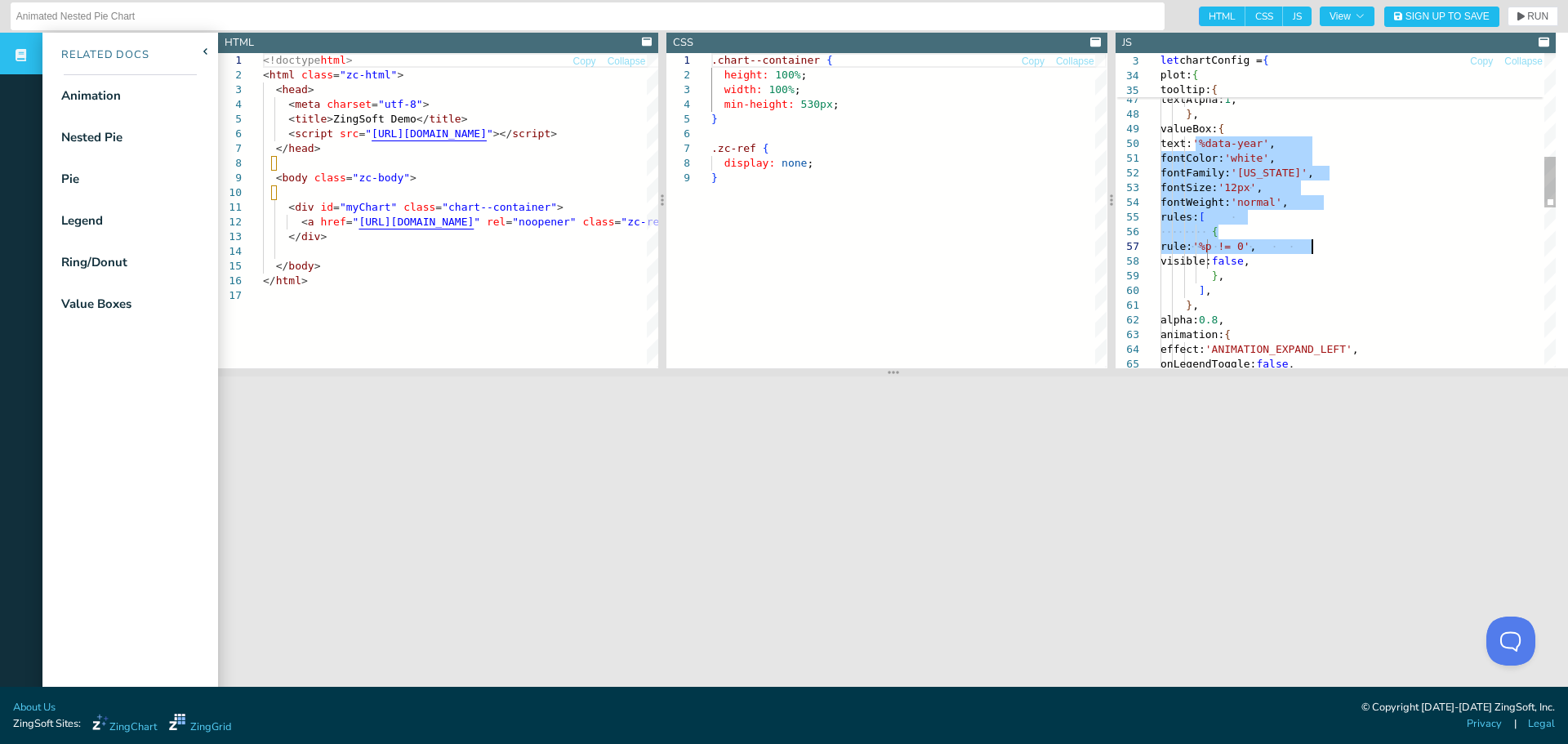
drag, startPoint x: 1194, startPoint y: 141, endPoint x: 1368, endPoint y: 252, distance: 206.4
click at [1368, 252] on div "animation: { effect: 'ANIMATION_EXPAND_LEFT' , onLegendToggle: false , } , alph…" at bounding box center [1358, 382] width 395 height 1932
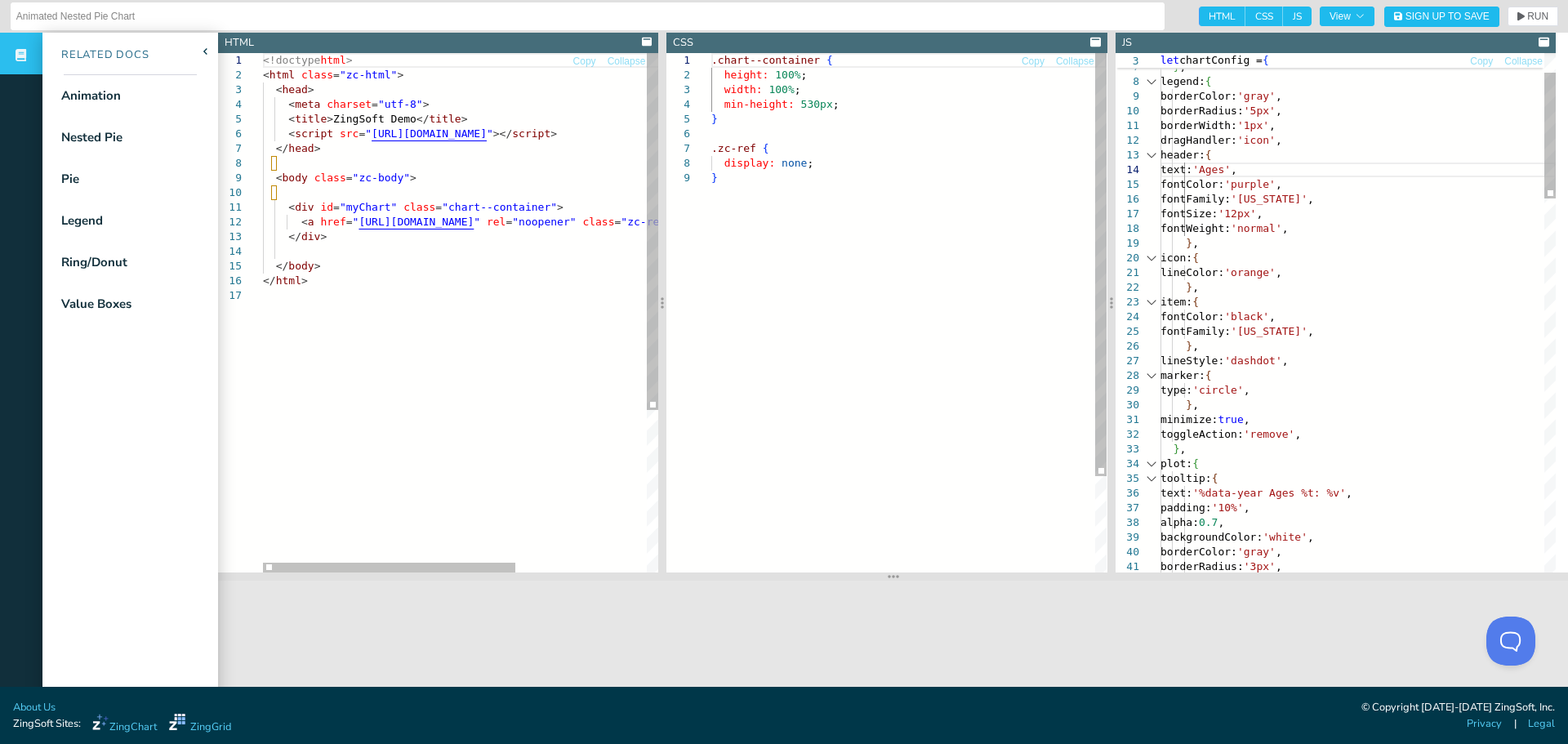
drag, startPoint x: 895, startPoint y: 371, endPoint x: 1117, endPoint y: 442, distance: 233.1
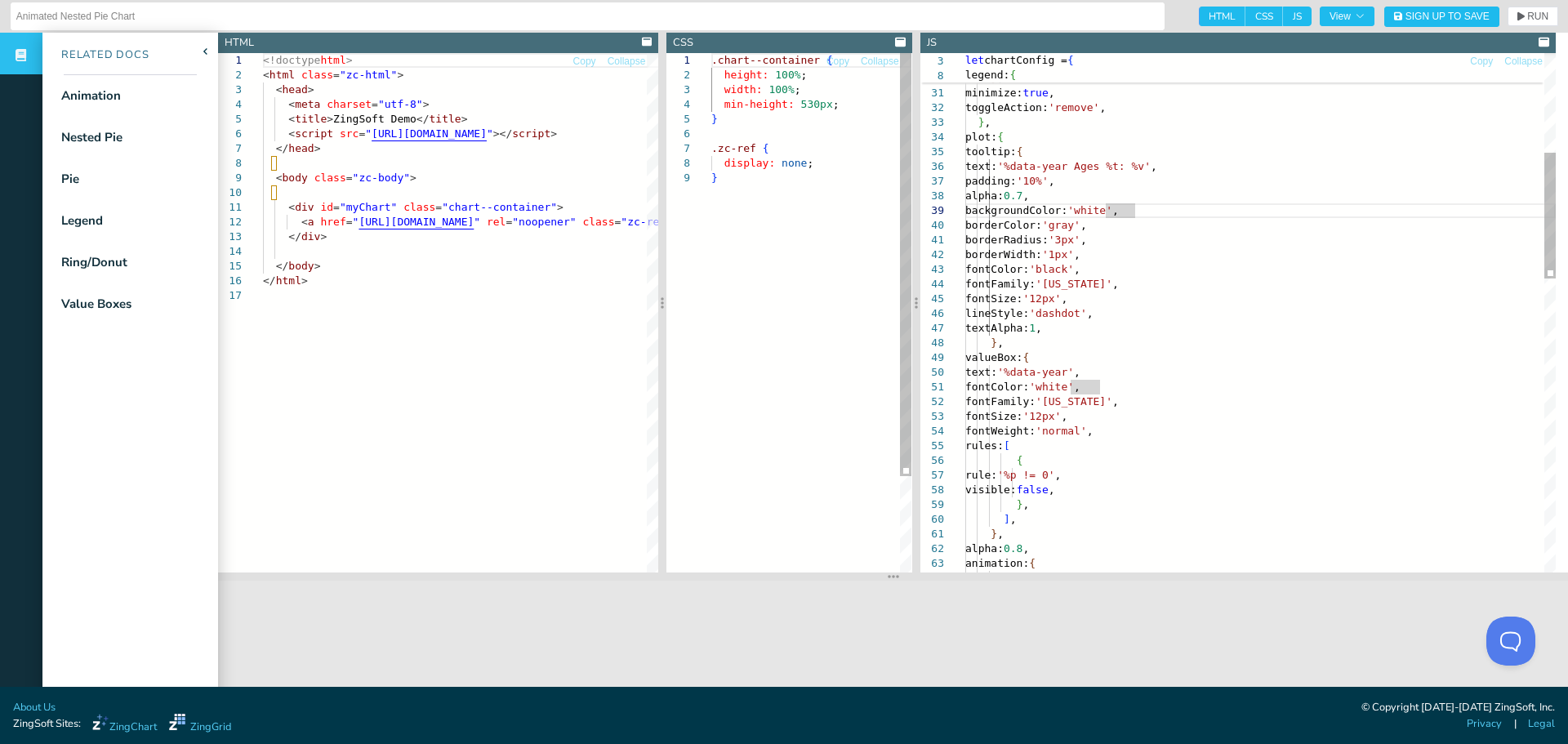
drag, startPoint x: 1113, startPoint y: 288, endPoint x: 919, endPoint y: 286, distance: 194.0
click at [919, 286] on div at bounding box center [915, 303] width 8 height 540
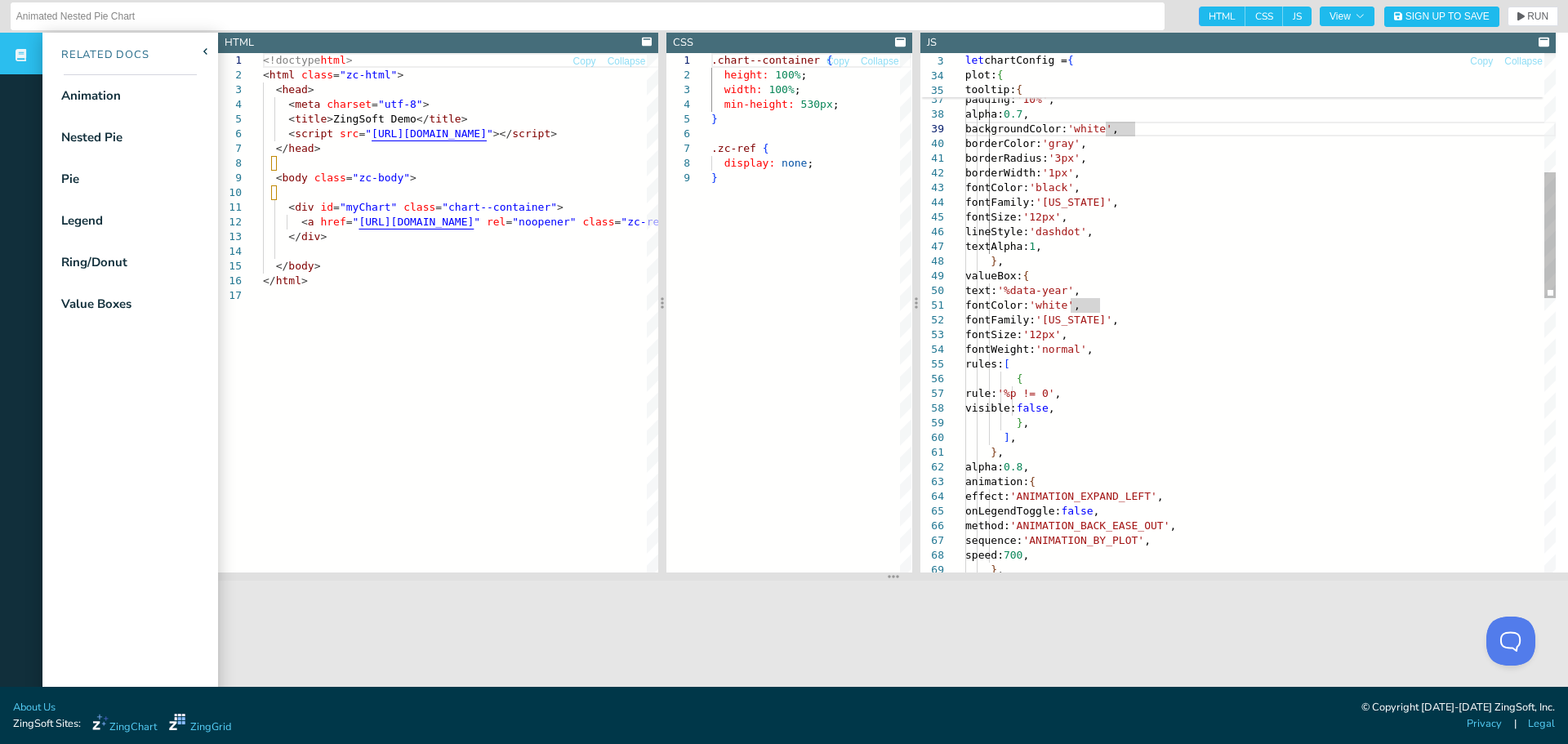
click at [1246, 404] on div "sequence: 'ANIMATION_BY_PLOT' , speed: 700 , } , effect: 'ANIMATION_EXPAND_LEFT…" at bounding box center [1260, 631] width 591 height 2136
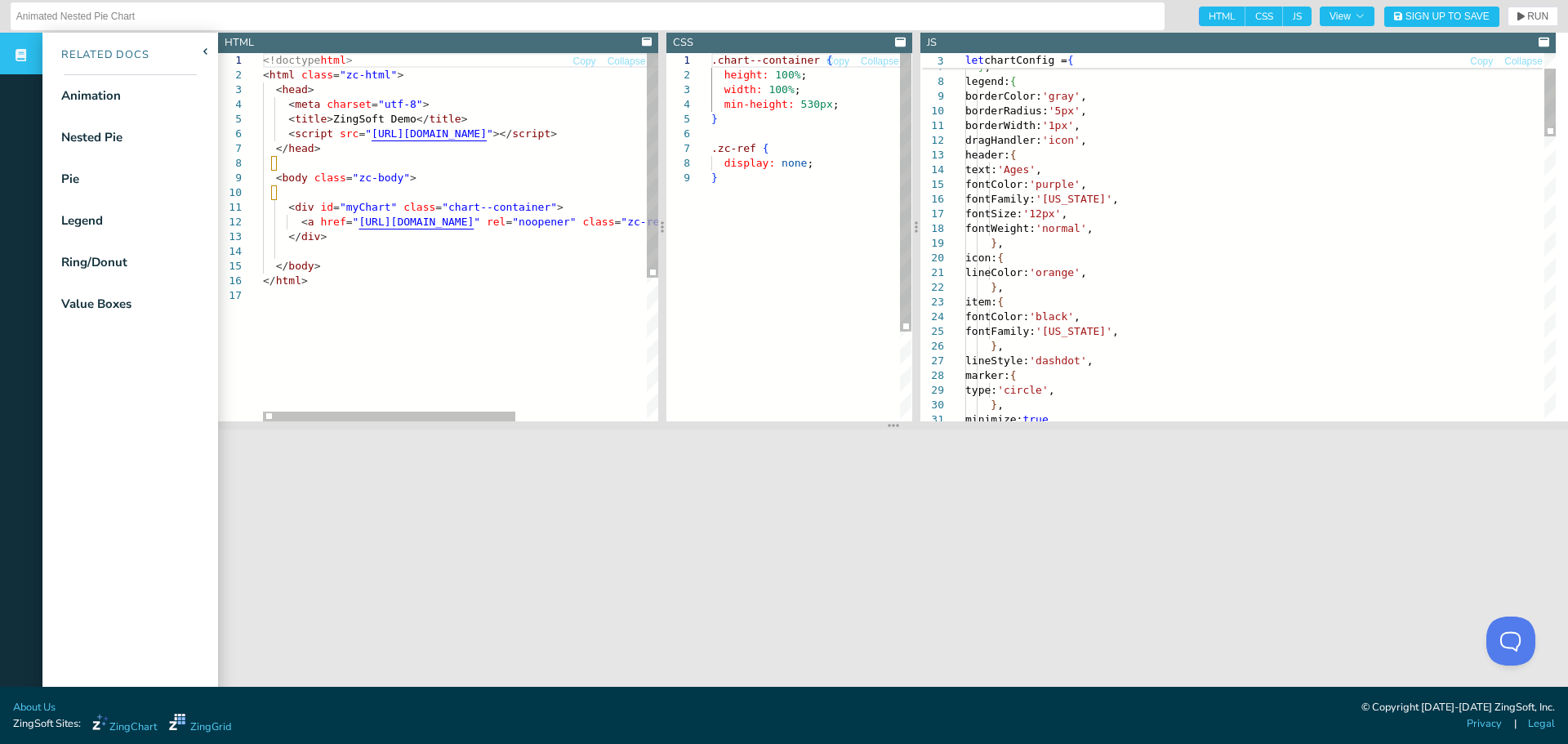
drag, startPoint x: 889, startPoint y: 577, endPoint x: 598, endPoint y: 101, distance: 557.9
click at [846, 424] on section at bounding box center [893, 425] width 1350 height 8
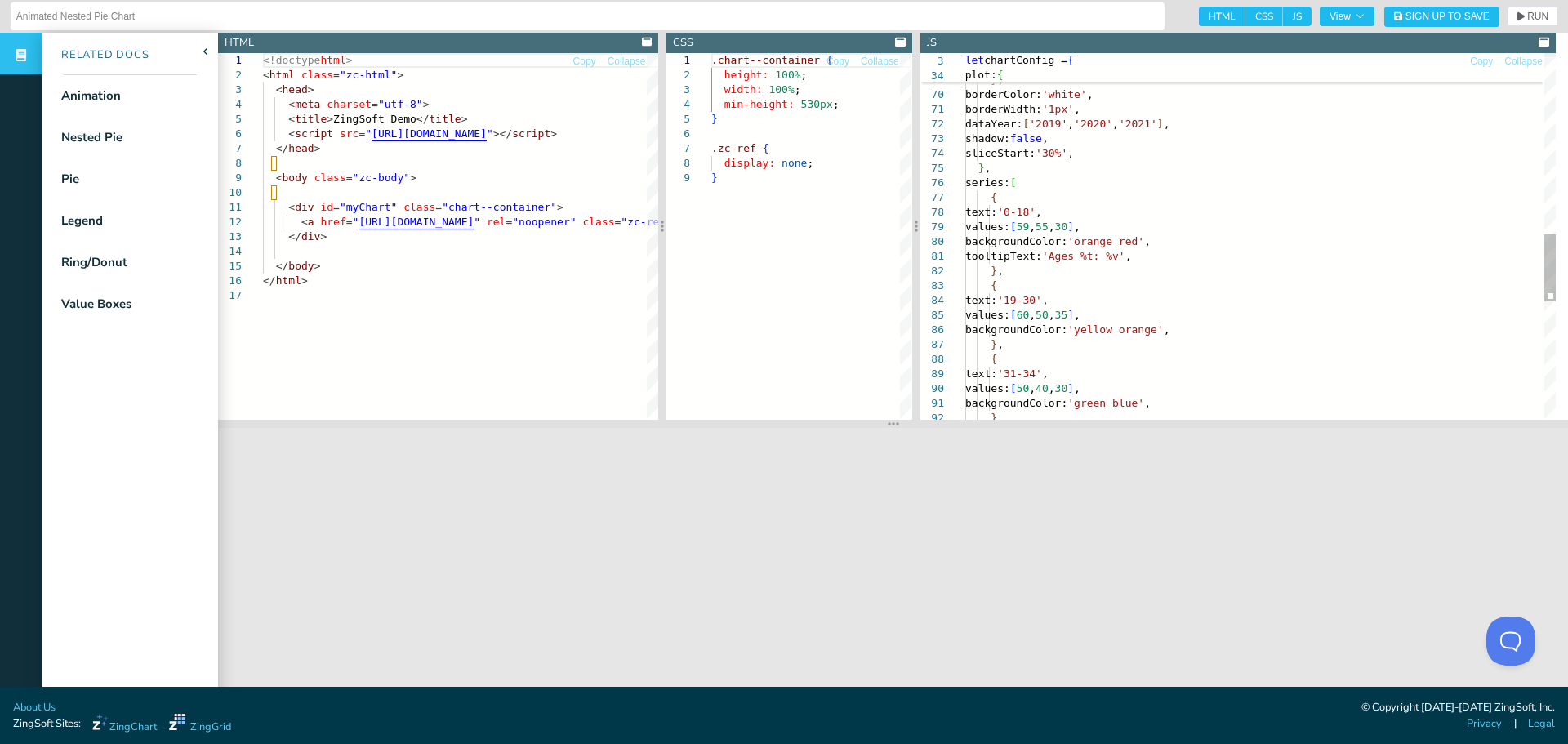
drag, startPoint x: 1053, startPoint y: 229, endPoint x: 1082, endPoint y: 222, distance: 29.8
click at [1053, 229] on div "sequence: 'ANIMATION_BY_PLOT' , speed: 700 , } , borderColor: 'white' , borderW…" at bounding box center [1260, 65] width 591 height 1984
drag, startPoint x: 1081, startPoint y: 228, endPoint x: 1091, endPoint y: 224, distance: 10.8
click at [1082, 227] on div "sequence: 'ANIMATION_BY_PLOT' , speed: 700 , } , borderColor: 'white' , borderW…" at bounding box center [1260, 65] width 591 height 1984
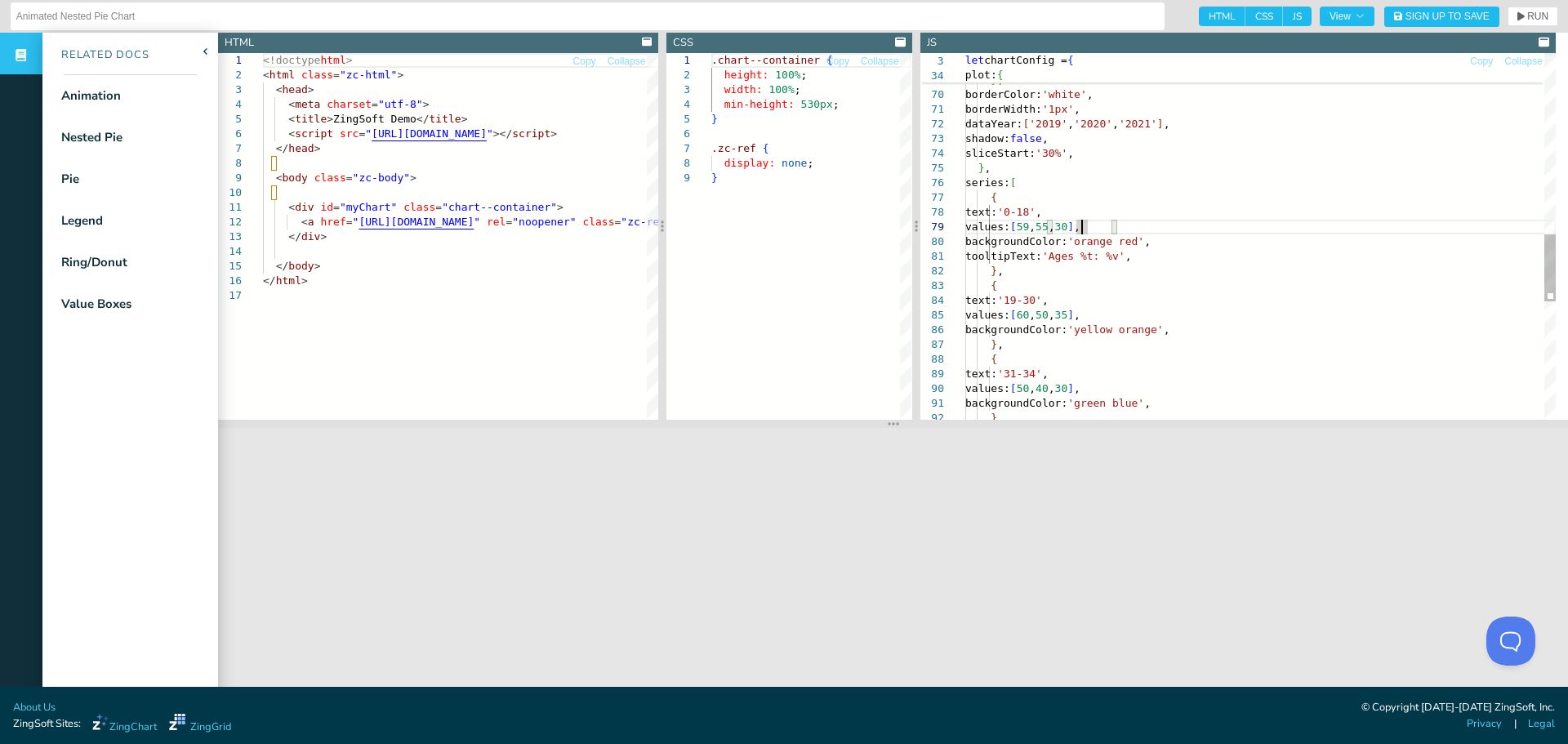
click at [1106, 222] on div "sequence: 'ANIMATION_BY_PLOT' , speed: 700 , } , borderColor: 'white' , borderW…" at bounding box center [1260, 65] width 591 height 1984
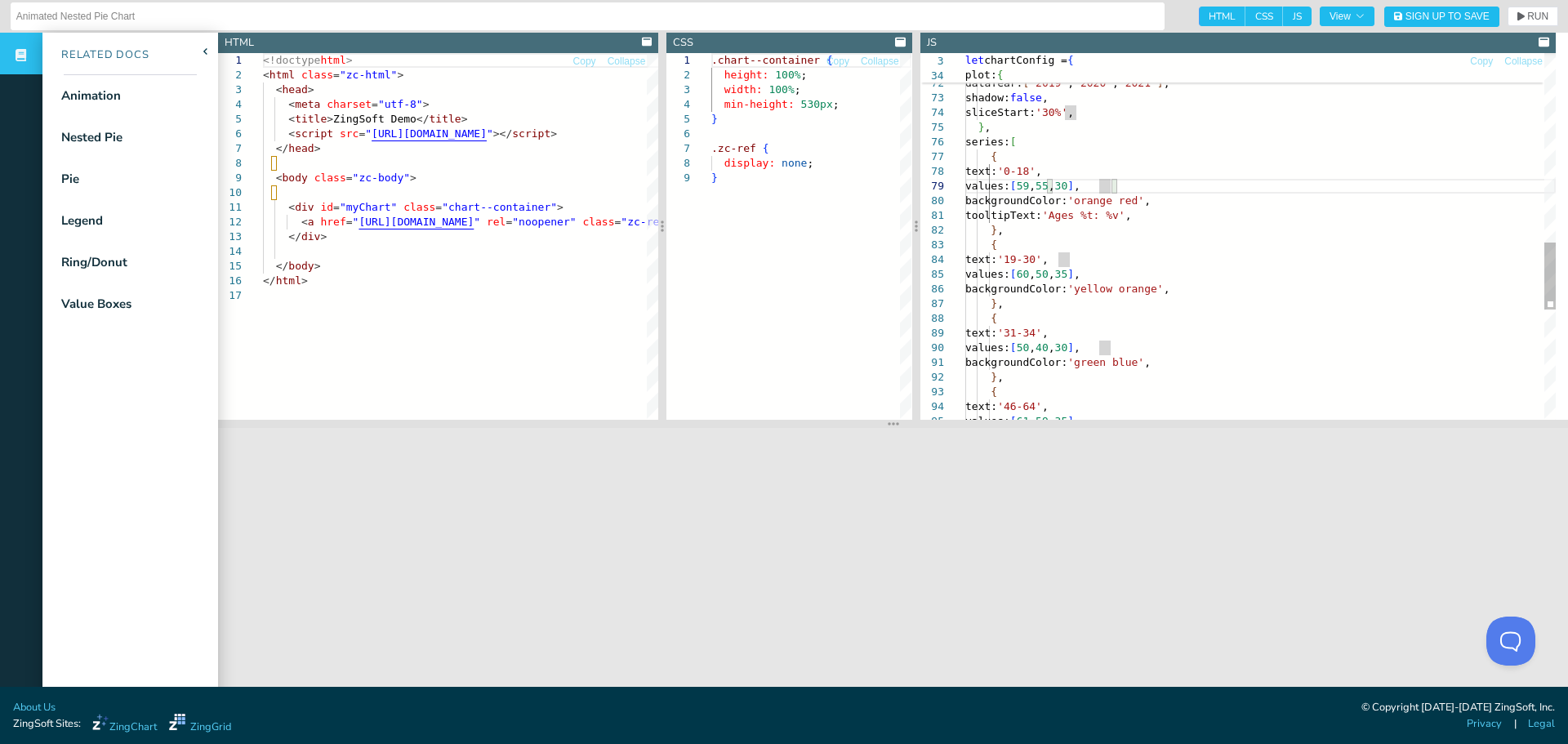
click at [1282, 291] on div "shadow: false , sliceStart: '30%' , } , series: [ { text: '0-18' , values: [ 59…" at bounding box center [1260, 24] width 591 height 1984
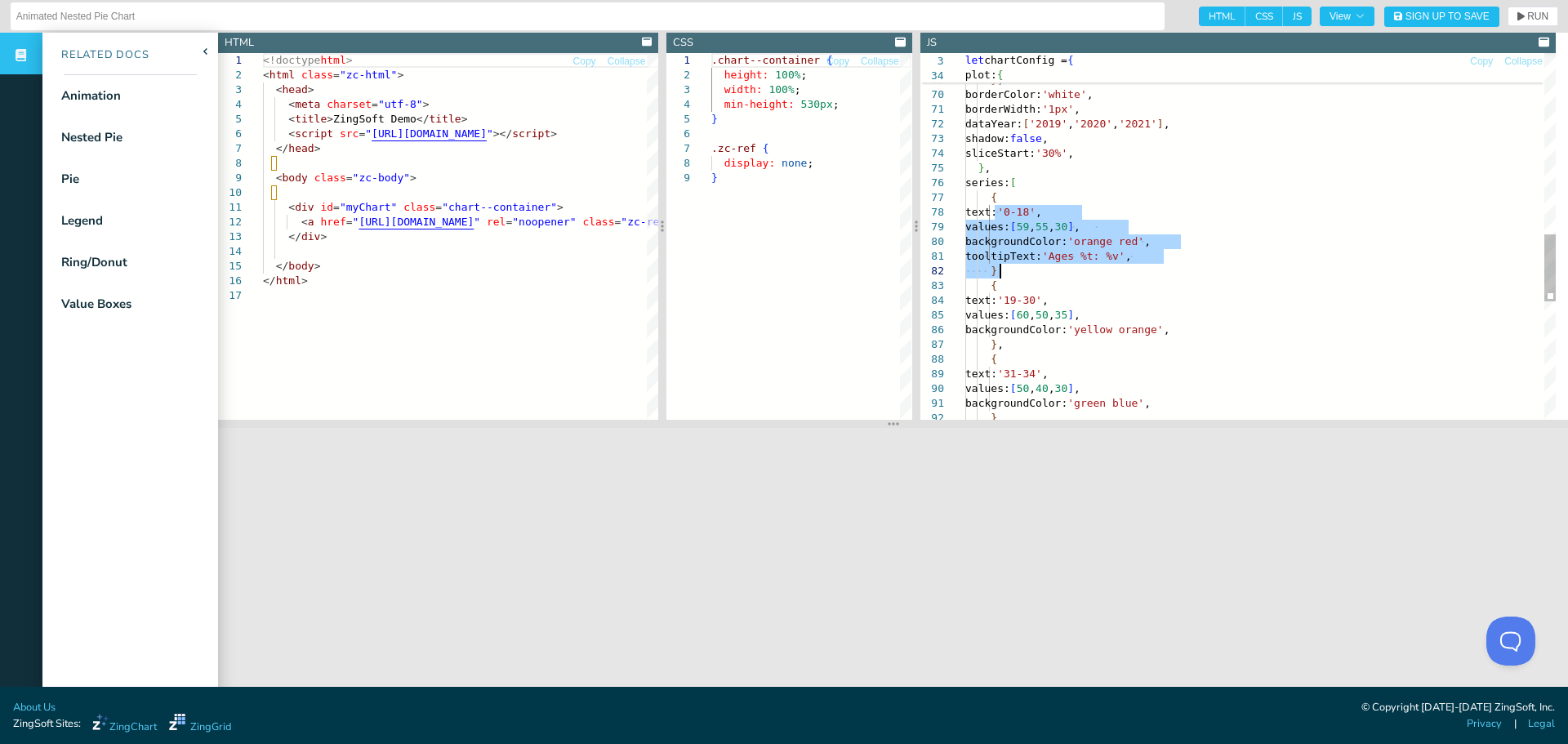
drag, startPoint x: 997, startPoint y: 209, endPoint x: 1272, endPoint y: 267, distance: 281.0
click at [1272, 267] on div "text: '0-18' , series: [ { shadow: false , sliceStart: '30%' , } , borderColor:…" at bounding box center [1260, 65] width 591 height 1984
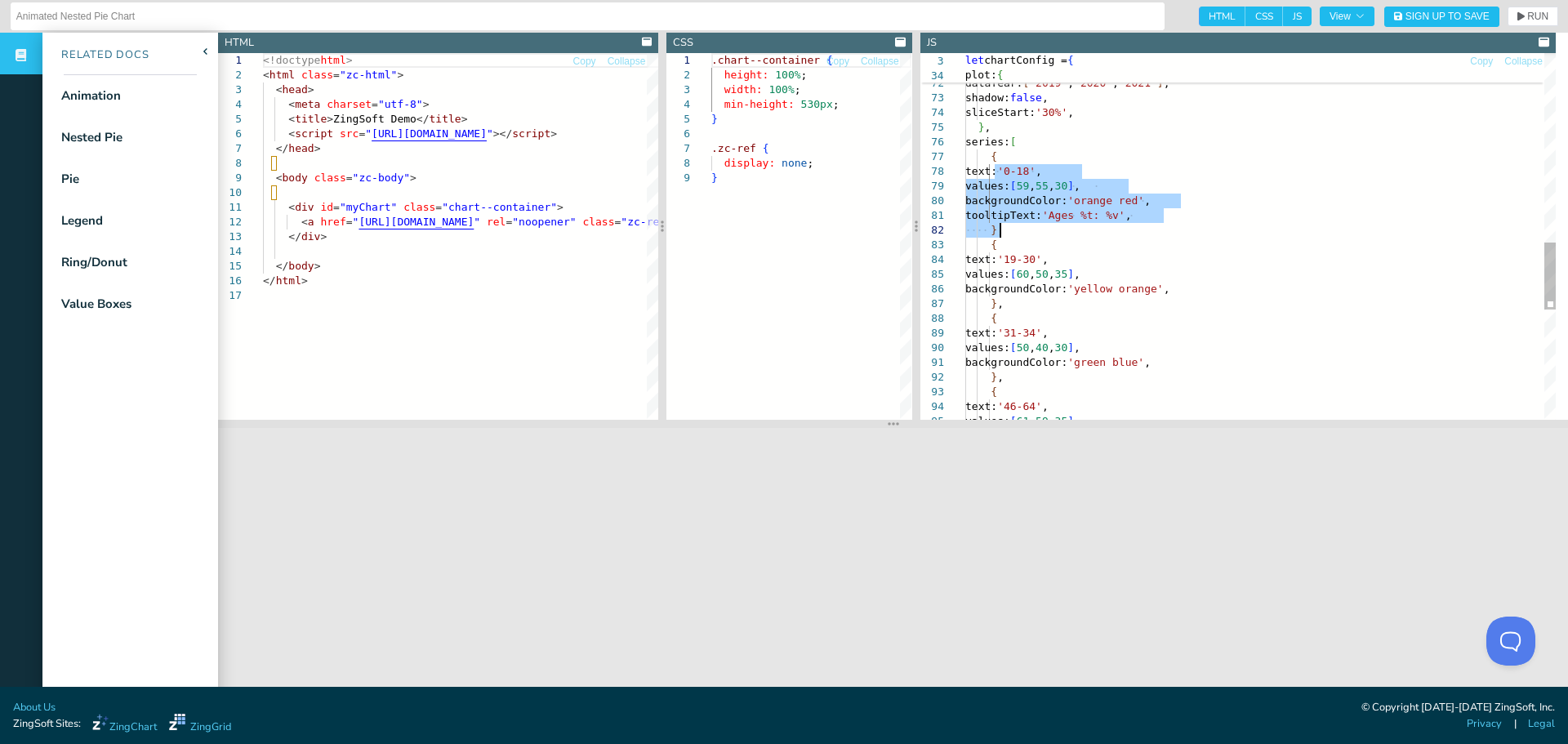
click at [1051, 173] on div "text: '0-18' , series: [ { shadow: false , sliceStart: '30%' , } , borderColor:…" at bounding box center [1260, 24] width 591 height 1984
click at [1081, 158] on div "text: '0-18' , series: [ { shadow: false , sliceStart: '30%' , } , borderColor:…" at bounding box center [1260, 24] width 591 height 1984
click at [1170, 195] on div "text: '0-18' , series: [ { shadow: false , sliceStart: '30%' , } , borderColor:…" at bounding box center [1260, 24] width 591 height 1984
click at [1204, 198] on div "text: '0-18' , series: [ { shadow: false , sliceStart: '30%' , } , borderColor:…" at bounding box center [1260, 24] width 591 height 1984
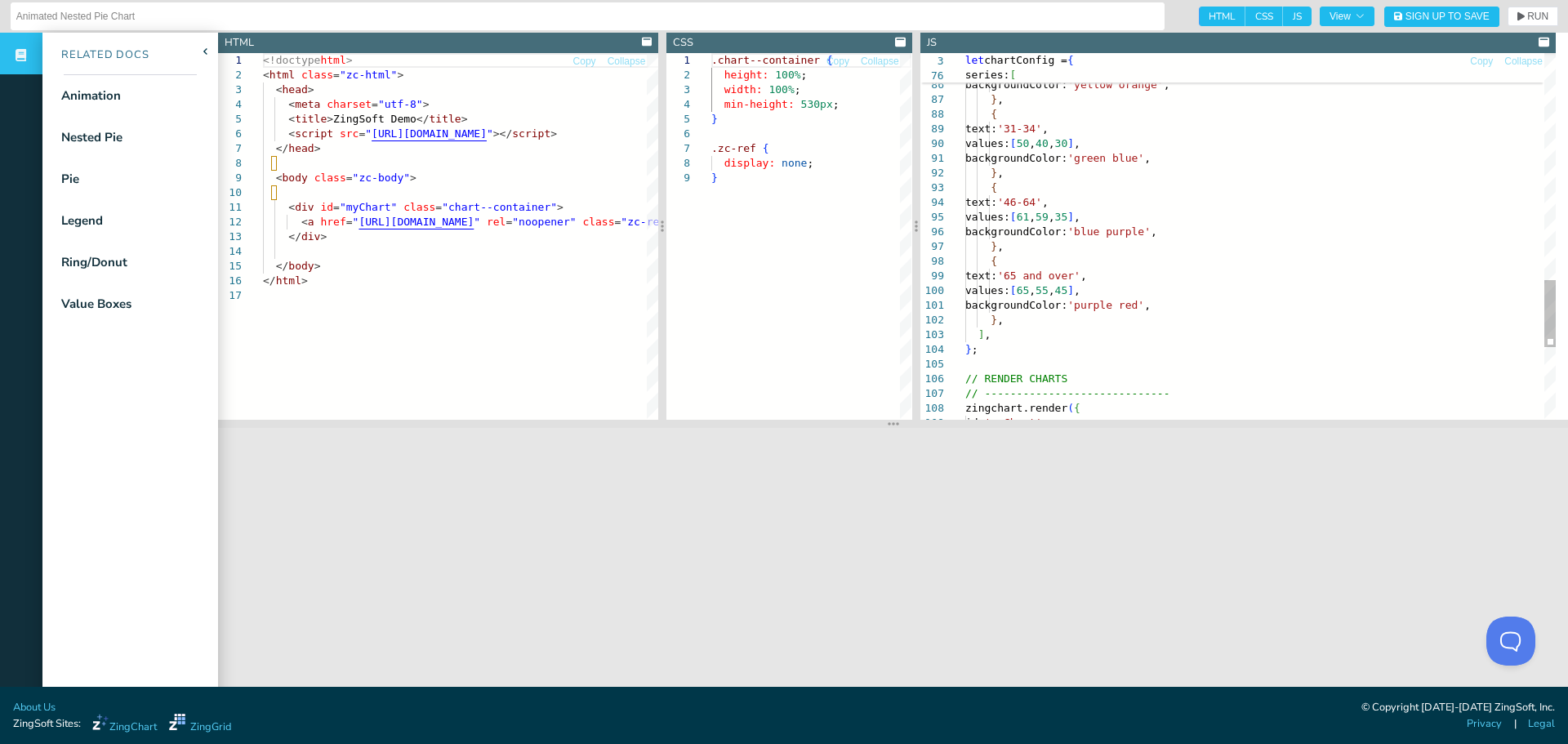
type textarea "backgroundColor: 'green blue', }, { text: '46-64', values: [61, 59, 35], backgr…"
